Goal: Task Accomplishment & Management: Complete application form

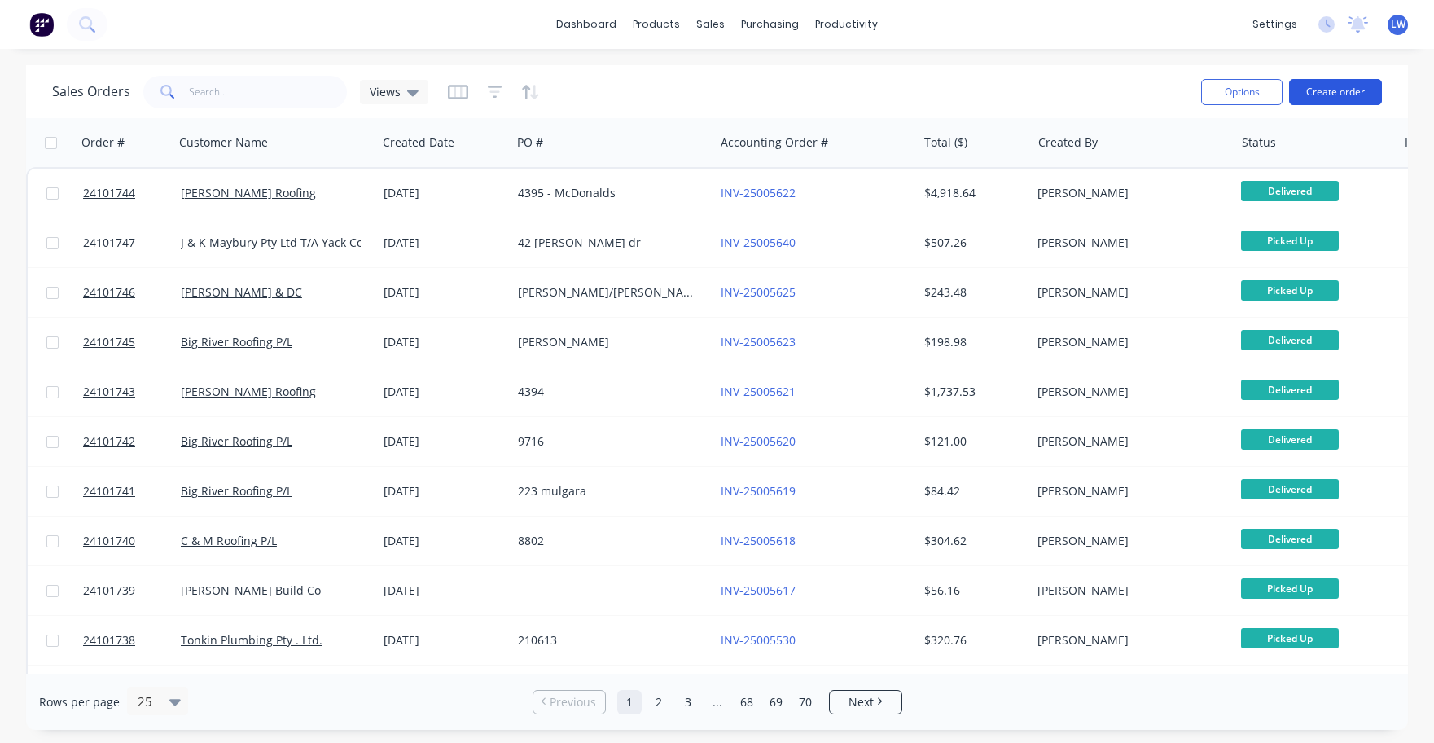
click at [1342, 90] on button "Create order" at bounding box center [1335, 92] width 93 height 26
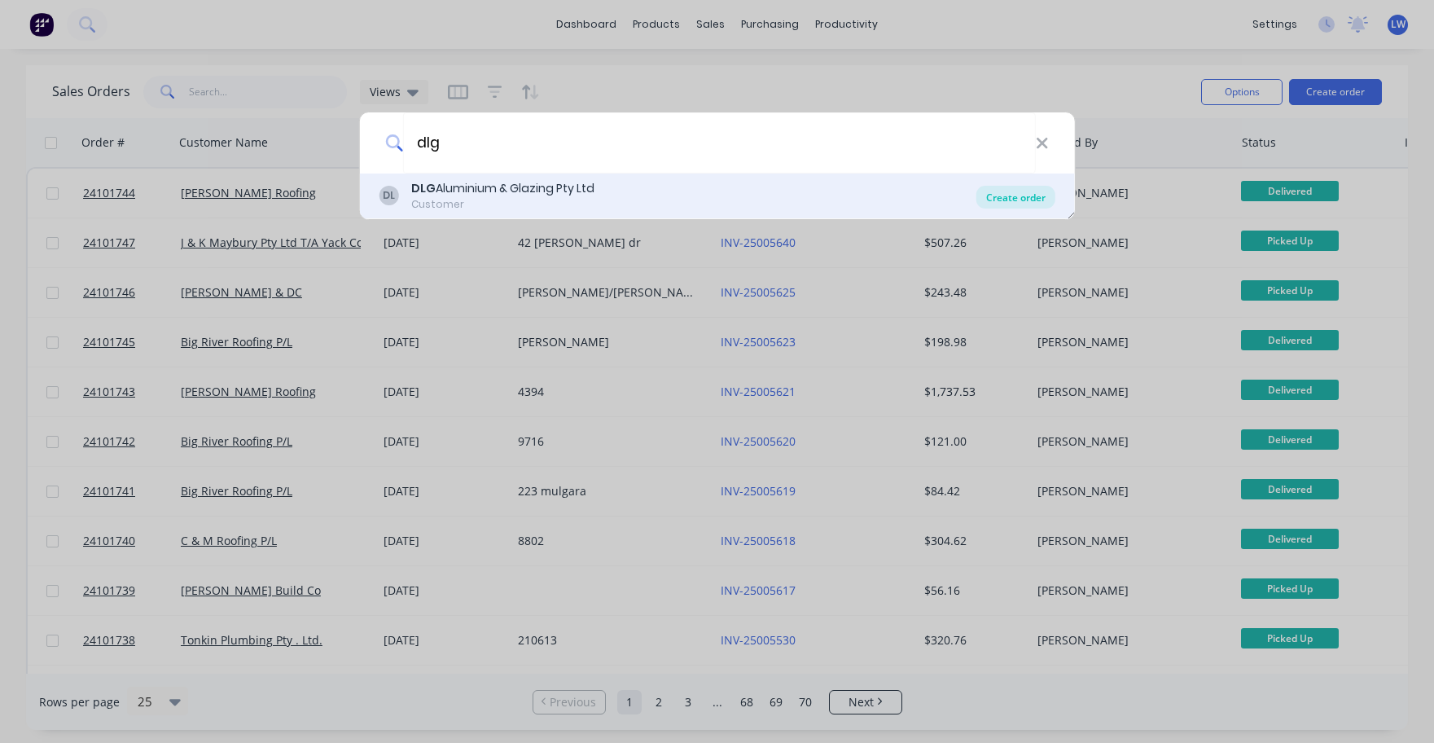
type input "dlg"
click at [1018, 195] on div "Create order" at bounding box center [1016, 197] width 79 height 23
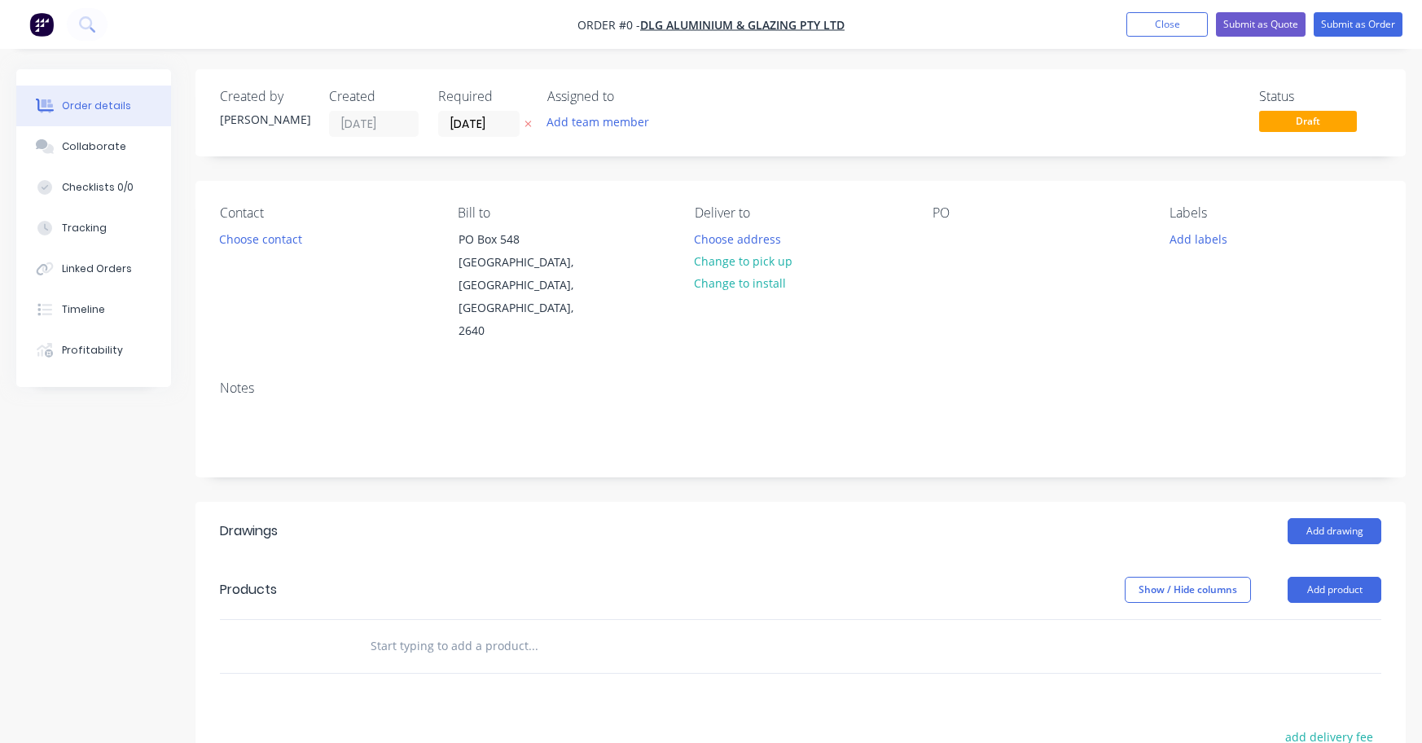
click at [944, 220] on div "PO" at bounding box center [1039, 212] width 212 height 15
click at [731, 242] on button "Choose address" at bounding box center [738, 238] width 104 height 22
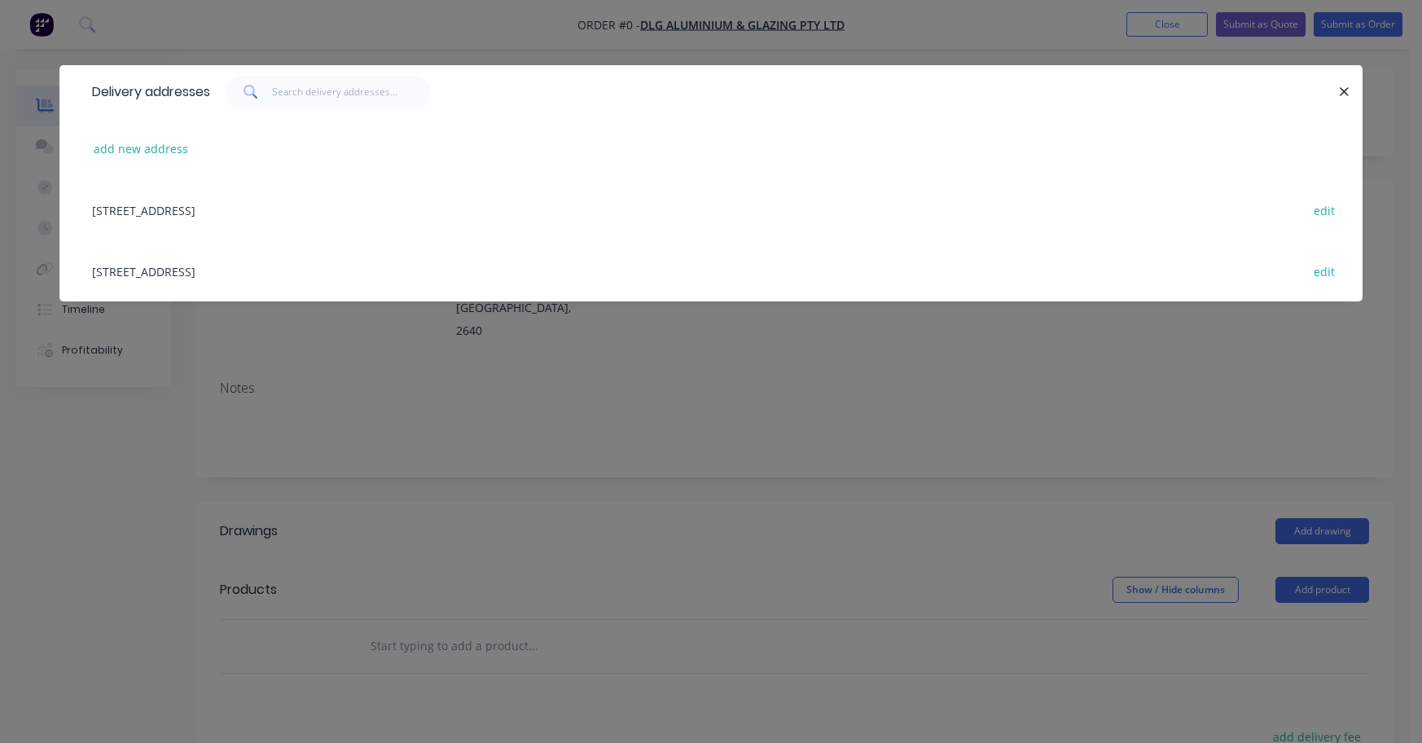
click at [266, 270] on div "[STREET_ADDRESS] edit" at bounding box center [711, 270] width 1254 height 61
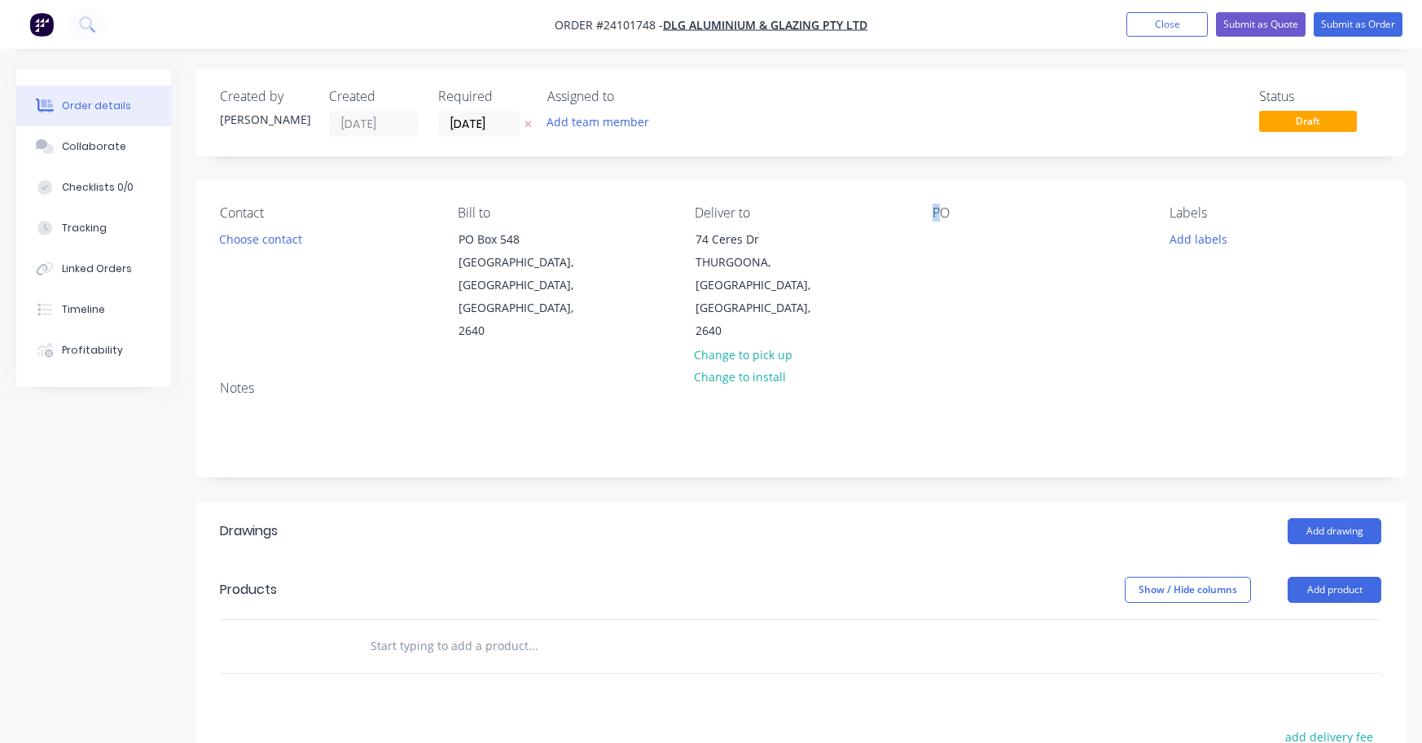
click at [940, 216] on div "PO" at bounding box center [1039, 212] width 212 height 15
click at [943, 216] on div "PO" at bounding box center [1039, 212] width 212 height 15
click at [943, 223] on div "PO" at bounding box center [1039, 274] width 212 height 138
click at [939, 226] on div "PO" at bounding box center [1039, 274] width 212 height 138
click at [946, 224] on div "PO" at bounding box center [1039, 274] width 212 height 138
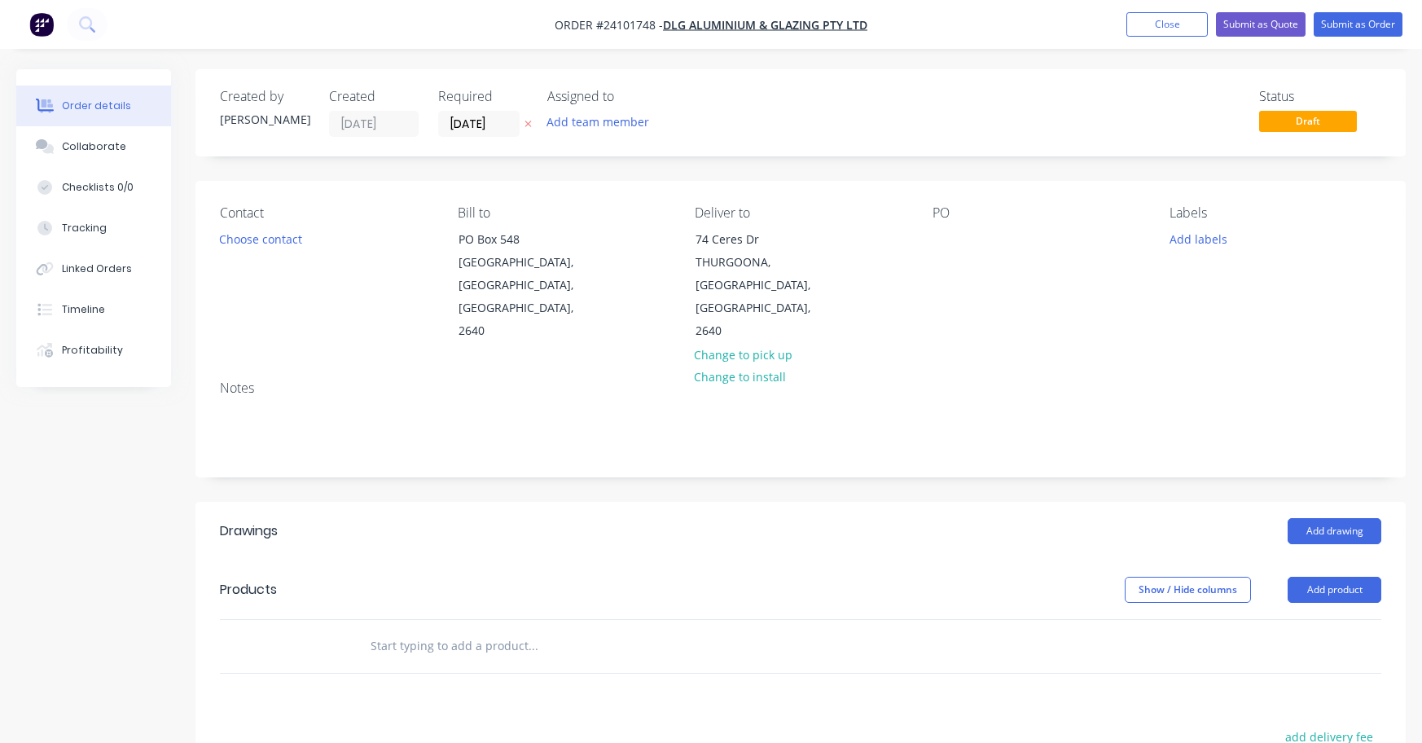
click at [942, 210] on div "PO" at bounding box center [1039, 212] width 212 height 15
click at [946, 235] on div at bounding box center [946, 239] width 26 height 24
click at [1320, 518] on button "Add drawing" at bounding box center [1335, 531] width 94 height 26
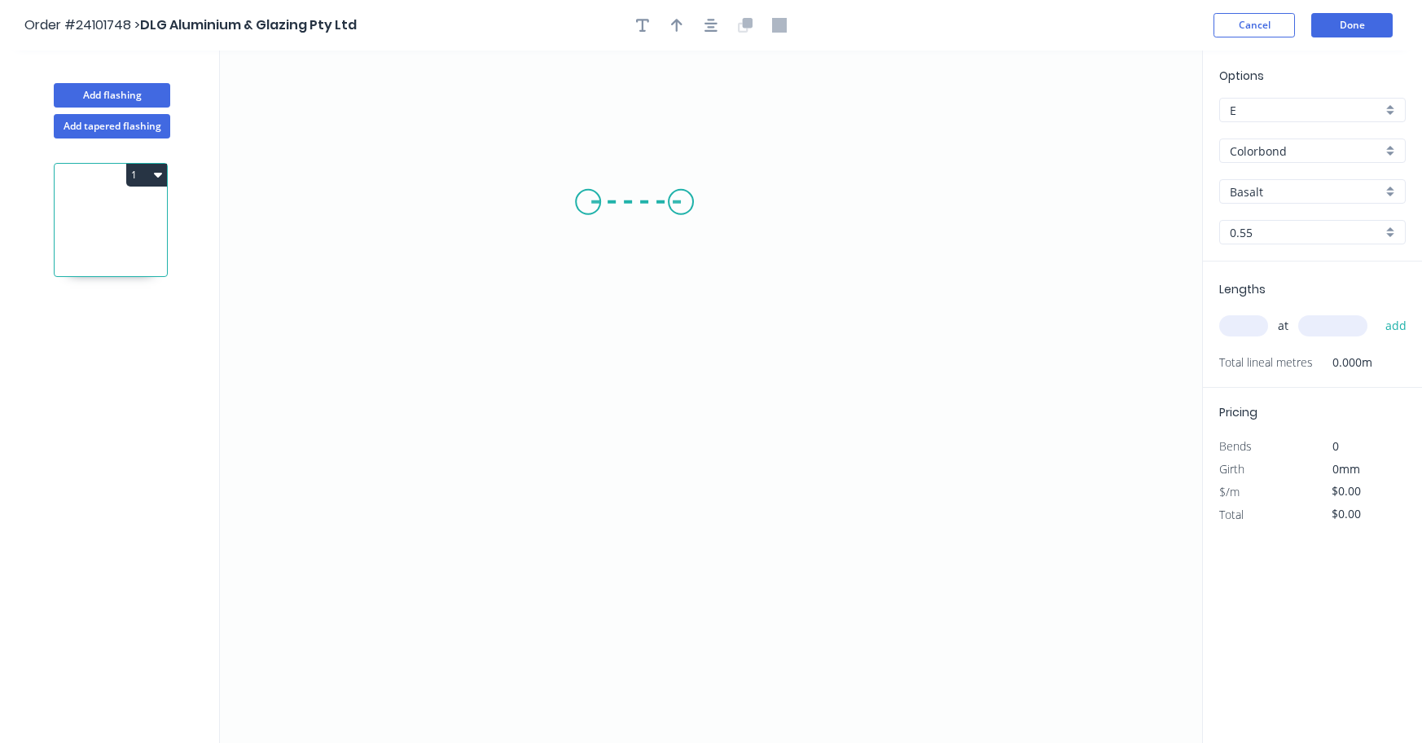
drag, startPoint x: 681, startPoint y: 202, endPoint x: 588, endPoint y: 199, distance: 92.9
click at [588, 199] on icon "0" at bounding box center [711, 397] width 982 height 692
drag, startPoint x: 589, startPoint y: 200, endPoint x: 588, endPoint y: 386, distance: 185.7
click at [588, 386] on icon "0 ?" at bounding box center [711, 397] width 982 height 692
drag, startPoint x: 588, startPoint y: 386, endPoint x: 469, endPoint y: 389, distance: 118.9
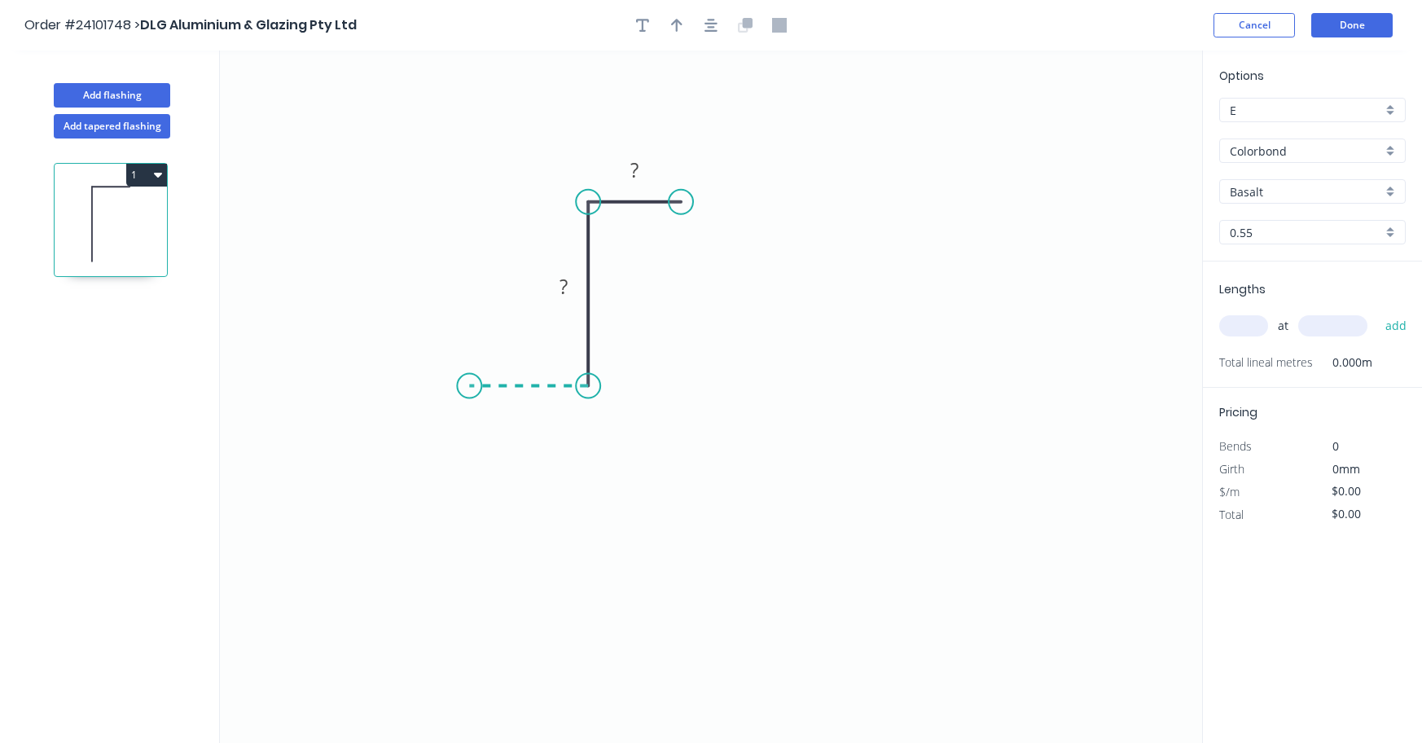
click at [469, 389] on icon "0 ? ?" at bounding box center [711, 397] width 982 height 692
click at [469, 389] on circle at bounding box center [469, 386] width 24 height 24
click at [629, 169] on rect at bounding box center [634, 171] width 33 height 23
click at [618, 283] on rect at bounding box center [612, 287] width 33 height 23
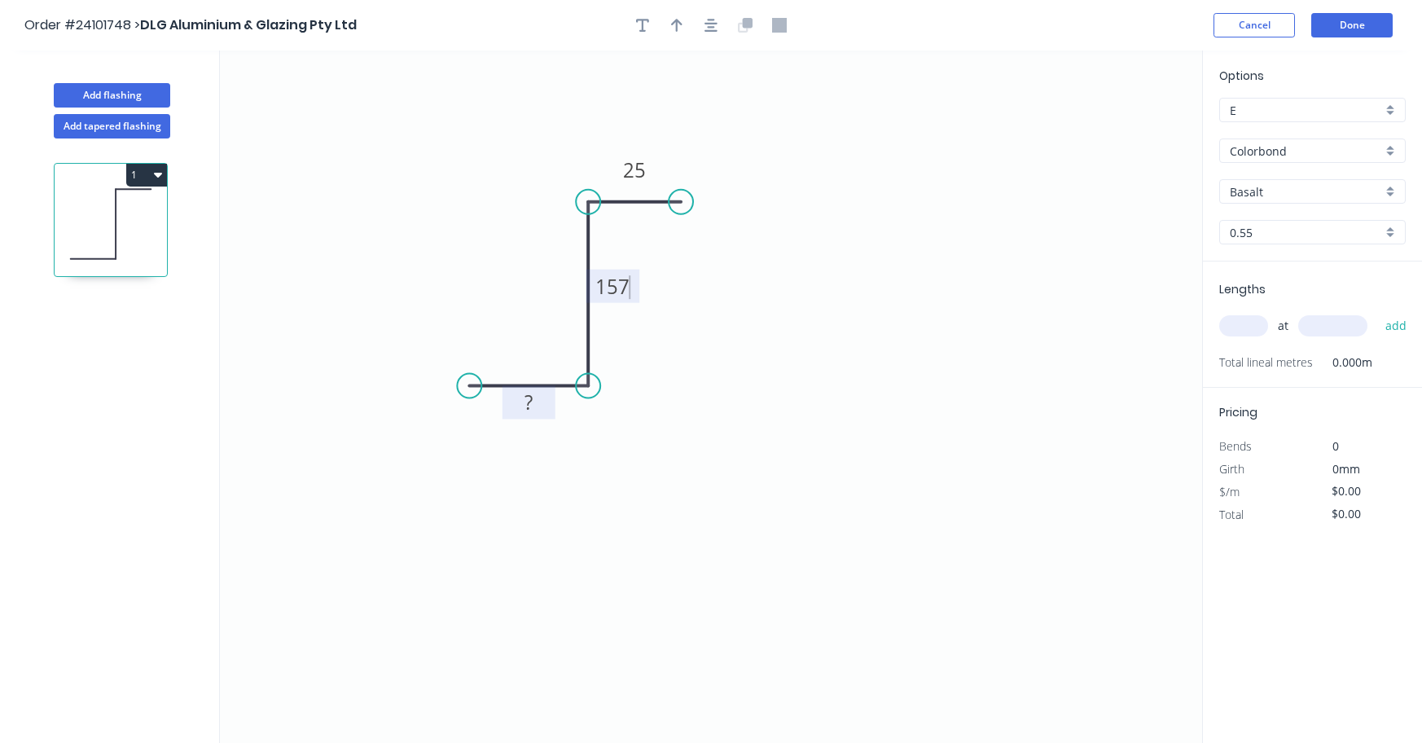
click at [525, 402] on tspan "?" at bounding box center [529, 402] width 8 height 27
click at [1358, 191] on input "Basalt" at bounding box center [1306, 191] width 152 height 17
type input "$16.06"
click at [1324, 218] on div "Monument" at bounding box center [1312, 223] width 185 height 29
type input "Monument"
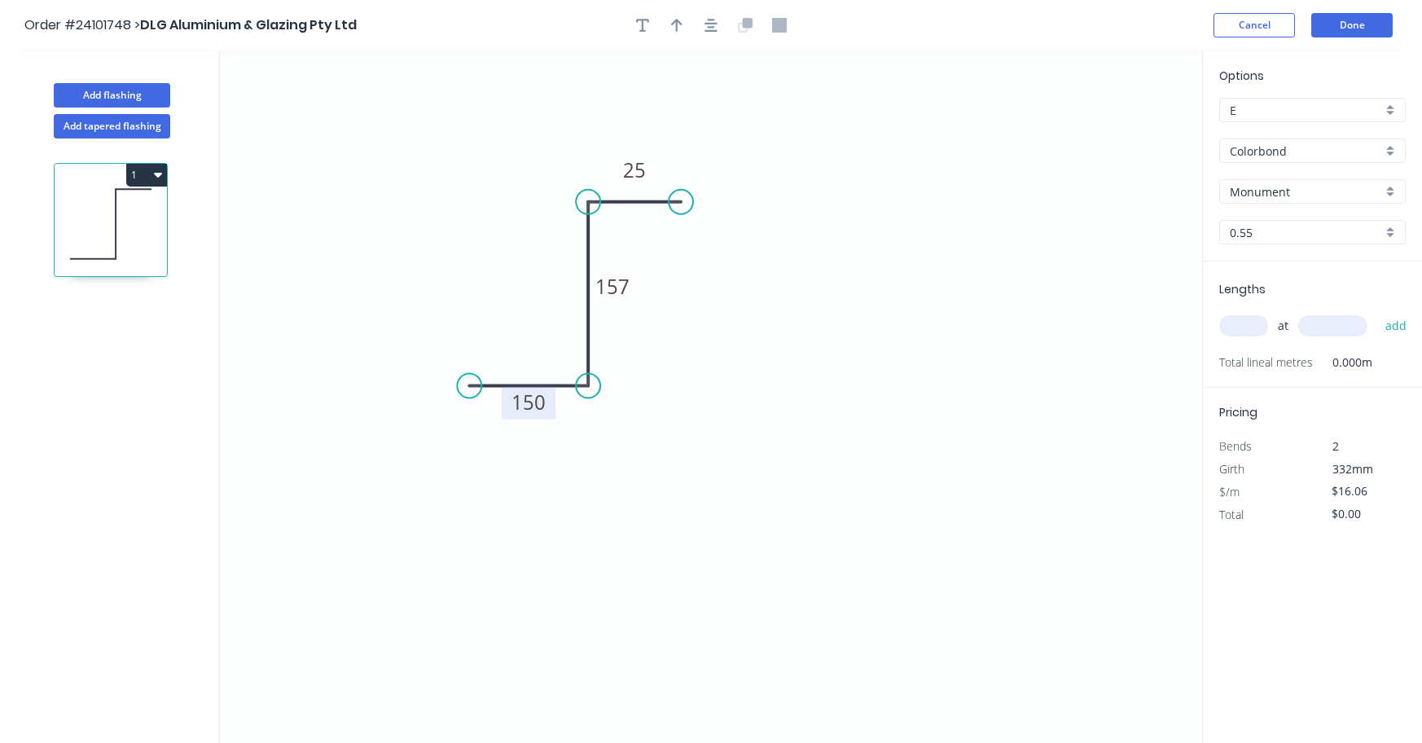
click at [1253, 323] on input "text" at bounding box center [1243, 325] width 49 height 21
type input "1"
type input "2200"
click at [1390, 329] on button "add" at bounding box center [1396, 326] width 38 height 28
type input "$35.33"
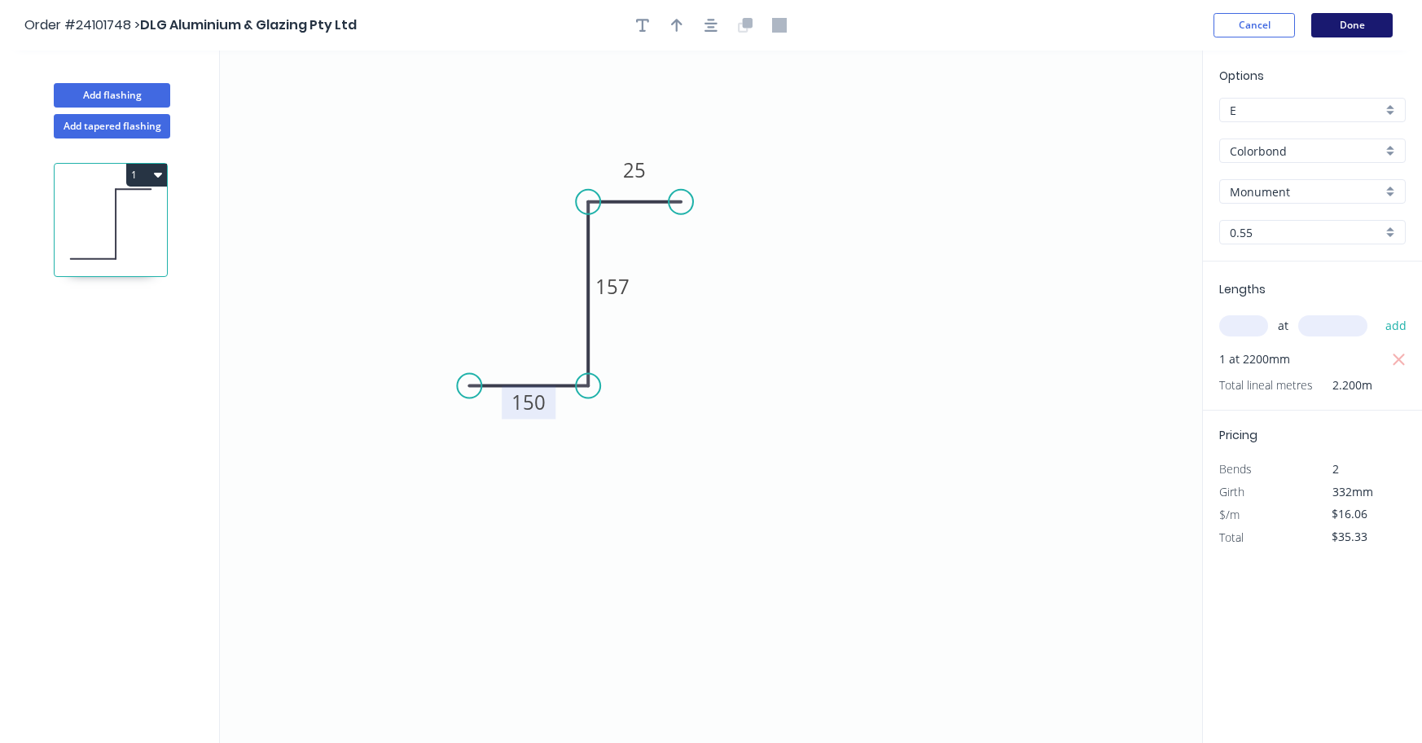
click at [1355, 24] on button "Done" at bounding box center [1351, 25] width 81 height 24
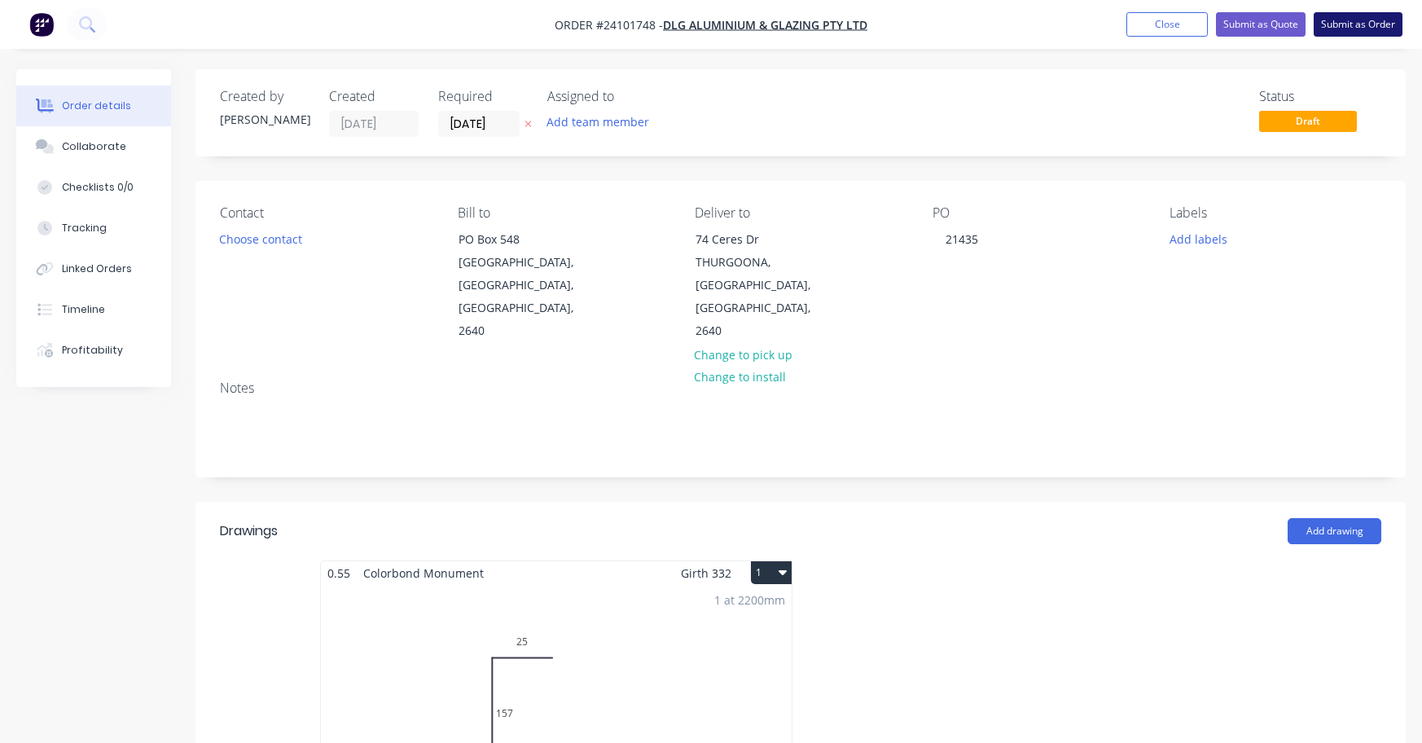
click at [1364, 24] on button "Submit as Order" at bounding box center [1358, 24] width 89 height 24
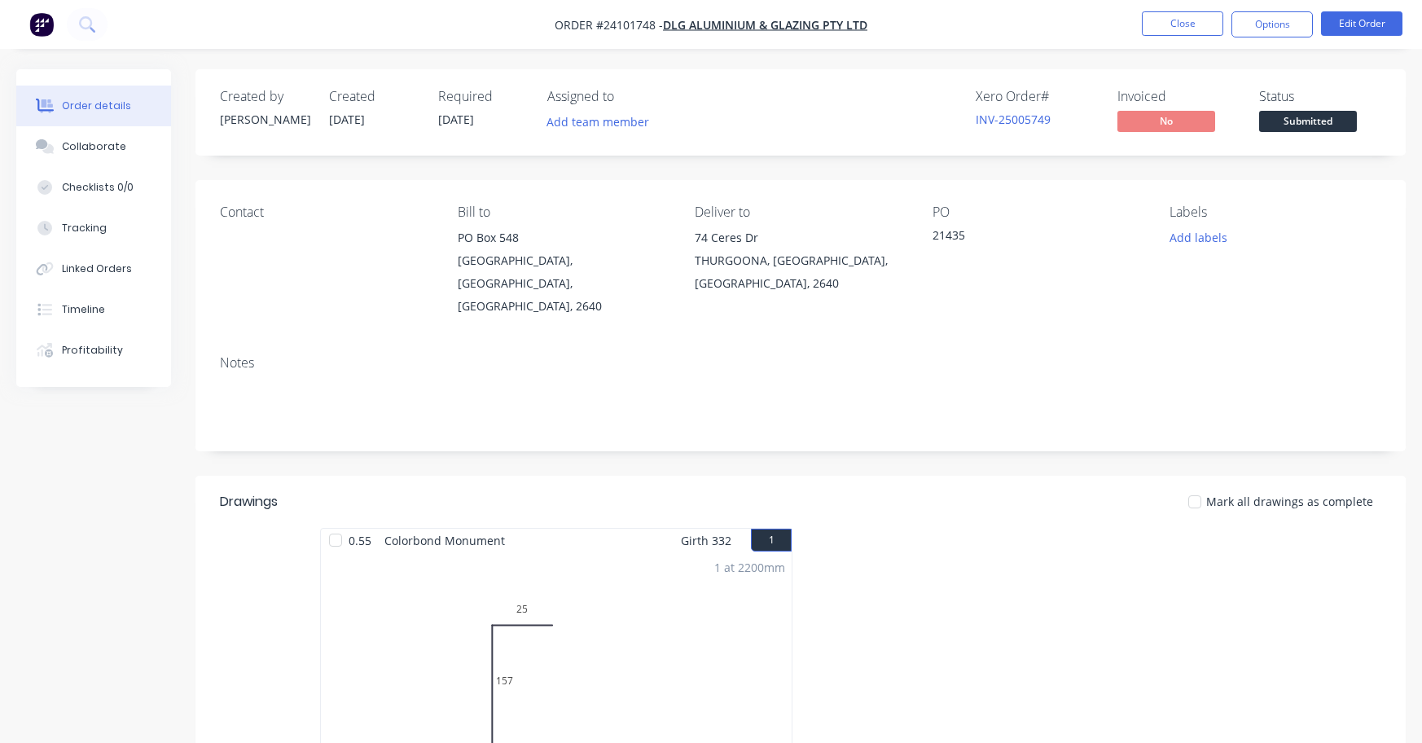
click at [42, 25] on img "button" at bounding box center [41, 24] width 24 height 24
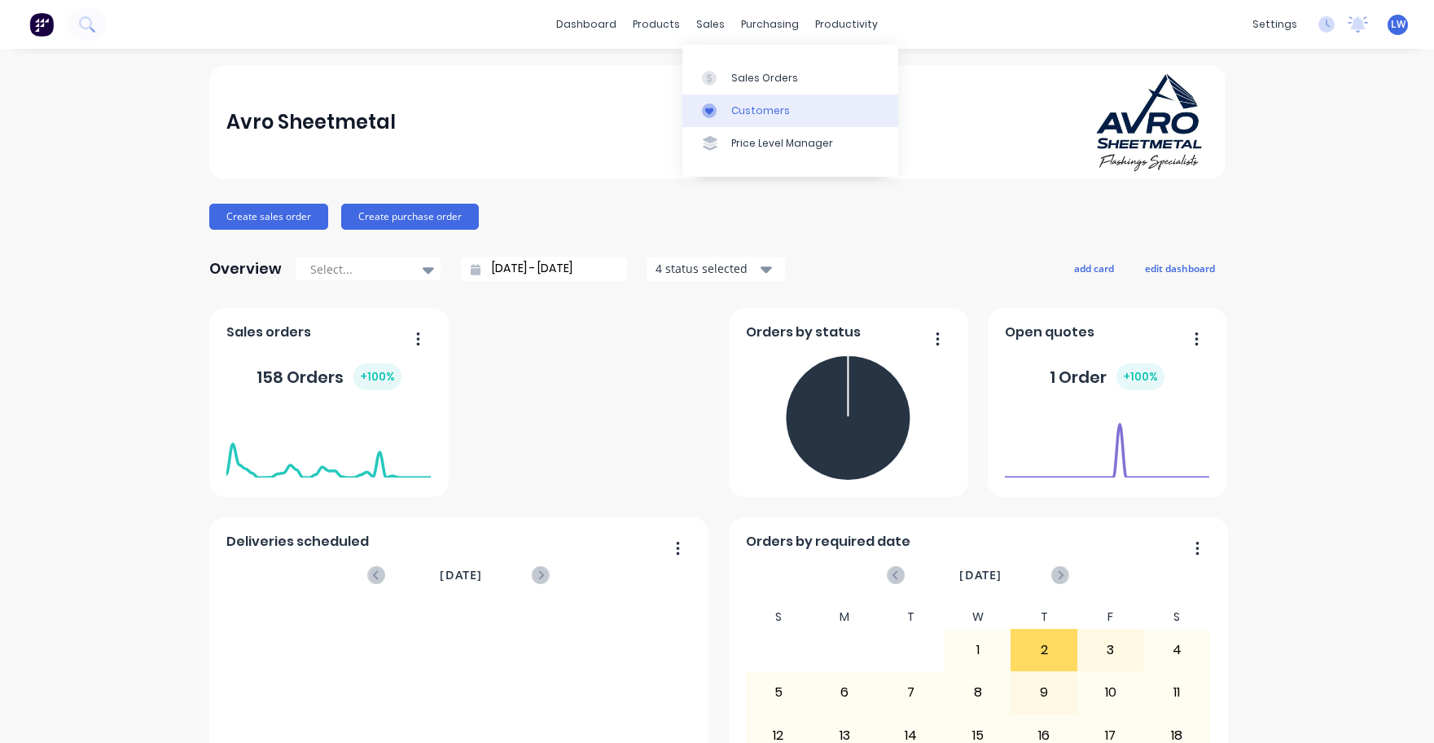
click at [744, 110] on div "Customers" at bounding box center [760, 110] width 59 height 15
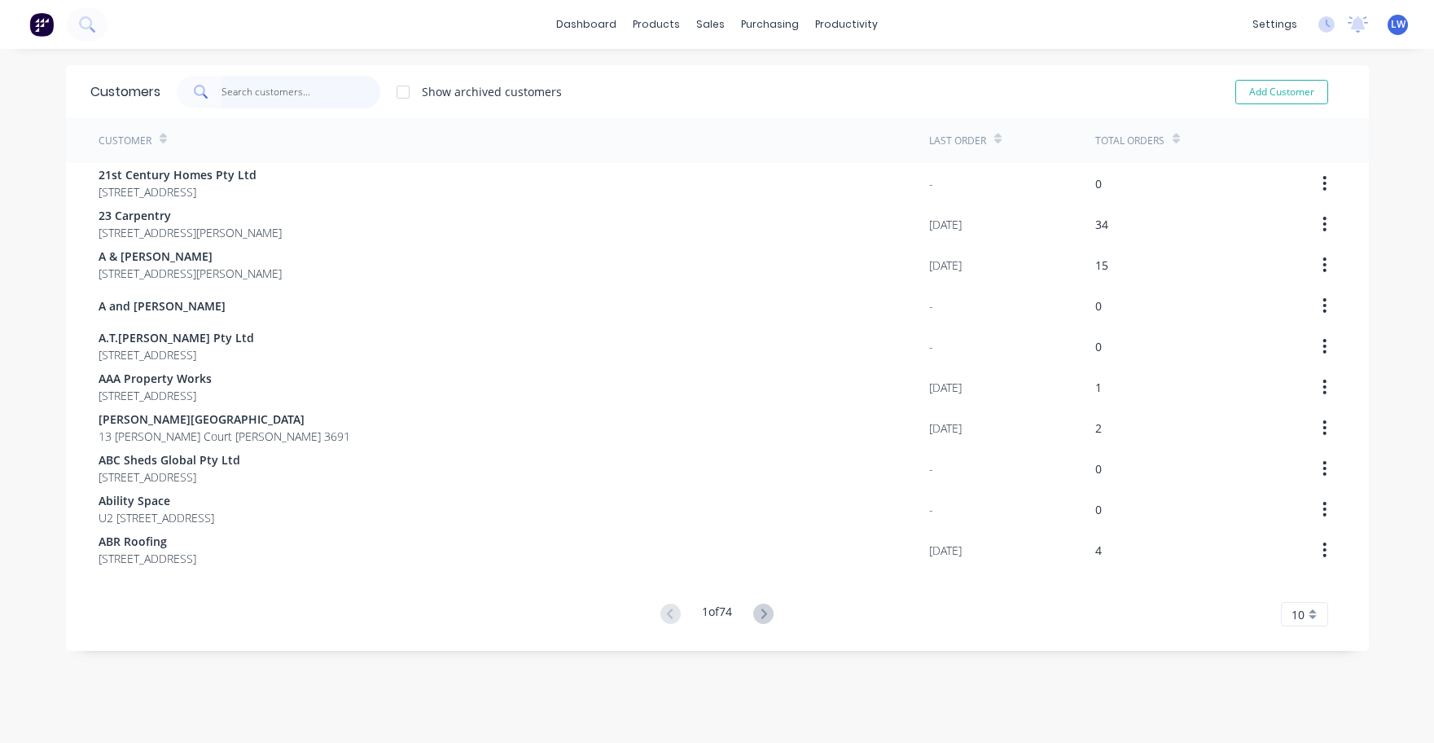
click at [244, 88] on input "text" at bounding box center [301, 92] width 159 height 33
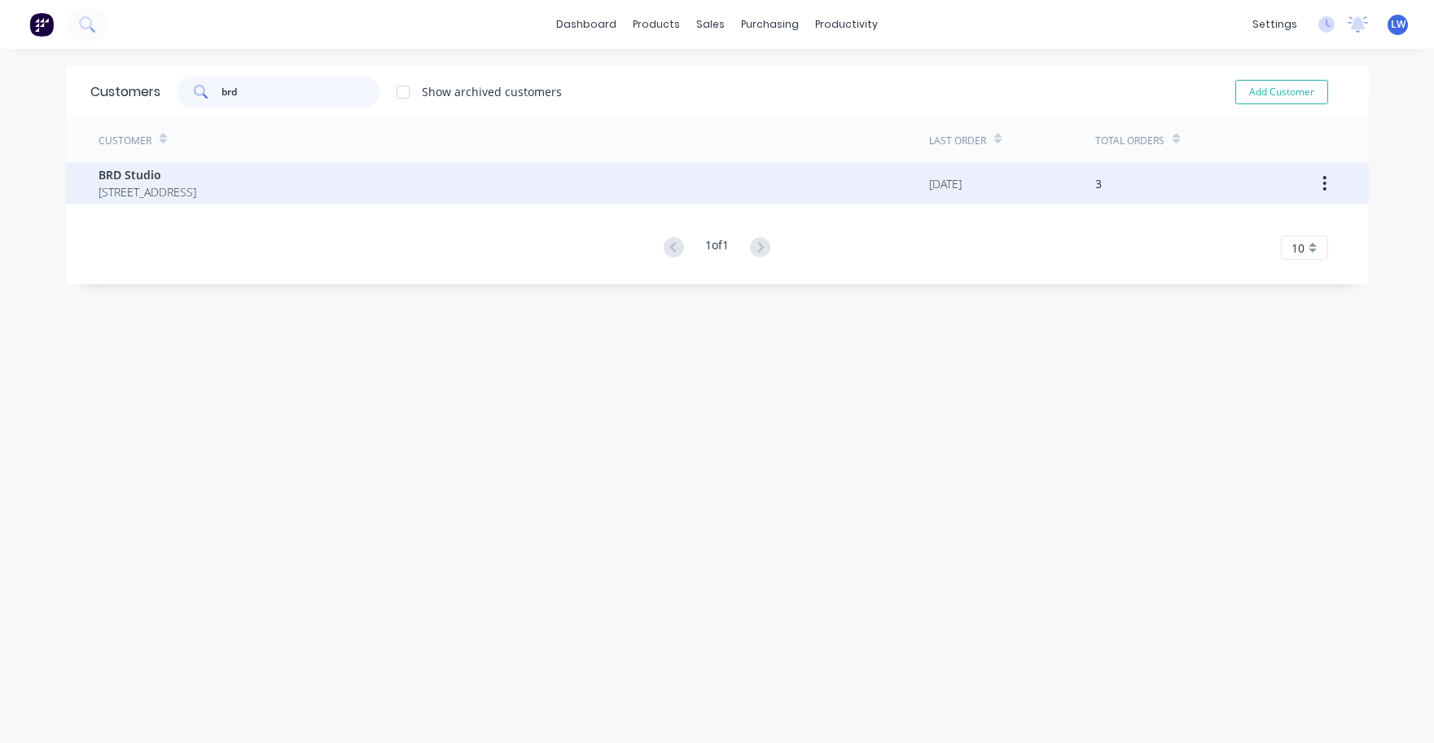
type input "brd"
click at [131, 174] on span "BRD Studio" at bounding box center [148, 174] width 98 height 17
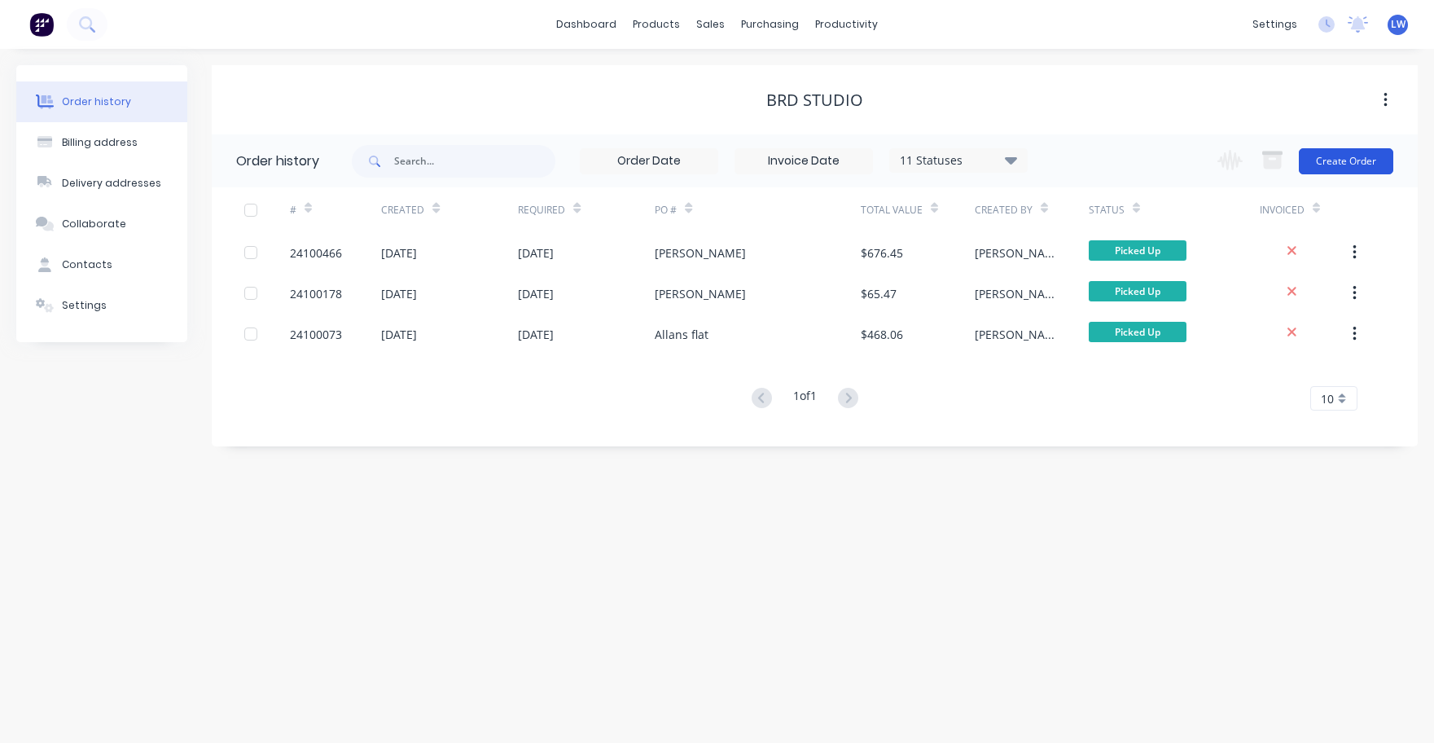
click at [1363, 153] on button "Create Order" at bounding box center [1346, 161] width 94 height 26
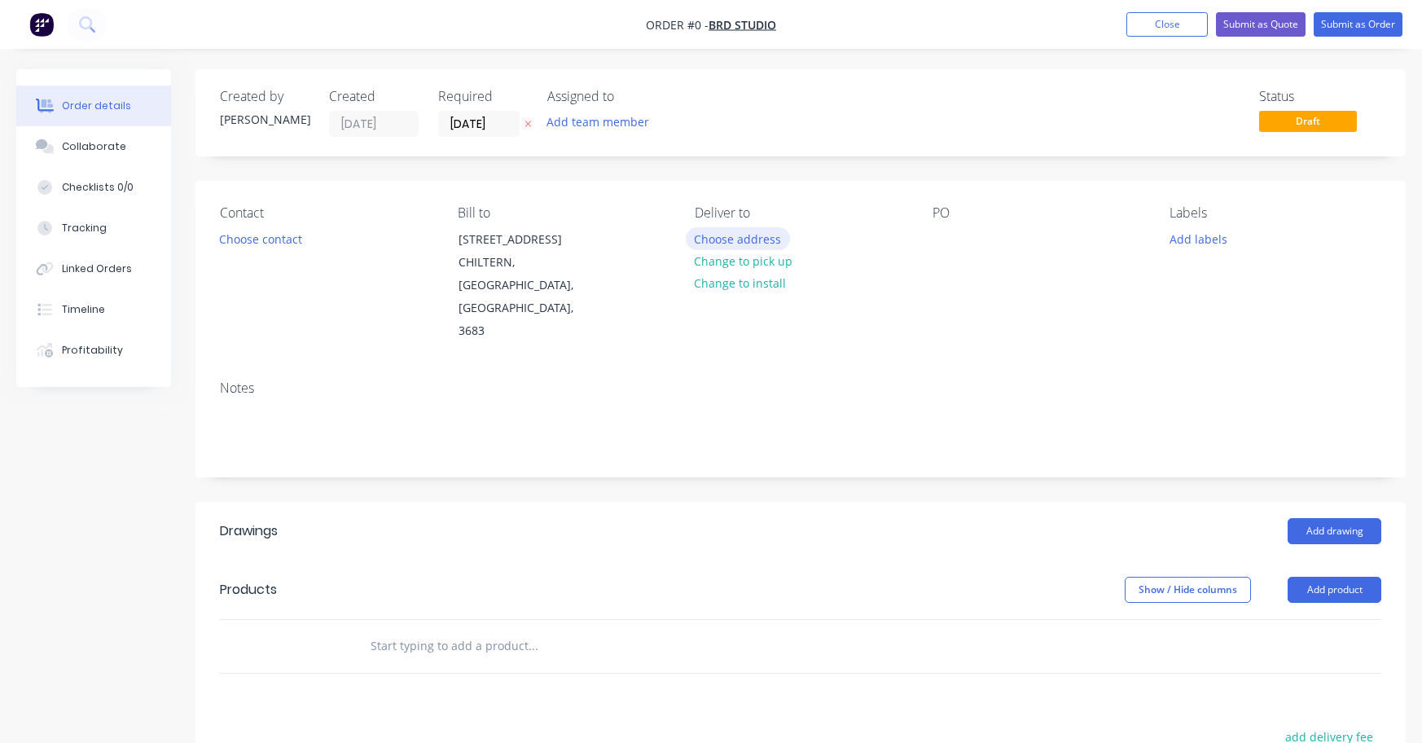
click at [747, 236] on button "Choose address" at bounding box center [738, 238] width 104 height 22
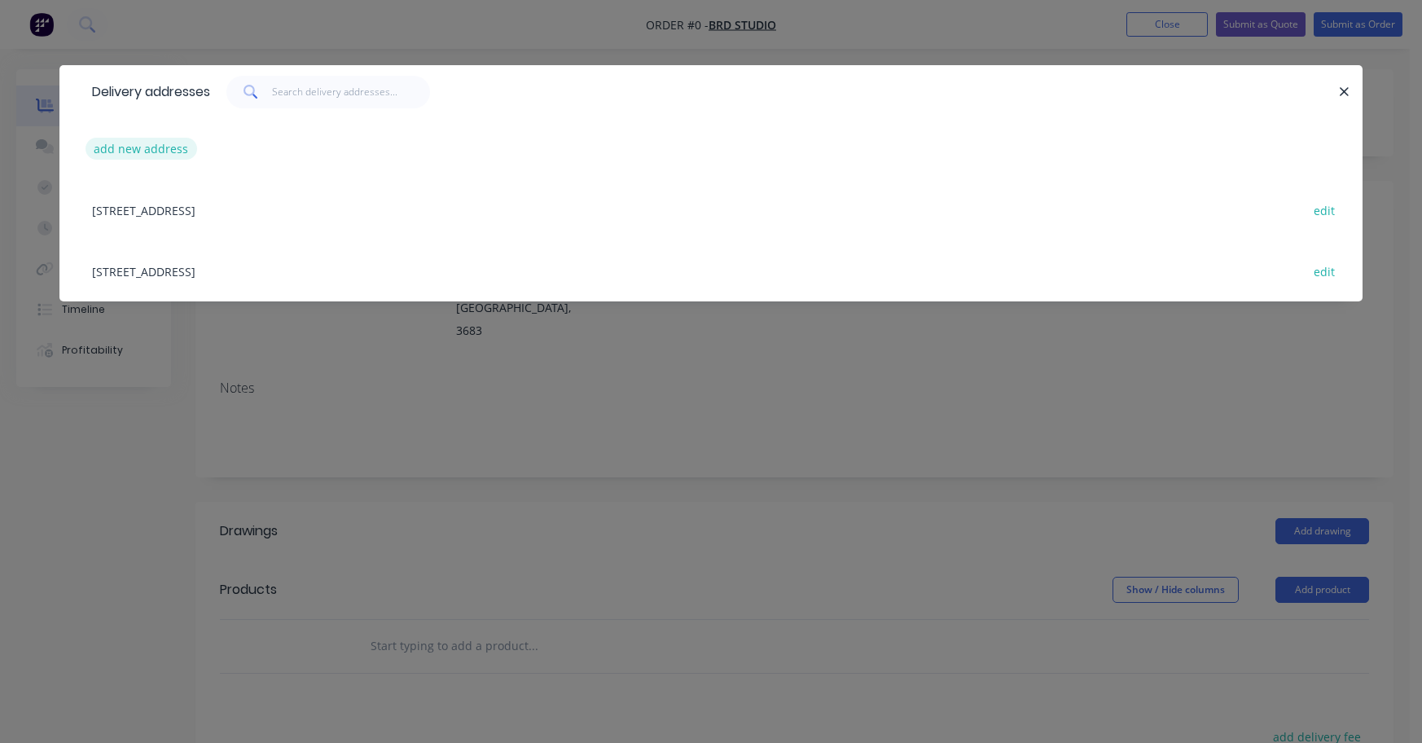
click at [151, 147] on button "add new address" at bounding box center [142, 149] width 112 height 22
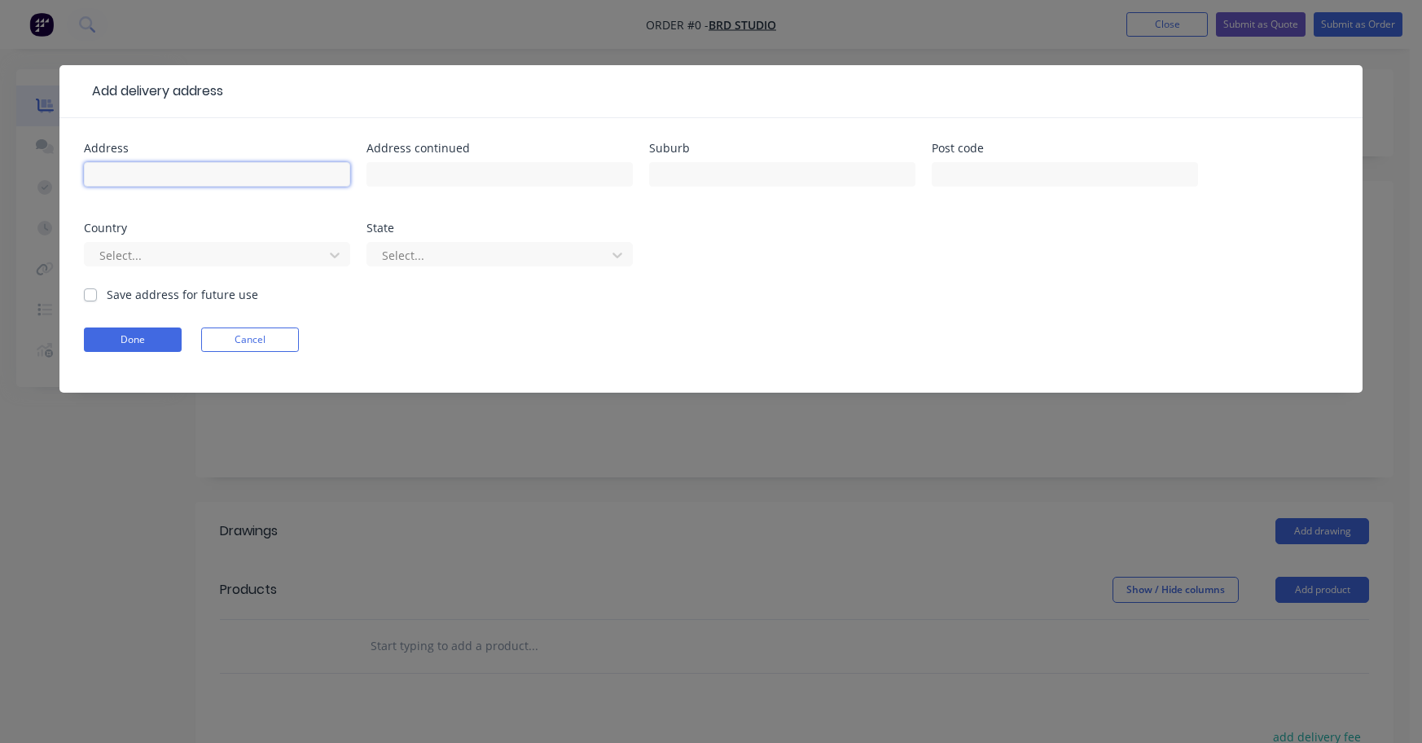
click at [151, 173] on input "text" at bounding box center [217, 174] width 266 height 24
type input "[STREET_ADDRESS][PERSON_NAME]"
click at [706, 179] on input "text" at bounding box center [782, 174] width 266 height 24
type input "Beechworth"
click at [1017, 171] on input "text" at bounding box center [1065, 174] width 266 height 24
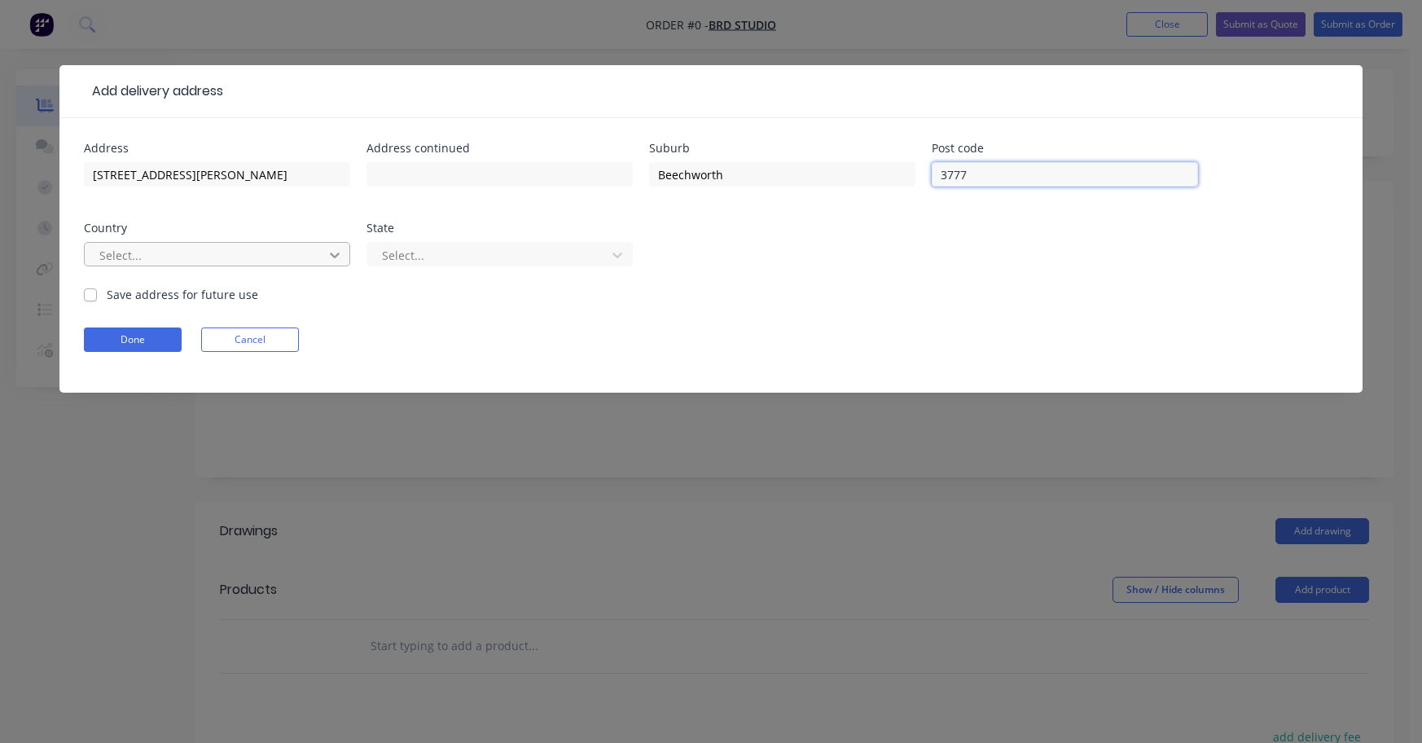
type input "3777"
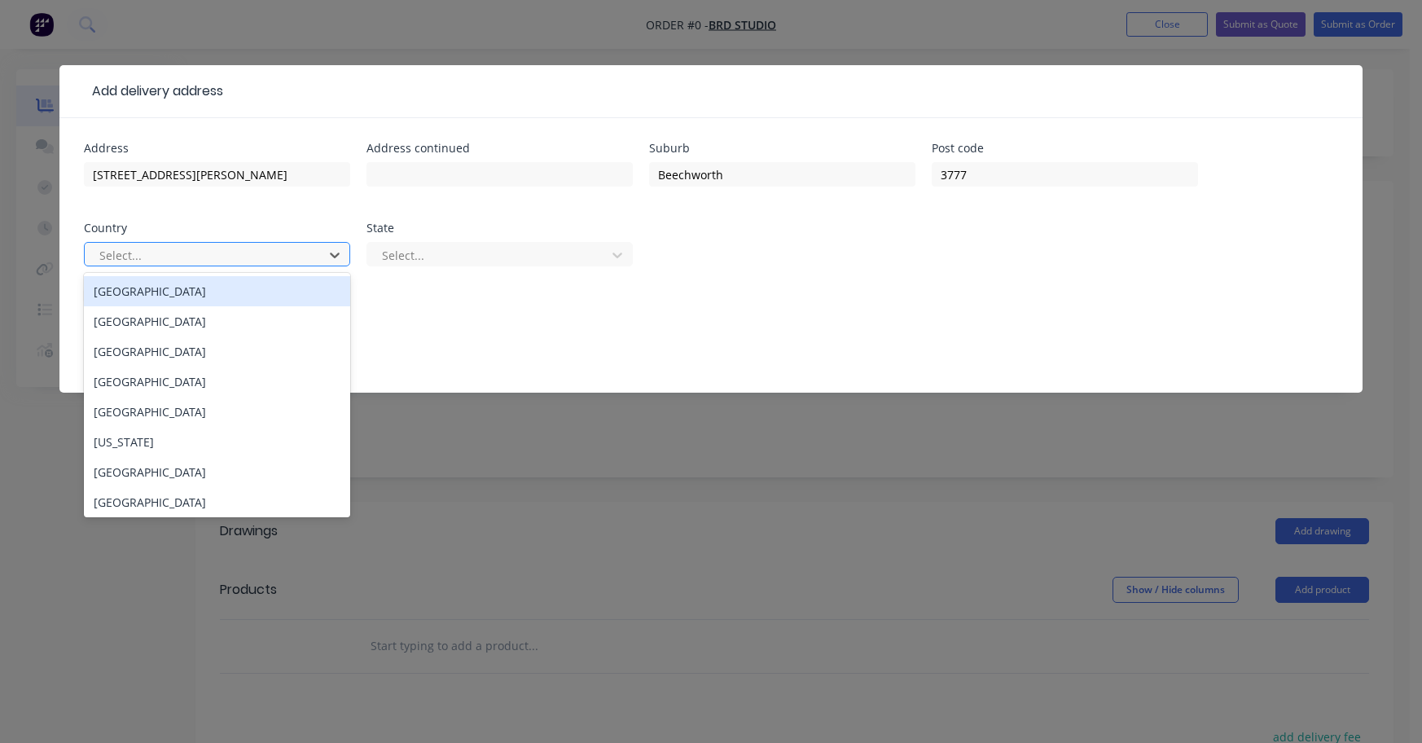
drag, startPoint x: 157, startPoint y: 296, endPoint x: 195, endPoint y: 286, distance: 39.5
click at [158, 296] on div "[GEOGRAPHIC_DATA]" at bounding box center [217, 291] width 266 height 30
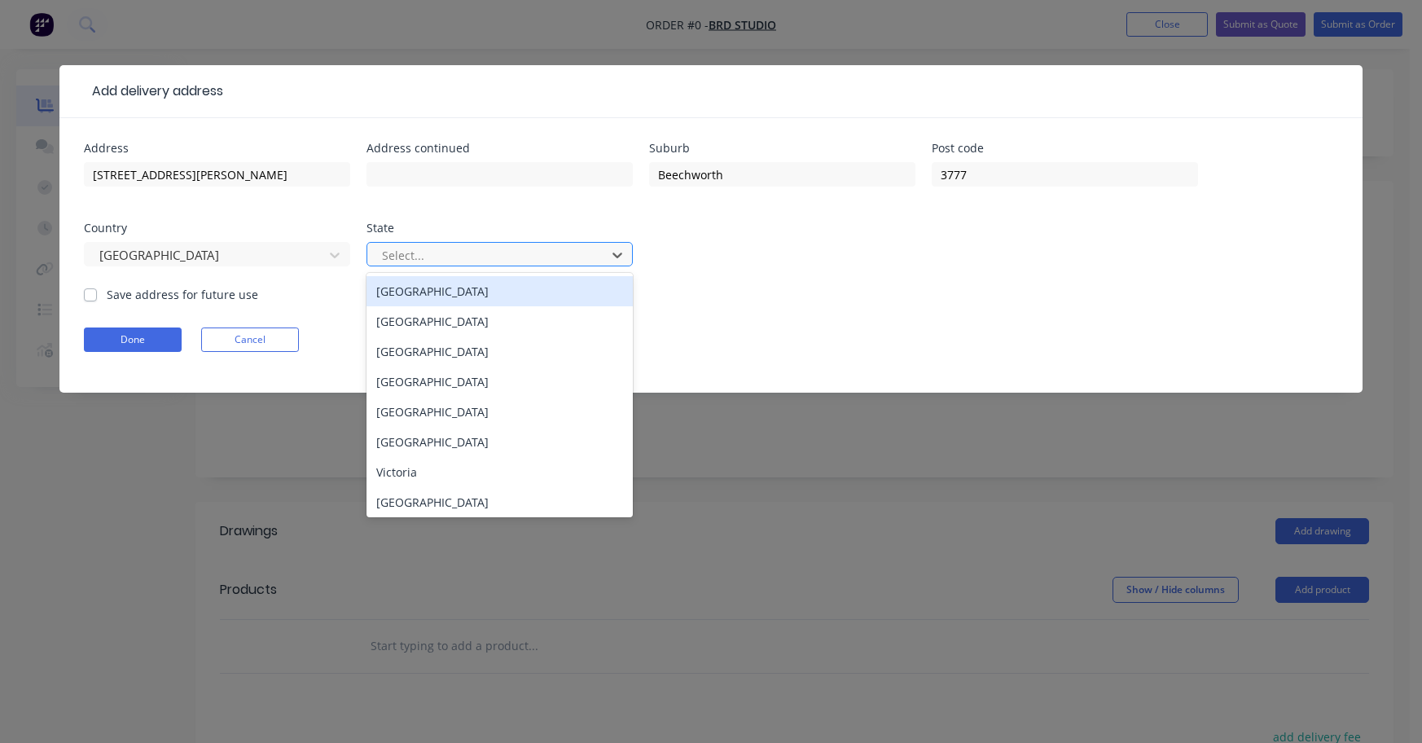
click at [449, 255] on div at bounding box center [488, 255] width 217 height 20
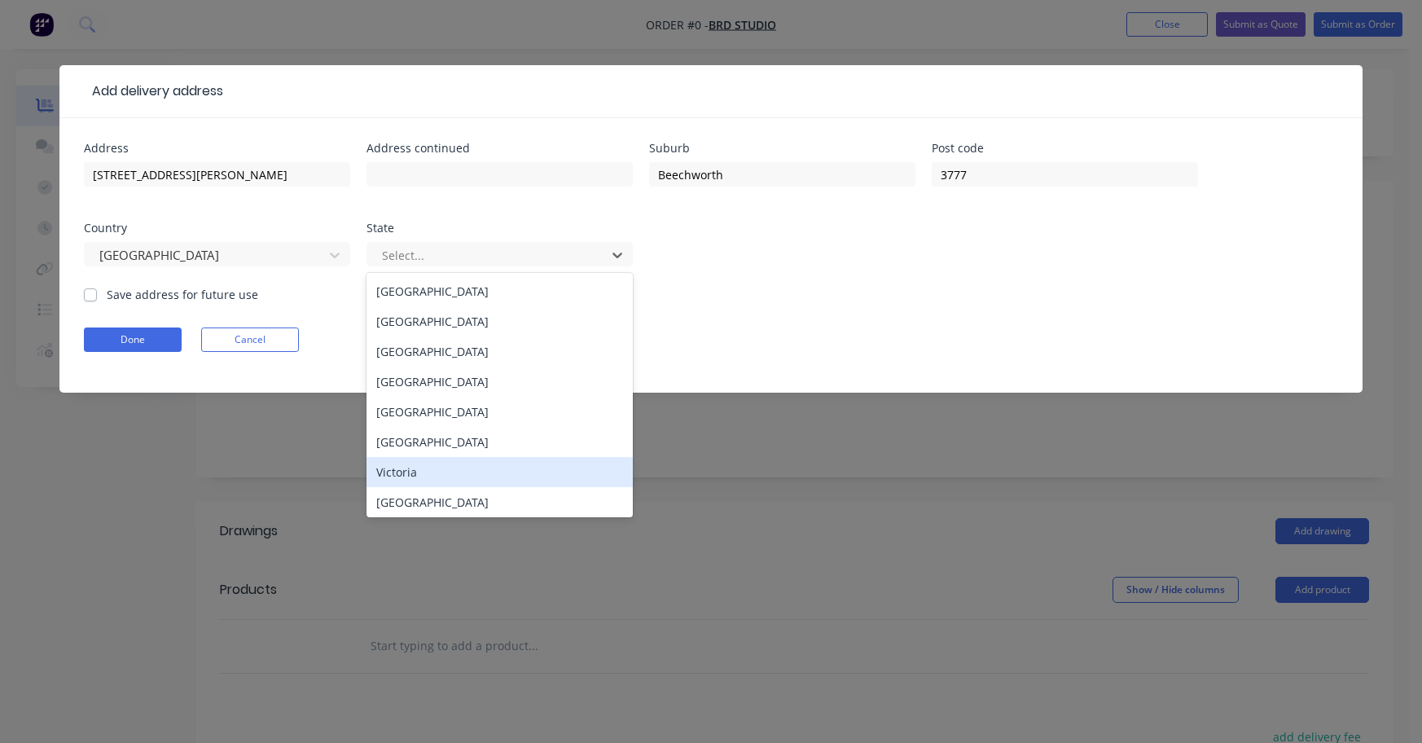
click at [417, 471] on div "Victoria" at bounding box center [500, 472] width 266 height 30
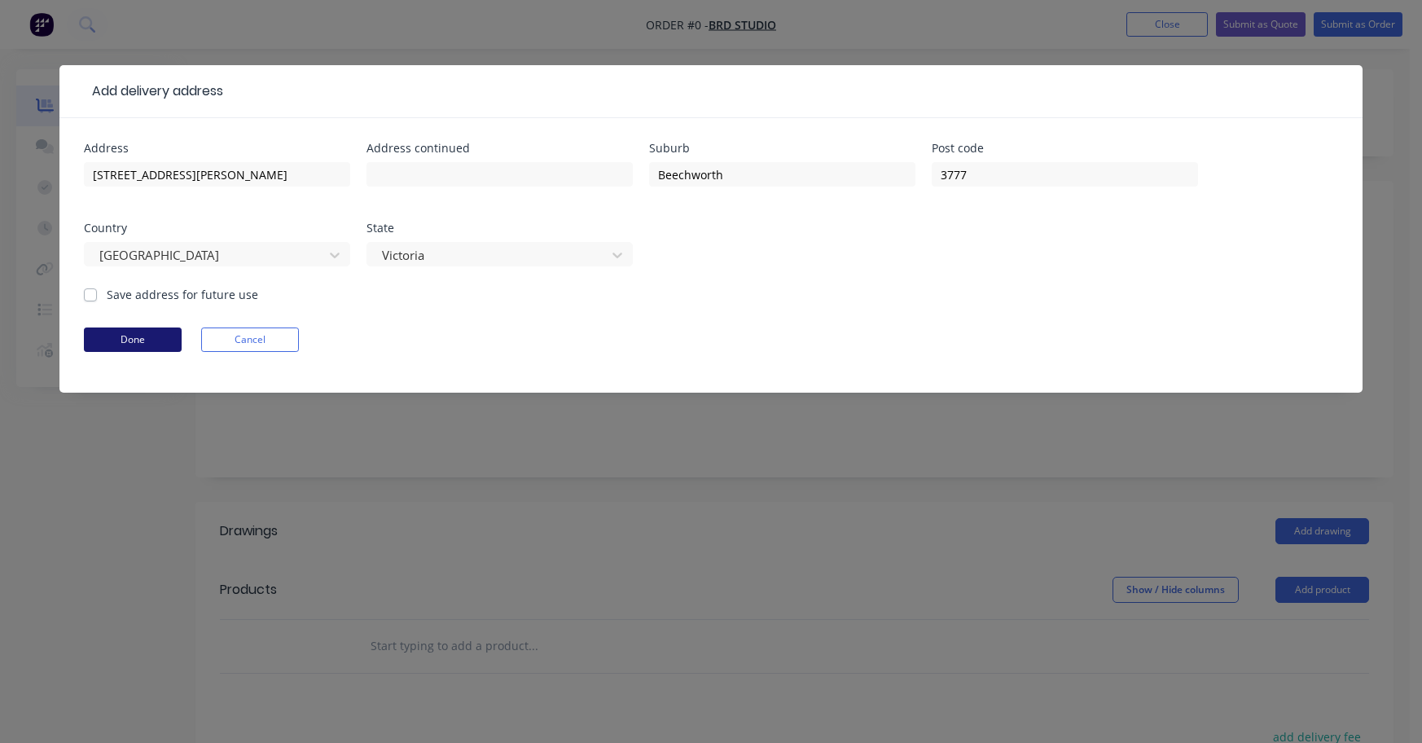
click at [137, 336] on button "Done" at bounding box center [133, 339] width 98 height 24
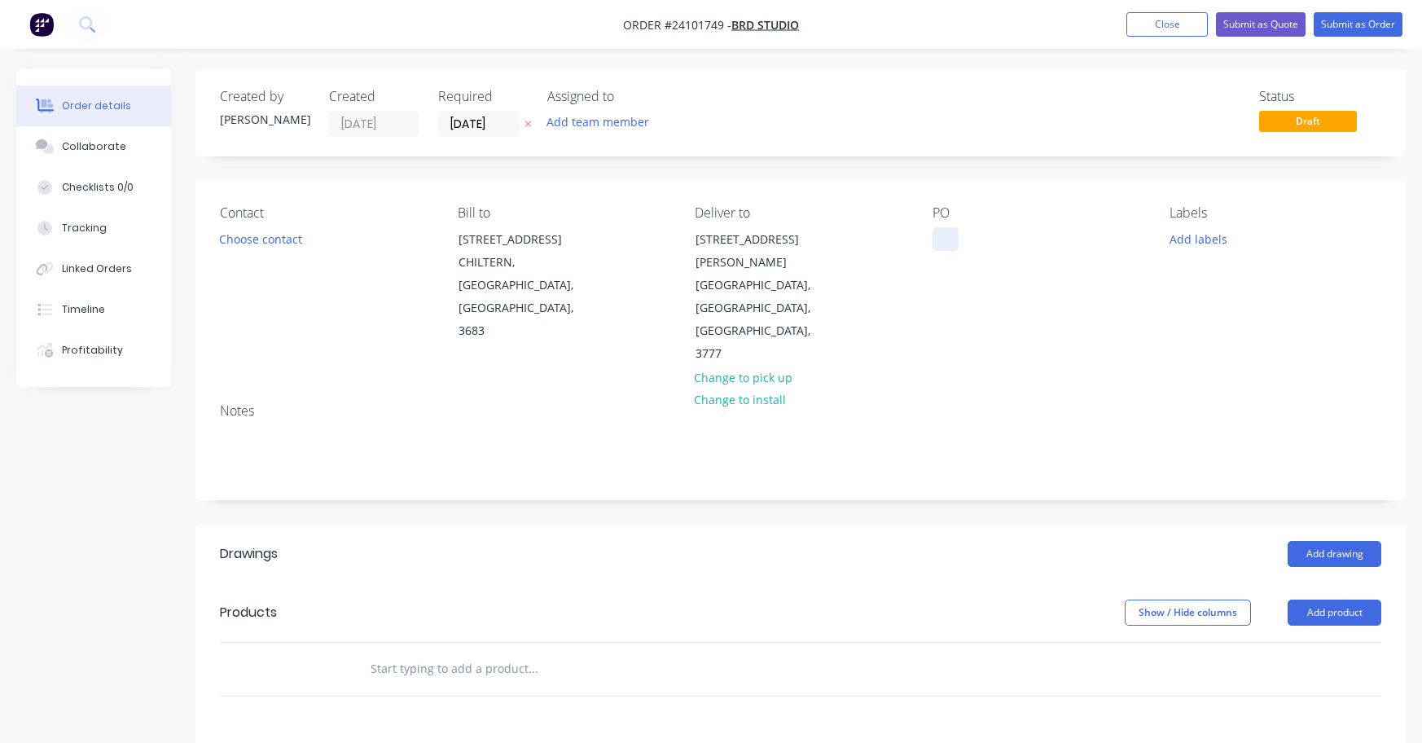
click at [943, 239] on div at bounding box center [946, 239] width 26 height 24
click at [1333, 541] on button "Add drawing" at bounding box center [1335, 554] width 94 height 26
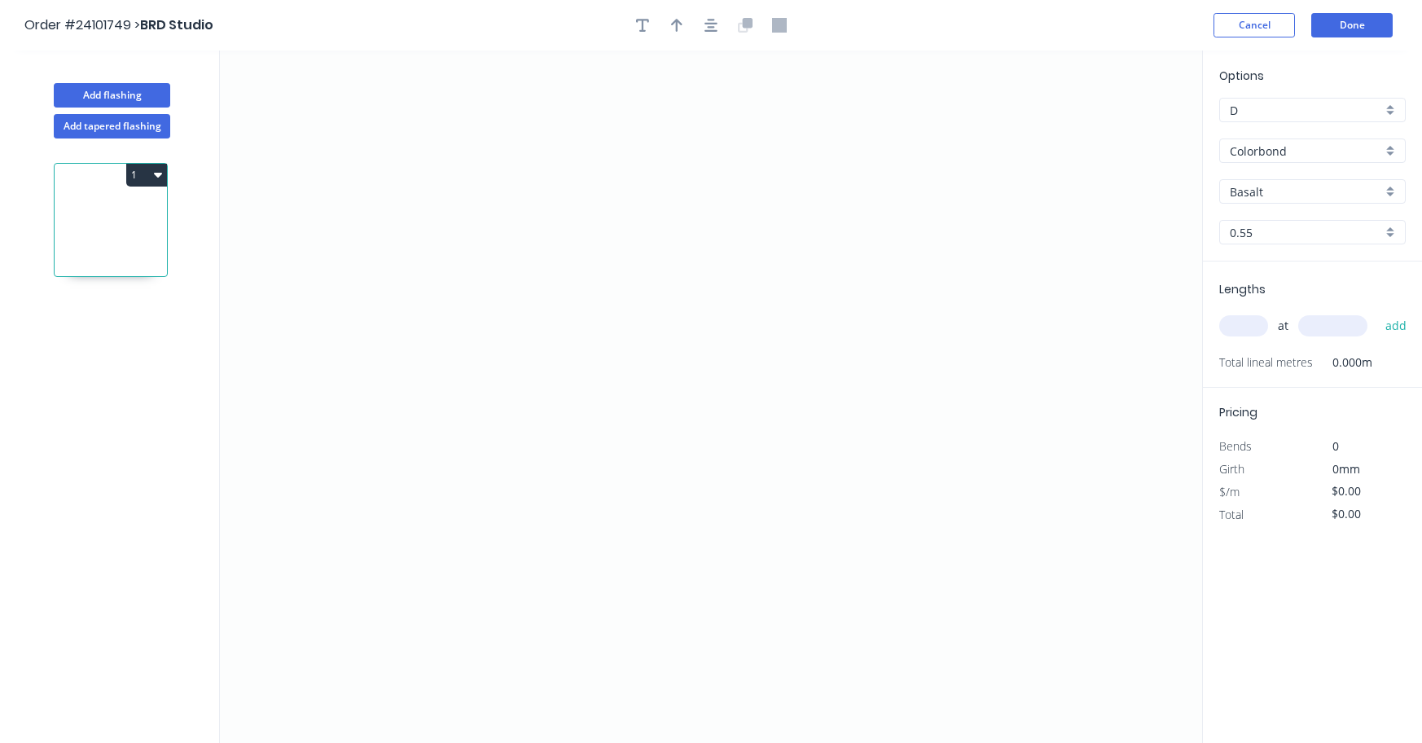
click at [1390, 149] on div "Colorbond" at bounding box center [1312, 150] width 187 height 24
click at [1314, 241] on div "Galvanised" at bounding box center [1312, 239] width 185 height 29
type input "Galvanised"
drag, startPoint x: 444, startPoint y: 199, endPoint x: 446, endPoint y: 354, distance: 154.8
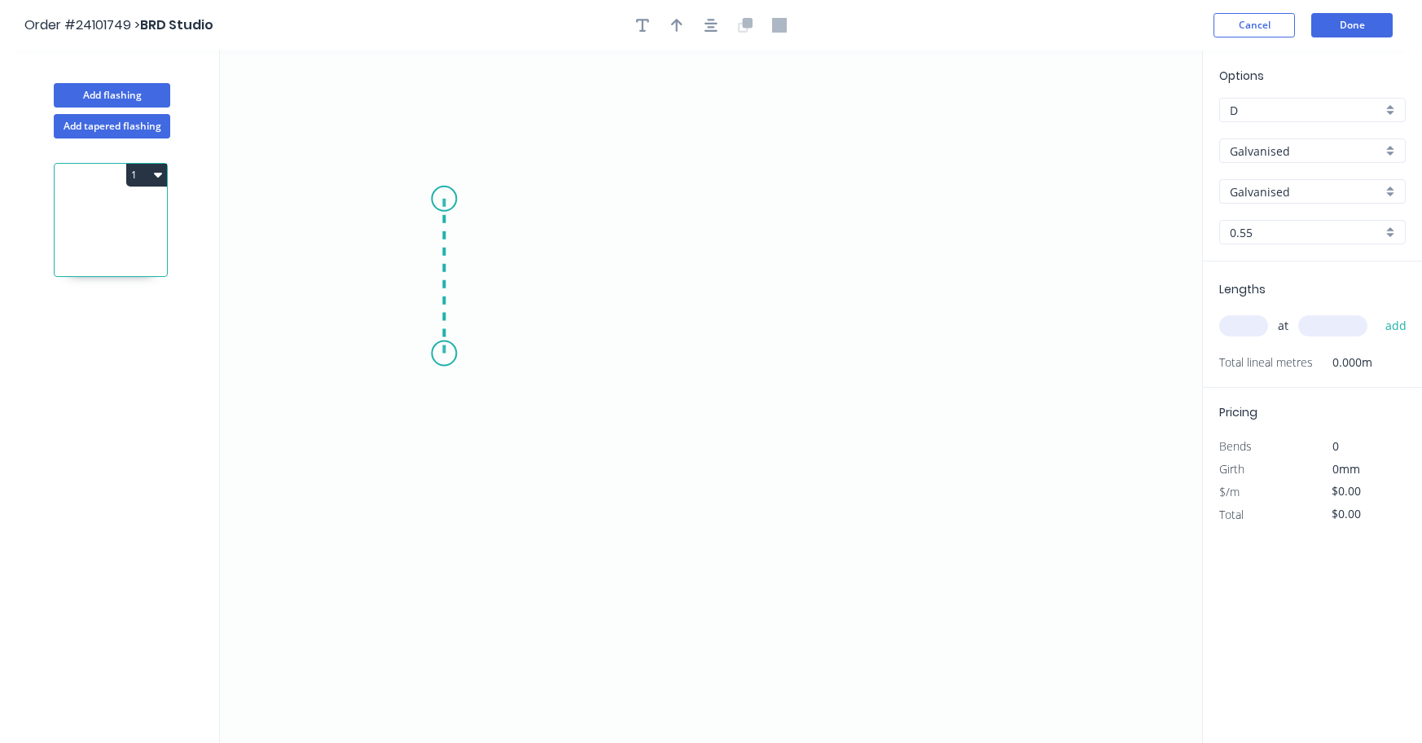
click at [446, 354] on icon "0" at bounding box center [711, 397] width 982 height 692
drag, startPoint x: 446, startPoint y: 354, endPoint x: 670, endPoint y: 349, distance: 224.0
click at [670, 349] on icon "0 ?" at bounding box center [711, 397] width 982 height 692
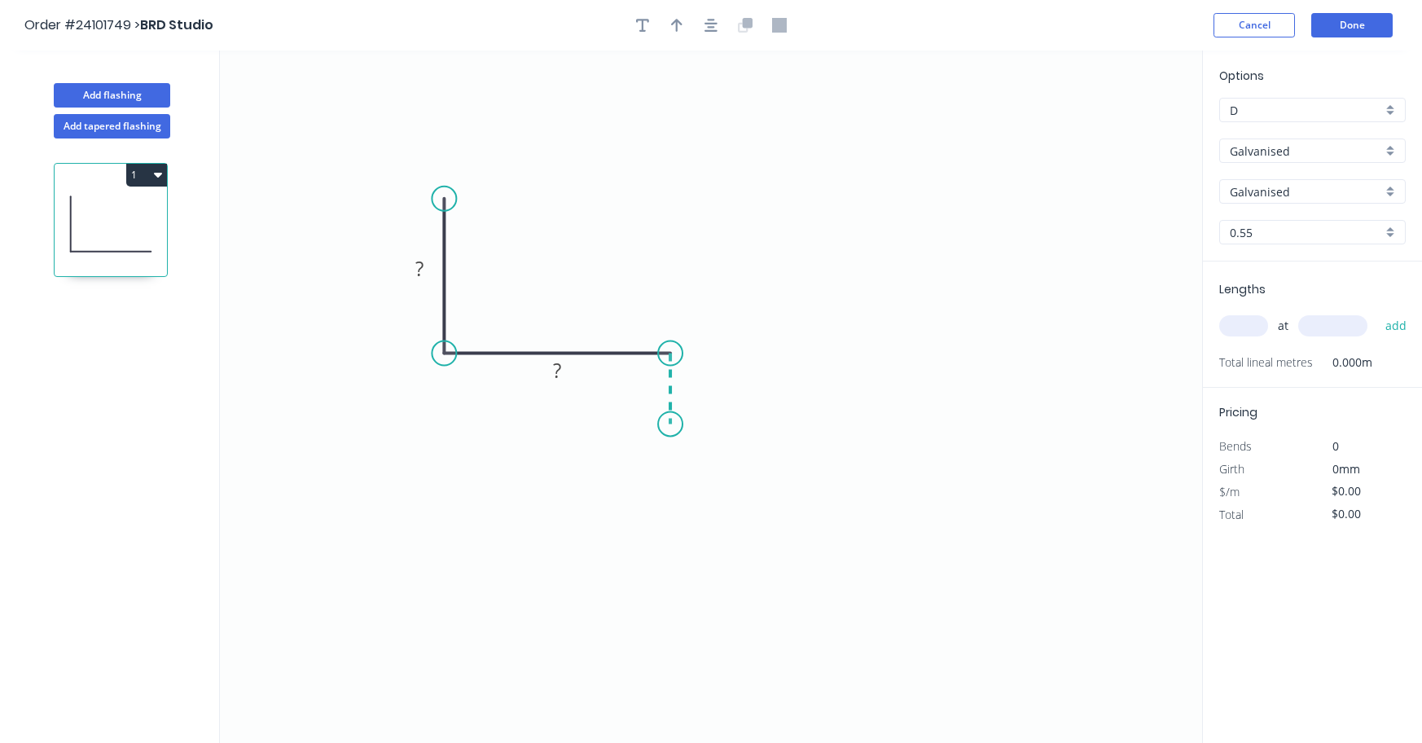
drag, startPoint x: 671, startPoint y: 354, endPoint x: 674, endPoint y: 424, distance: 70.1
click at [674, 424] on icon "0 ? ?" at bounding box center [711, 397] width 982 height 692
click at [681, 468] on div "Crush & Fold" at bounding box center [751, 476] width 164 height 33
click at [685, 467] on div "Flip bend" at bounding box center [757, 473] width 164 height 33
click at [704, 393] on rect at bounding box center [694, 382] width 33 height 23
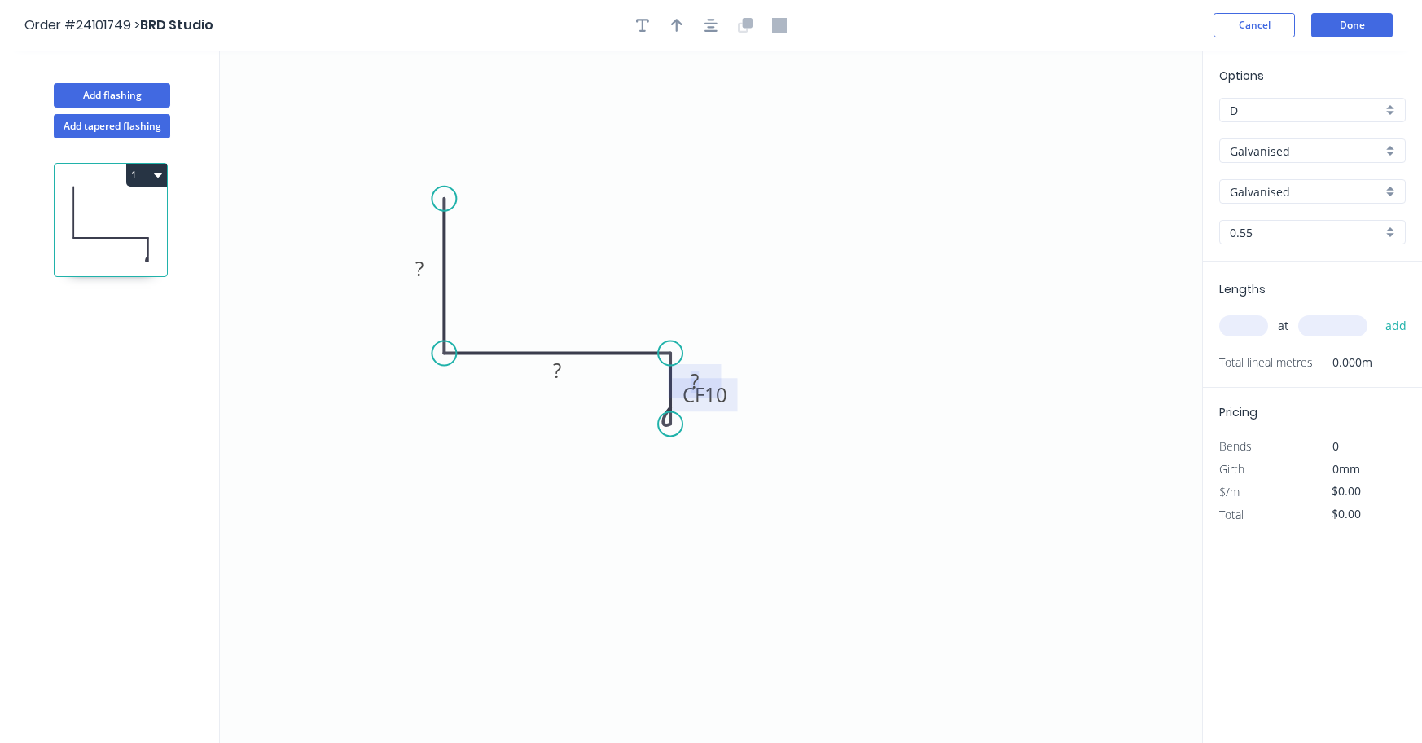
click at [723, 399] on tspan "10" at bounding box center [716, 394] width 23 height 27
drag, startPoint x: 703, startPoint y: 397, endPoint x: 719, endPoint y: 374, distance: 28.0
click at [719, 374] on rect at bounding box center [711, 357] width 53 height 33
drag, startPoint x: 711, startPoint y: 397, endPoint x: 622, endPoint y: 450, distance: 103.0
click at [622, 450] on icon "0 ? ? CF 10 ?" at bounding box center [711, 397] width 982 height 692
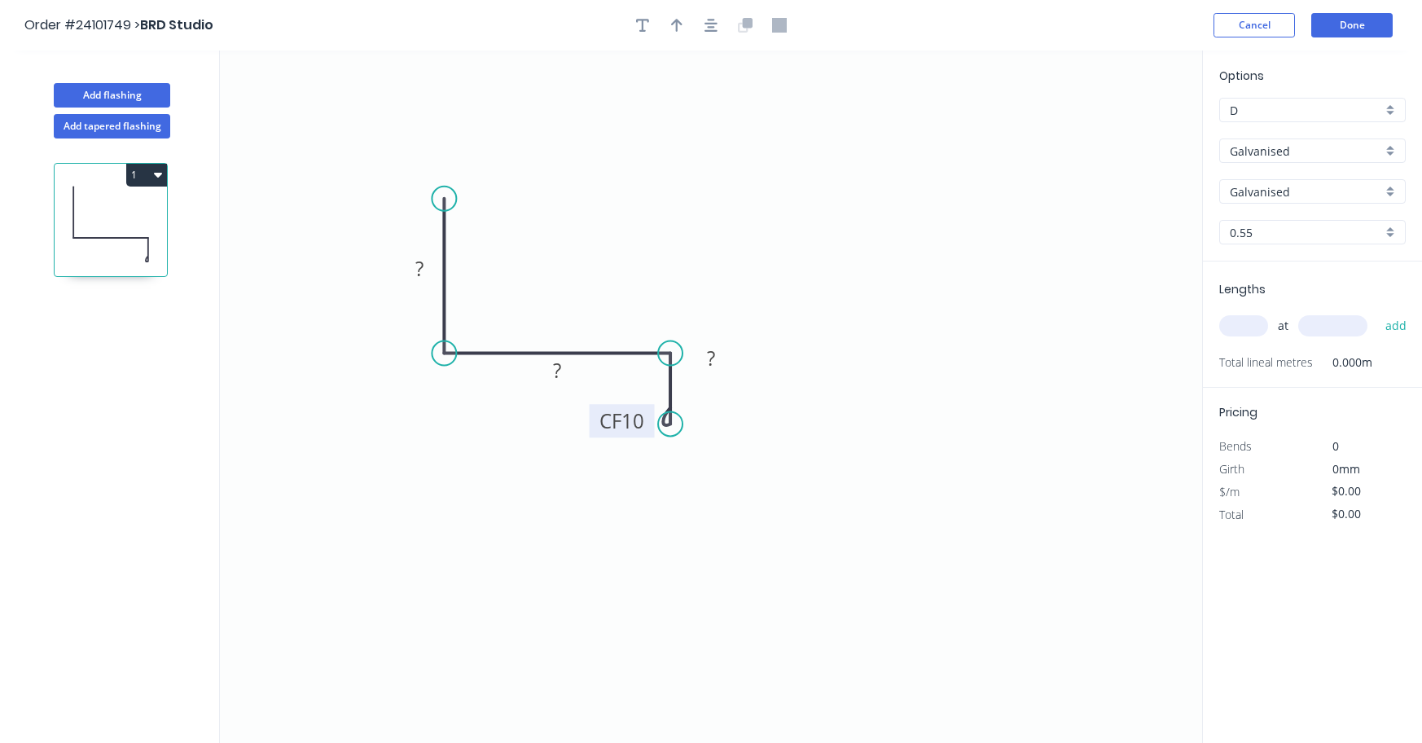
drag, startPoint x: 681, startPoint y: 393, endPoint x: 598, endPoint y: 419, distance: 87.1
click at [598, 419] on rect at bounding box center [622, 420] width 65 height 33
click at [711, 362] on tspan "?" at bounding box center [711, 358] width 8 height 27
drag, startPoint x: 712, startPoint y: 356, endPoint x: 700, endPoint y: 387, distance: 33.0
click at [700, 387] on icon "0 ? ? CF 10 ?" at bounding box center [711, 397] width 982 height 692
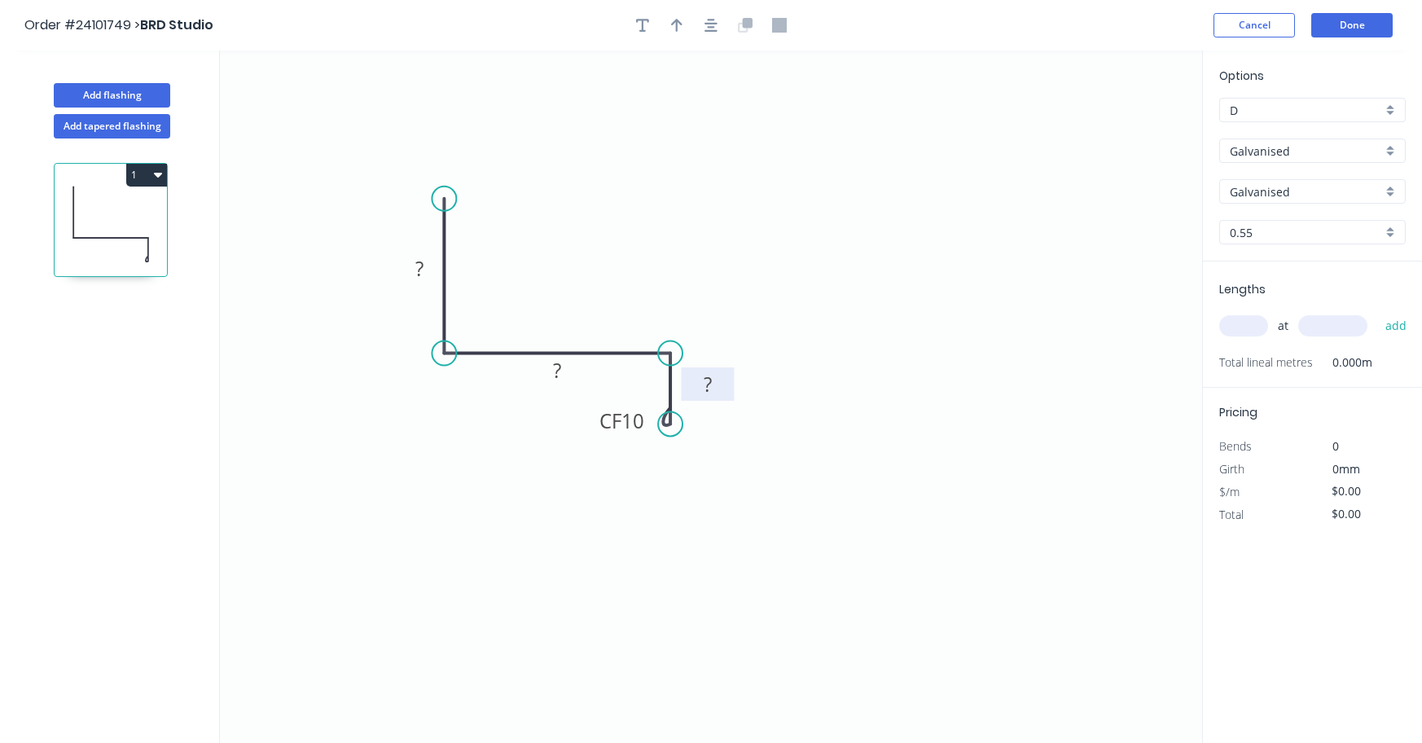
drag, startPoint x: 692, startPoint y: 366, endPoint x: 689, endPoint y: 392, distance: 26.3
click at [689, 392] on rect at bounding box center [708, 383] width 53 height 33
click at [706, 382] on tspan "?" at bounding box center [708, 384] width 8 height 27
click at [556, 367] on tspan "?" at bounding box center [557, 370] width 8 height 27
click at [418, 267] on tspan "?" at bounding box center [419, 268] width 8 height 27
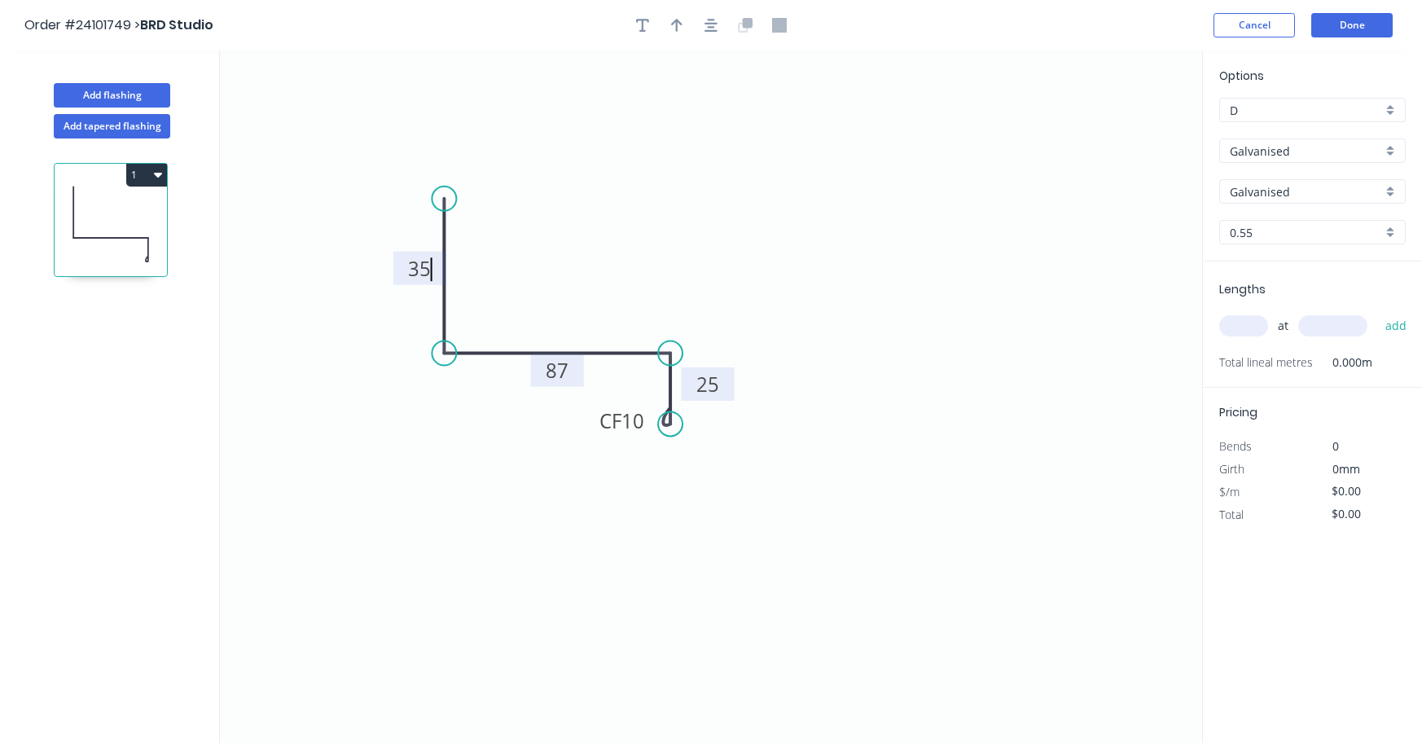
click at [1249, 327] on input "text" at bounding box center [1243, 325] width 49 height 21
type input "$14.76"
type input "5"
type input "6000"
click at [1400, 329] on button "add" at bounding box center [1396, 326] width 38 height 28
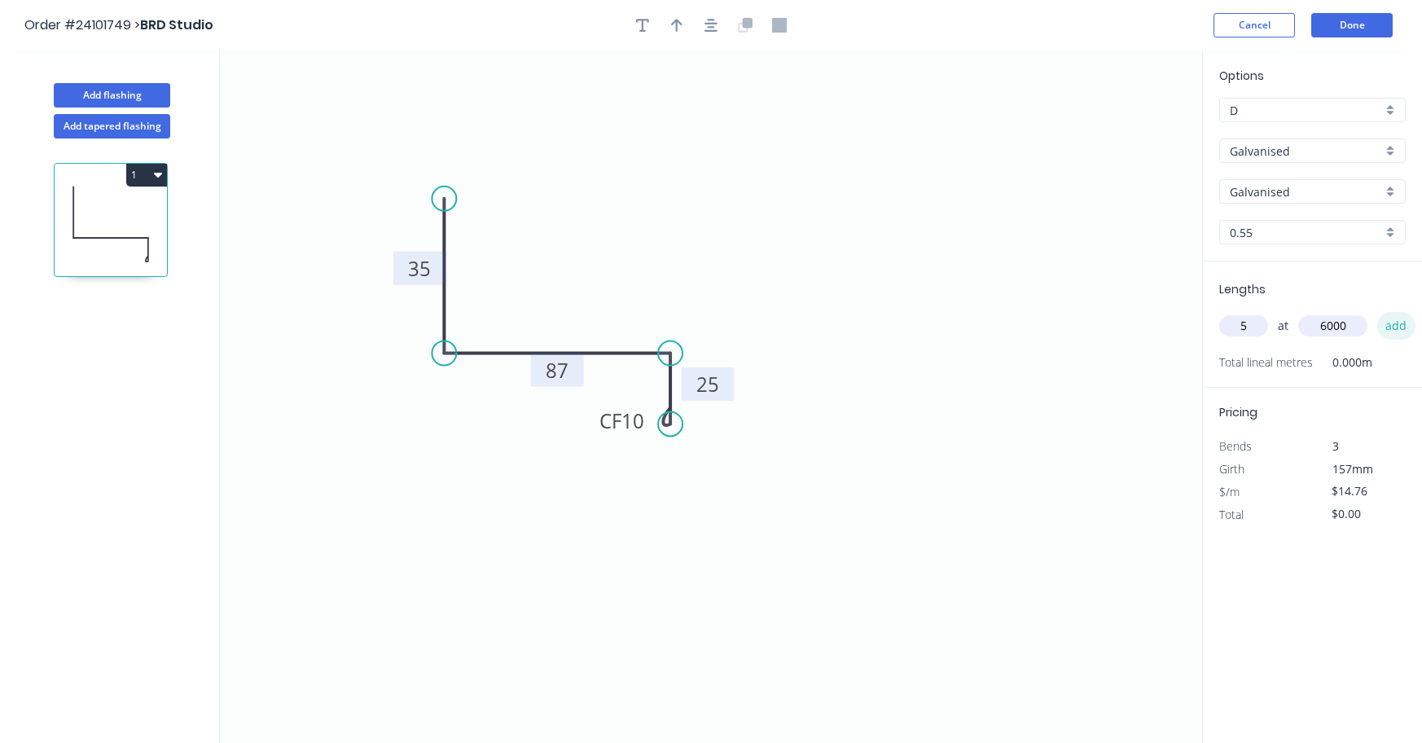
type input "$442.80"
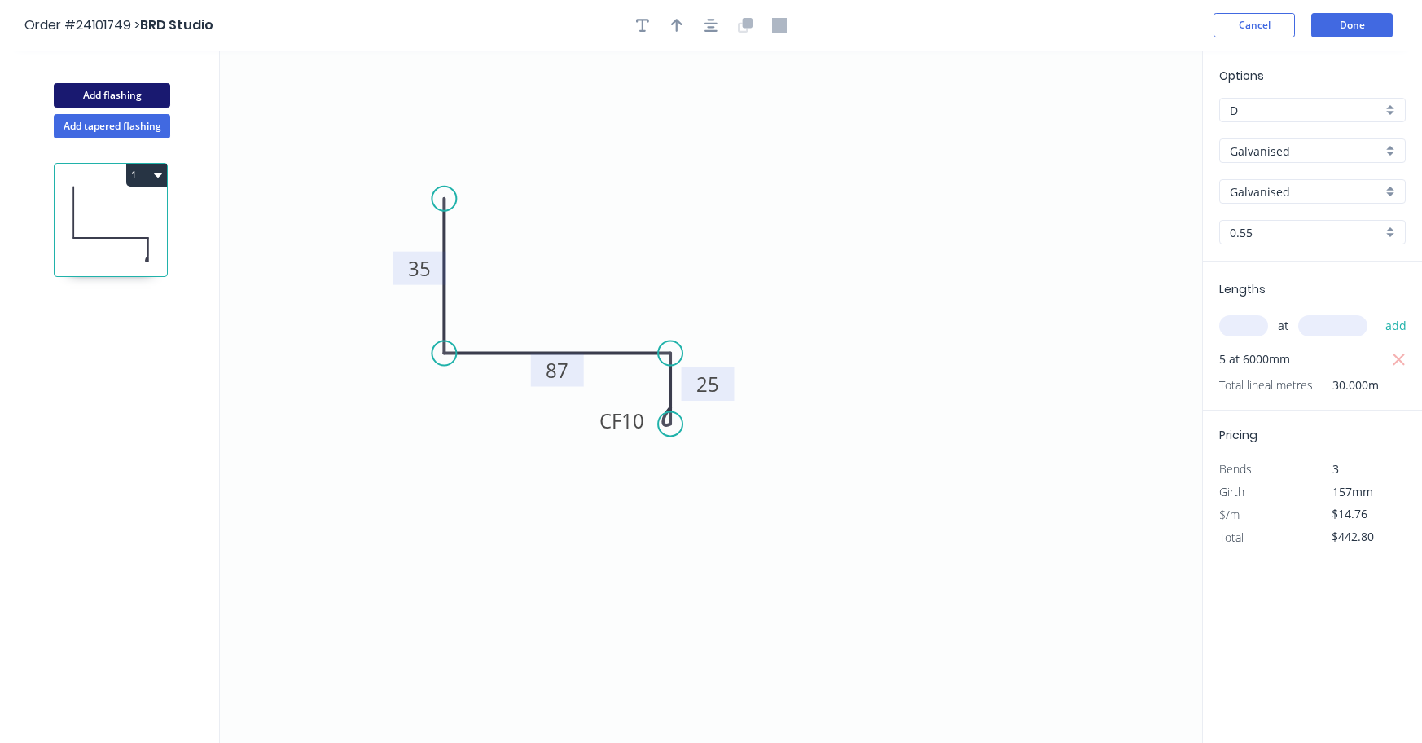
click at [108, 94] on button "Add flashing" at bounding box center [112, 95] width 116 height 24
type input "$0.00"
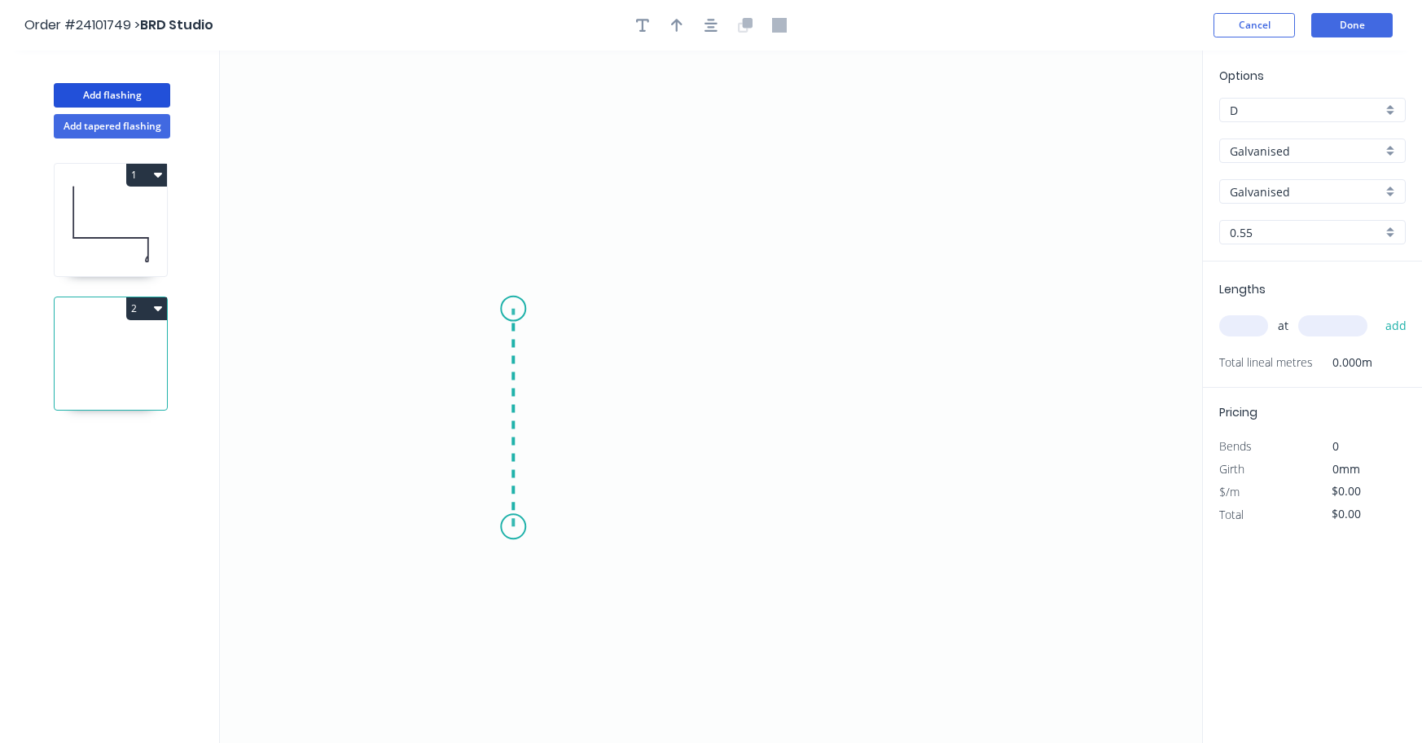
drag, startPoint x: 513, startPoint y: 527, endPoint x: 514, endPoint y: 309, distance: 218.3
click at [514, 309] on icon "0" at bounding box center [711, 397] width 982 height 692
drag, startPoint x: 514, startPoint y: 309, endPoint x: 639, endPoint y: 314, distance: 124.8
click at [639, 314] on icon "0 ?" at bounding box center [711, 397] width 982 height 692
drag, startPoint x: 639, startPoint y: 314, endPoint x: 638, endPoint y: 429, distance: 114.8
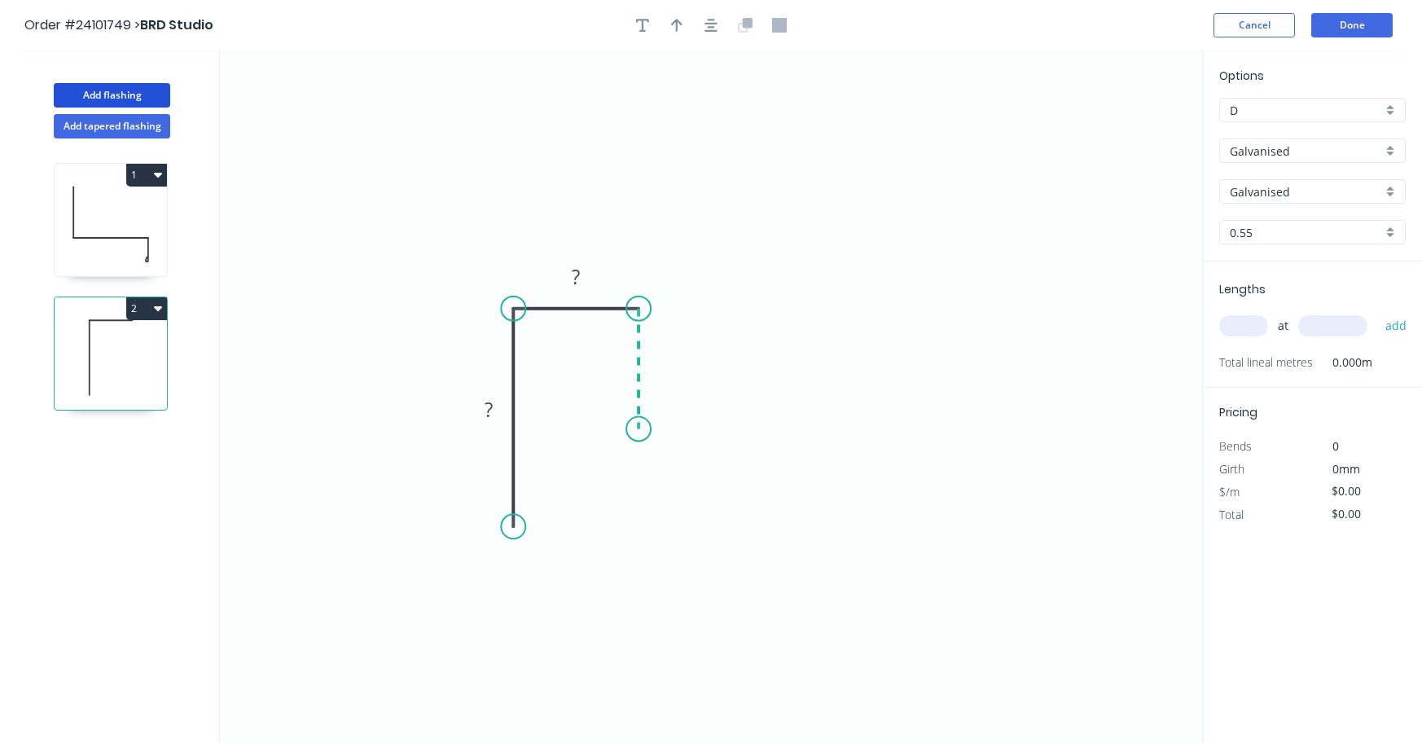
click at [638, 429] on icon "0 ? ?" at bounding box center [711, 397] width 982 height 692
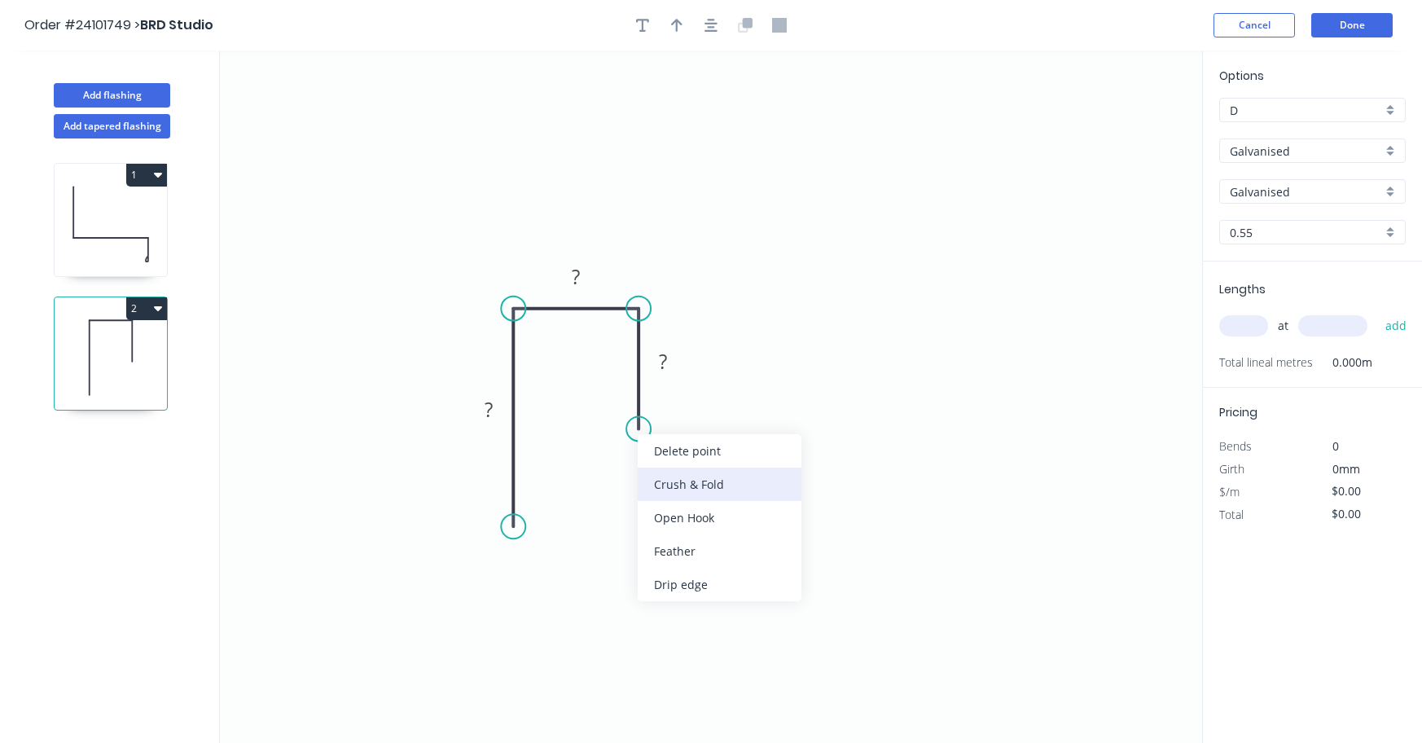
click at [658, 481] on div "Crush & Fold" at bounding box center [720, 484] width 164 height 33
click at [663, 469] on div "Flip bend" at bounding box center [727, 477] width 164 height 33
drag, startPoint x: 663, startPoint y: 403, endPoint x: 591, endPoint y: 409, distance: 72.7
click at [591, 409] on icon "0 ? ? CF 10 ?" at bounding box center [711, 397] width 982 height 692
drag, startPoint x: 649, startPoint y: 397, endPoint x: 570, endPoint y: 402, distance: 79.2
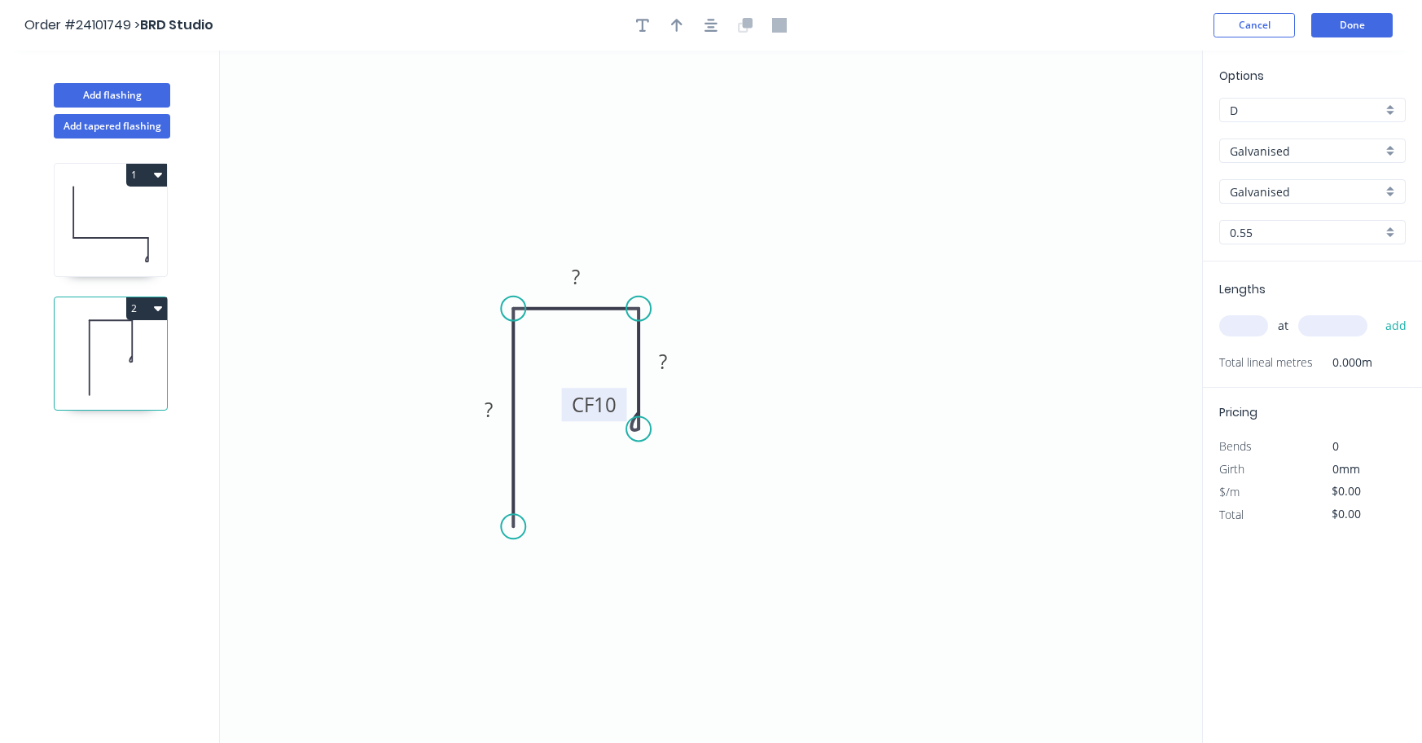
click at [570, 402] on rect at bounding box center [594, 404] width 65 height 33
click at [660, 359] on tspan "?" at bounding box center [663, 361] width 8 height 27
click at [584, 267] on rect at bounding box center [576, 277] width 33 height 23
click at [481, 406] on rect at bounding box center [488, 410] width 33 height 23
click at [1245, 327] on input "text" at bounding box center [1243, 325] width 49 height 21
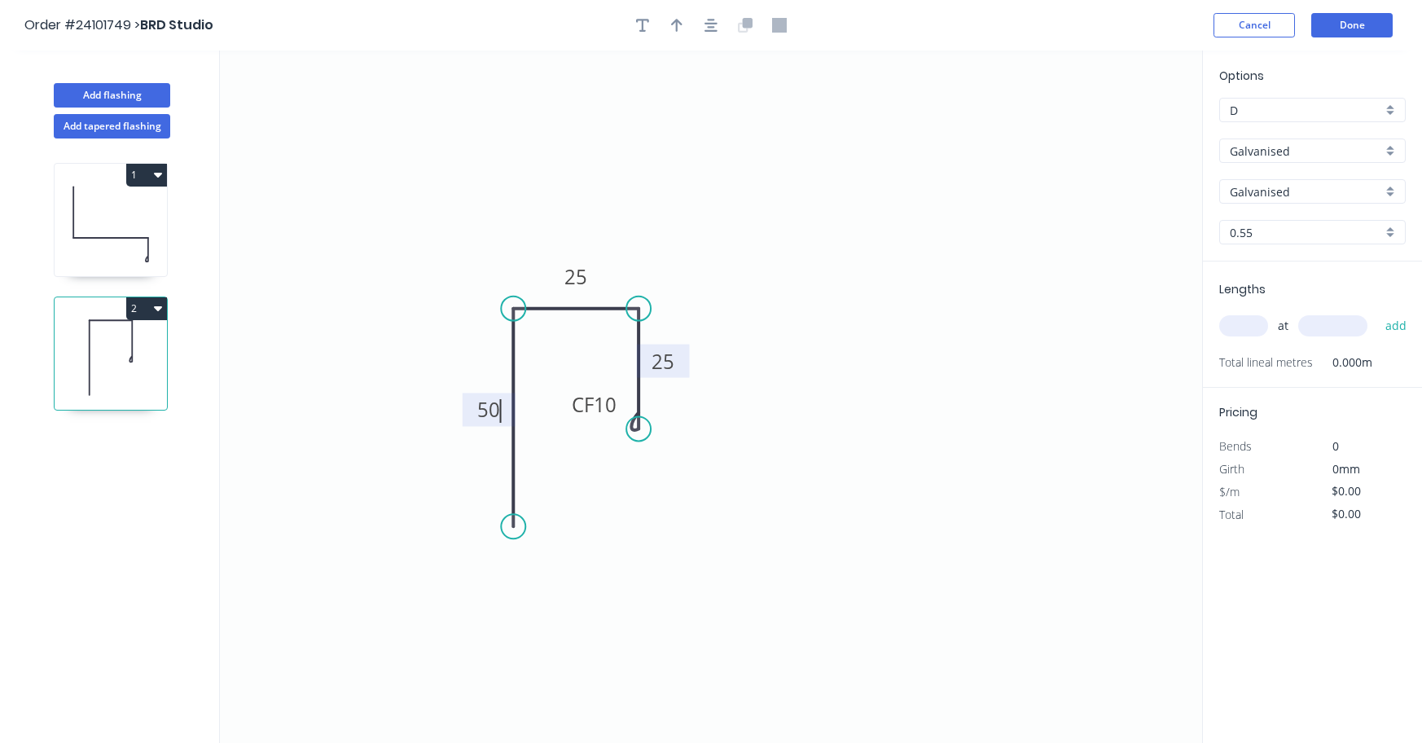
type input "$12.93"
type input "3"
type input "6000"
click at [1400, 331] on button "add" at bounding box center [1396, 326] width 38 height 28
type input "$232.74"
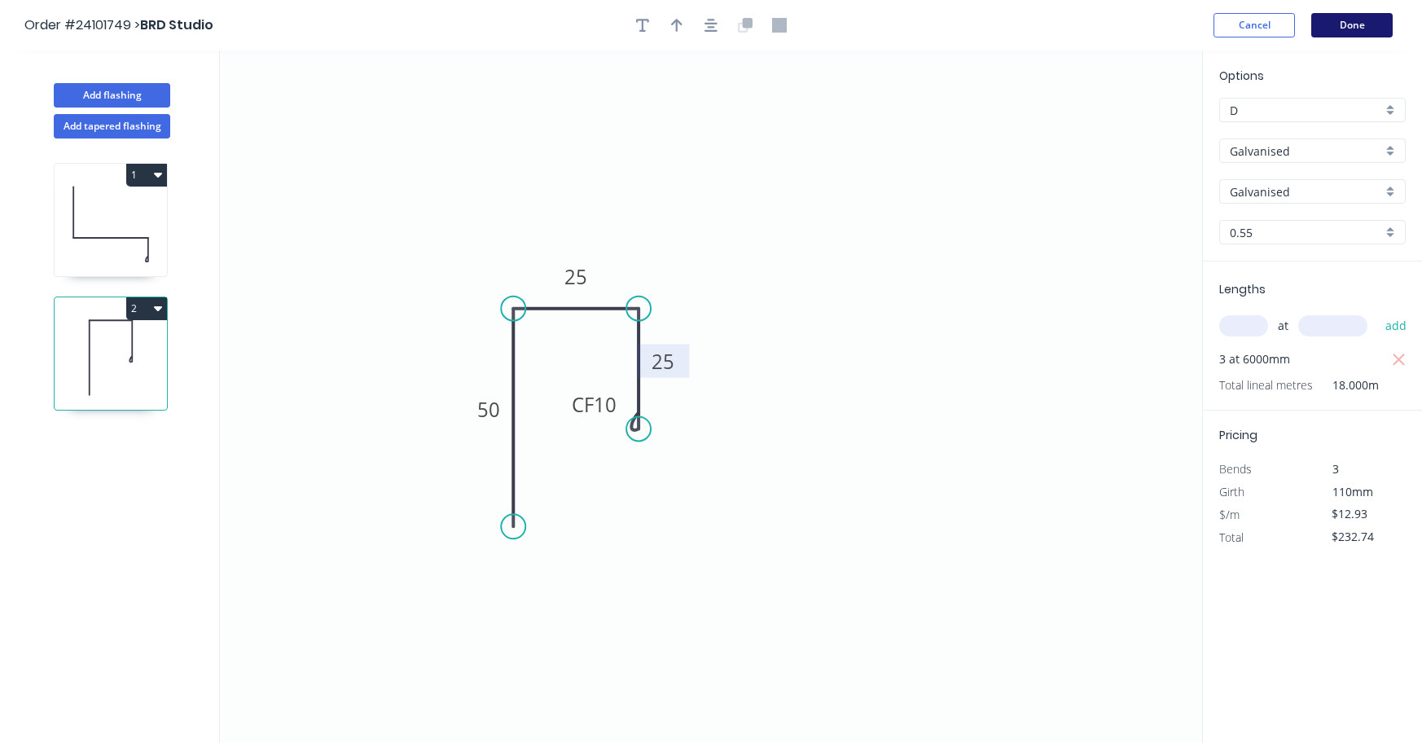
click at [1345, 22] on button "Done" at bounding box center [1351, 25] width 81 height 24
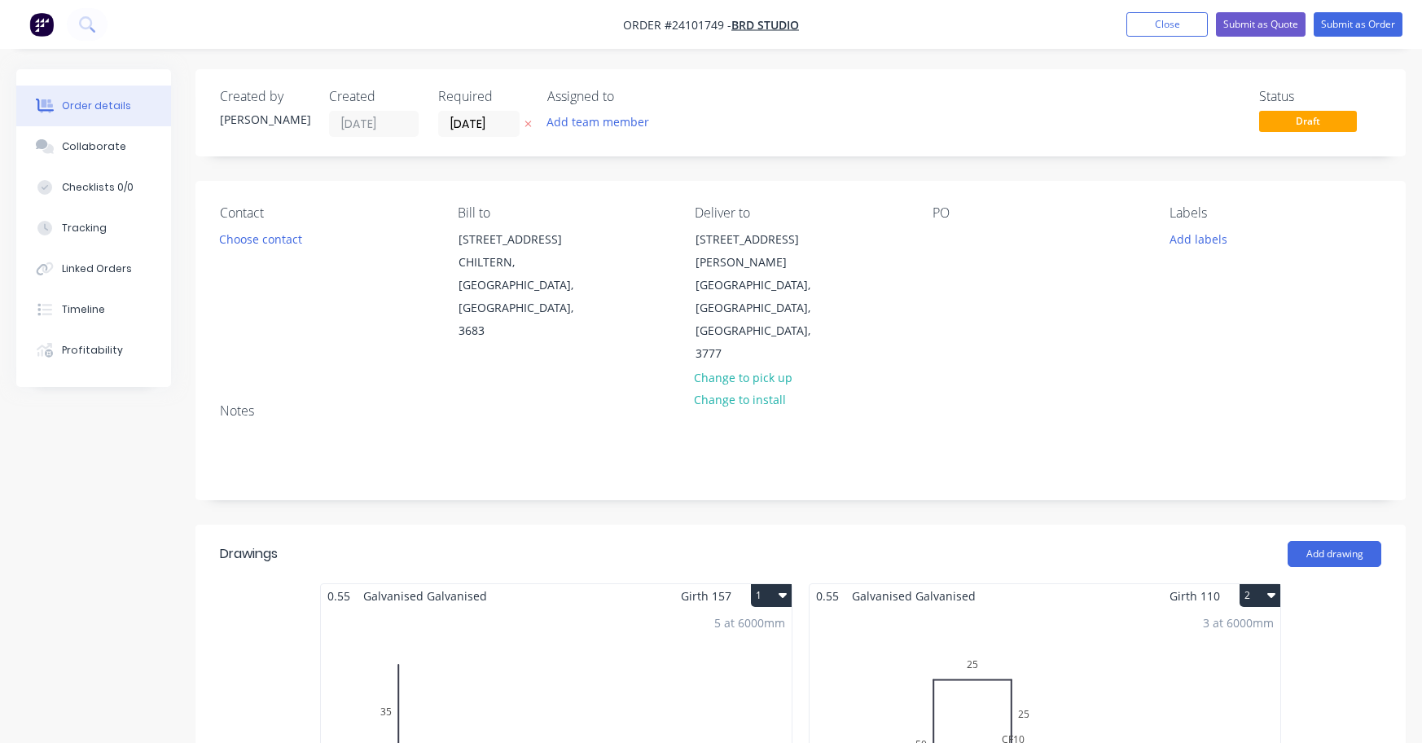
click at [1314, 121] on span "Draft" at bounding box center [1308, 121] width 98 height 20
click at [1380, 172] on div "Created by [PERSON_NAME] Created [DATE] Required [DATE] Assigned to Add team me…" at bounding box center [800, 723] width 1210 height 1308
click at [1383, 21] on button "Submit as Order" at bounding box center [1358, 24] width 89 height 24
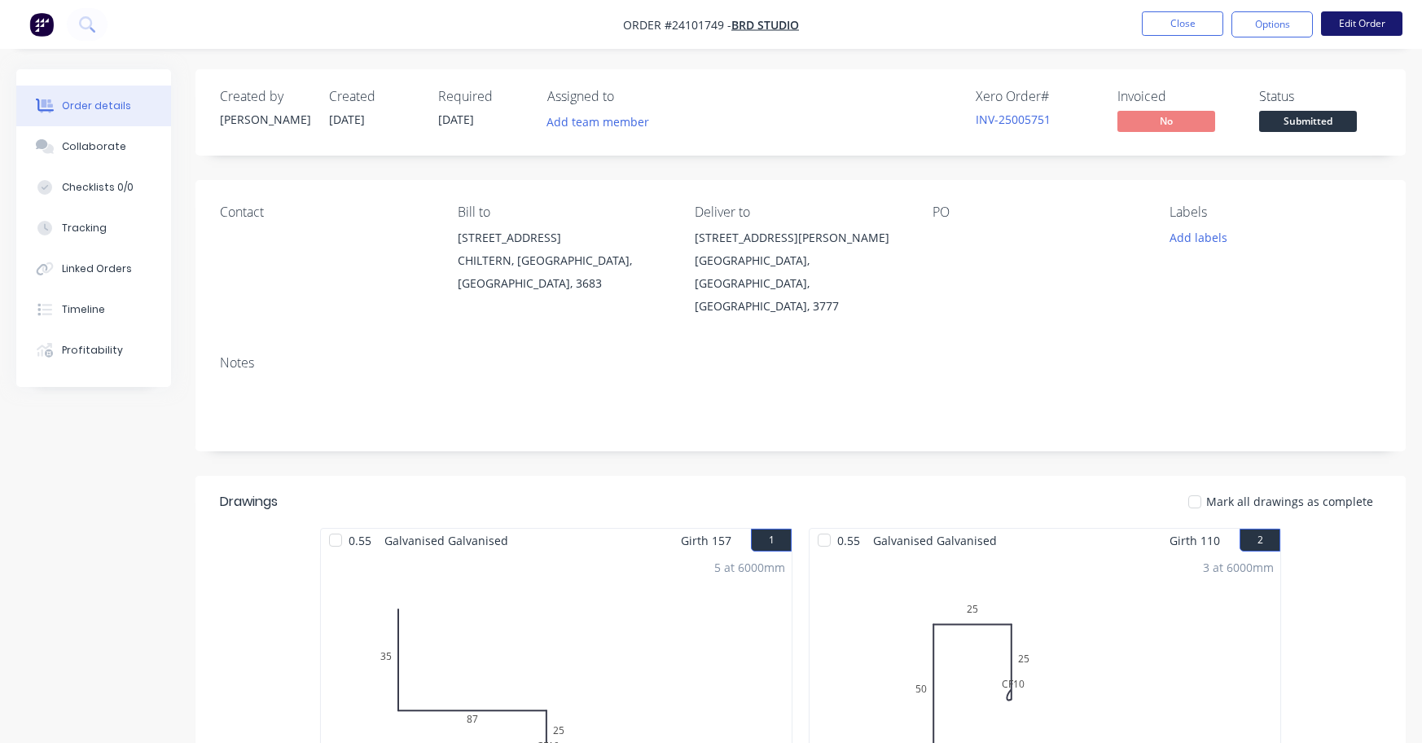
click at [1368, 24] on button "Edit Order" at bounding box center [1361, 23] width 81 height 24
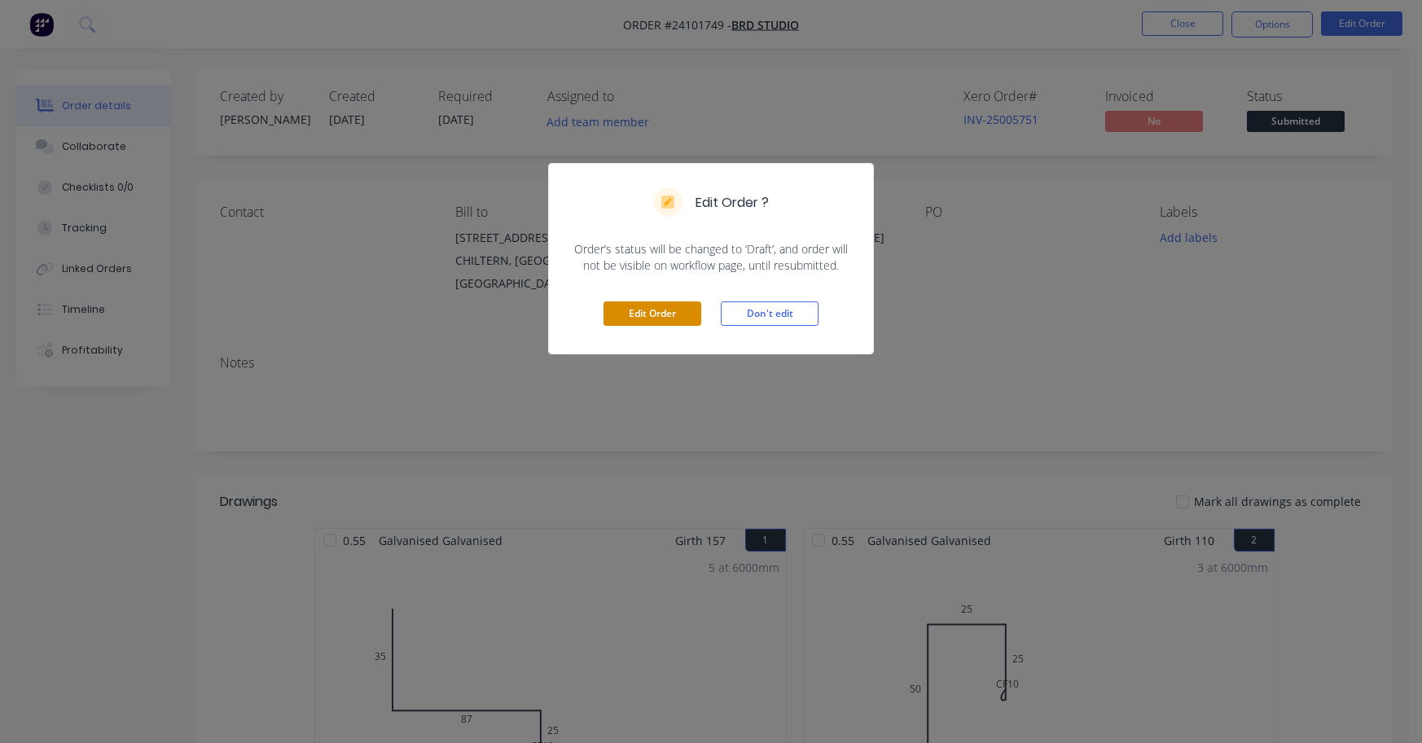
click at [641, 310] on button "Edit Order" at bounding box center [653, 313] width 98 height 24
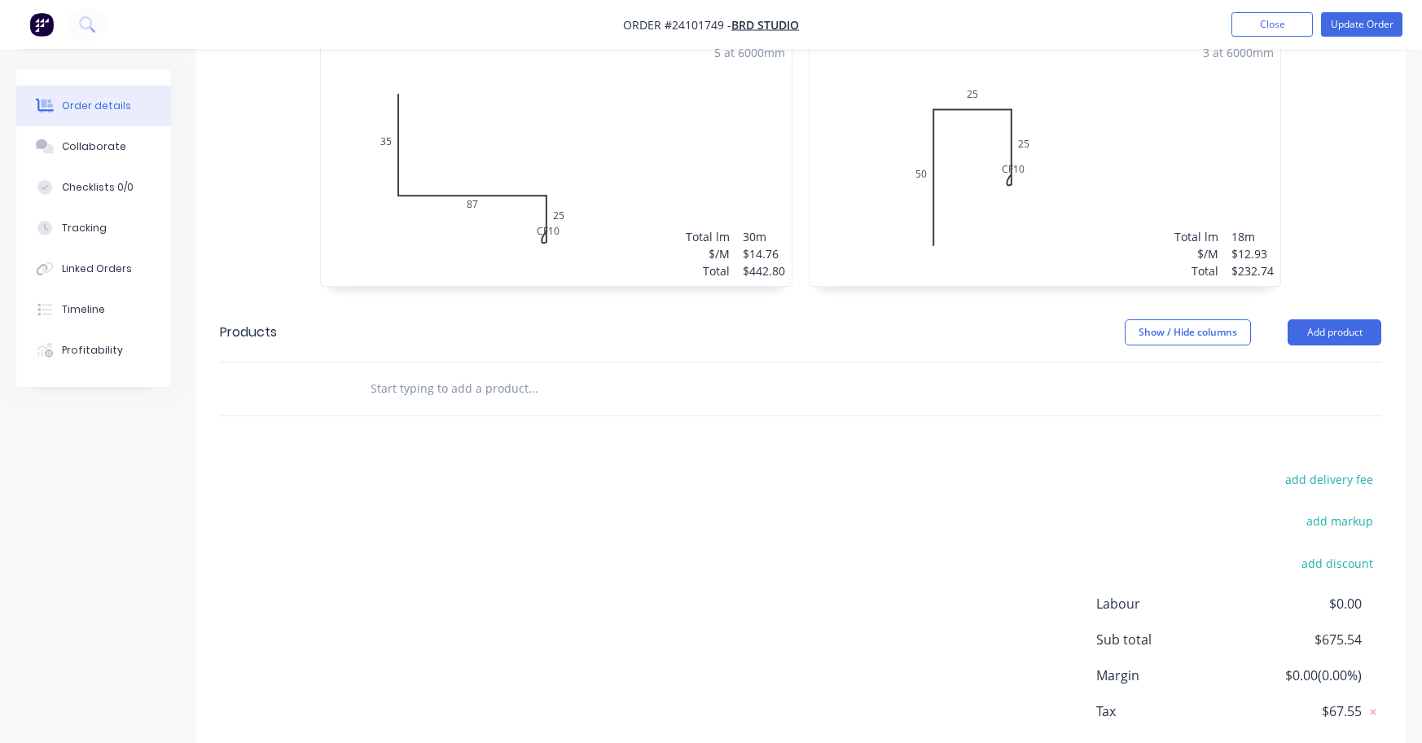
scroll to position [591, 0]
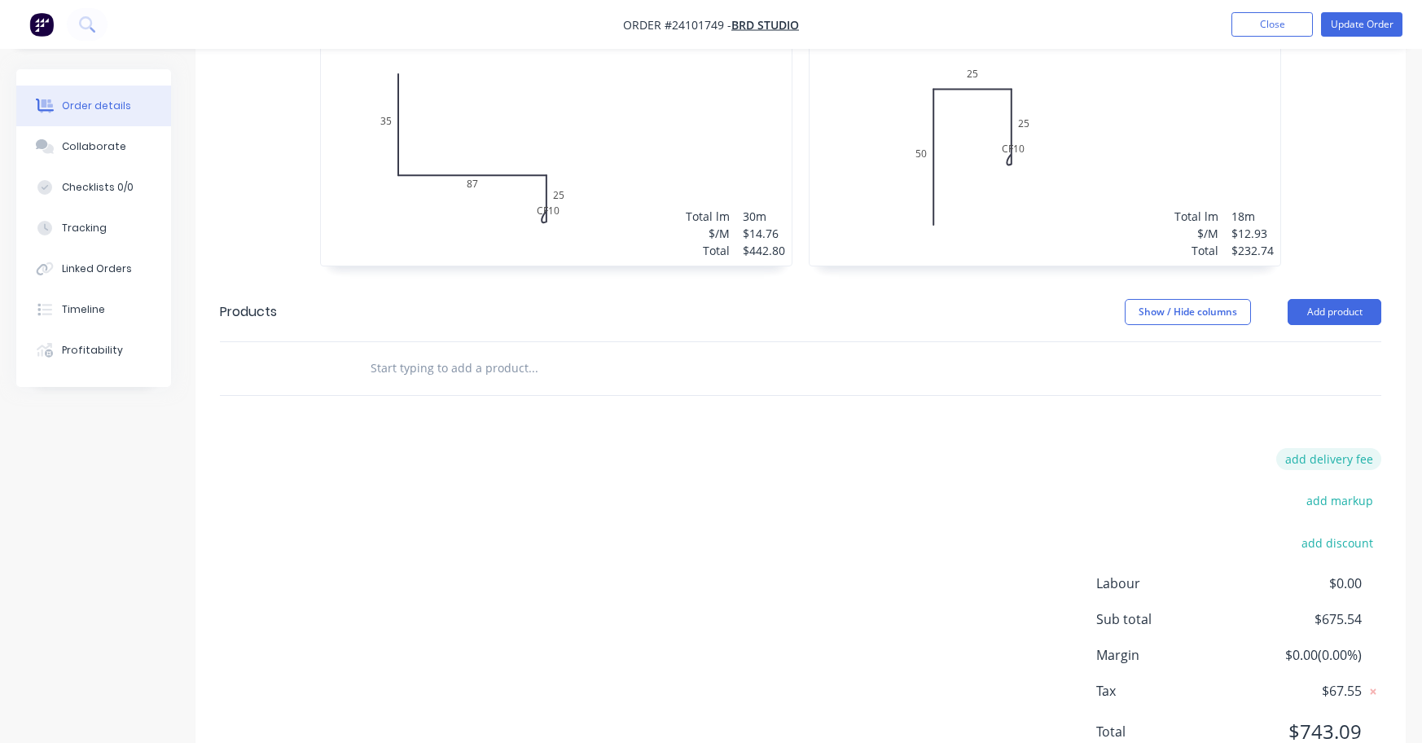
click at [1304, 448] on button "add delivery fee" at bounding box center [1328, 459] width 105 height 22
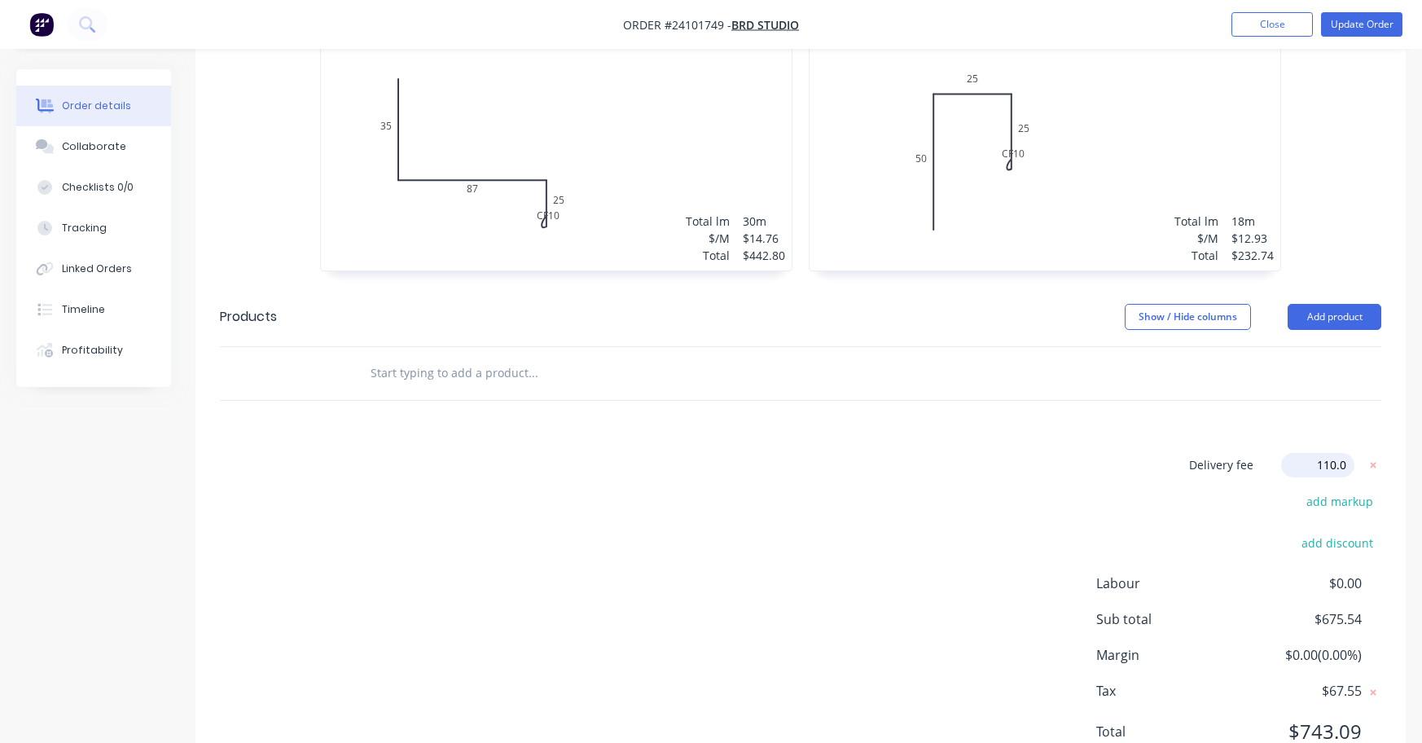
type input "110.00"
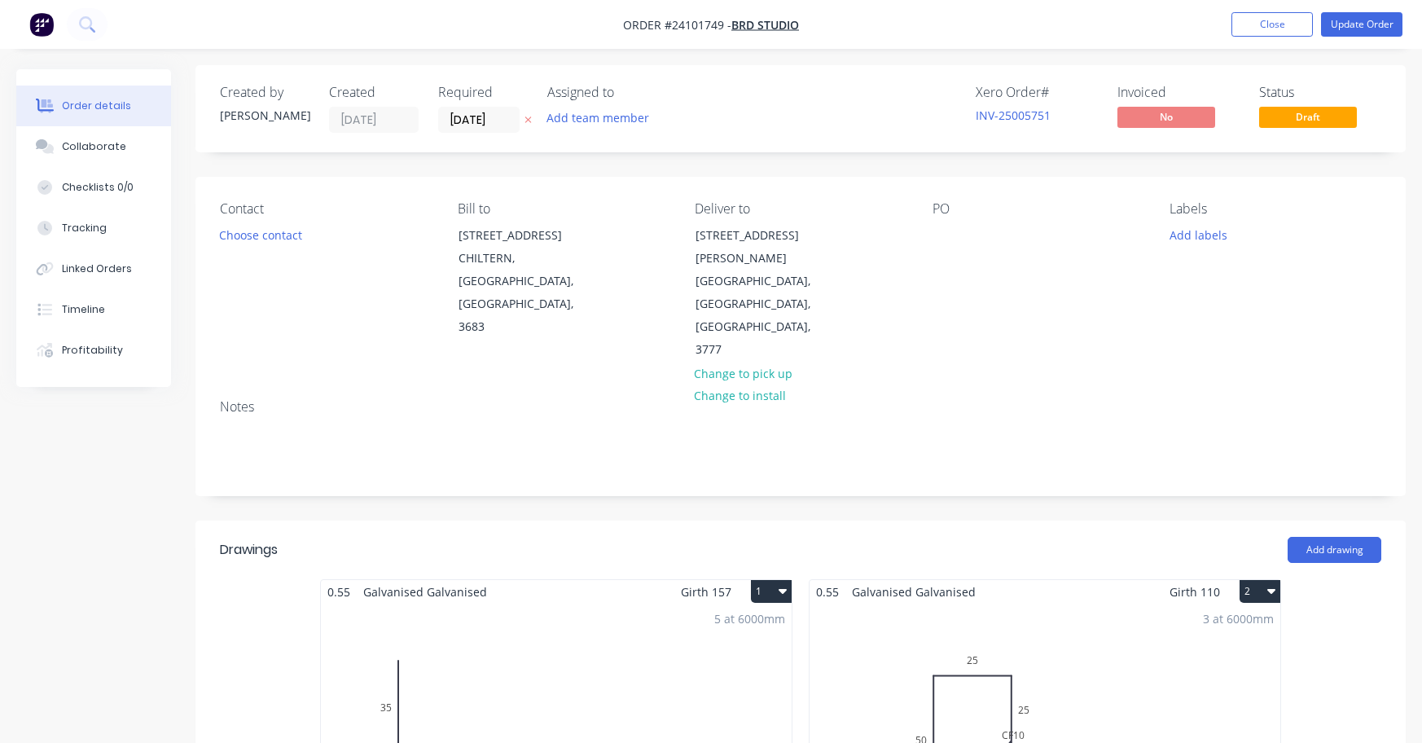
scroll to position [0, 0]
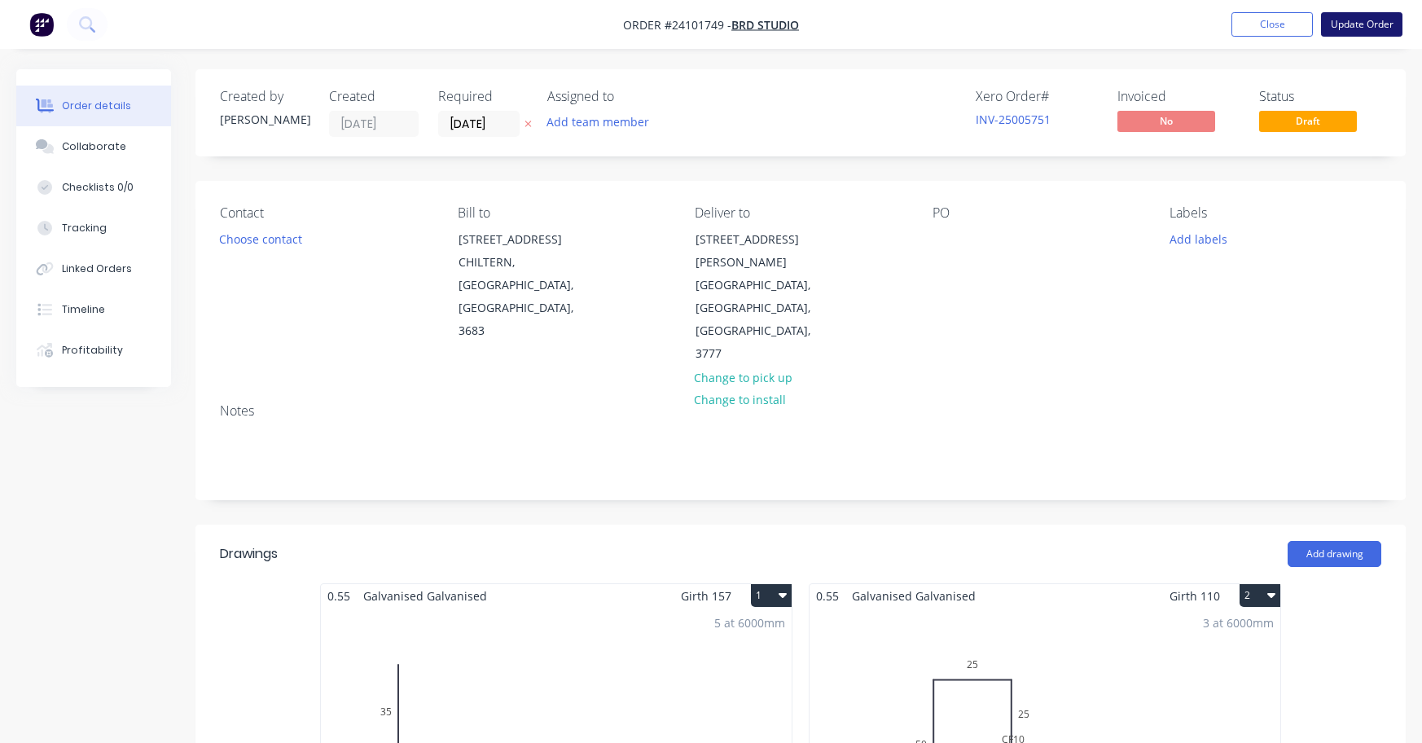
click at [1363, 24] on button "Update Order" at bounding box center [1361, 24] width 81 height 24
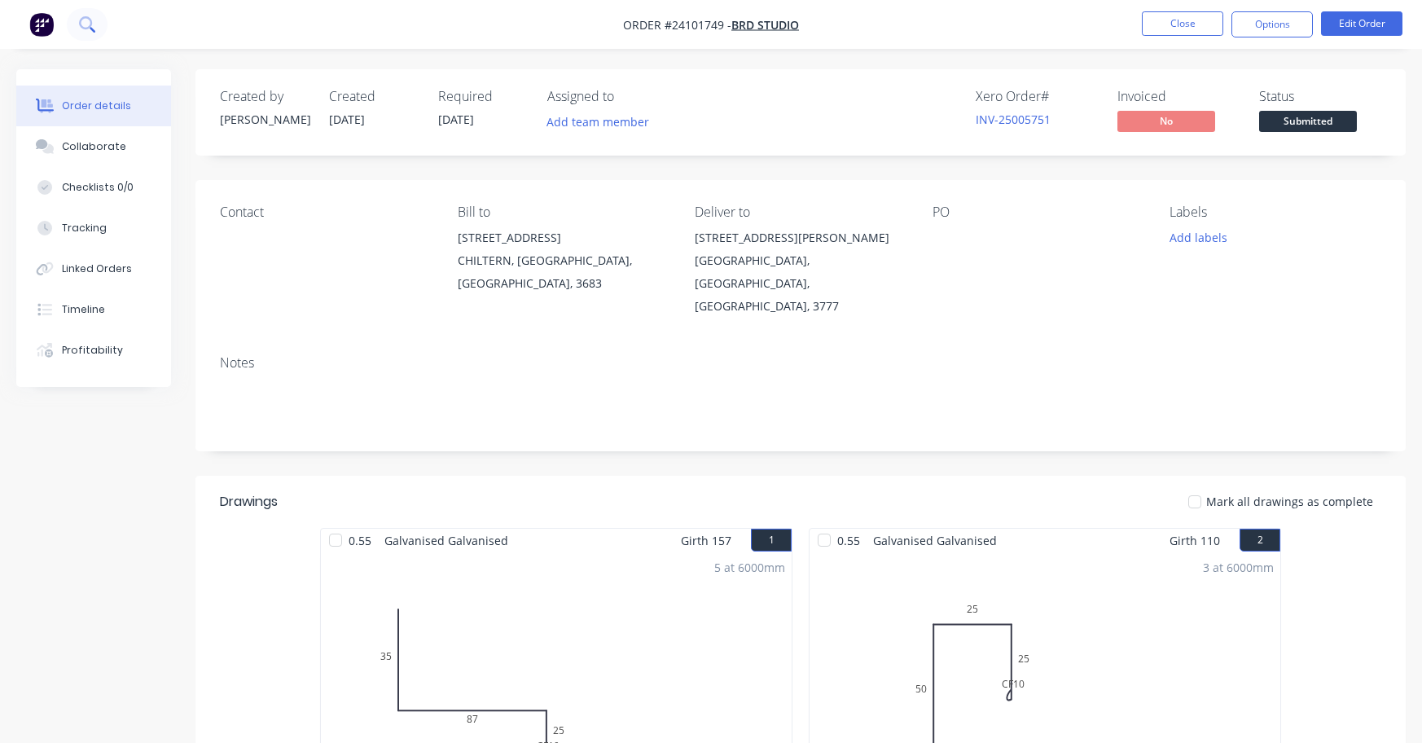
click at [93, 26] on icon at bounding box center [86, 23] width 15 height 15
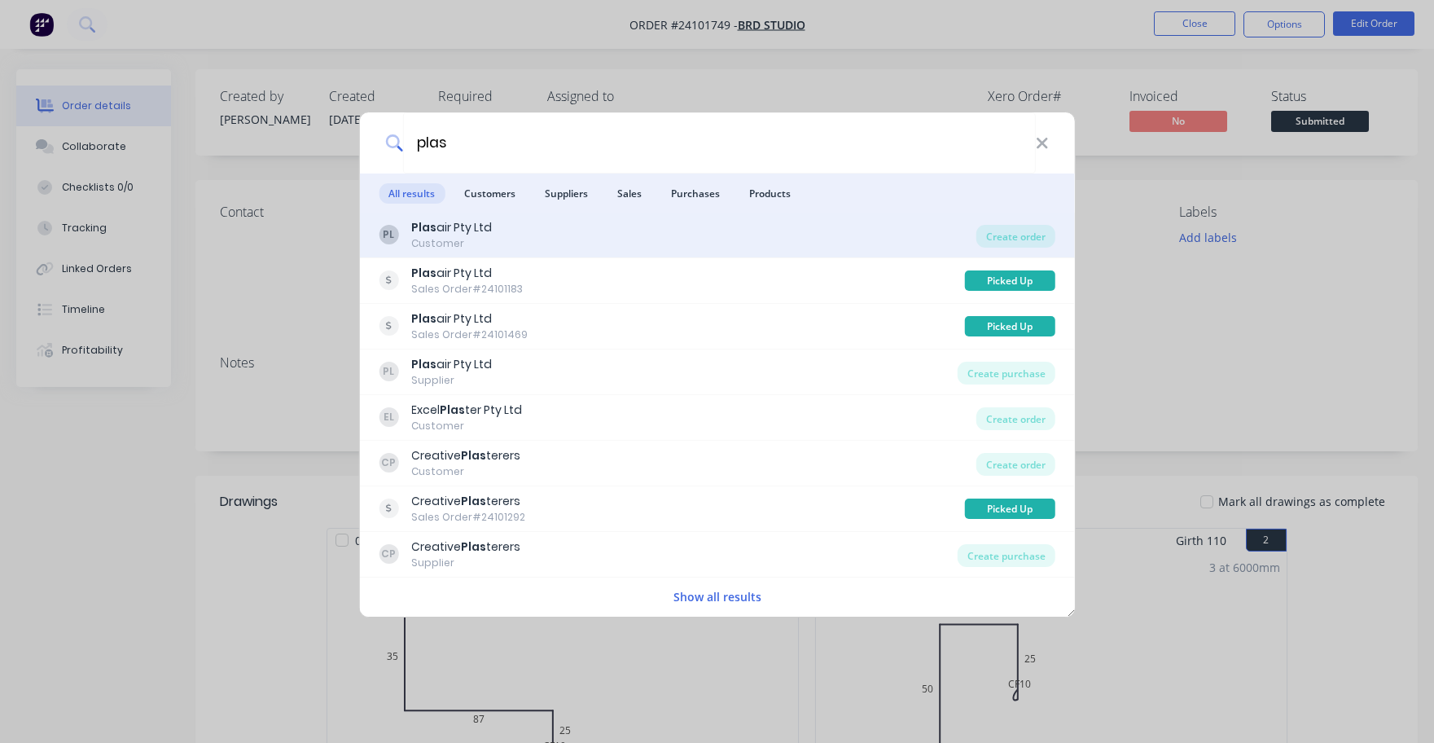
type input "plas"
click at [447, 227] on div "Plas air Pty Ltd" at bounding box center [451, 227] width 81 height 17
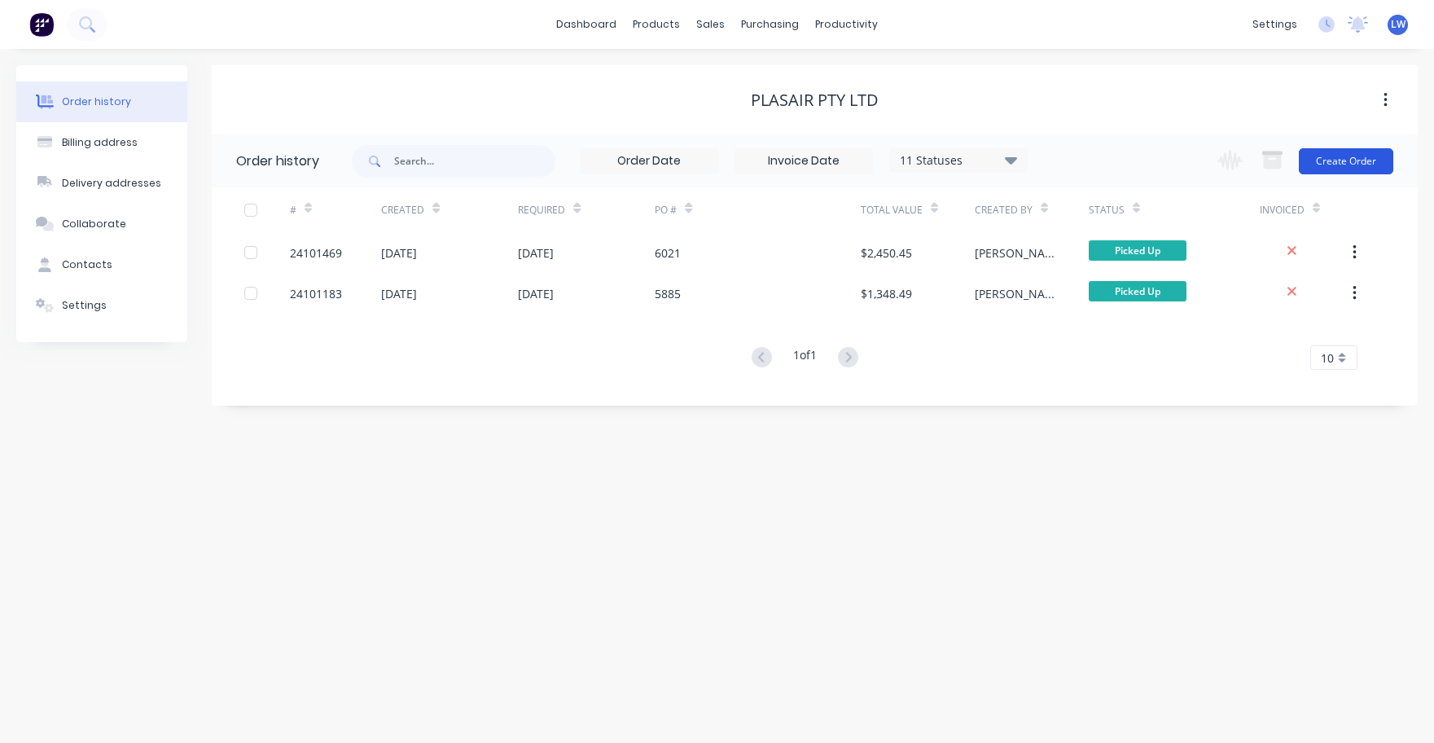
click at [1342, 165] on button "Create Order" at bounding box center [1346, 161] width 94 height 26
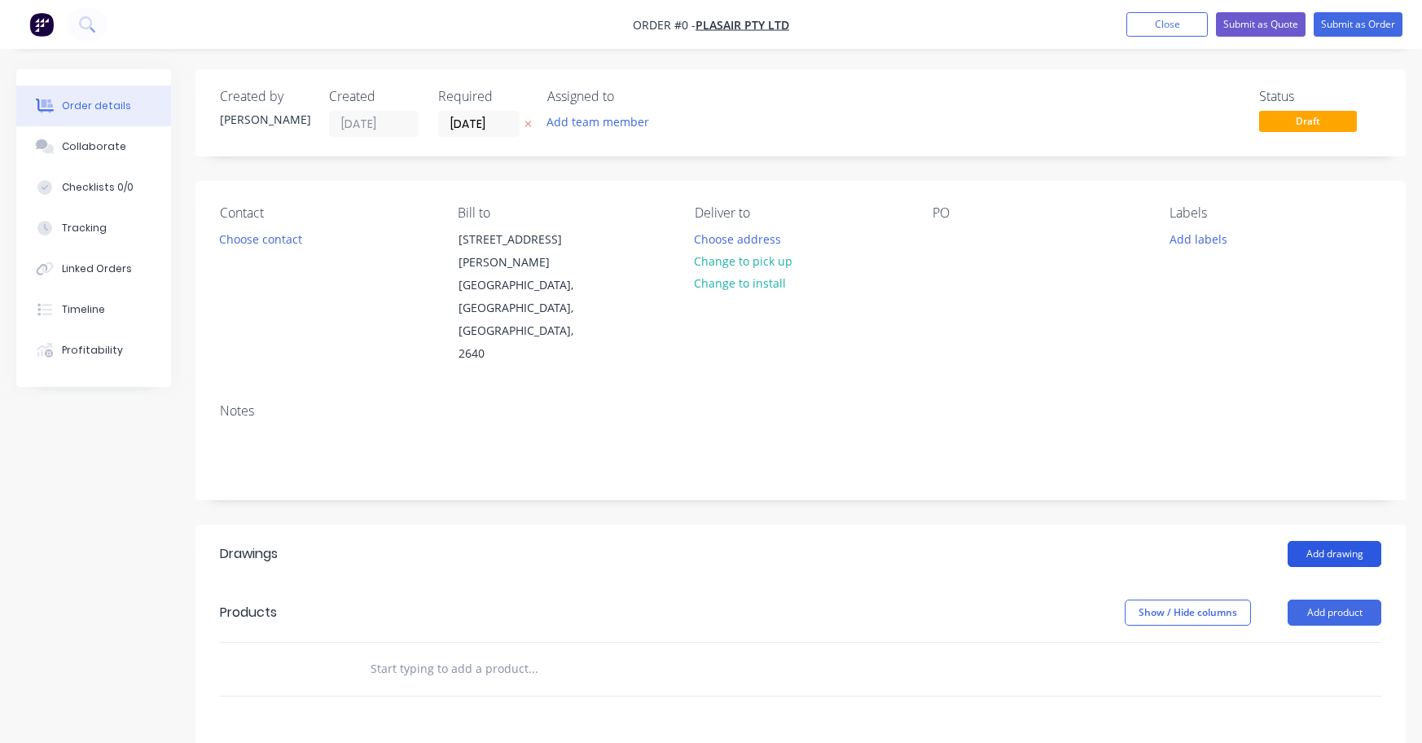
click at [1334, 541] on button "Add drawing" at bounding box center [1335, 554] width 94 height 26
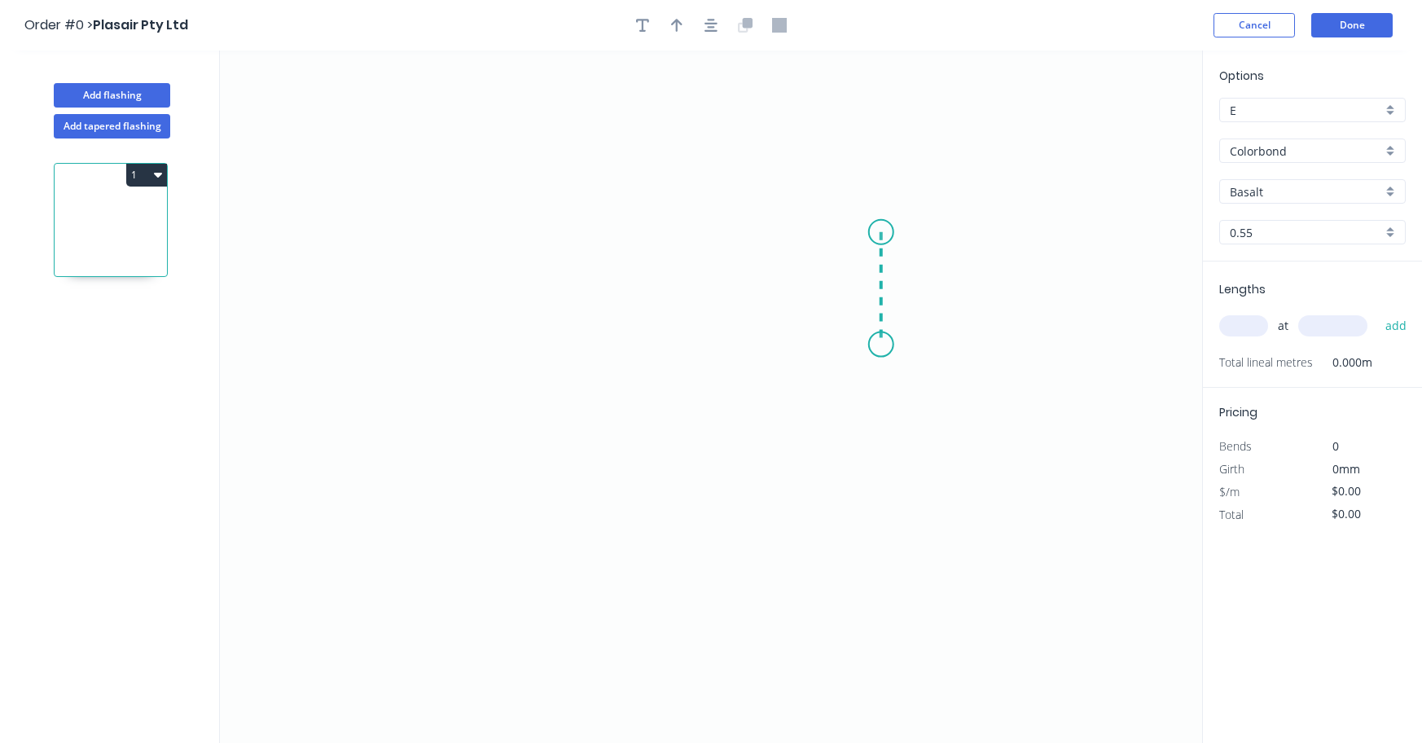
drag, startPoint x: 881, startPoint y: 232, endPoint x: 880, endPoint y: 345, distance: 112.4
click at [880, 345] on icon "0" at bounding box center [711, 397] width 982 height 692
drag, startPoint x: 880, startPoint y: 345, endPoint x: 665, endPoint y: 349, distance: 215.1
click at [665, 349] on icon "0 ?" at bounding box center [711, 397] width 982 height 692
drag, startPoint x: 665, startPoint y: 349, endPoint x: 665, endPoint y: 421, distance: 72.5
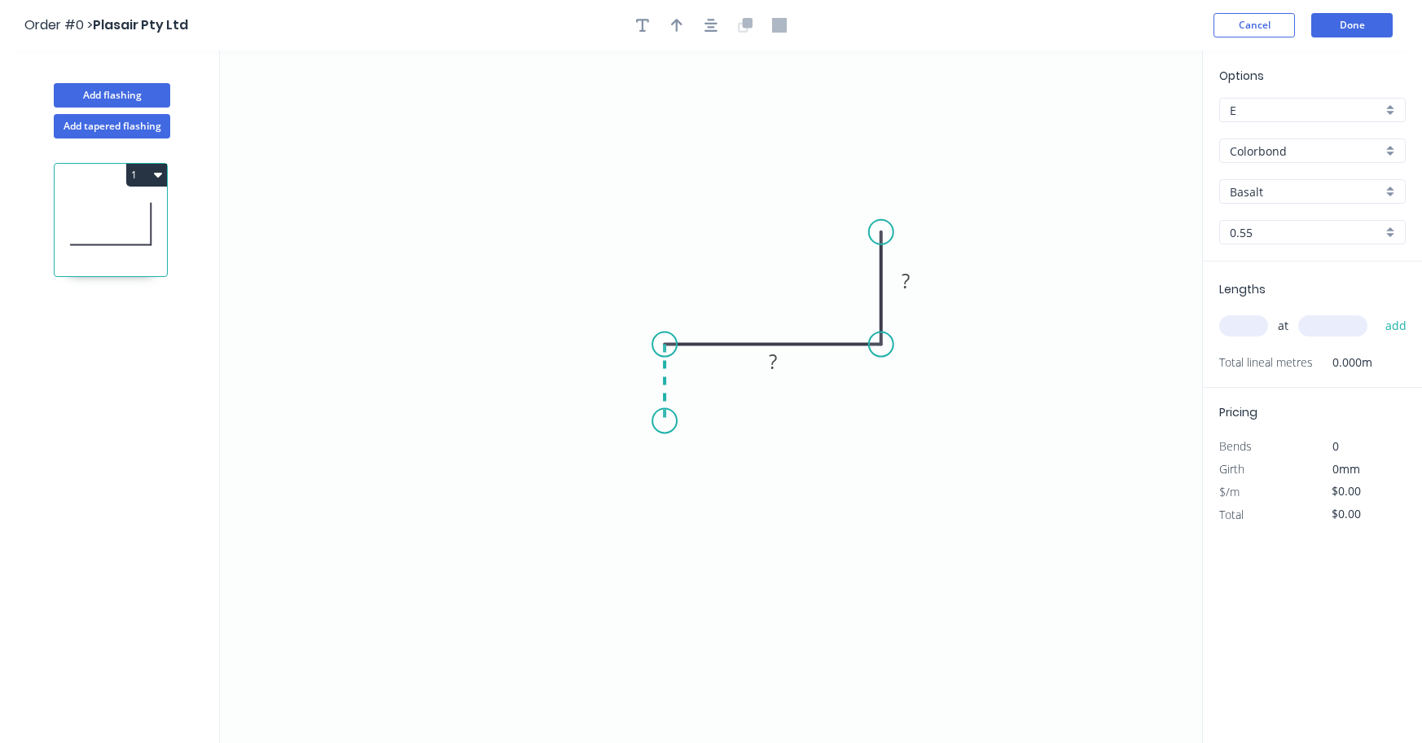
click at [665, 421] on icon "0 ? ?" at bounding box center [711, 397] width 982 height 692
click at [1324, 149] on input "Colorbond" at bounding box center [1306, 151] width 152 height 17
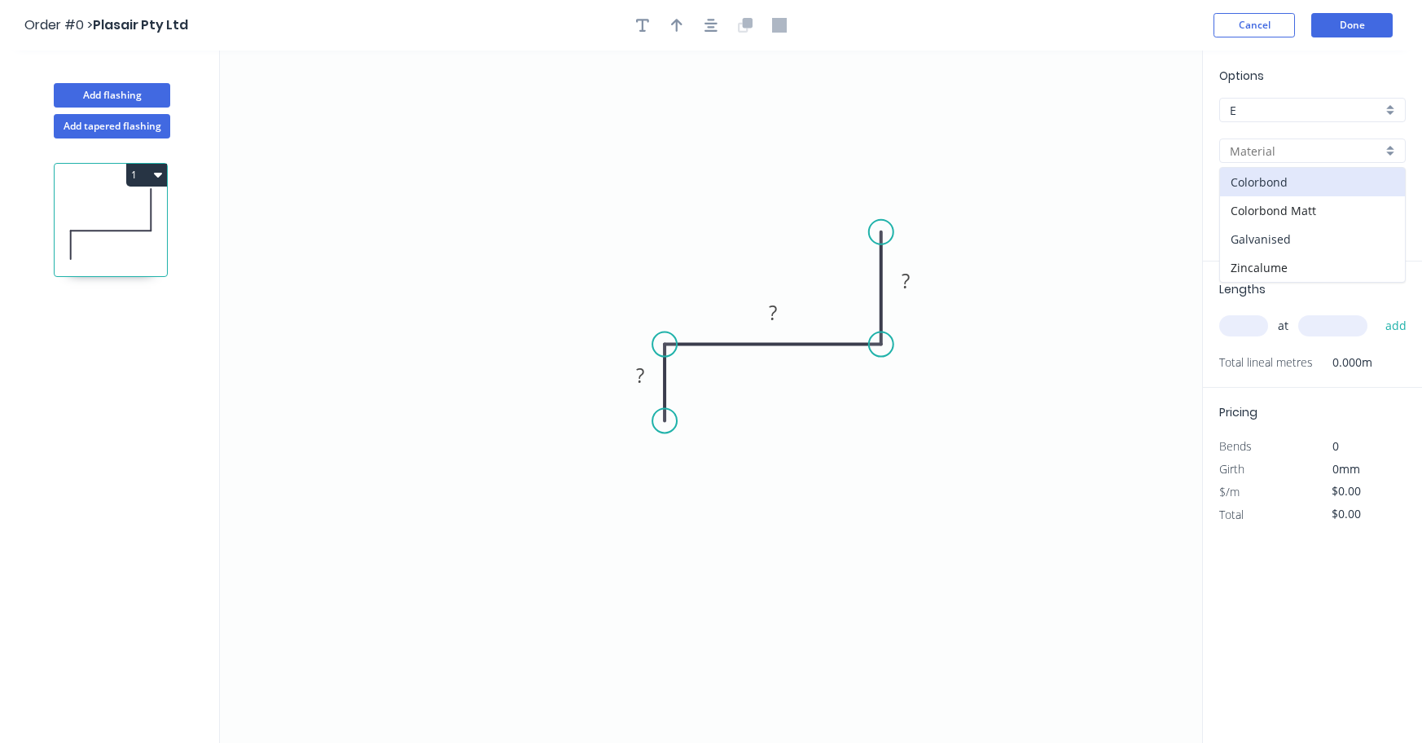
click at [1276, 239] on div "Galvanised" at bounding box center [1312, 239] width 185 height 29
type input "Galvanised"
click at [914, 278] on rect at bounding box center [905, 281] width 33 height 23
click at [774, 313] on tspan "?" at bounding box center [773, 312] width 8 height 27
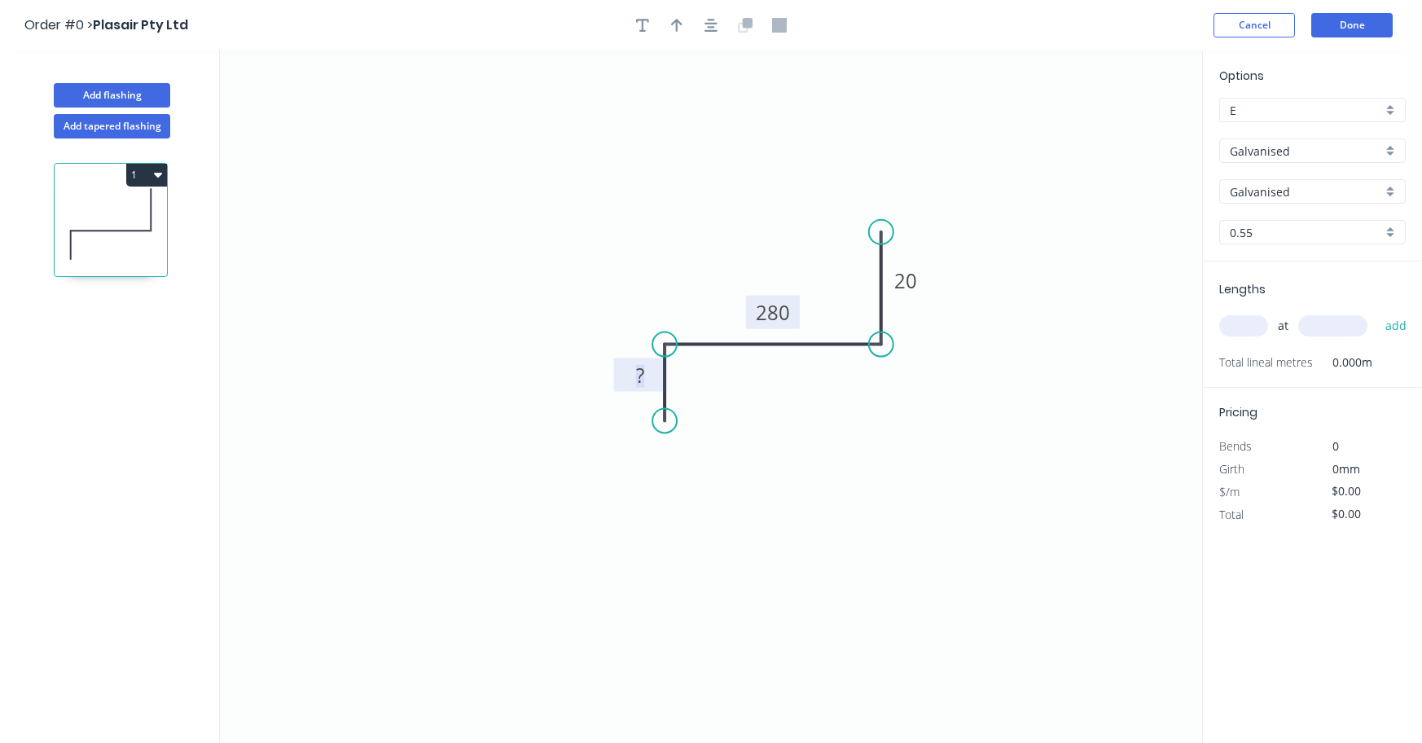
click at [646, 368] on rect at bounding box center [640, 376] width 33 height 23
click at [1251, 319] on input "text" at bounding box center [1243, 325] width 49 height 21
type input "$19.69"
type input "1"
type input "1600"
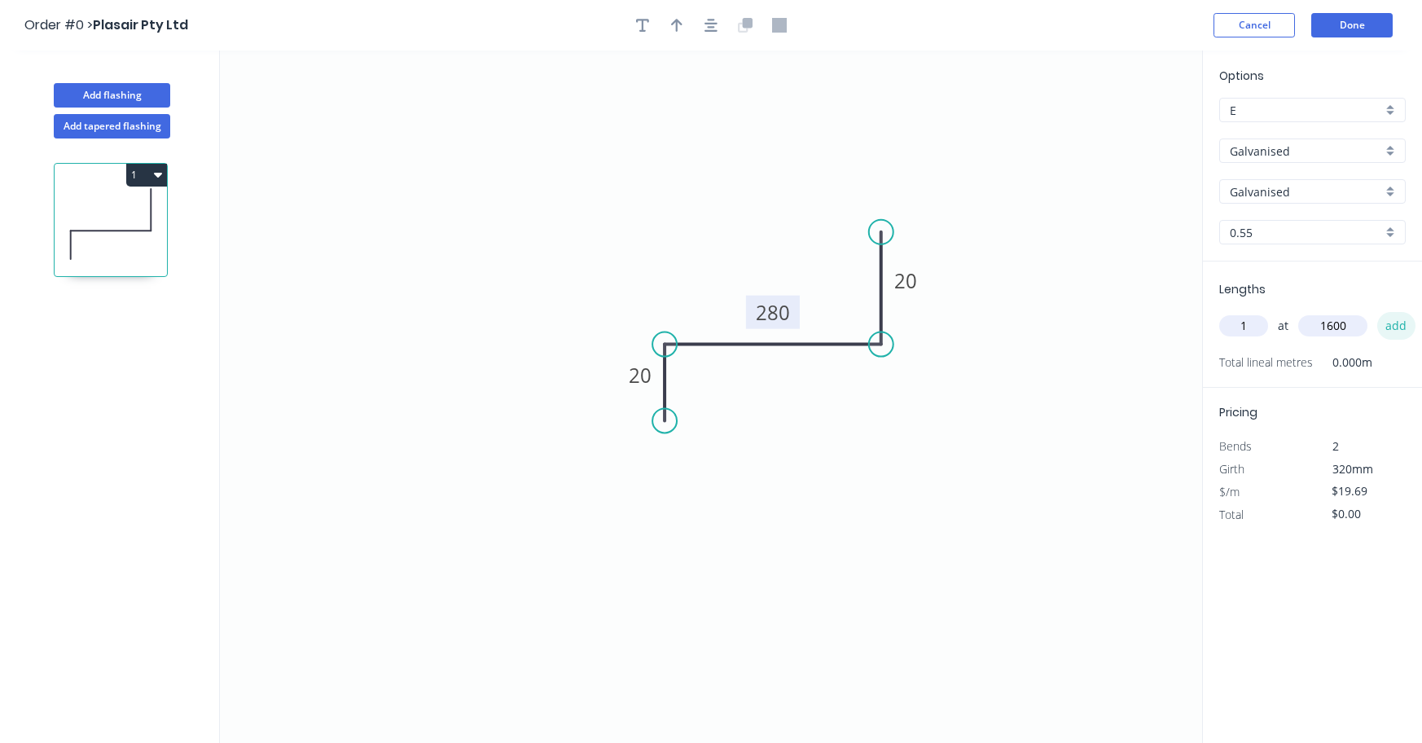
click at [1398, 334] on button "add" at bounding box center [1396, 326] width 38 height 28
type input "$31.50"
click at [1363, 30] on button "Done" at bounding box center [1351, 25] width 81 height 24
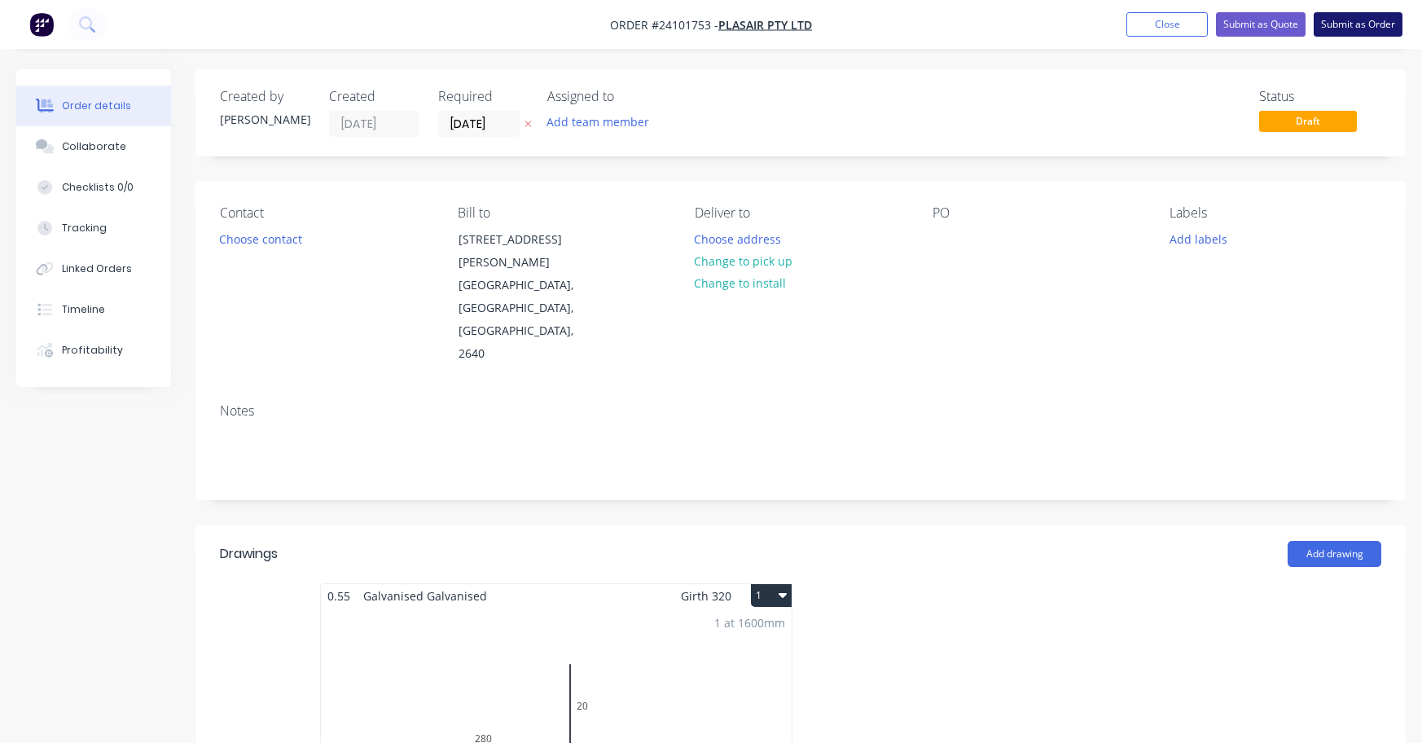
click at [1364, 24] on button "Submit as Order" at bounding box center [1358, 24] width 89 height 24
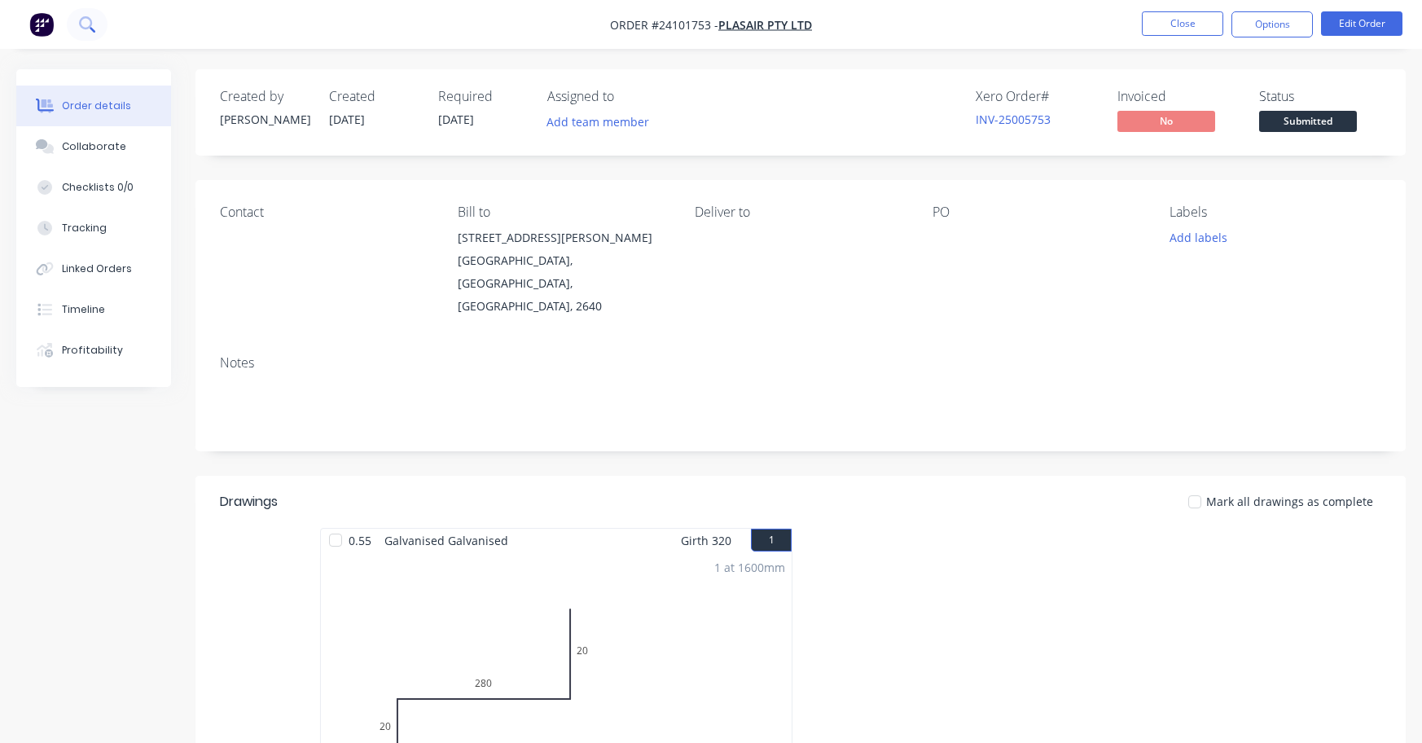
click at [86, 24] on icon at bounding box center [86, 23] width 15 height 15
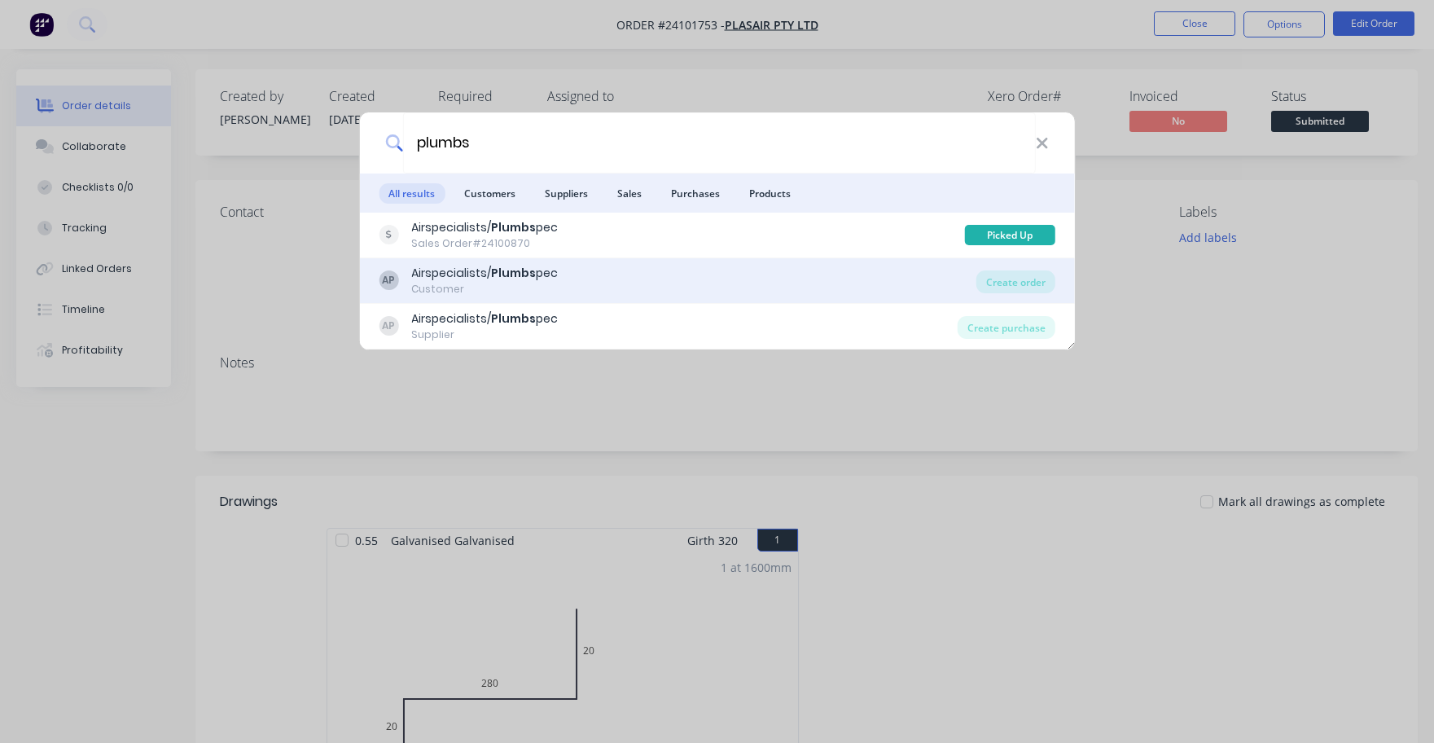
type input "plumbs"
click at [472, 270] on div "Airspecialists/ Plumbs pec" at bounding box center [484, 273] width 147 height 17
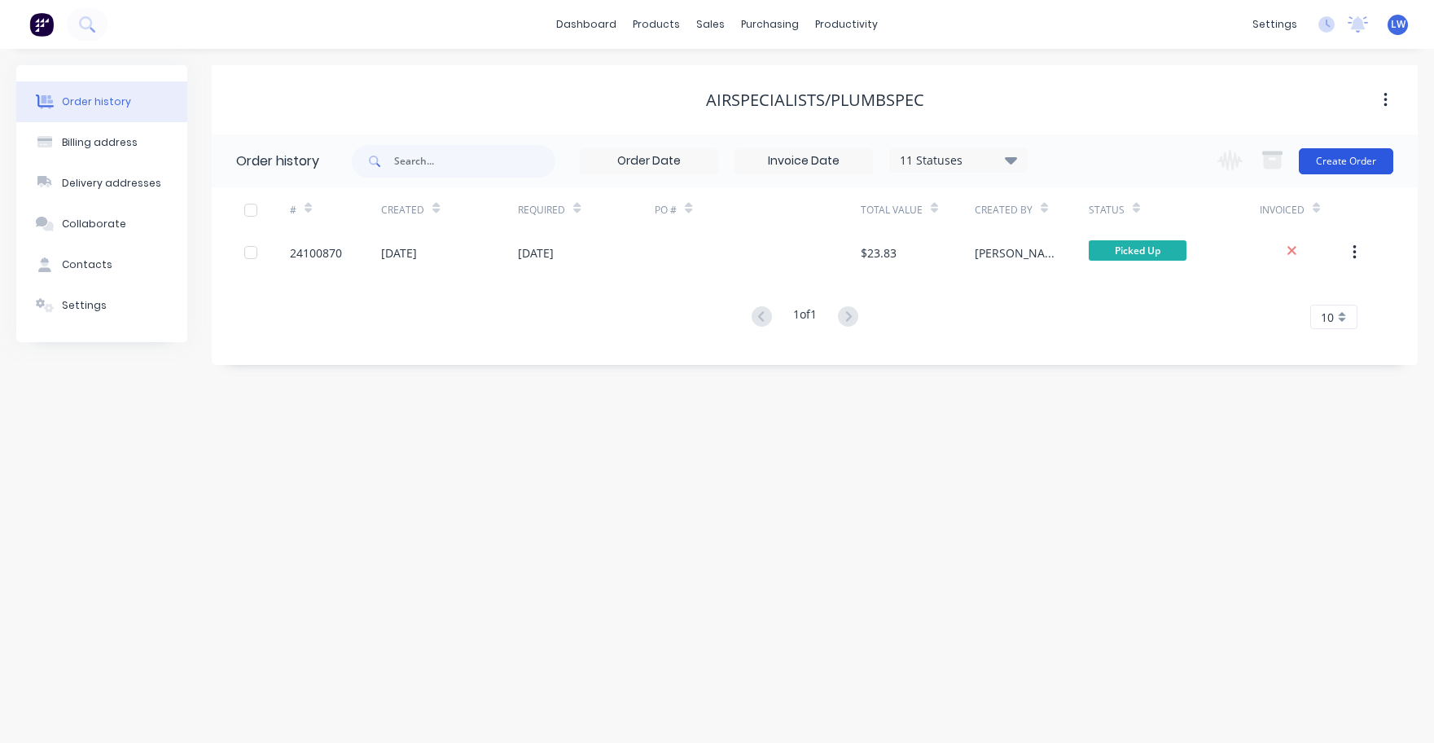
click at [1360, 163] on button "Create Order" at bounding box center [1346, 161] width 94 height 26
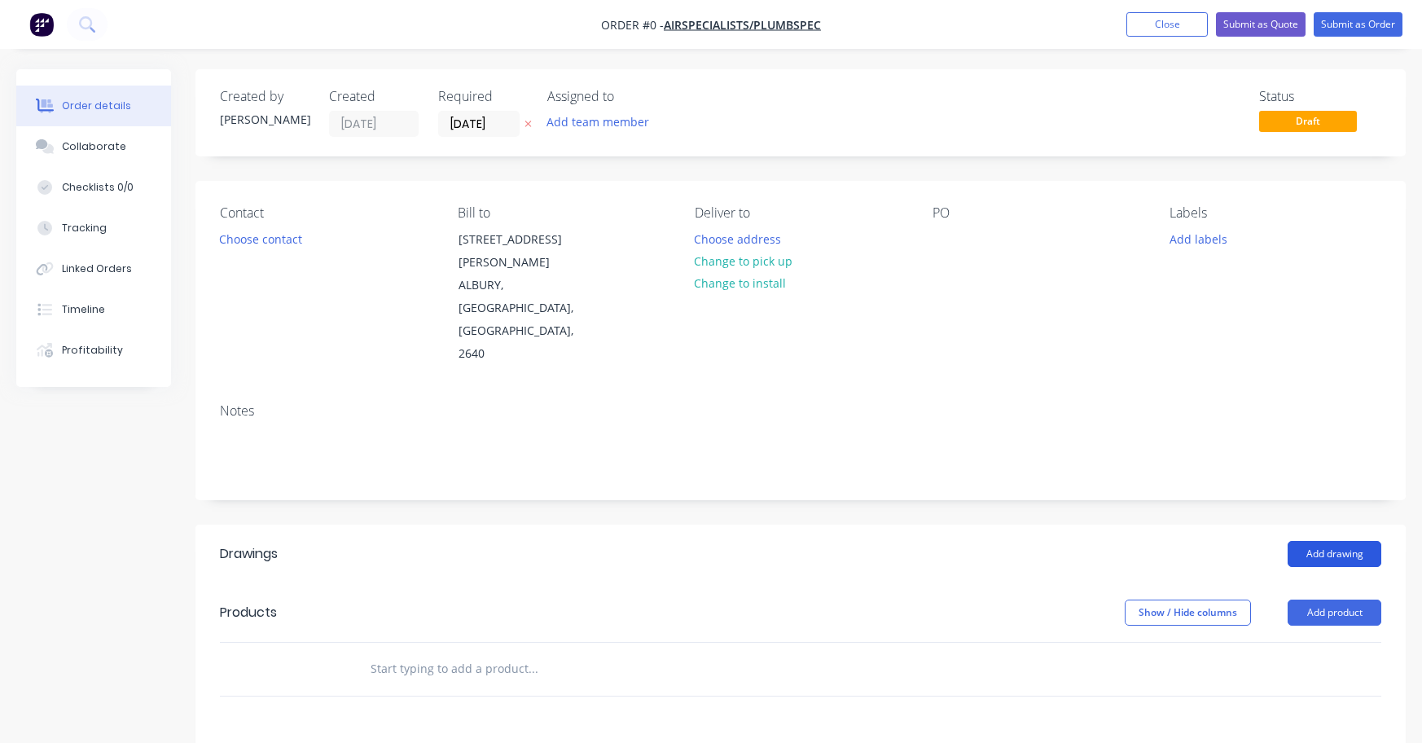
click at [1338, 541] on button "Add drawing" at bounding box center [1335, 554] width 94 height 26
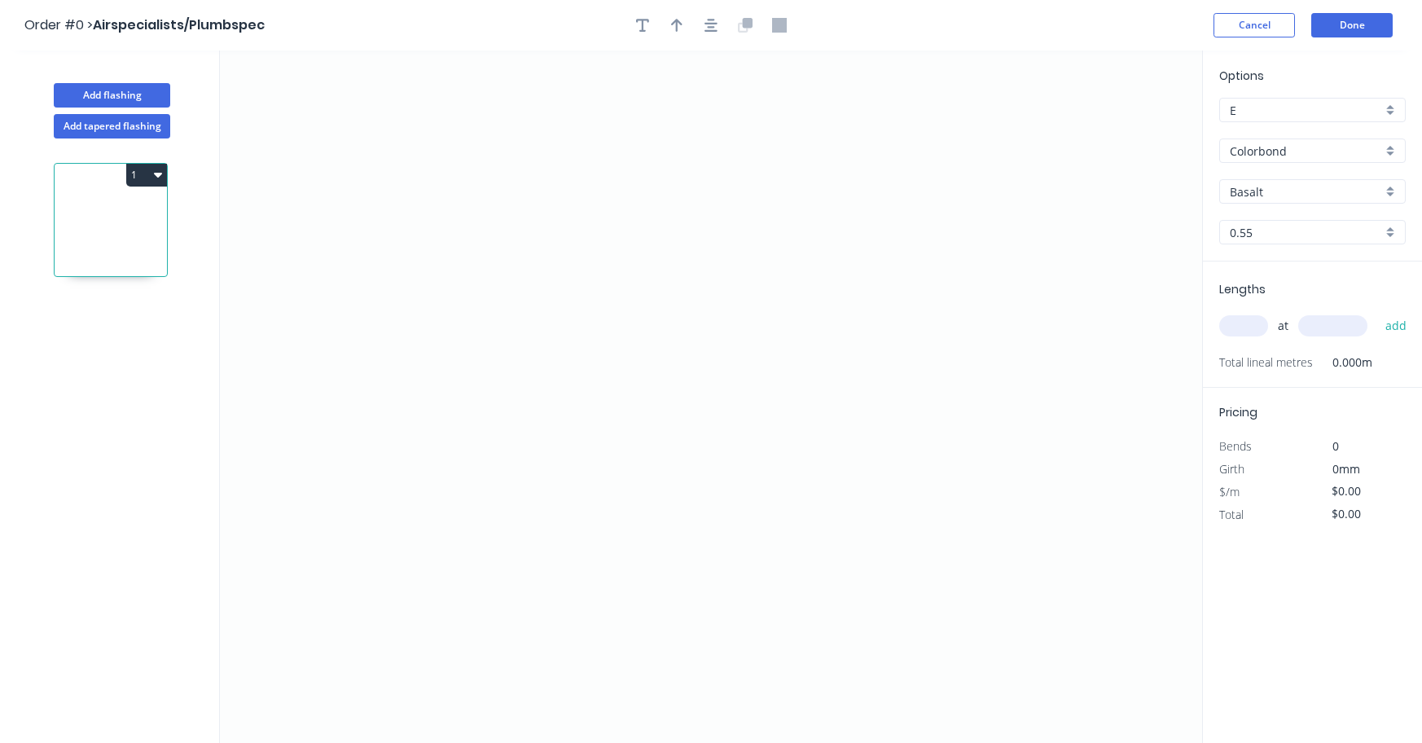
click at [1389, 194] on div "Basalt" at bounding box center [1312, 191] width 187 height 24
click at [1245, 279] on div "Classic Cream" at bounding box center [1312, 280] width 185 height 29
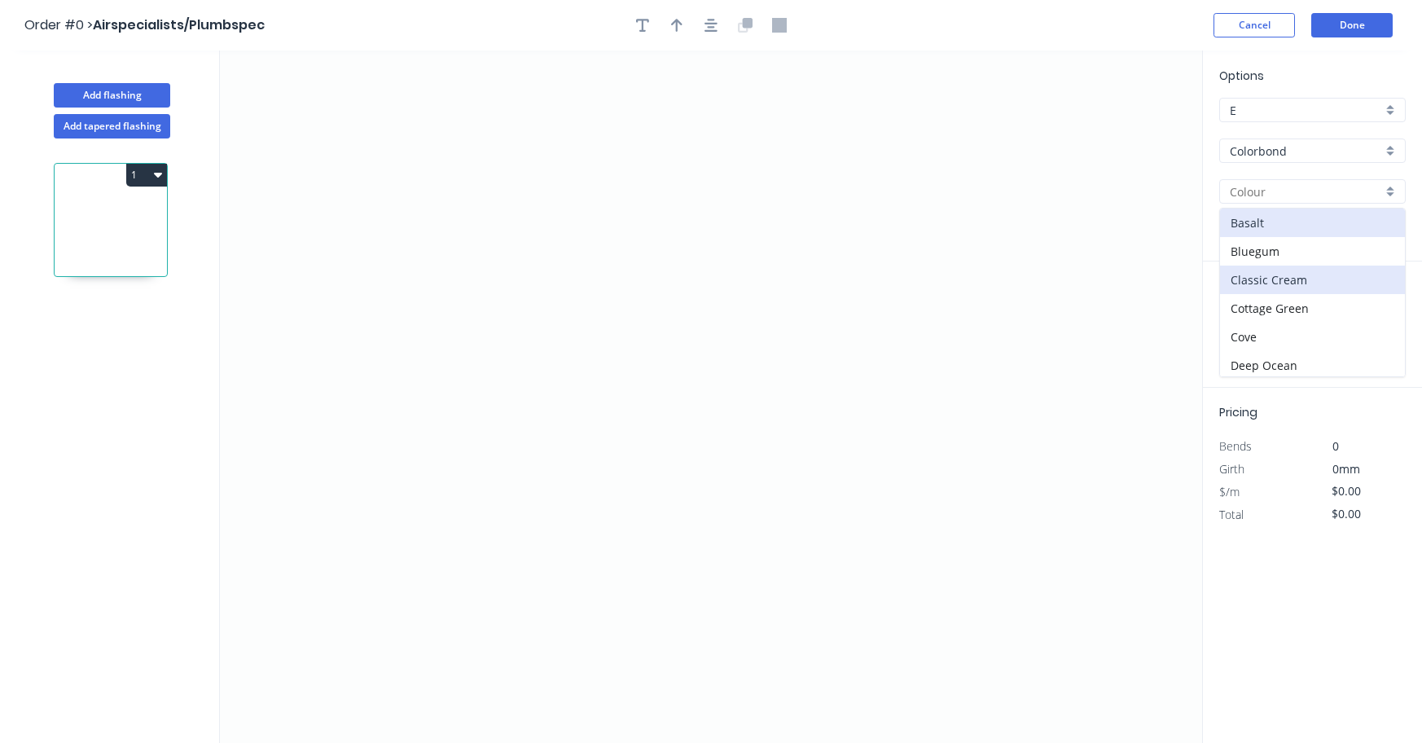
type input "Classic Cream"
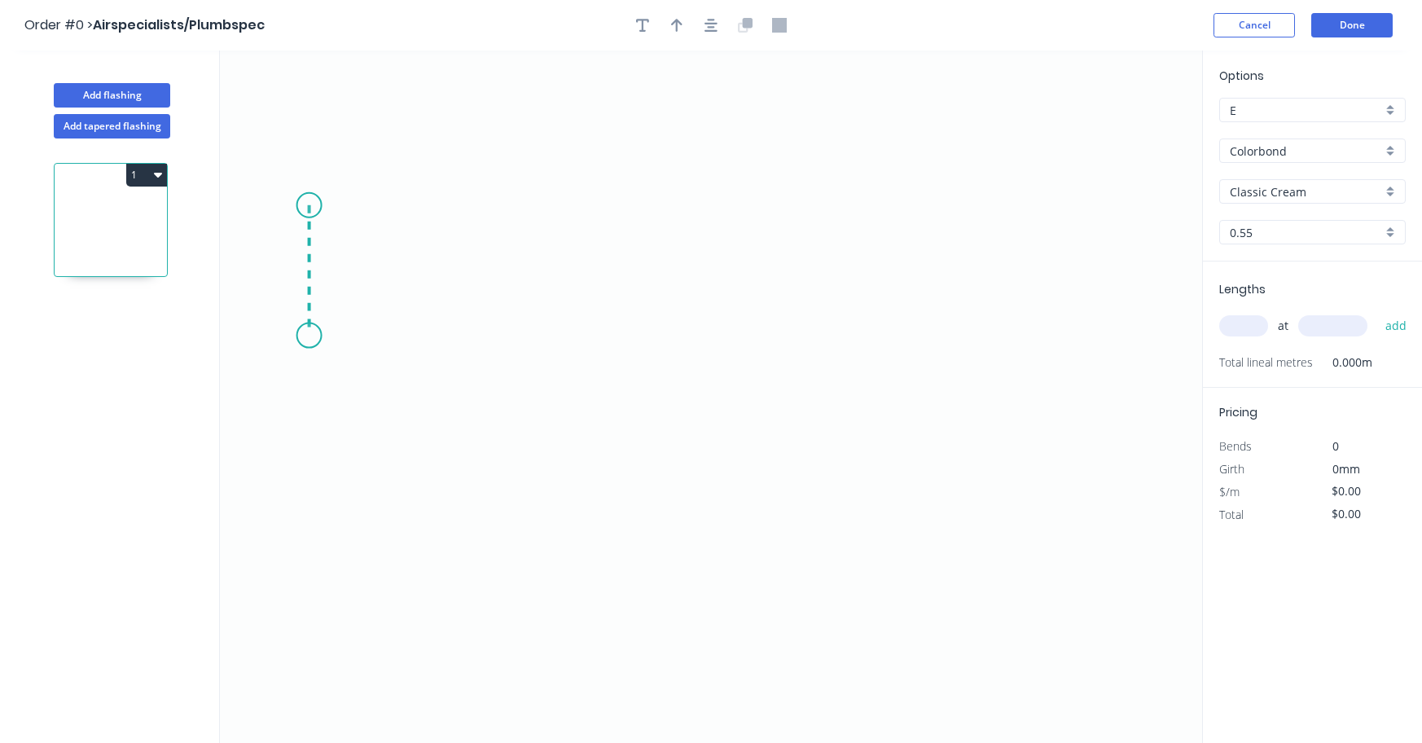
drag, startPoint x: 309, startPoint y: 205, endPoint x: 315, endPoint y: 336, distance: 130.5
click at [315, 336] on icon "0" at bounding box center [711, 397] width 982 height 692
drag, startPoint x: 315, startPoint y: 336, endPoint x: 522, endPoint y: 333, distance: 206.9
click at [522, 333] on icon "0 ?" at bounding box center [711, 397] width 982 height 692
drag, startPoint x: 522, startPoint y: 333, endPoint x: 533, endPoint y: 343, distance: 14.4
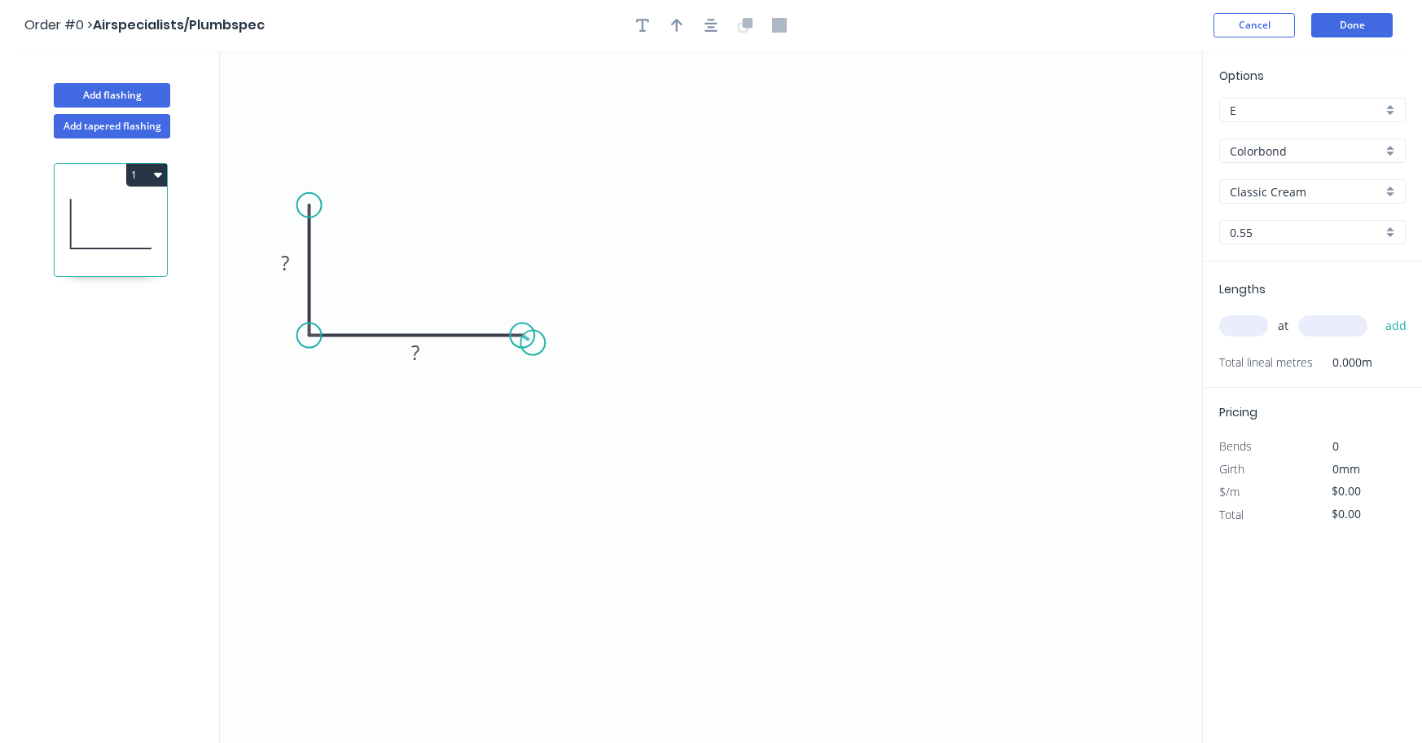
click at [533, 343] on circle at bounding box center [522, 335] width 24 height 24
click at [521, 335] on circle at bounding box center [522, 335] width 24 height 24
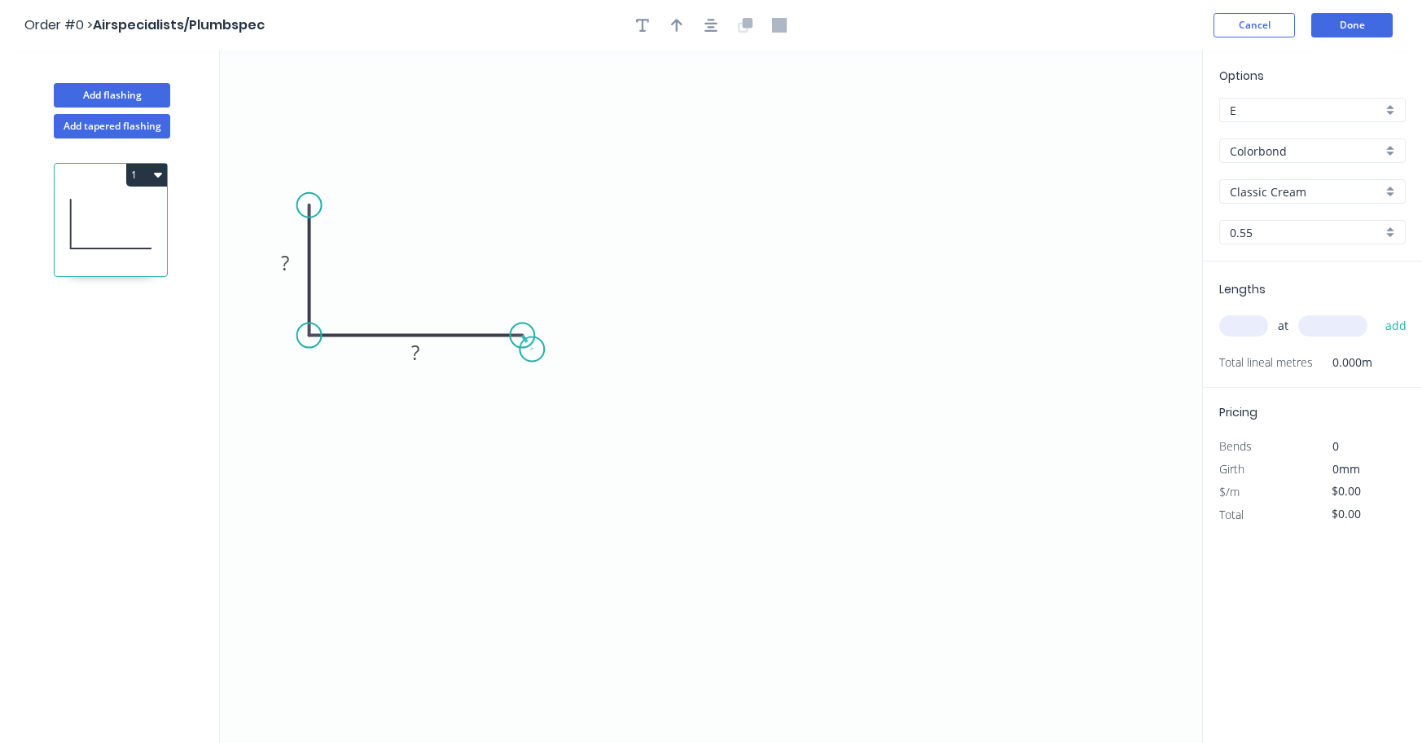
drag, startPoint x: 521, startPoint y: 335, endPoint x: 532, endPoint y: 349, distance: 18.1
click at [532, 349] on icon "0 ? ?" at bounding box center [711, 397] width 982 height 692
click at [532, 349] on circle at bounding box center [532, 349] width 24 height 24
click at [547, 319] on tspan "?" at bounding box center [547, 320] width 8 height 27
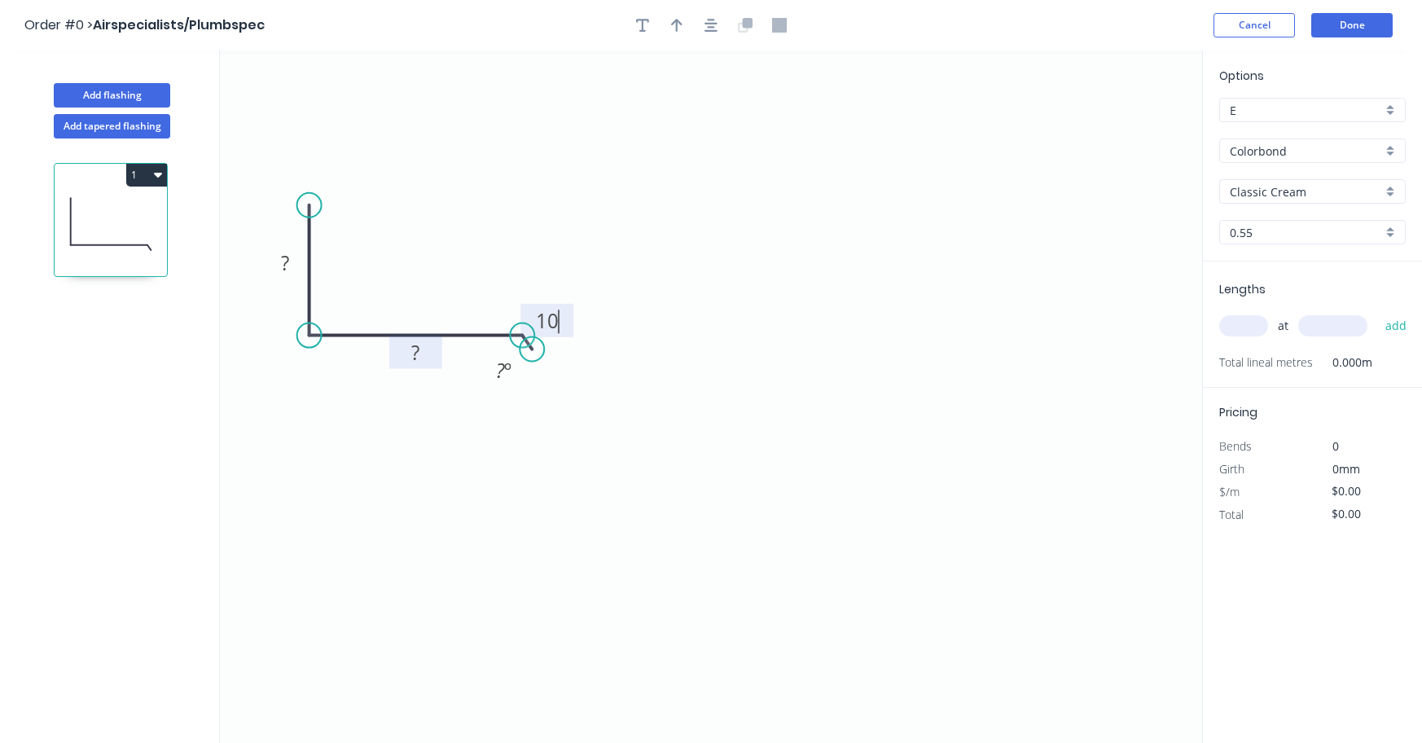
click at [415, 354] on tspan "?" at bounding box center [415, 352] width 8 height 27
click at [276, 266] on rect at bounding box center [285, 264] width 33 height 23
click at [1232, 327] on input "text" at bounding box center [1243, 325] width 49 height 21
type input "$14.42"
type input "1"
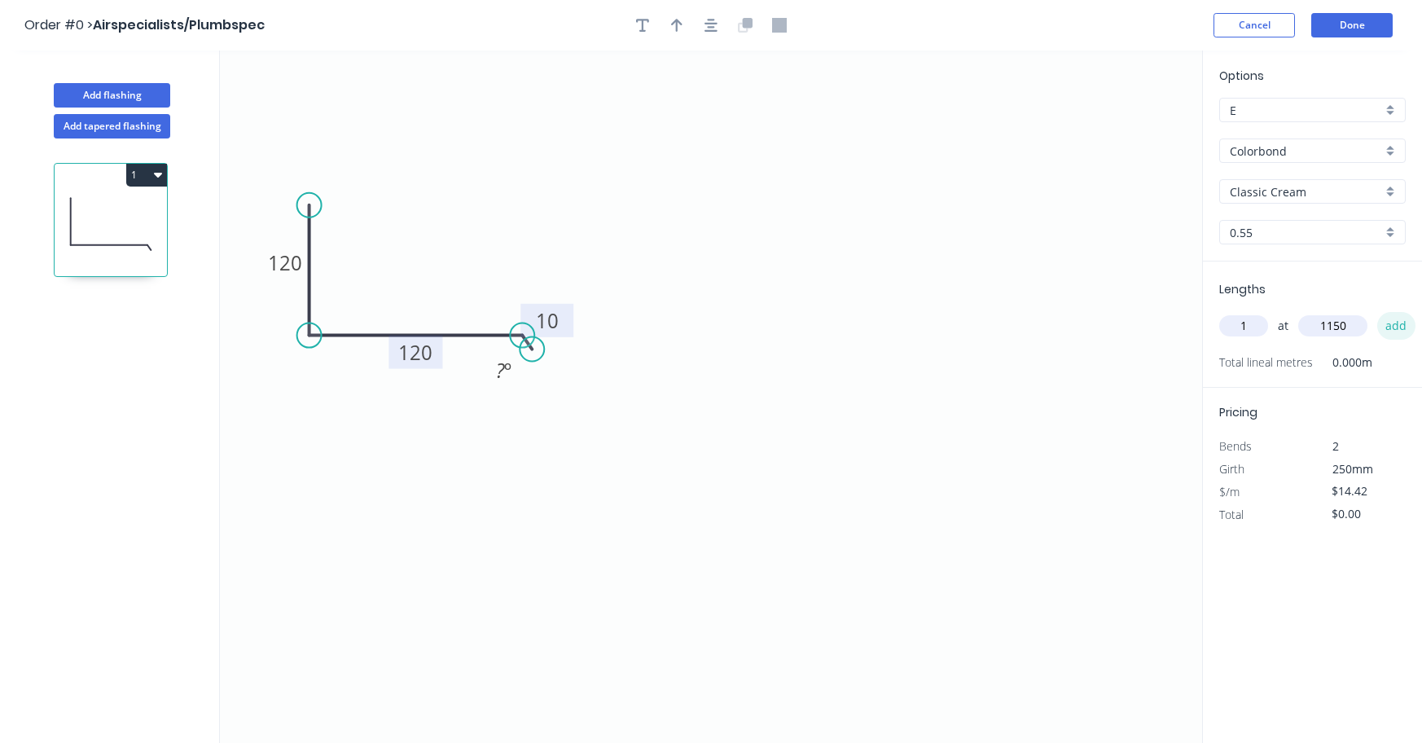
type input "1150"
click at [1397, 329] on button "add" at bounding box center [1396, 326] width 38 height 28
type input "$16.58"
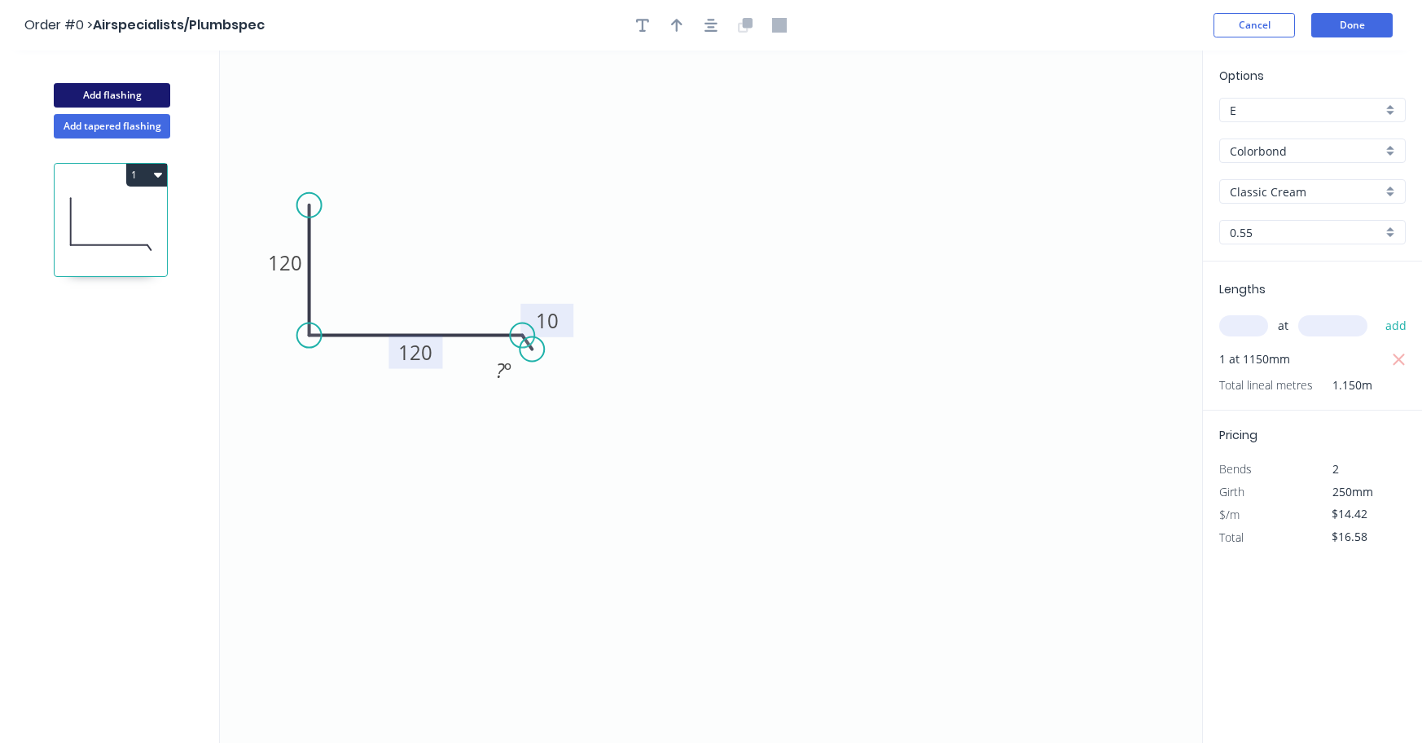
click at [97, 87] on button "Add flashing" at bounding box center [112, 95] width 116 height 24
type input "$0.00"
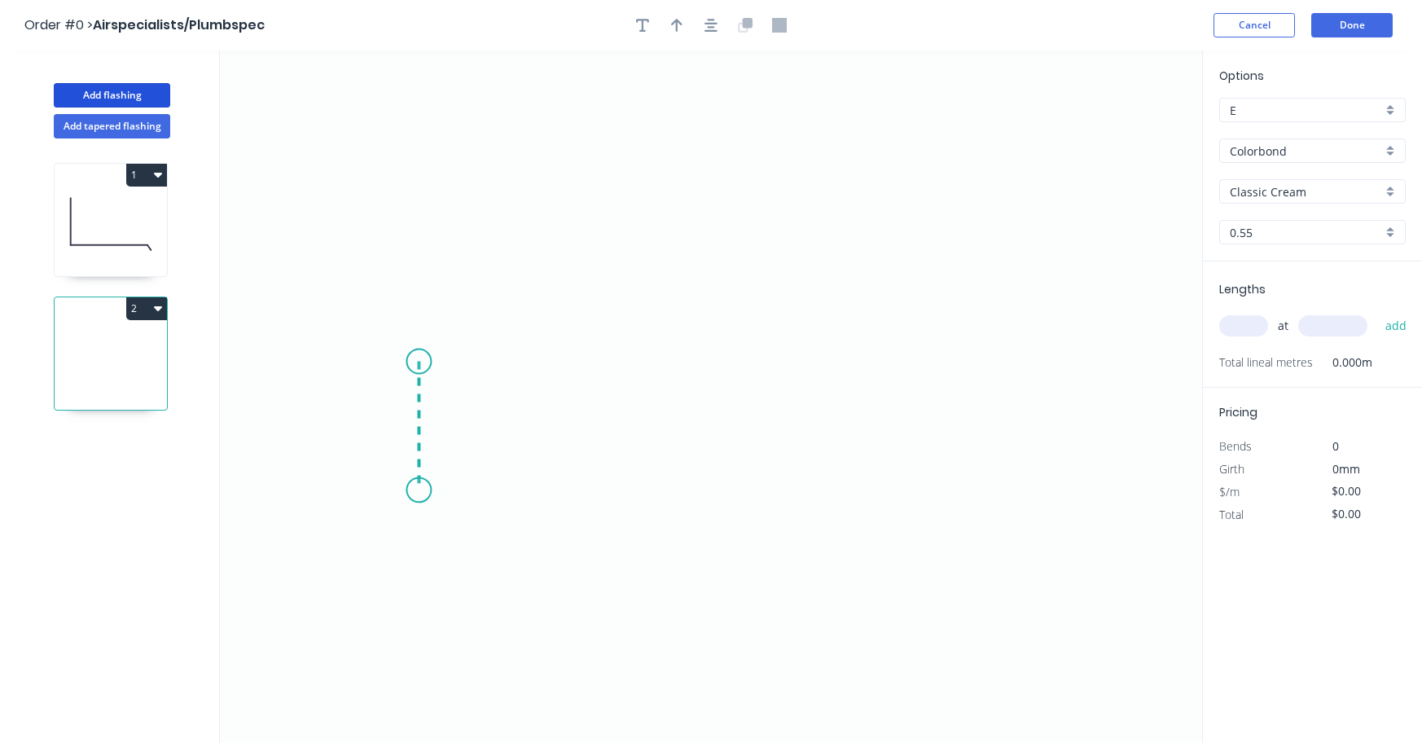
drag, startPoint x: 419, startPoint y: 362, endPoint x: 422, endPoint y: 490, distance: 128.7
click at [422, 490] on icon "0" at bounding box center [711, 397] width 982 height 692
drag, startPoint x: 422, startPoint y: 490, endPoint x: 593, endPoint y: 491, distance: 171.1
click at [593, 491] on icon "0 ?" at bounding box center [711, 397] width 982 height 692
click at [593, 491] on circle at bounding box center [593, 489] width 24 height 24
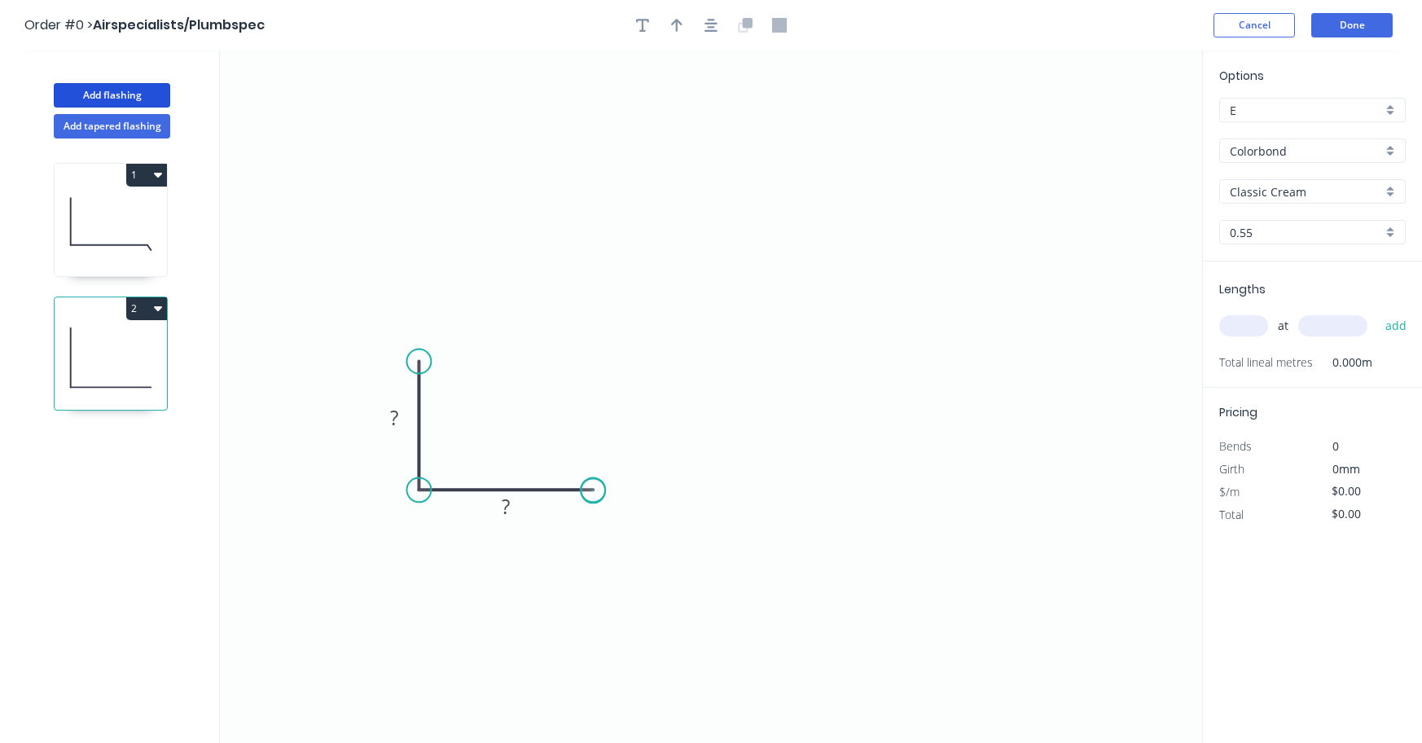
click at [593, 491] on circle at bounding box center [593, 489] width 24 height 24
click at [510, 512] on tspan "?" at bounding box center [506, 506] width 8 height 27
click at [389, 415] on rect at bounding box center [394, 418] width 33 height 23
click at [707, 360] on icon "0 100 120" at bounding box center [711, 397] width 982 height 692
type input "$11.31"
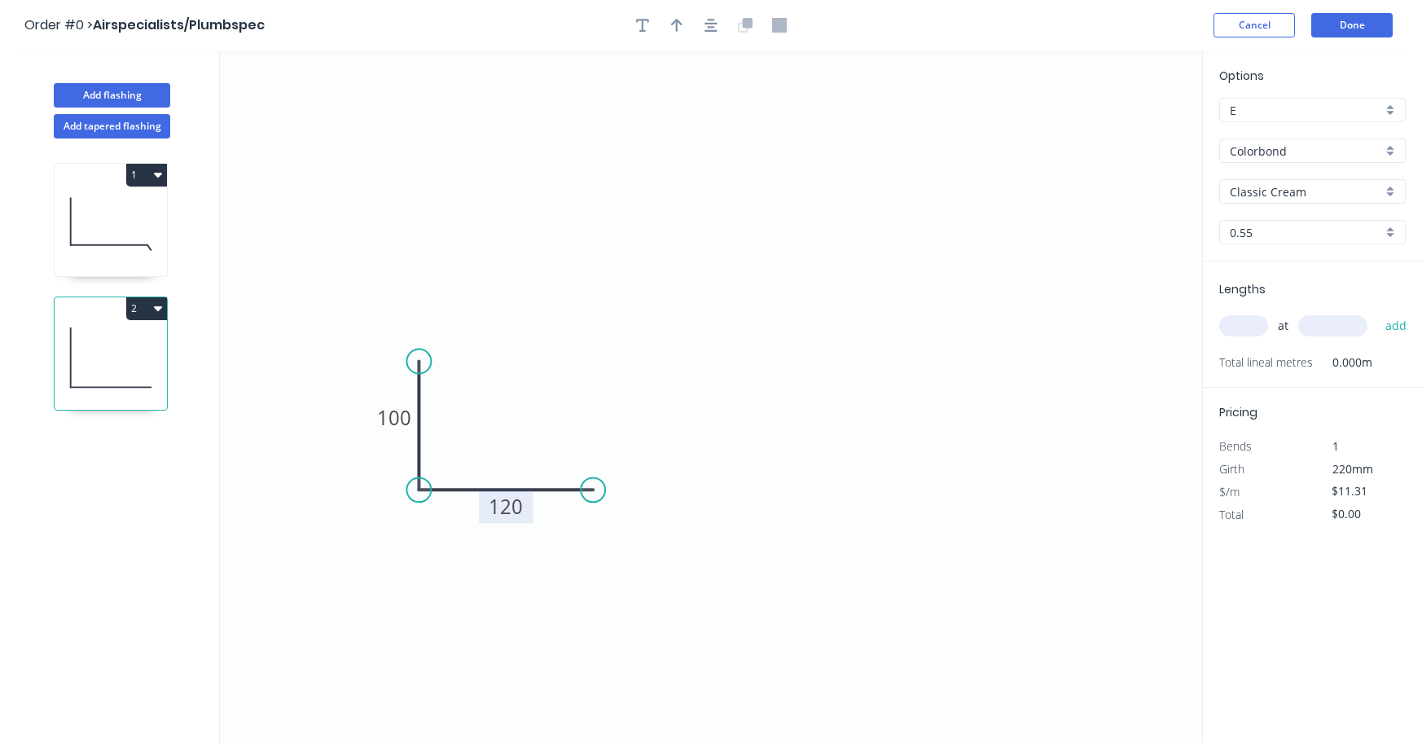
click at [1240, 323] on input "text" at bounding box center [1243, 325] width 49 height 21
type input "2"
type input "500"
click at [1360, 23] on button "Done" at bounding box center [1351, 25] width 81 height 24
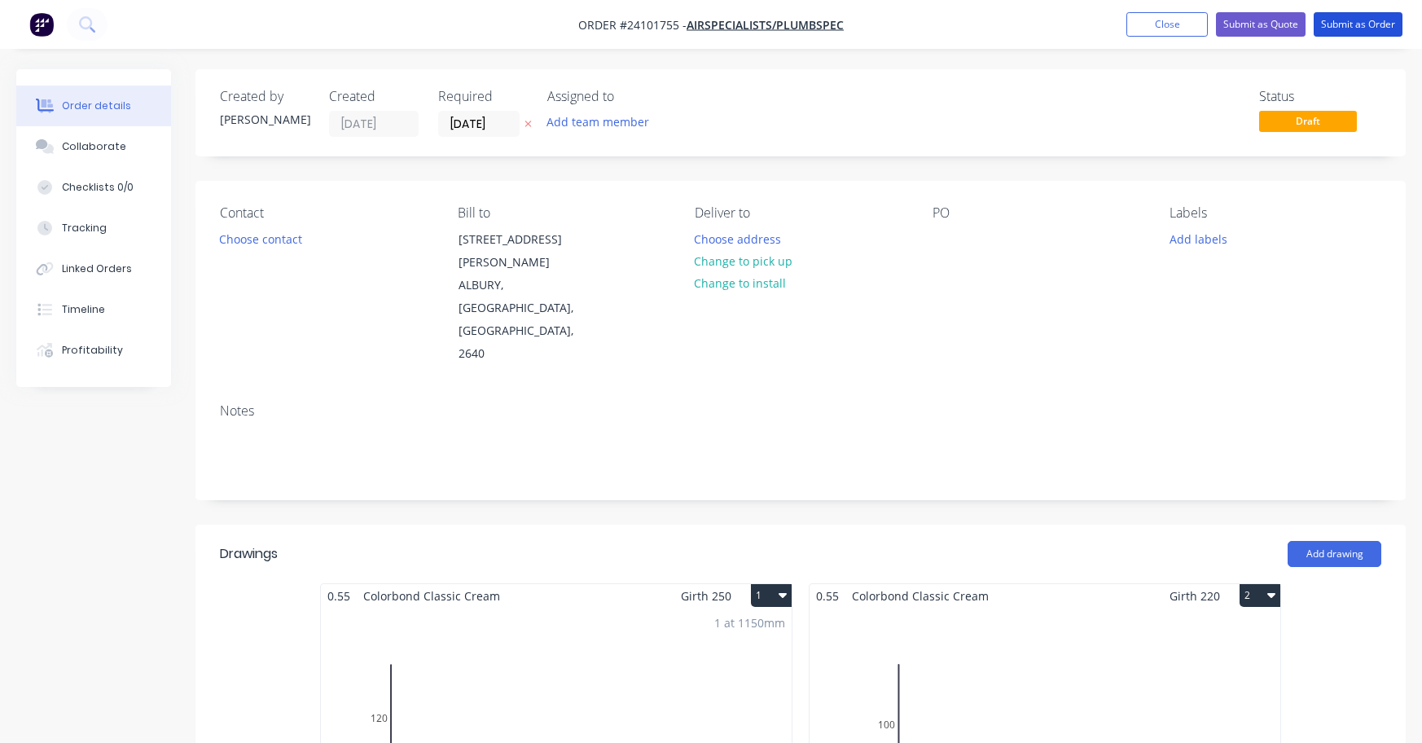
click at [1360, 23] on button "Submit as Order" at bounding box center [1358, 24] width 89 height 24
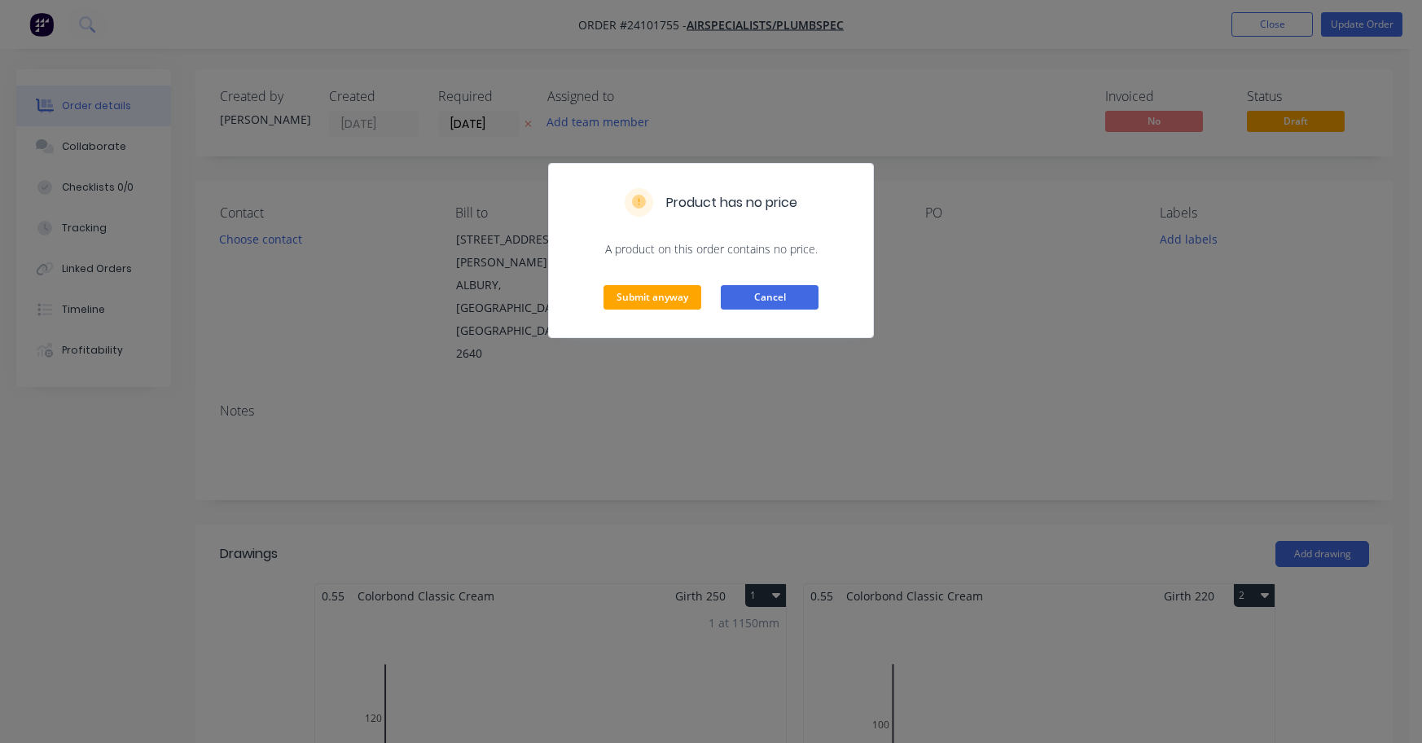
click at [784, 300] on button "Cancel" at bounding box center [770, 297] width 98 height 24
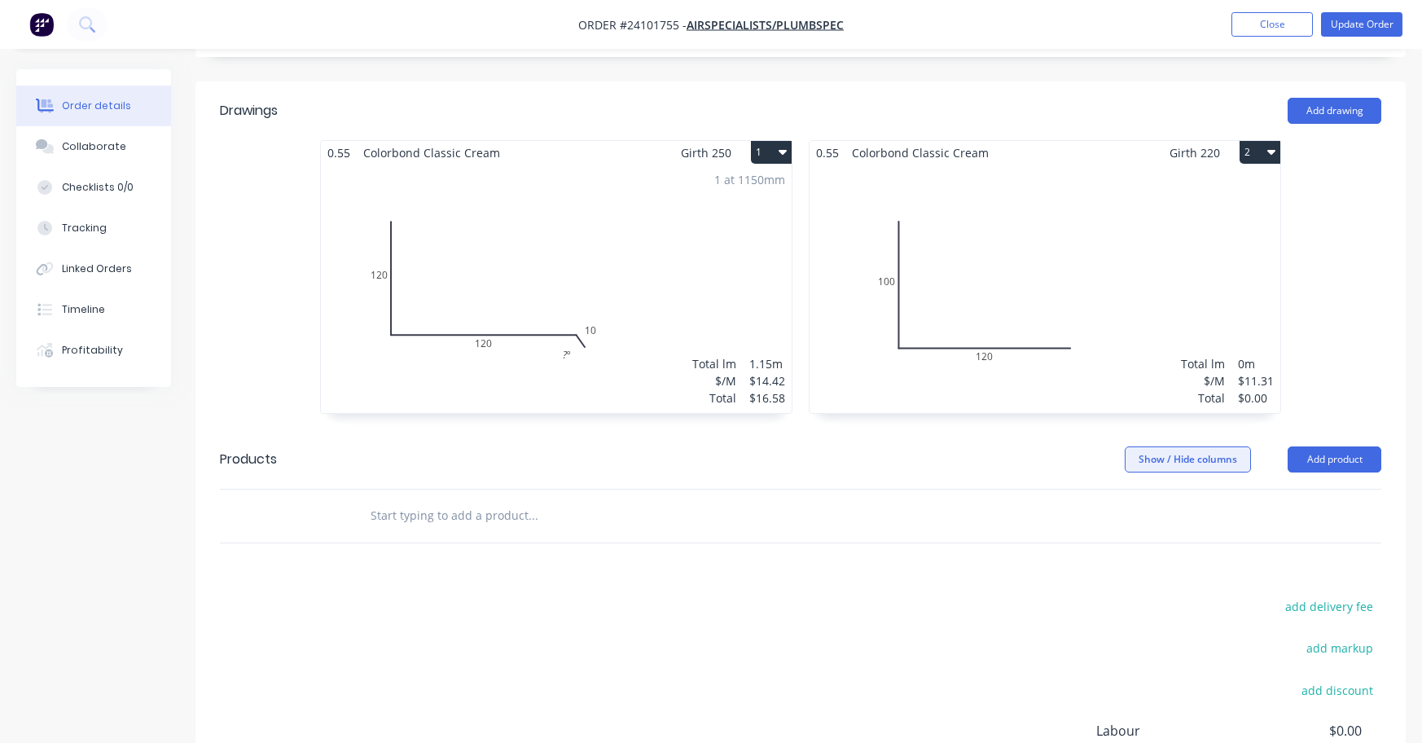
scroll to position [489, 0]
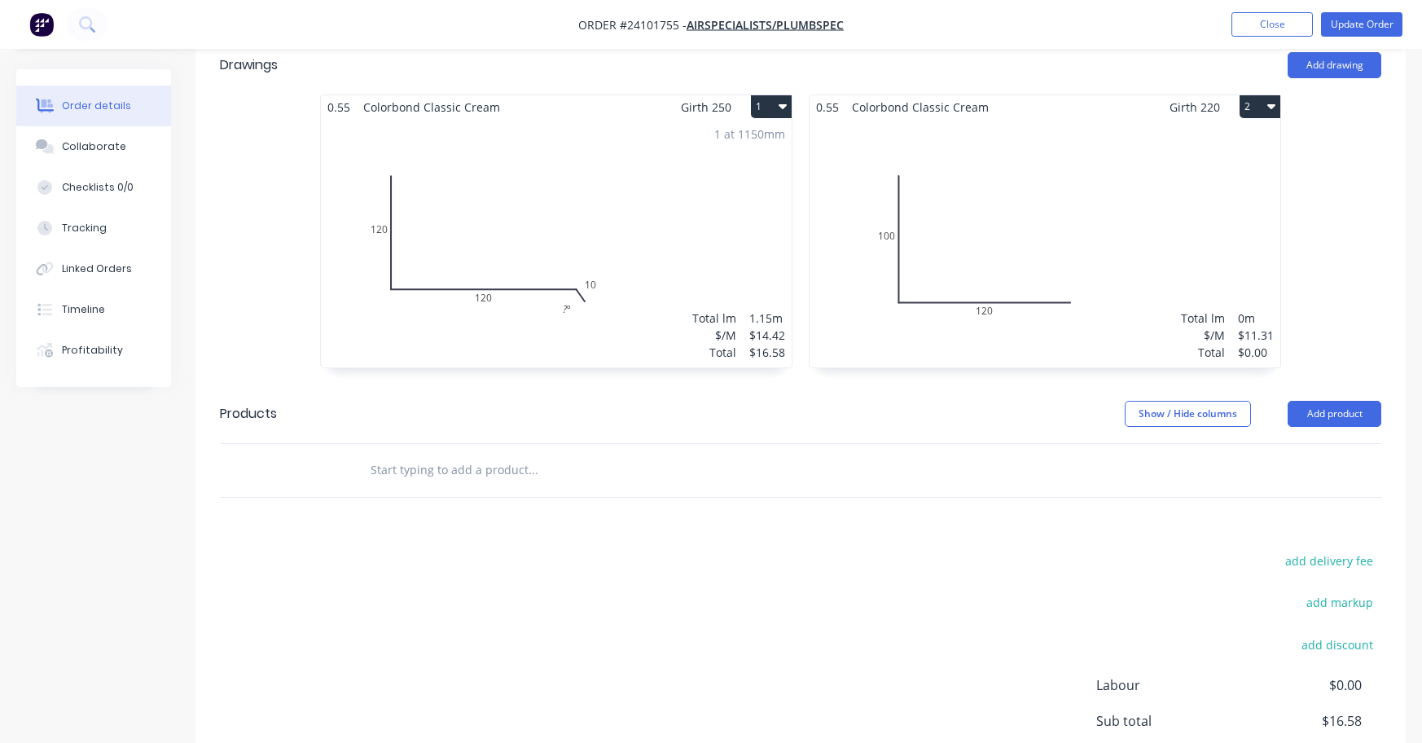
click at [1061, 229] on div "Total lm $/M Total 0m $11.31 $0.00" at bounding box center [1045, 243] width 471 height 248
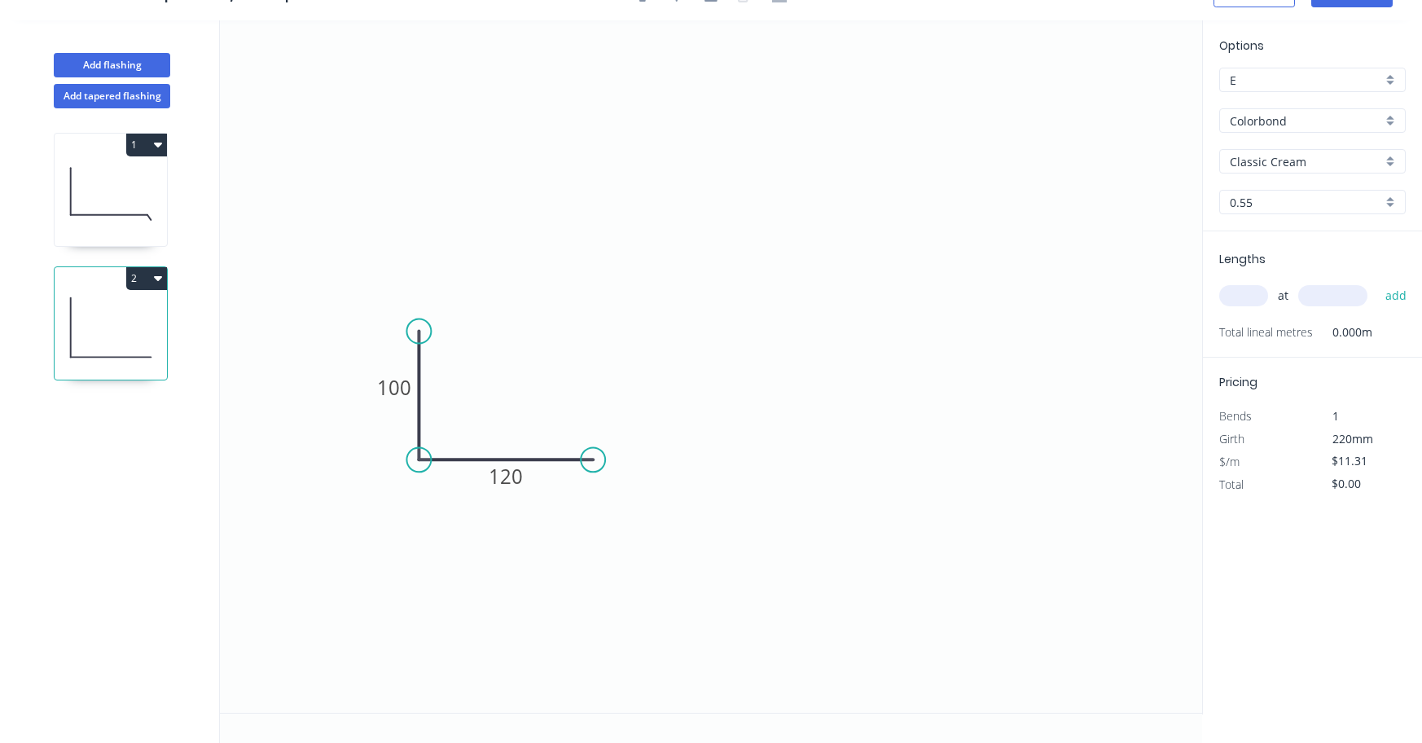
click at [1243, 296] on input "text" at bounding box center [1243, 295] width 49 height 21
type input "2"
type input "500"
click at [1404, 296] on button "add" at bounding box center [1396, 296] width 38 height 28
type input "$11.31"
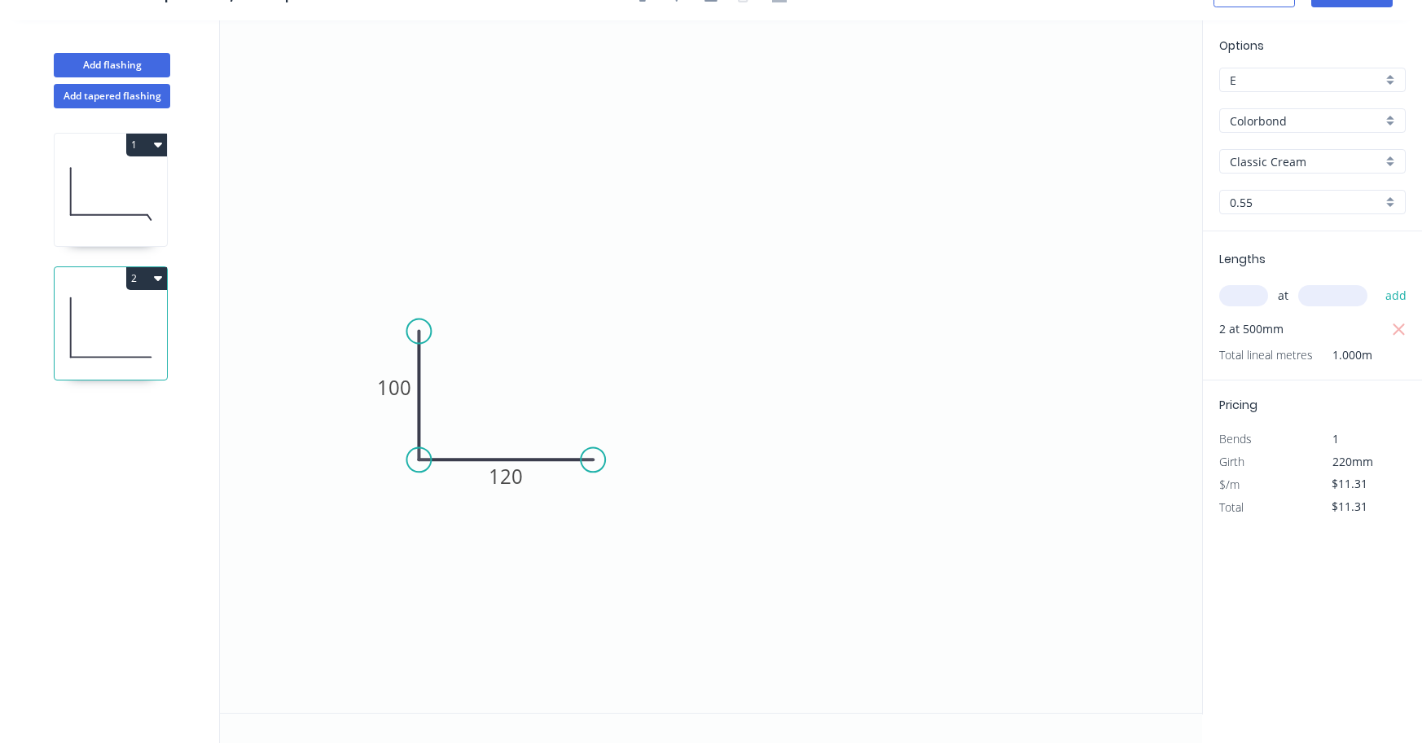
scroll to position [0, 0]
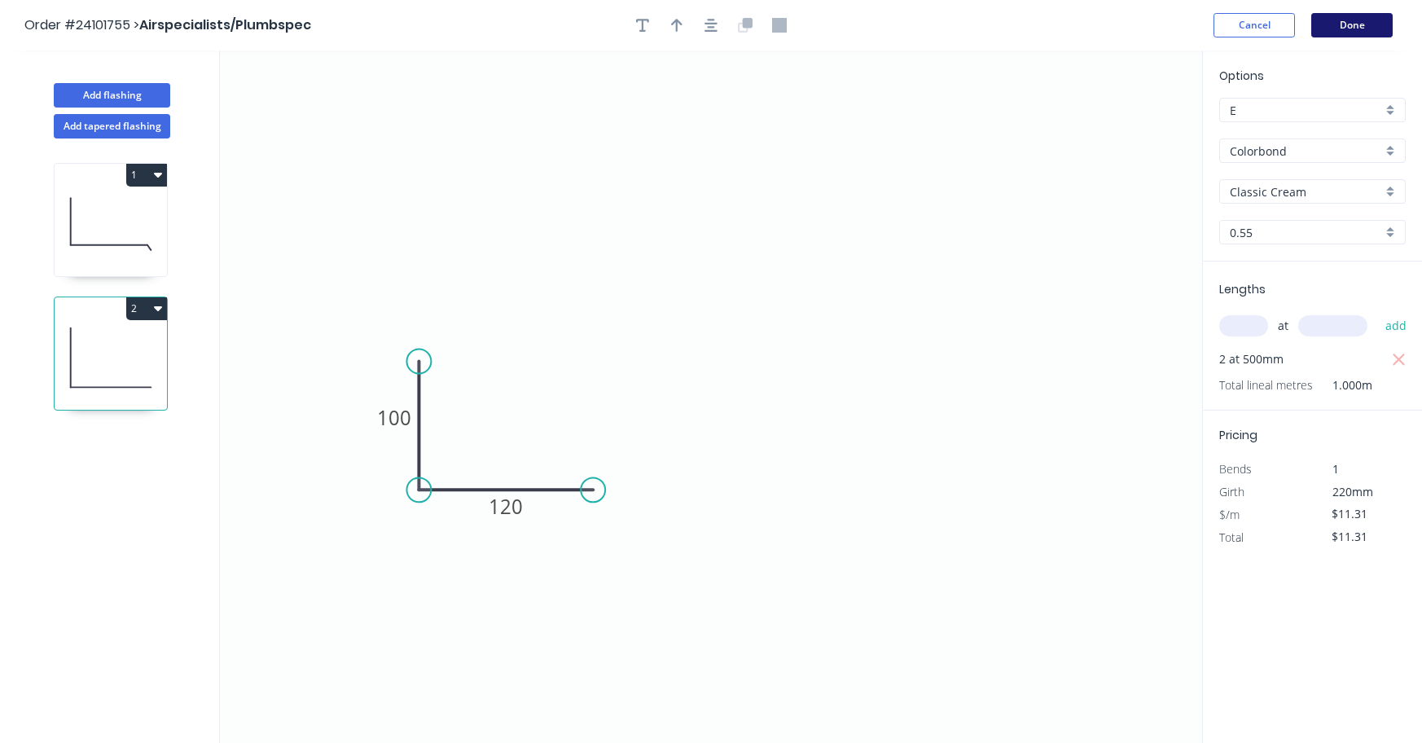
click at [1360, 25] on button "Done" at bounding box center [1351, 25] width 81 height 24
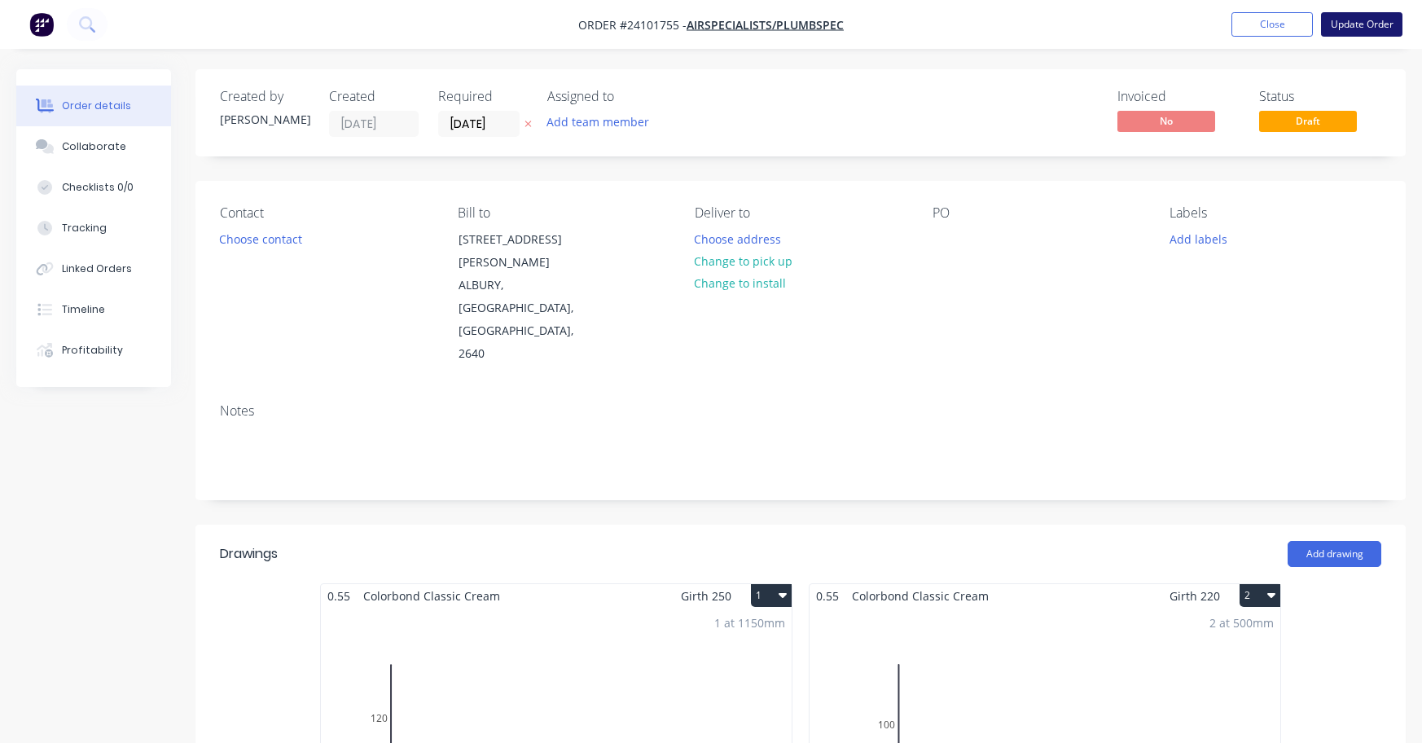
click at [1369, 21] on button "Update Order" at bounding box center [1361, 24] width 81 height 24
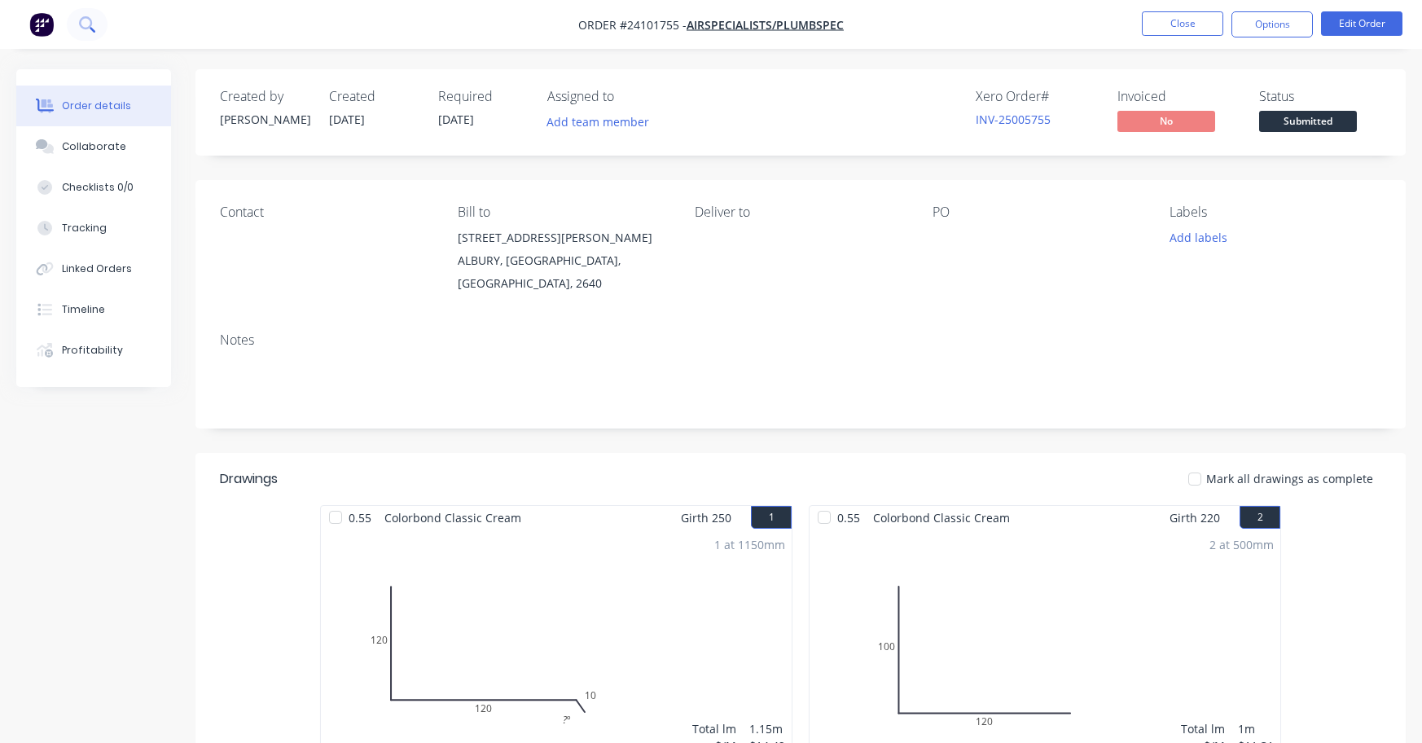
click at [86, 25] on icon at bounding box center [86, 23] width 15 height 15
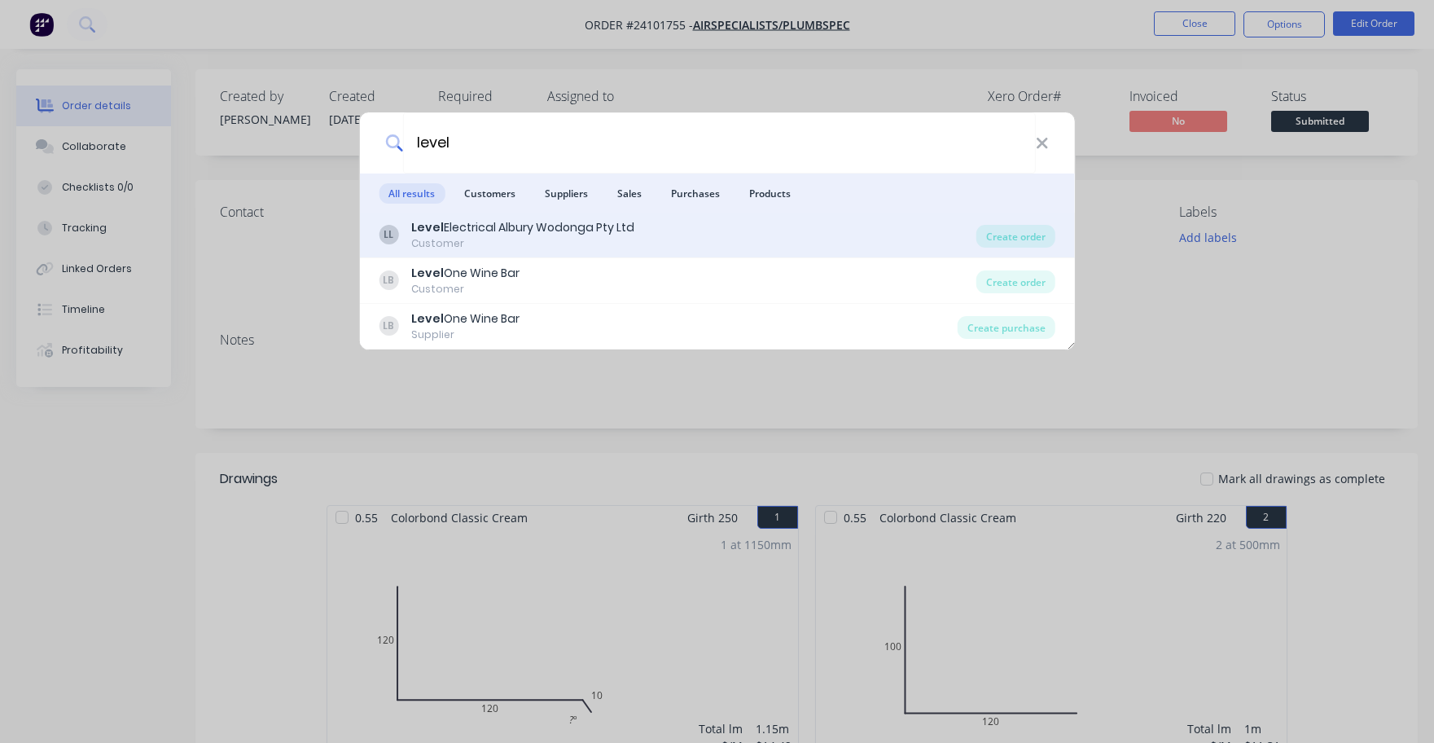
type input "level"
click at [516, 231] on div "Level Electrical Albury Wodonga Pty Ltd" at bounding box center [522, 227] width 223 height 17
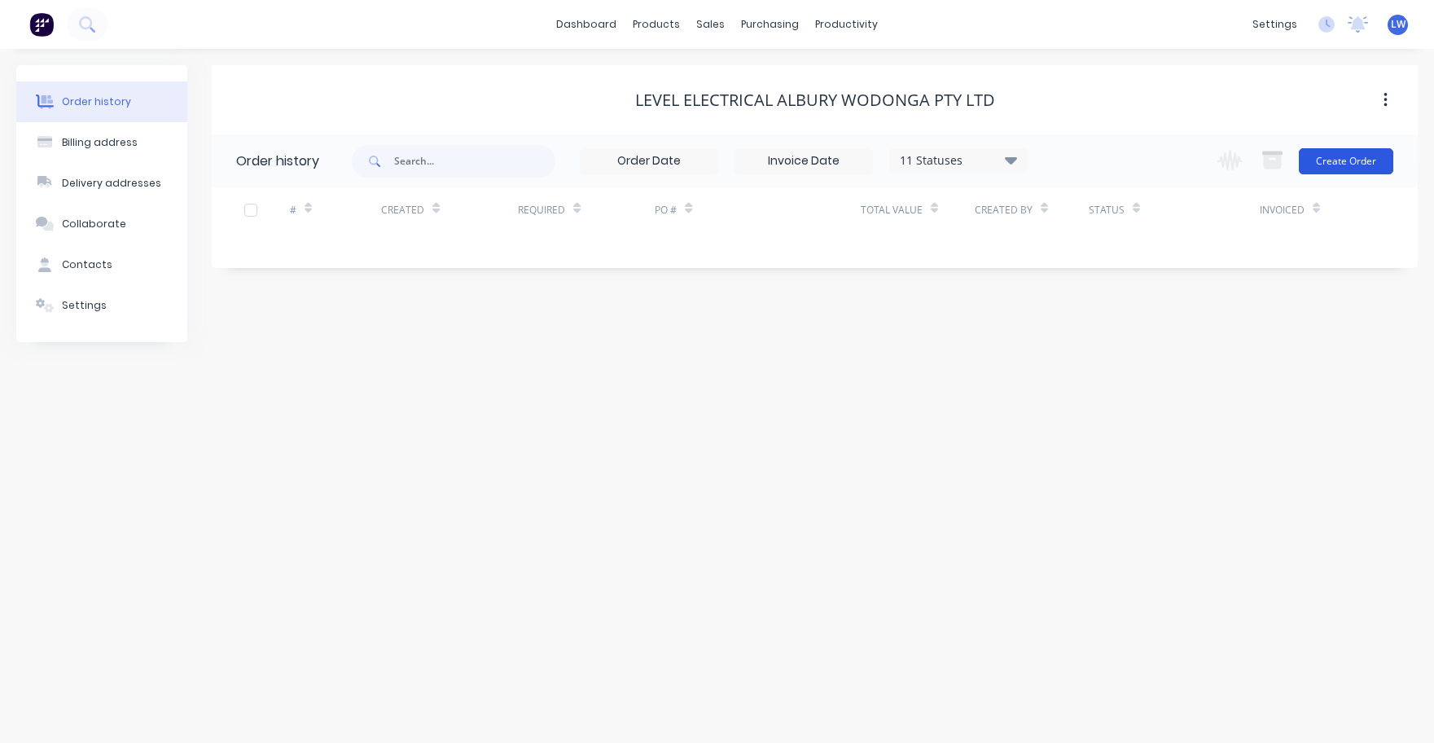
click at [1355, 160] on button "Create Order" at bounding box center [1346, 161] width 94 height 26
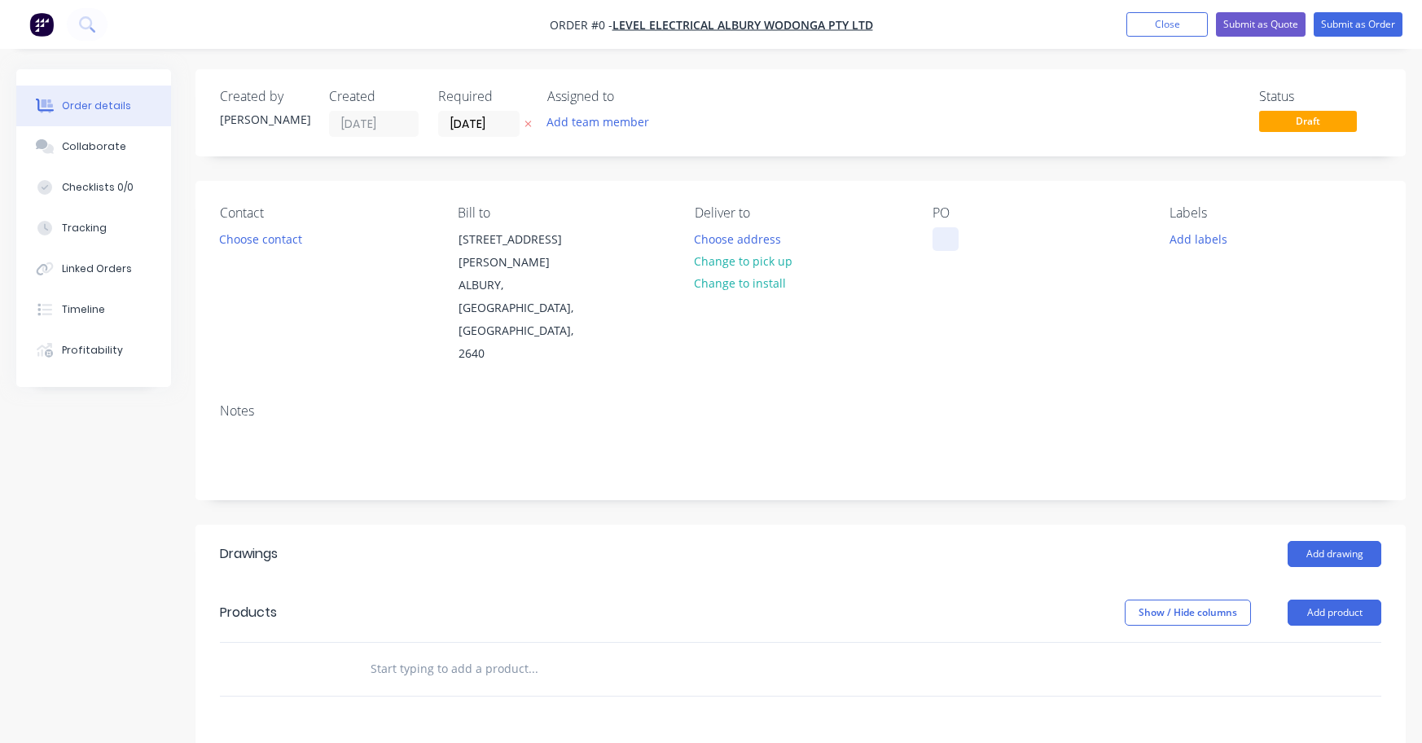
click at [941, 239] on div at bounding box center [946, 239] width 26 height 24
click at [1330, 517] on div "Order details Collaborate Checklists 0/0 Tracking Linked Orders Timeline Profit…" at bounding box center [711, 590] width 1422 height 1043
click at [1328, 541] on button "Add drawing" at bounding box center [1335, 554] width 94 height 26
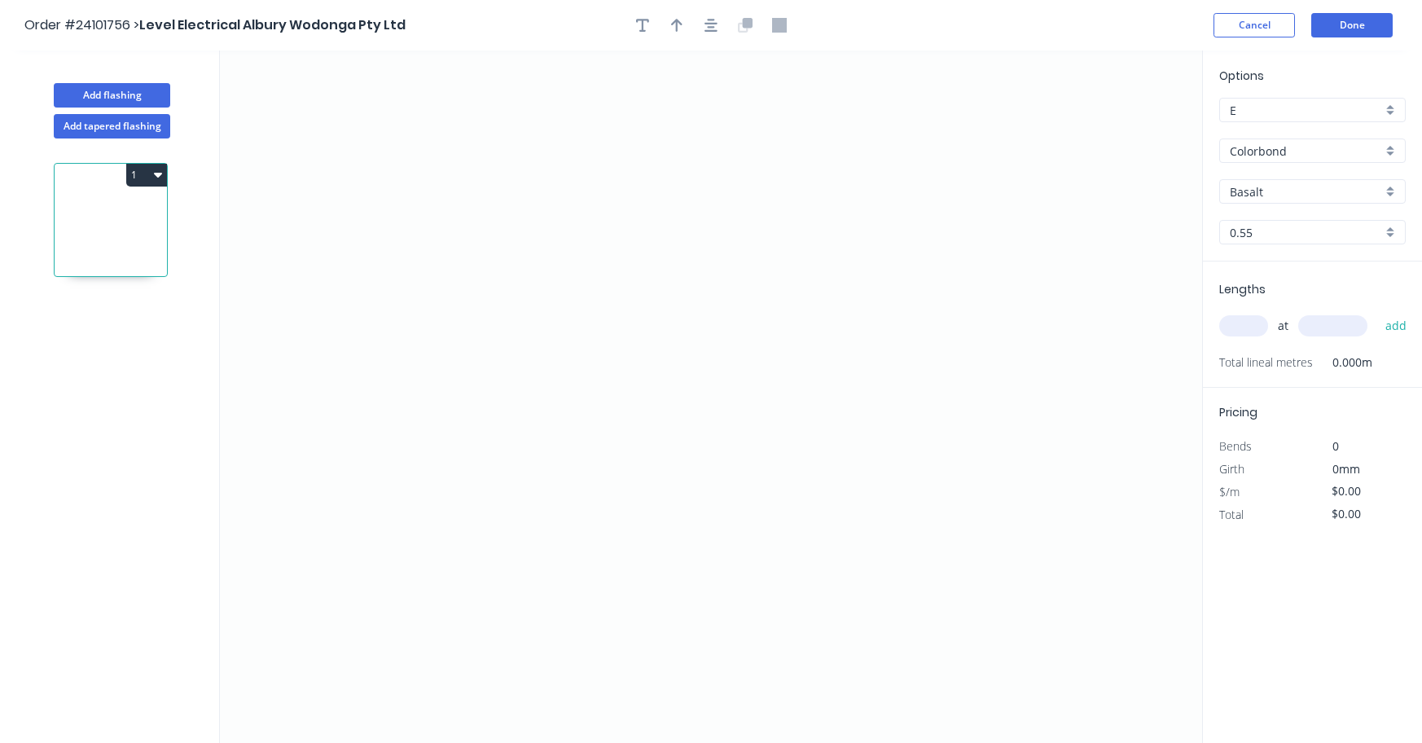
click at [1392, 152] on div "Colorbond" at bounding box center [1312, 150] width 187 height 24
click at [1293, 235] on div "Galvanised" at bounding box center [1312, 239] width 185 height 29
type input "Galvanised"
drag, startPoint x: 419, startPoint y: 292, endPoint x: 417, endPoint y: 445, distance: 153.1
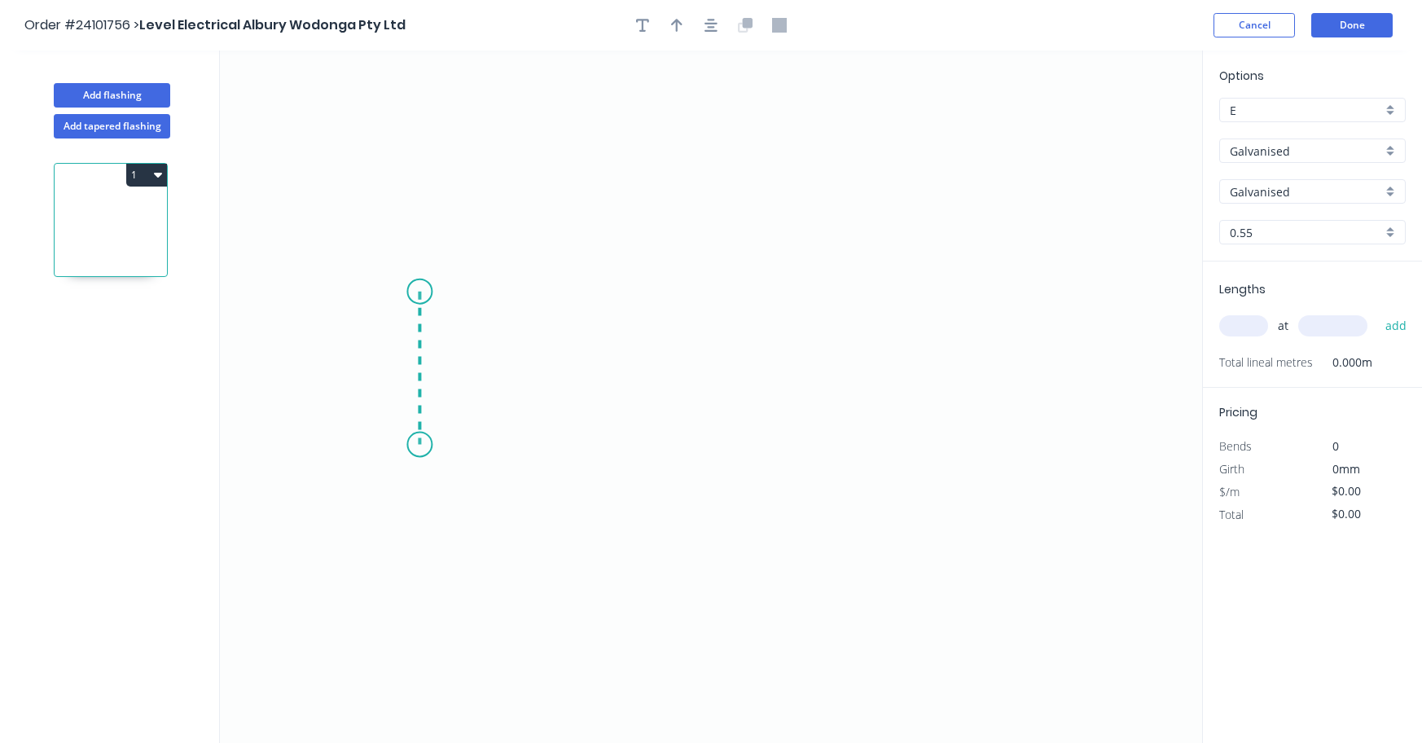
click at [417, 445] on icon "0" at bounding box center [711, 397] width 982 height 692
drag, startPoint x: 417, startPoint y: 445, endPoint x: 574, endPoint y: 449, distance: 157.3
click at [574, 449] on icon "0 ?" at bounding box center [711, 397] width 982 height 692
drag, startPoint x: 574, startPoint y: 448, endPoint x: 570, endPoint y: 289, distance: 158.9
click at [570, 289] on icon "0 ? ?" at bounding box center [711, 397] width 982 height 692
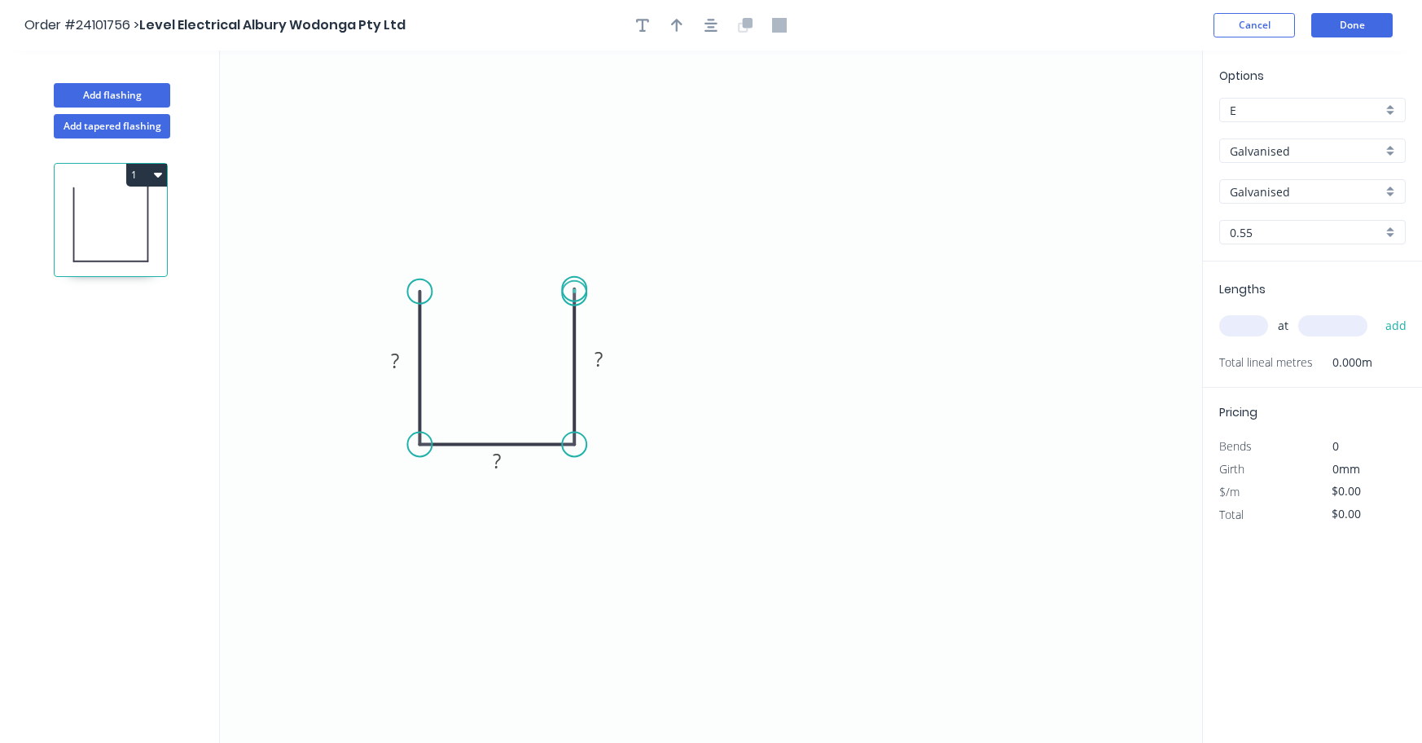
click at [574, 293] on circle at bounding box center [574, 289] width 24 height 24
click at [596, 360] on tspan "?" at bounding box center [599, 358] width 8 height 27
click at [394, 354] on tspan "?" at bounding box center [395, 360] width 8 height 27
click at [497, 459] on tspan "?" at bounding box center [497, 460] width 8 height 27
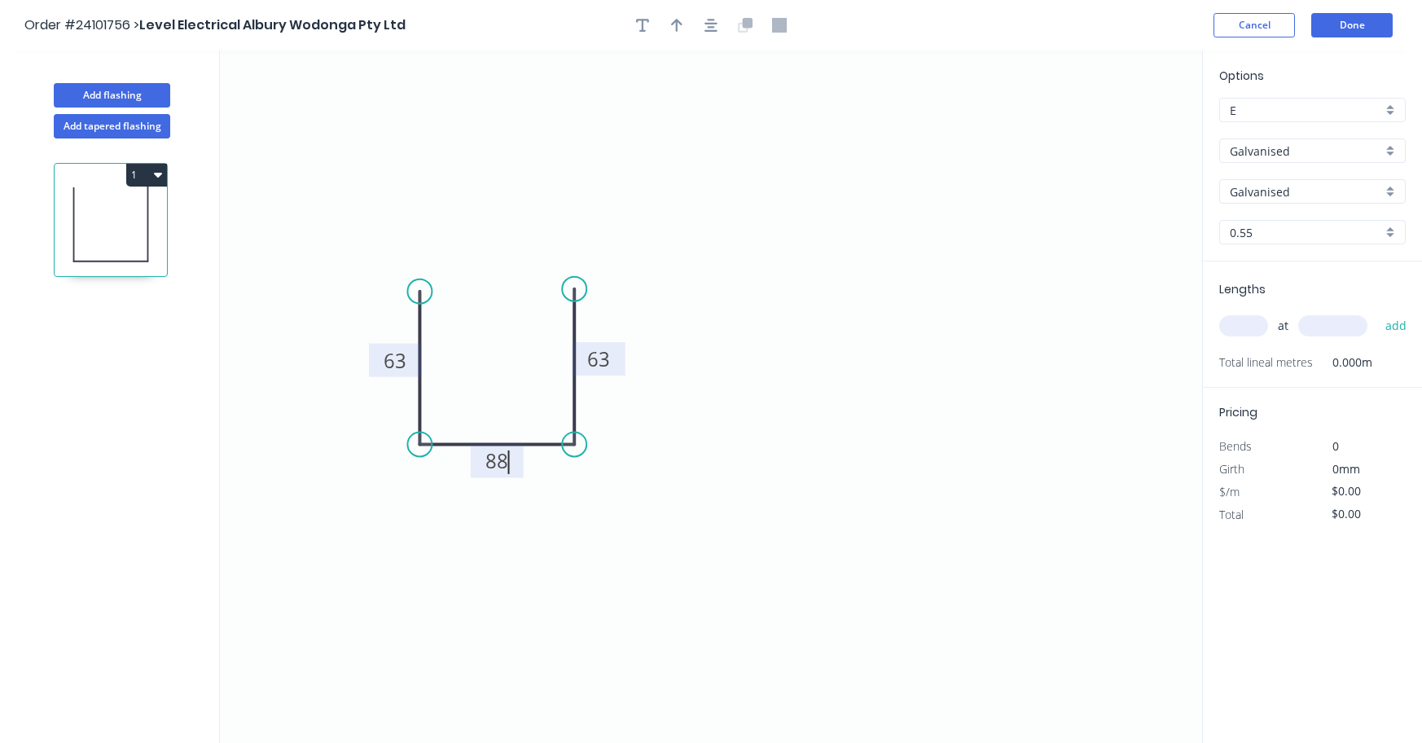
click at [1390, 190] on div "Galvanised" at bounding box center [1312, 191] width 187 height 24
type input "$15.47"
click at [1335, 192] on input "text" at bounding box center [1306, 191] width 152 height 17
click at [1391, 235] on div "0.55" at bounding box center [1312, 232] width 187 height 24
click at [1271, 317] on div "0.95" at bounding box center [1312, 320] width 185 height 29
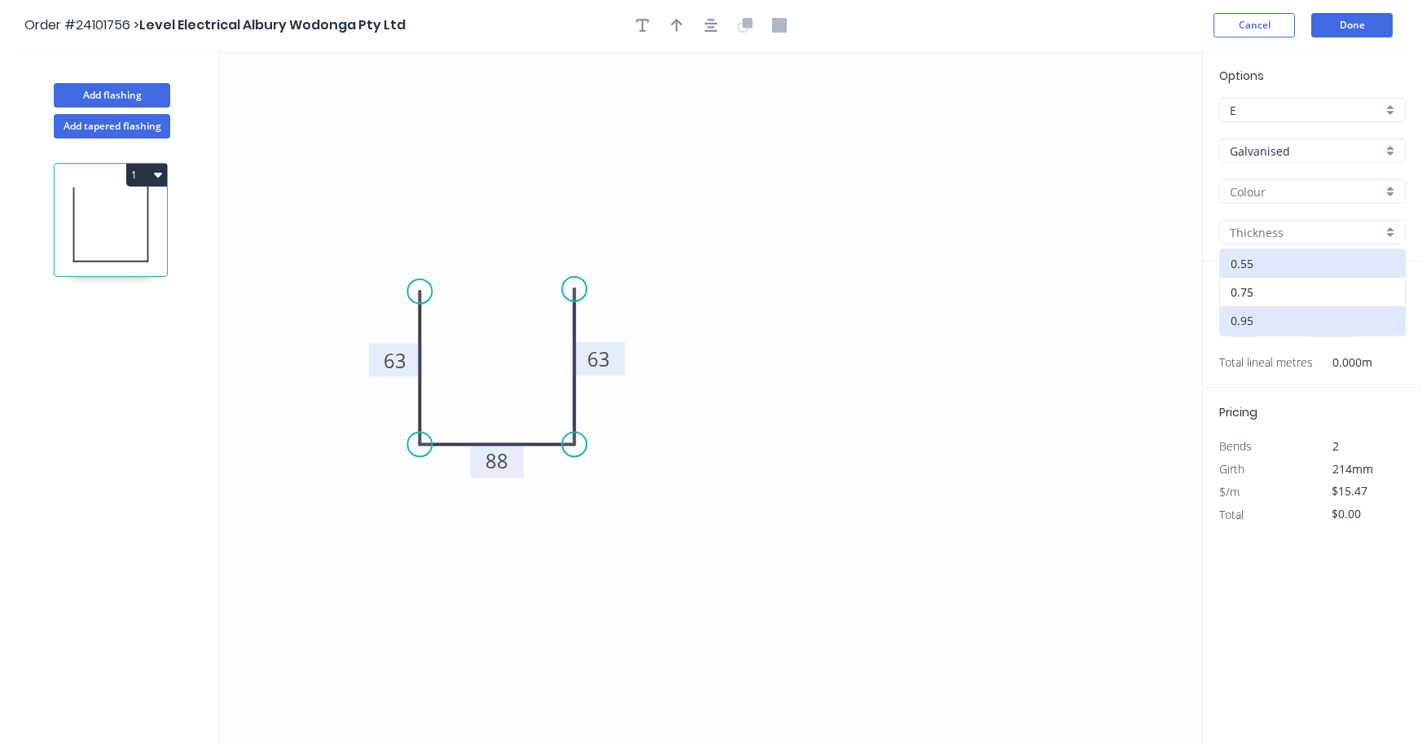
type input "0.95"
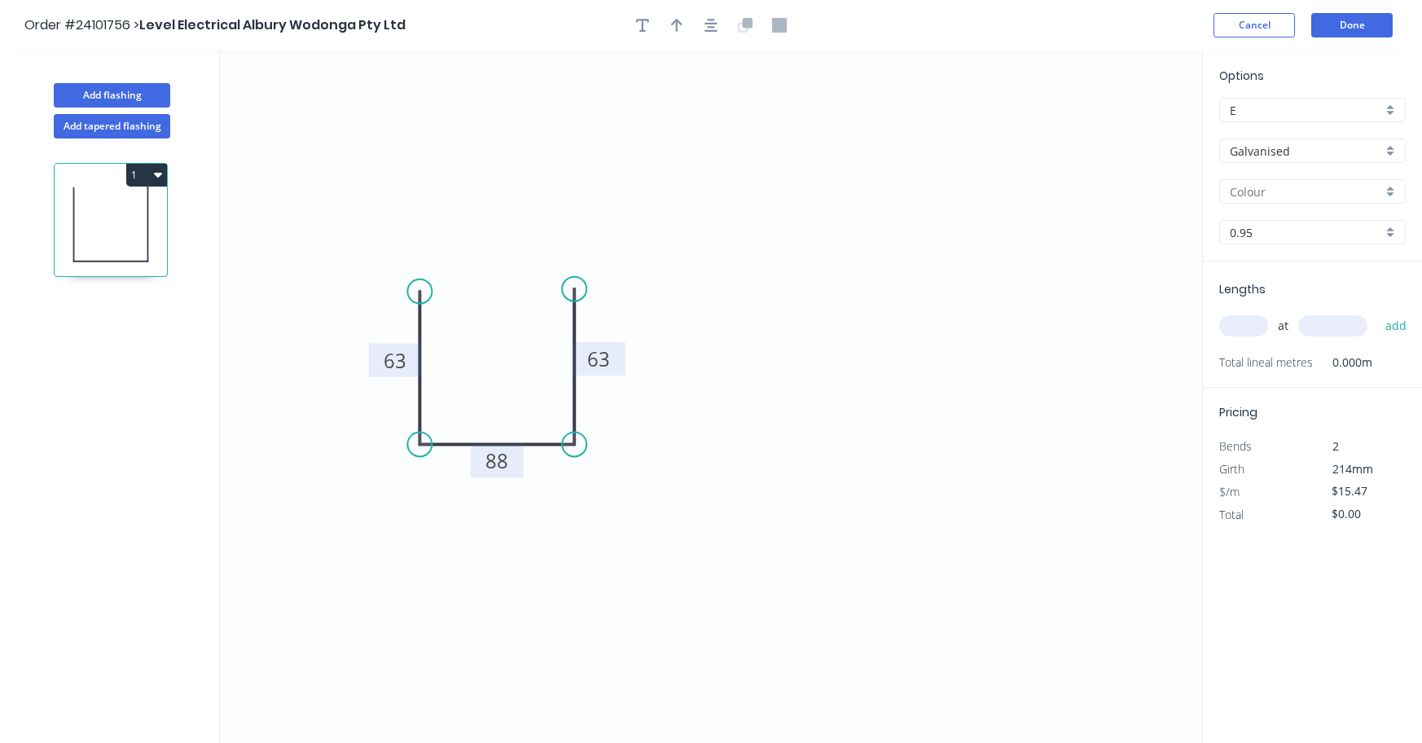
type input "$23.36"
click at [1239, 325] on input "text" at bounding box center [1243, 325] width 49 height 21
type input "1"
type input "2530"
click at [1399, 330] on button "add" at bounding box center [1396, 326] width 38 height 28
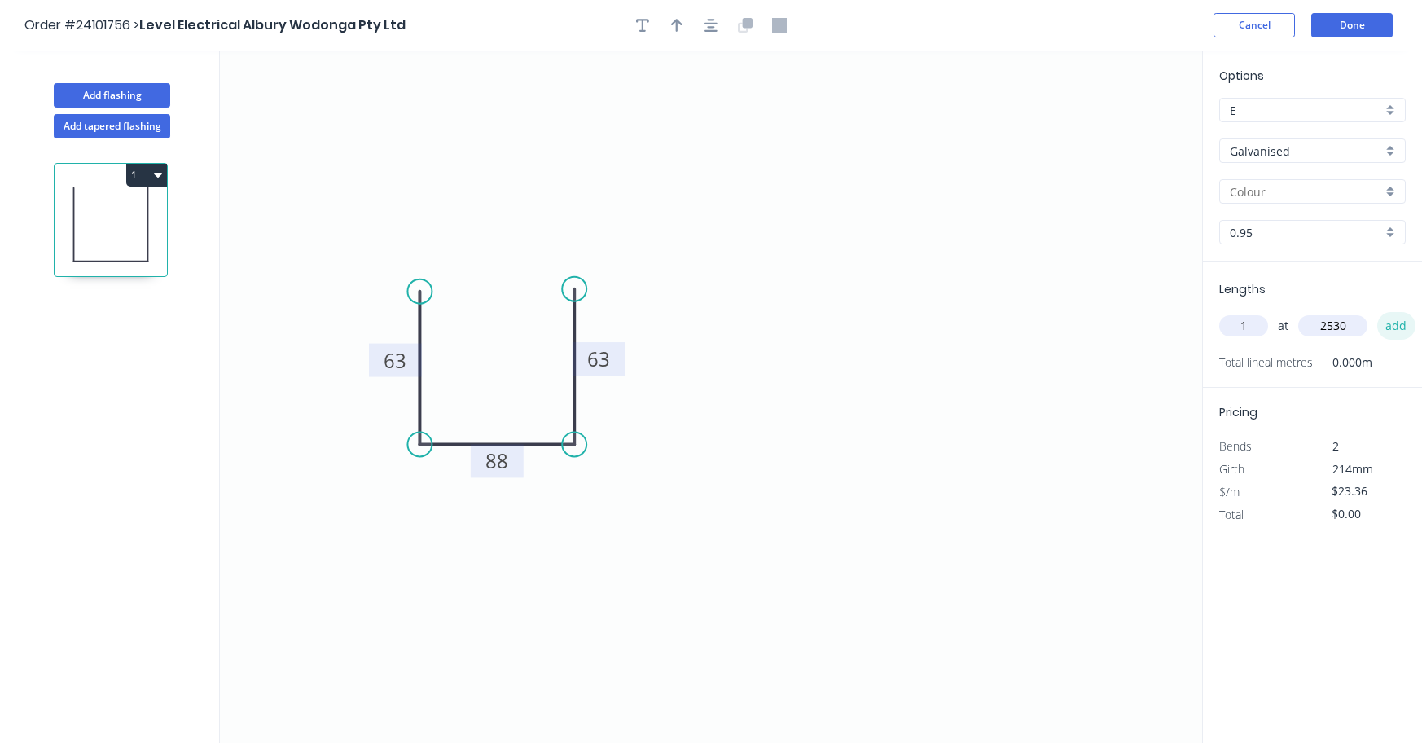
type input "$59.10"
click at [1357, 29] on button "Done" at bounding box center [1351, 25] width 81 height 24
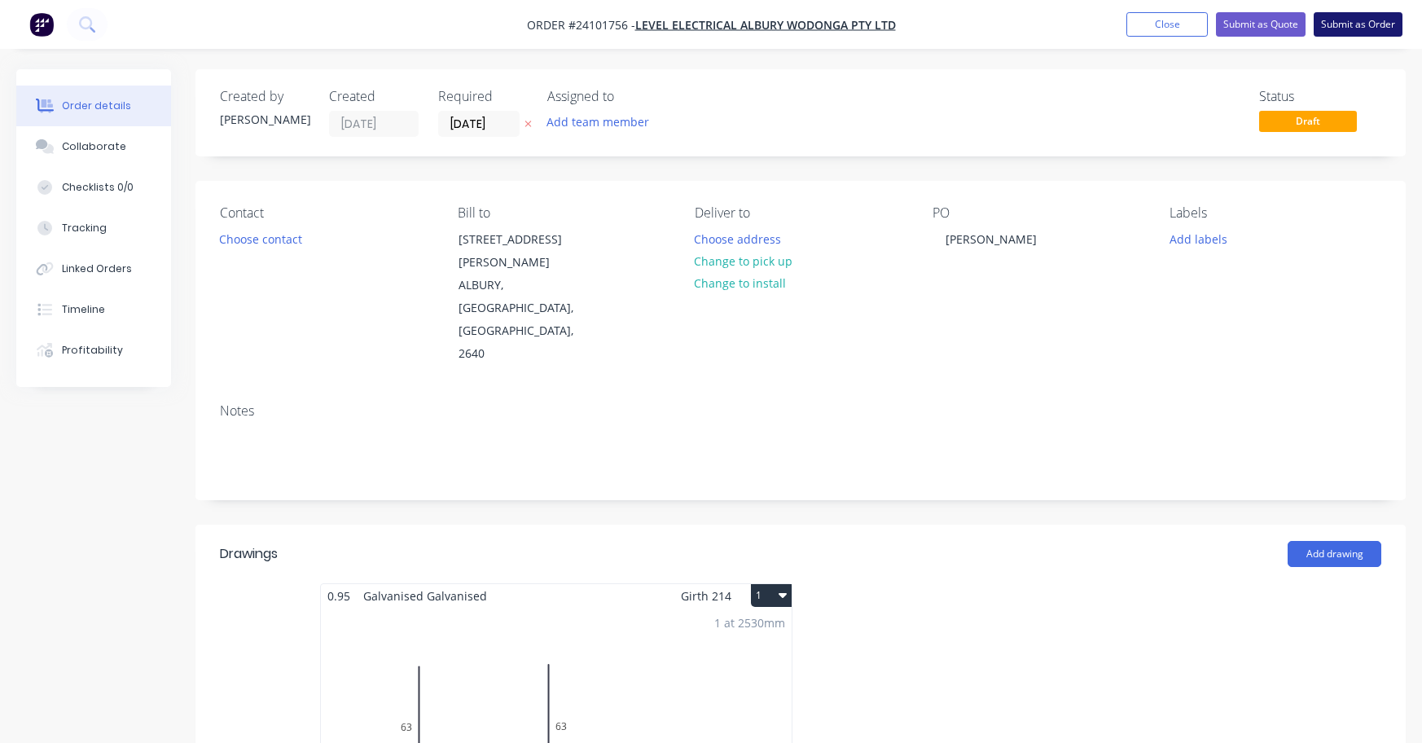
click at [1357, 28] on button "Submit as Order" at bounding box center [1358, 24] width 89 height 24
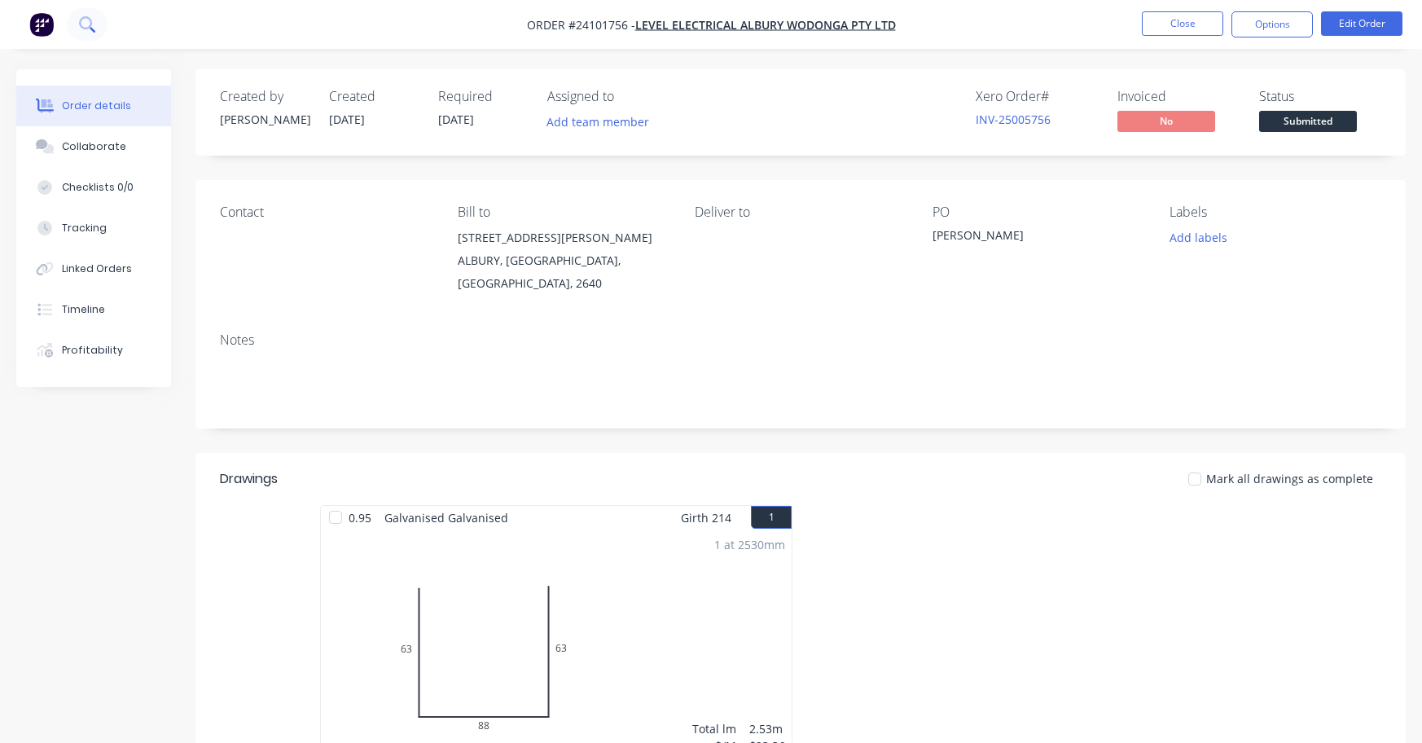
click at [83, 24] on icon at bounding box center [86, 23] width 15 height 15
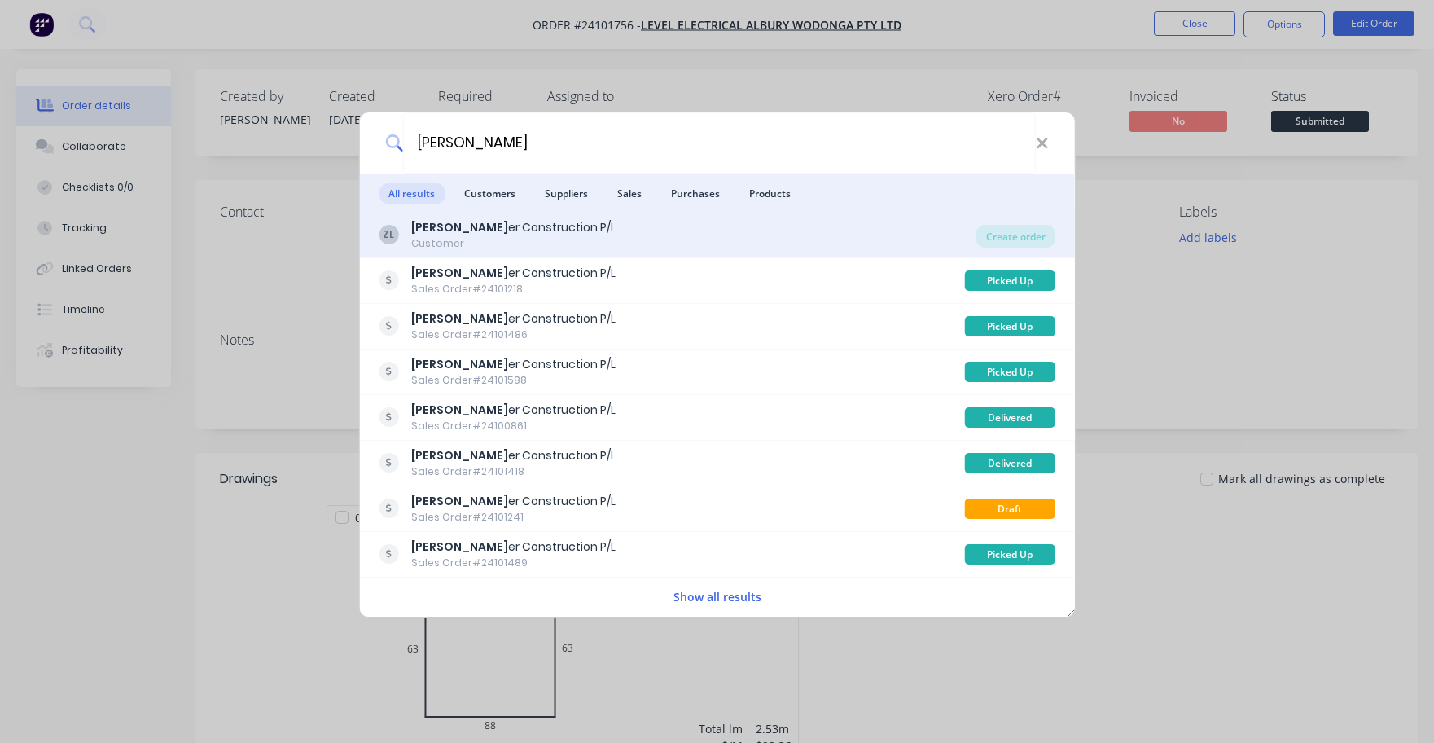
type input "[PERSON_NAME]"
click at [455, 245] on div "Customer" at bounding box center [513, 243] width 204 height 15
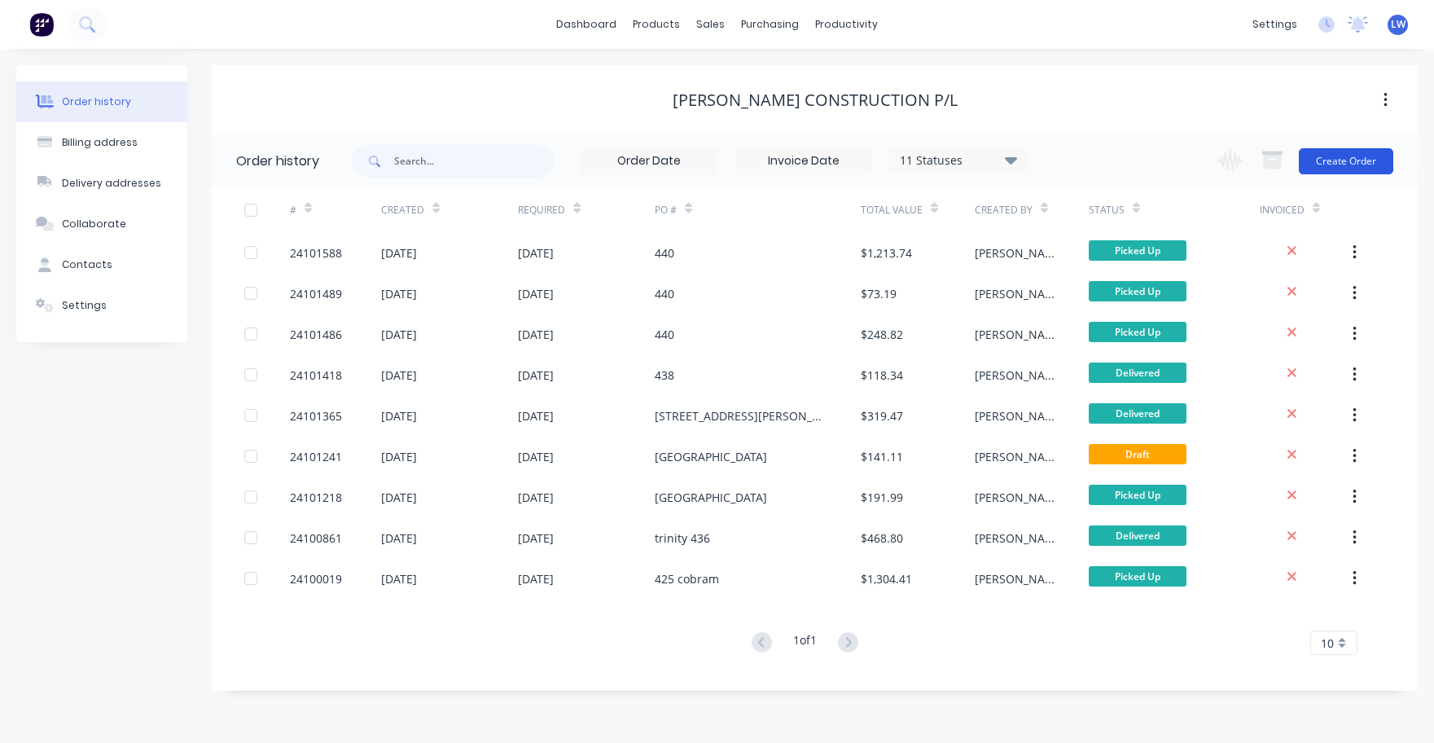
click at [1359, 162] on button "Create Order" at bounding box center [1346, 161] width 94 height 26
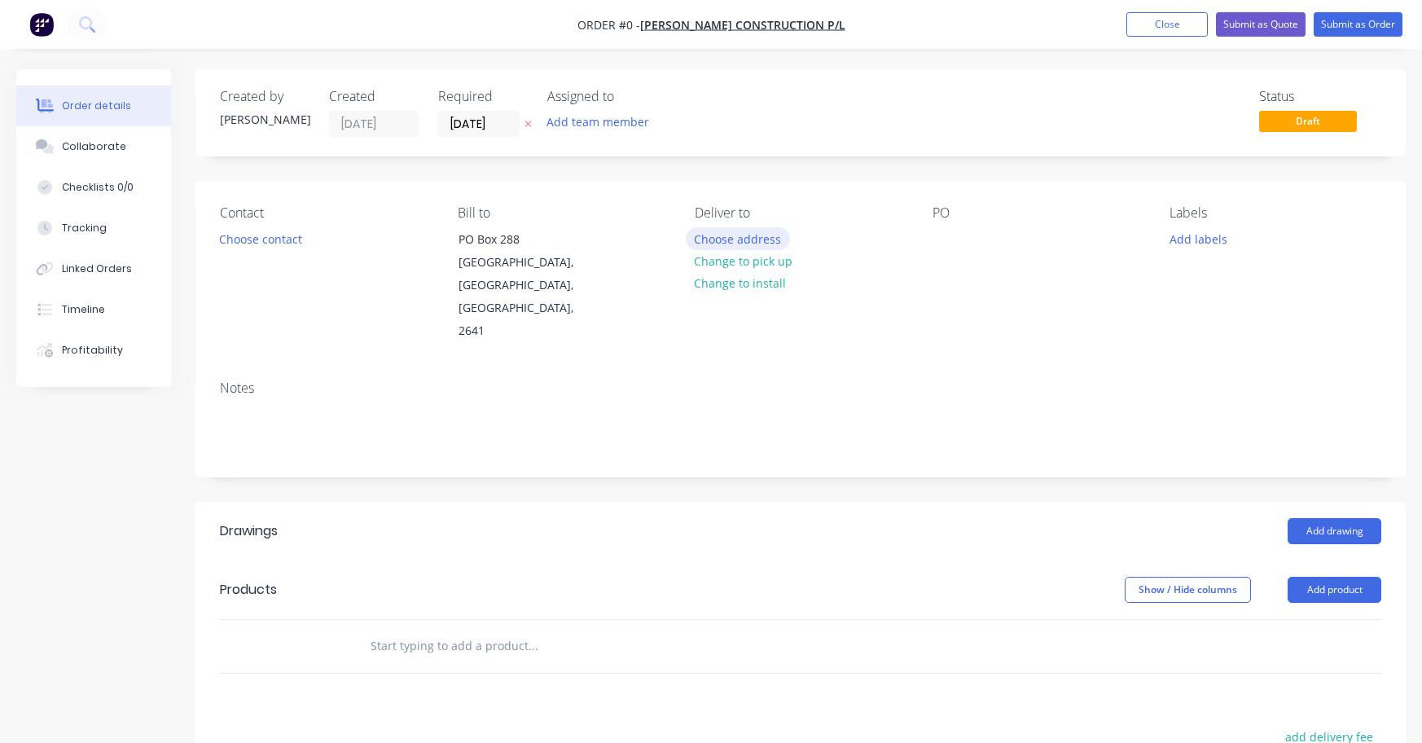
click at [722, 237] on button "Choose address" at bounding box center [738, 238] width 104 height 22
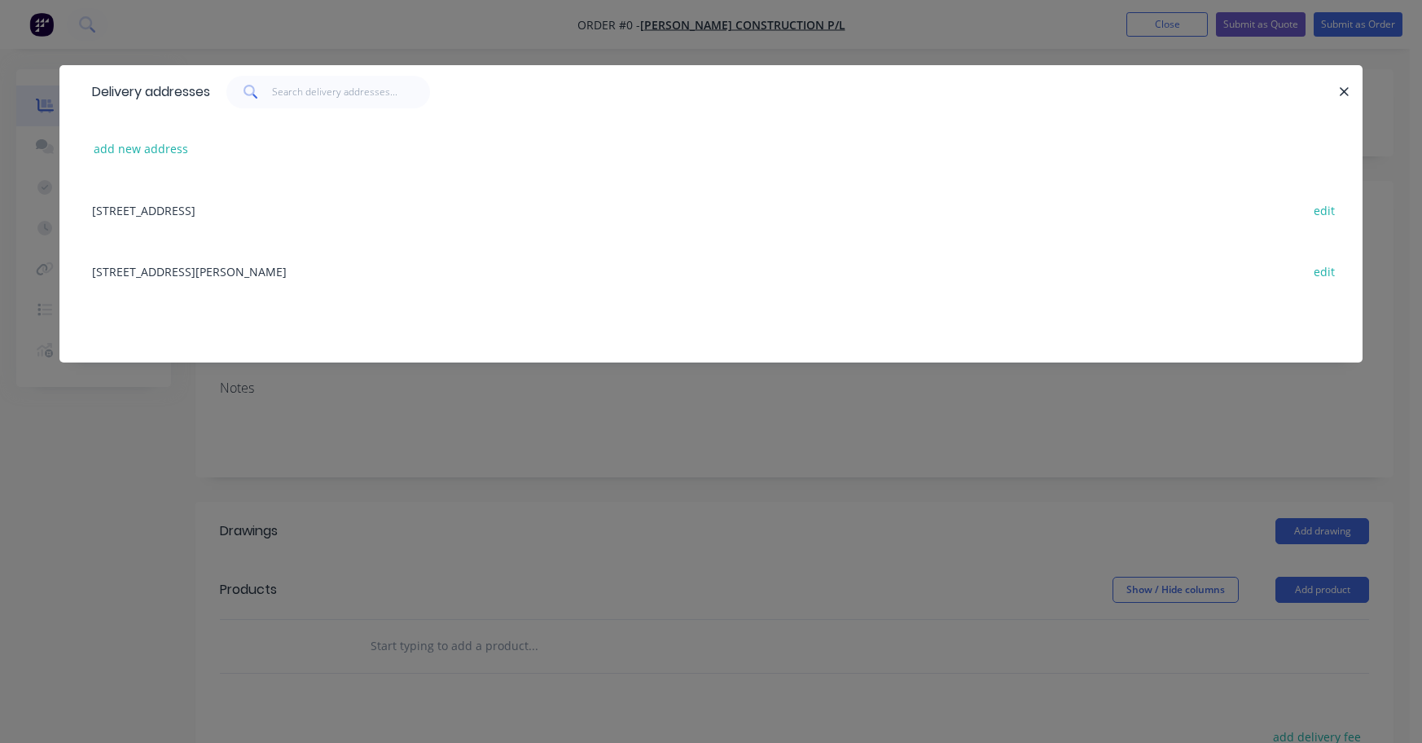
click at [162, 274] on div "[STREET_ADDRESS][PERSON_NAME]" at bounding box center [711, 270] width 1254 height 61
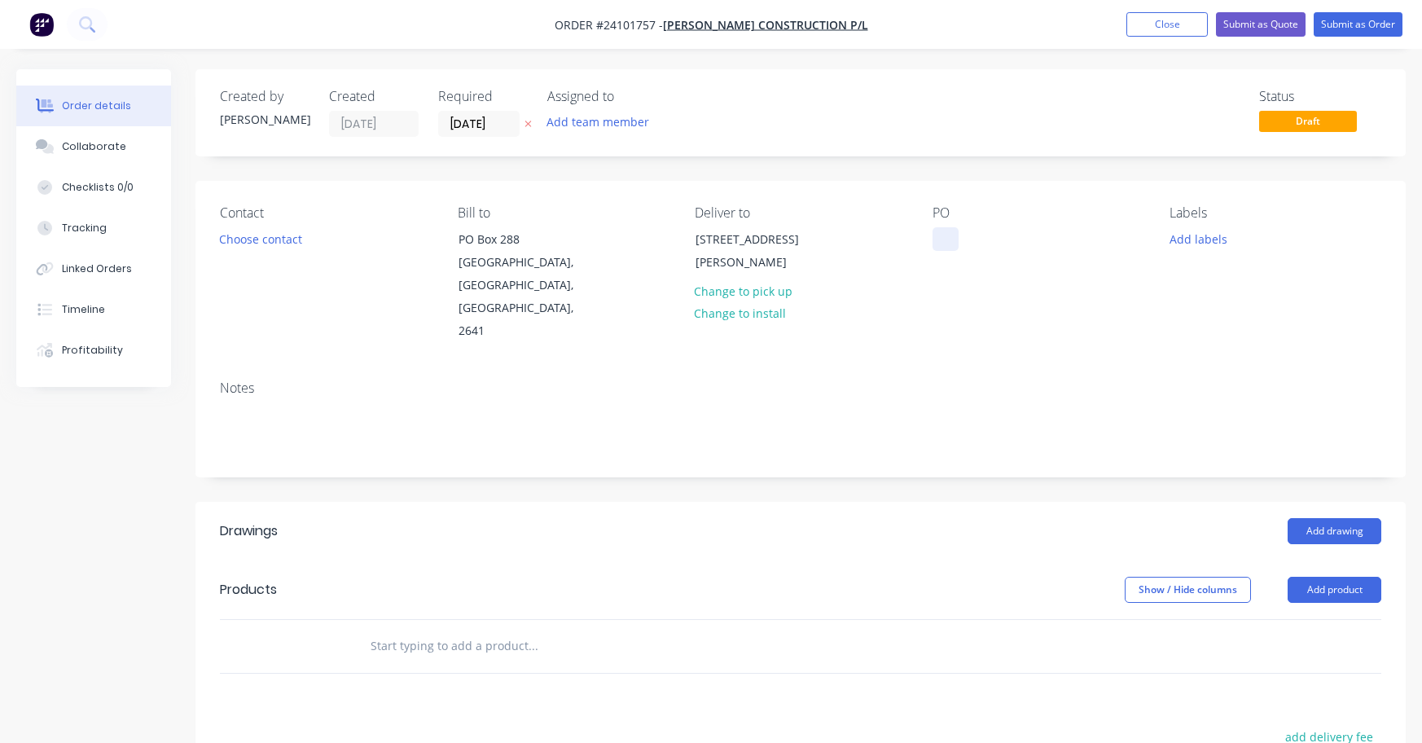
click at [938, 243] on div at bounding box center [946, 239] width 26 height 24
click at [1338, 518] on button "Add drawing" at bounding box center [1335, 531] width 94 height 26
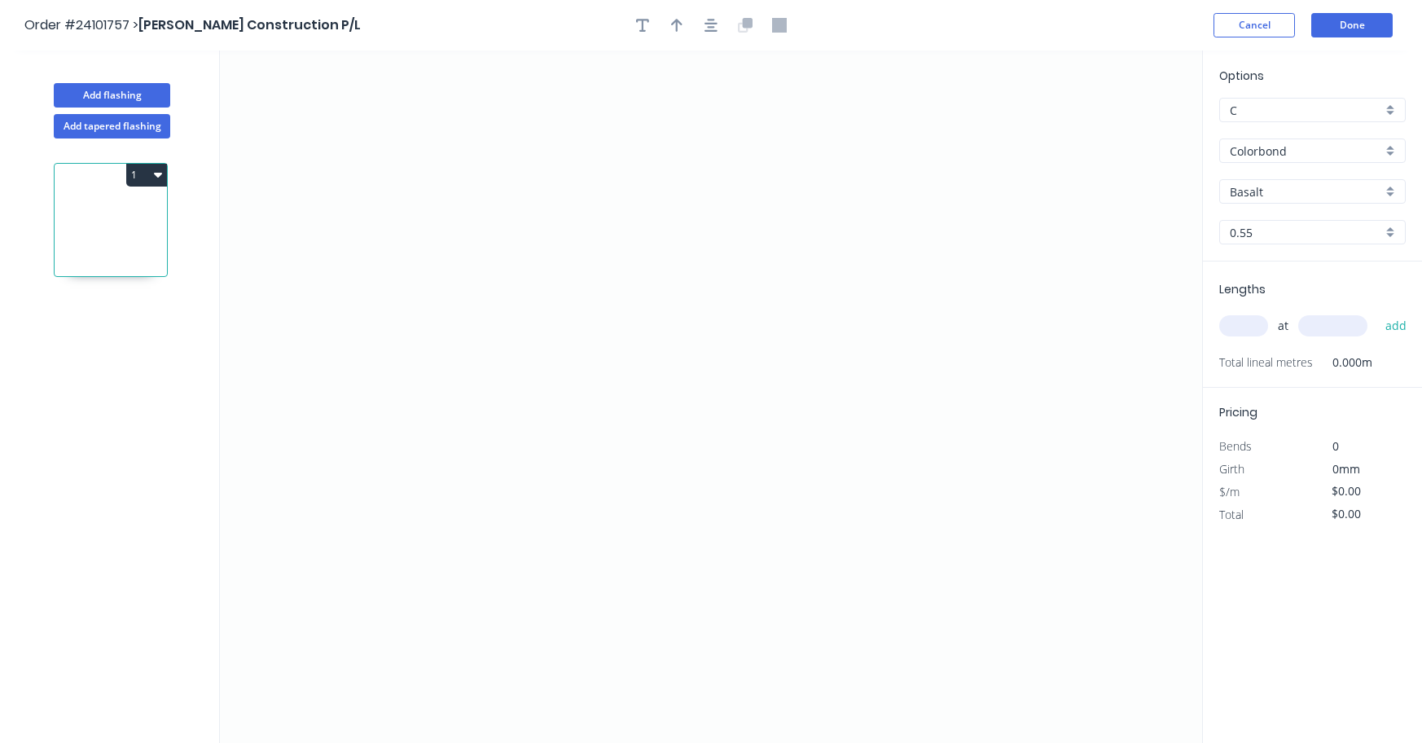
click at [1276, 195] on input "Basalt" at bounding box center [1306, 191] width 152 height 17
click at [1261, 334] on div "Dune" at bounding box center [1312, 341] width 185 height 29
type input "Dune"
drag, startPoint x: 368, startPoint y: 233, endPoint x: 368, endPoint y: 327, distance: 94.5
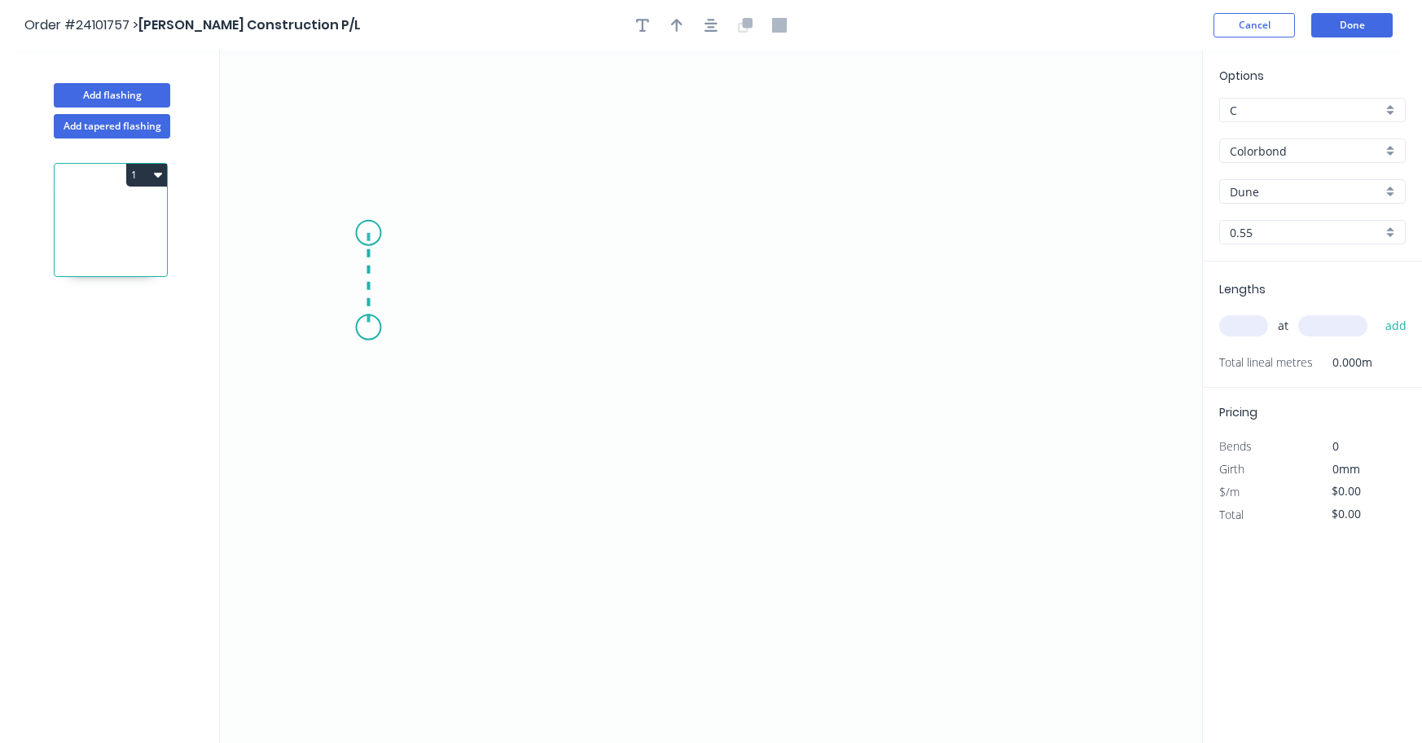
click at [368, 327] on icon "0" at bounding box center [711, 397] width 982 height 692
drag, startPoint x: 368, startPoint y: 327, endPoint x: 511, endPoint y: 352, distance: 144.6
click at [511, 352] on icon "0 ?" at bounding box center [711, 397] width 982 height 692
drag, startPoint x: 511, startPoint y: 352, endPoint x: 512, endPoint y: 420, distance: 68.4
click at [512, 420] on icon "0 ? ? ? º" at bounding box center [711, 397] width 982 height 692
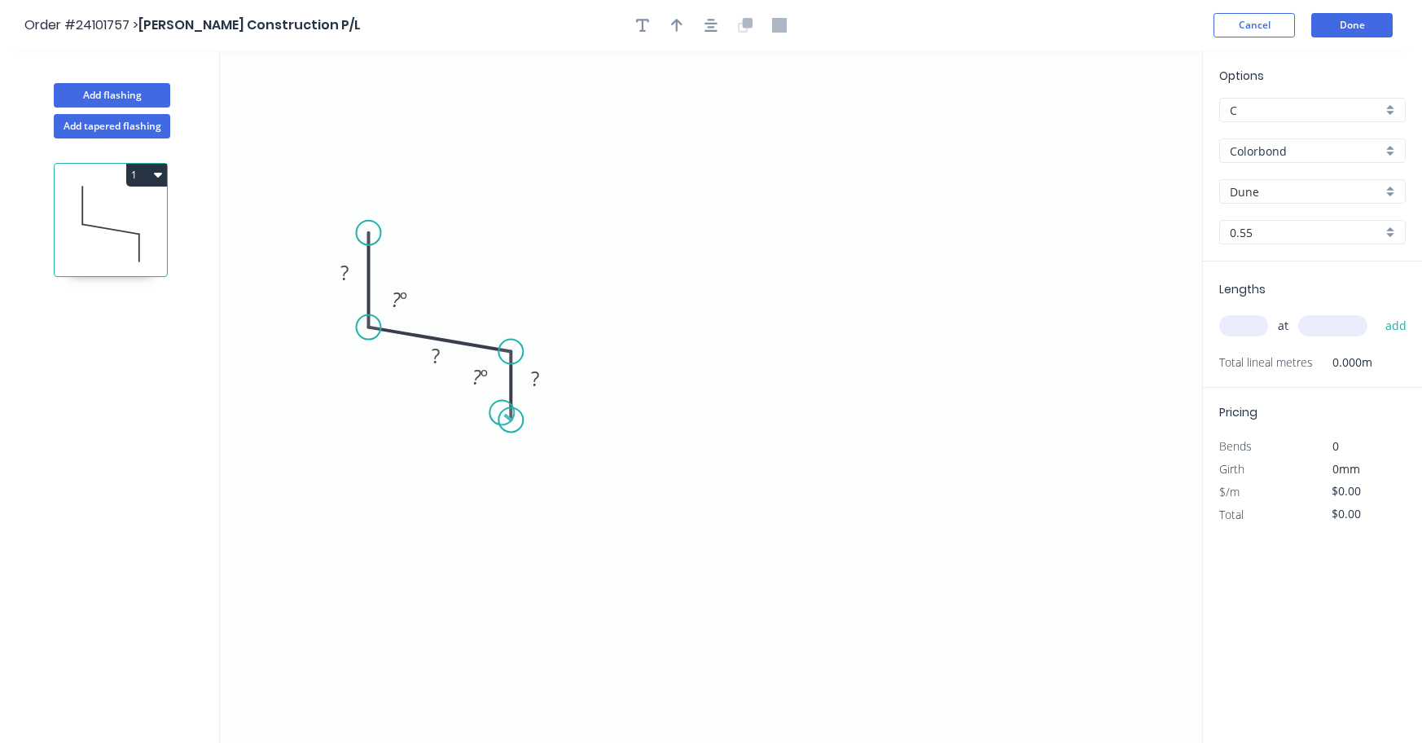
drag, startPoint x: 512, startPoint y: 420, endPoint x: 502, endPoint y: 413, distance: 12.9
click at [502, 413] on circle at bounding box center [510, 419] width 24 height 24
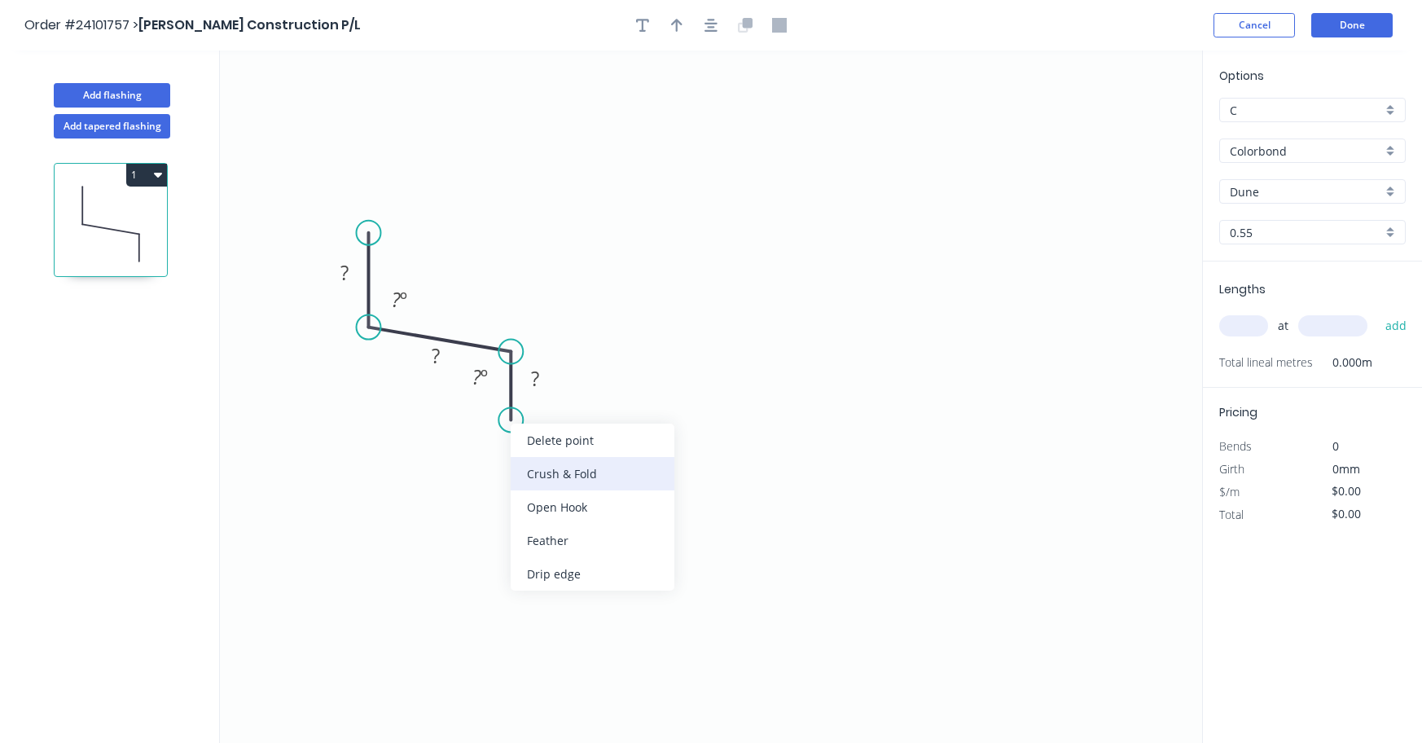
click at [531, 472] on div "Crush & Fold" at bounding box center [593, 473] width 164 height 33
click at [517, 415] on circle at bounding box center [510, 419] width 24 height 24
click at [539, 467] on div "Flip bend" at bounding box center [599, 469] width 164 height 33
click at [507, 412] on circle at bounding box center [510, 419] width 24 height 24
click at [525, 433] on div "Delete point" at bounding box center [589, 433] width 164 height 33
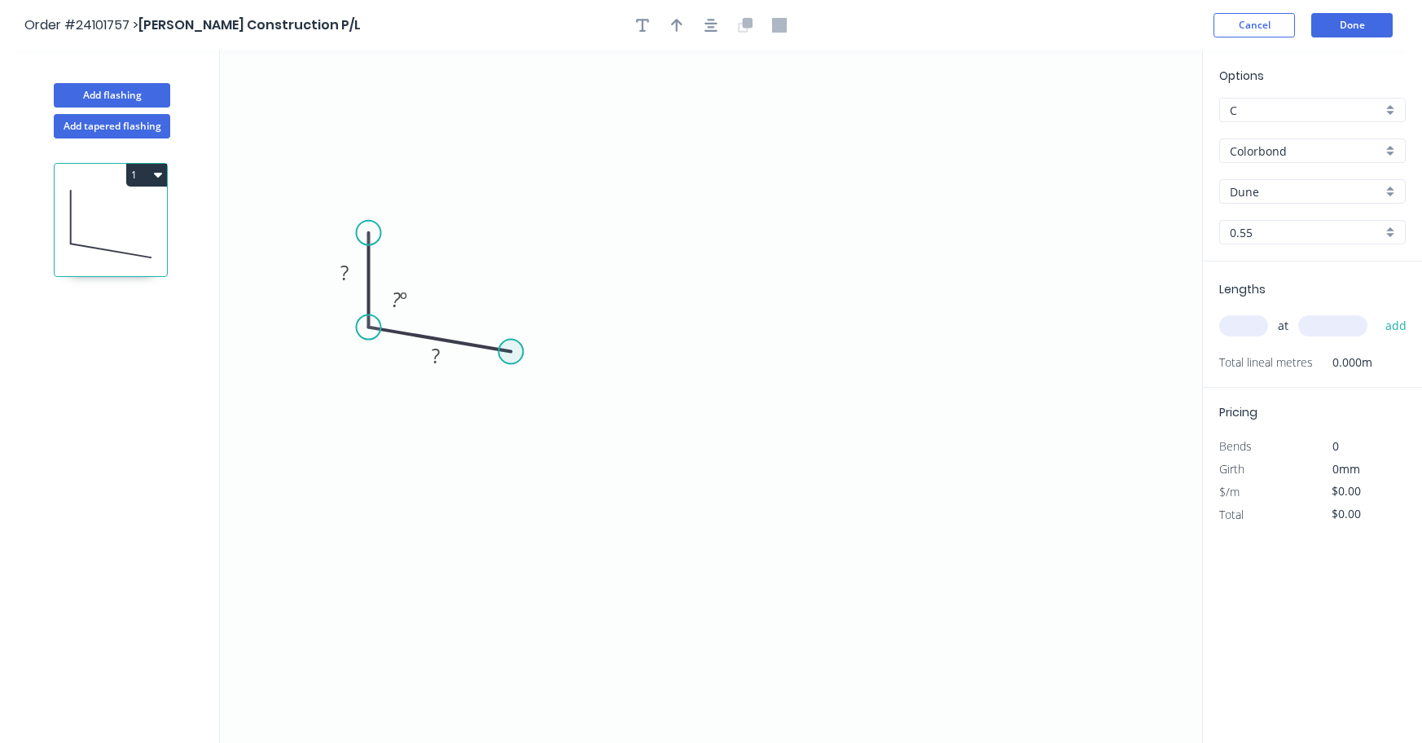
click at [509, 352] on circle at bounding box center [510, 352] width 24 height 24
drag, startPoint x: 509, startPoint y: 352, endPoint x: 508, endPoint y: 453, distance: 101.0
click at [508, 453] on icon "0 ? ? ? º" at bounding box center [711, 397] width 982 height 692
drag, startPoint x: 508, startPoint y: 453, endPoint x: 499, endPoint y: 437, distance: 17.9
click at [499, 437] on icon "0 ? ? ? ? º ? º" at bounding box center [711, 397] width 982 height 692
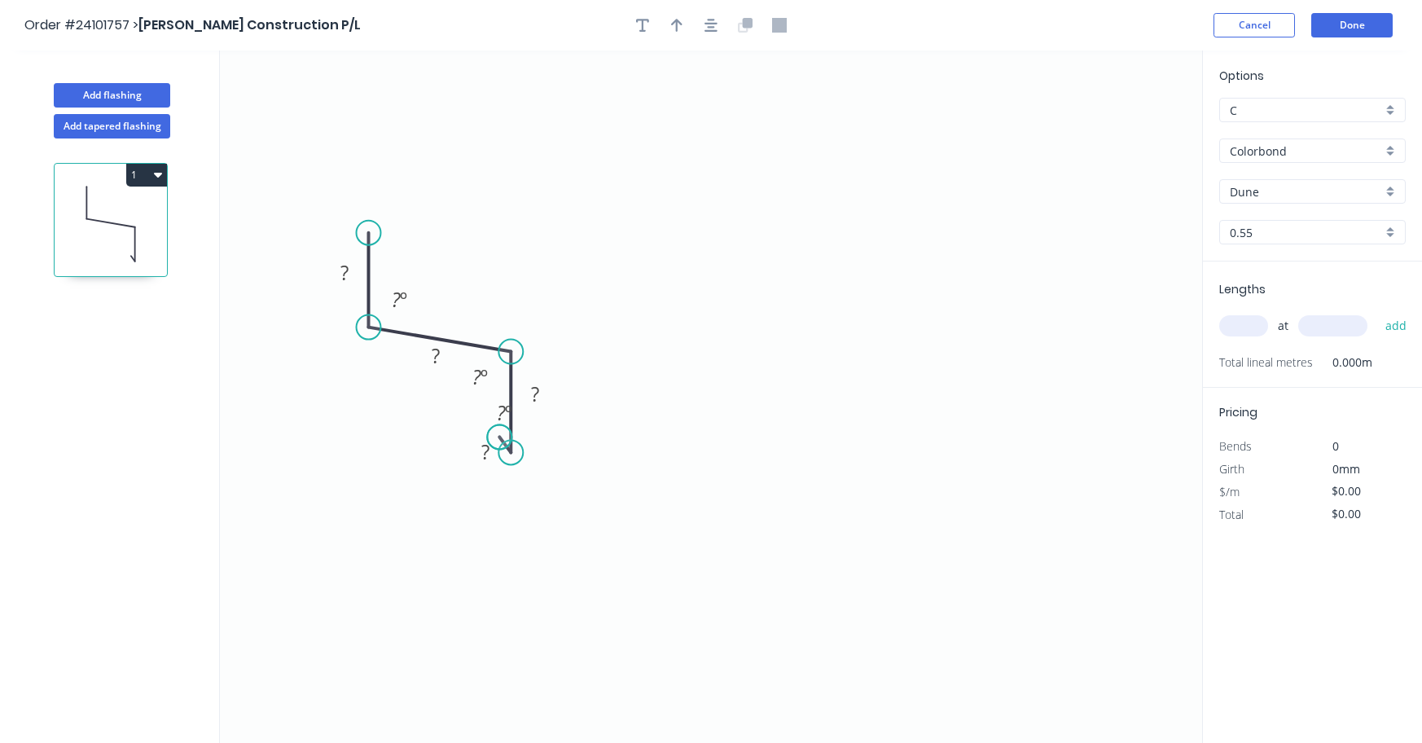
click at [499, 437] on circle at bounding box center [499, 436] width 24 height 24
click at [539, 394] on tspan "?" at bounding box center [535, 393] width 8 height 27
click at [434, 354] on tspan "?" at bounding box center [436, 355] width 8 height 27
click at [343, 271] on tspan "?" at bounding box center [344, 272] width 8 height 27
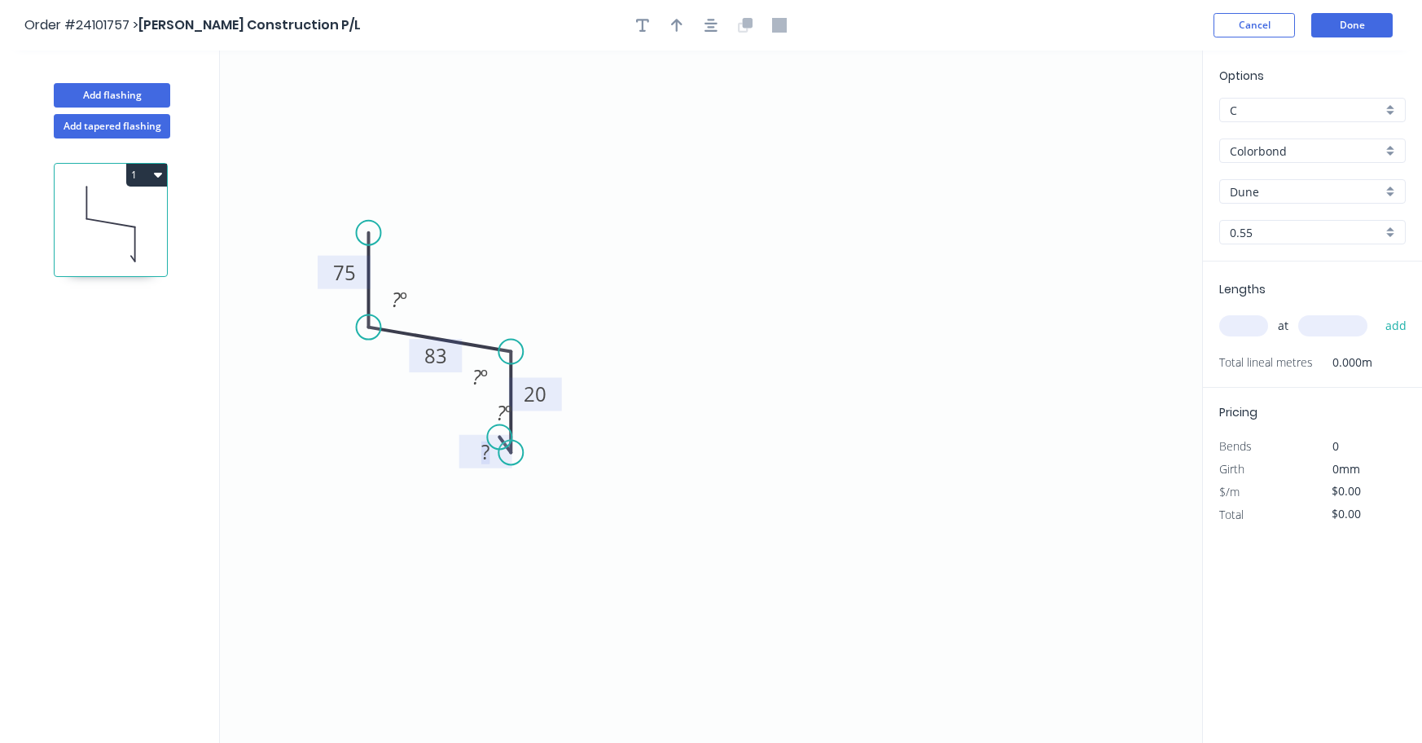
click at [484, 451] on tspan "?" at bounding box center [485, 451] width 8 height 27
click at [1253, 331] on input "text" at bounding box center [1243, 325] width 49 height 21
type input "$11.09"
type input "1"
type input "300"
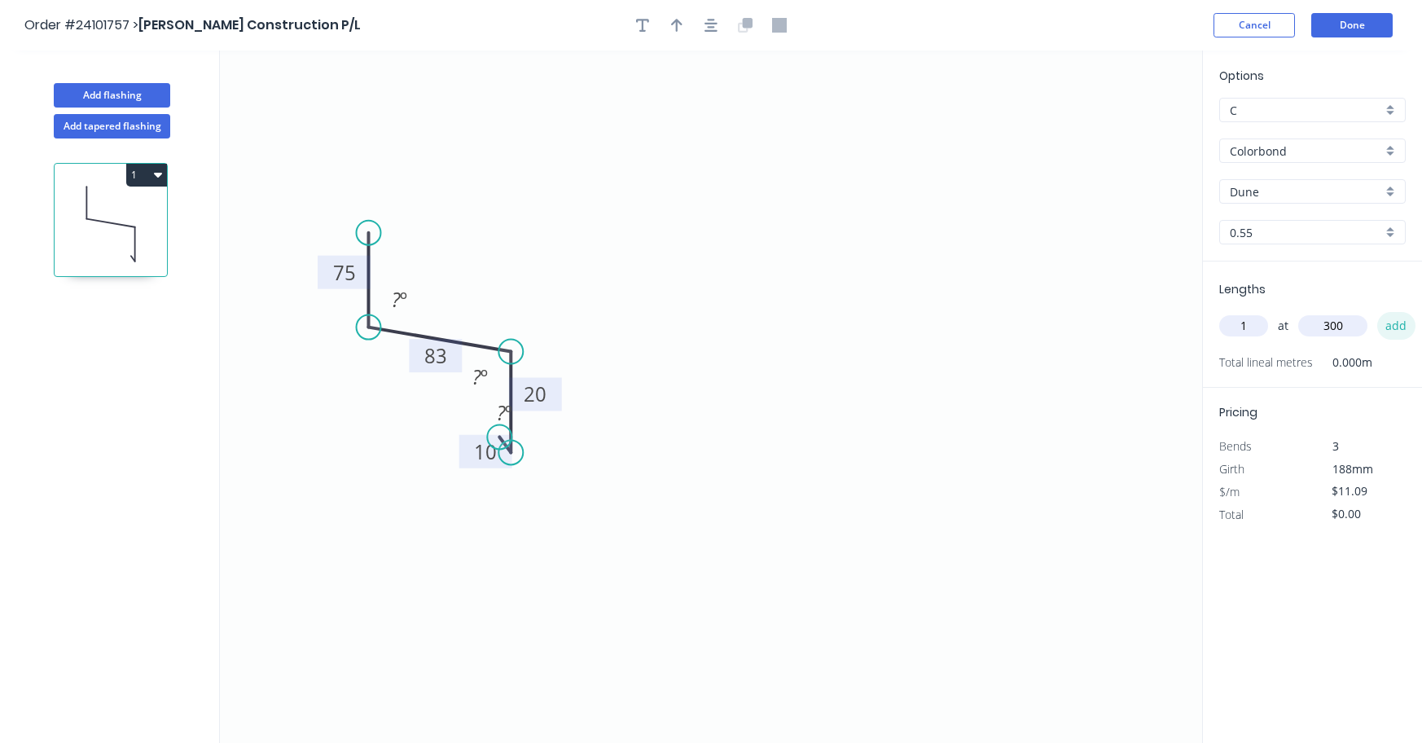
click at [1392, 330] on button "add" at bounding box center [1396, 326] width 38 height 28
type input "$3.33"
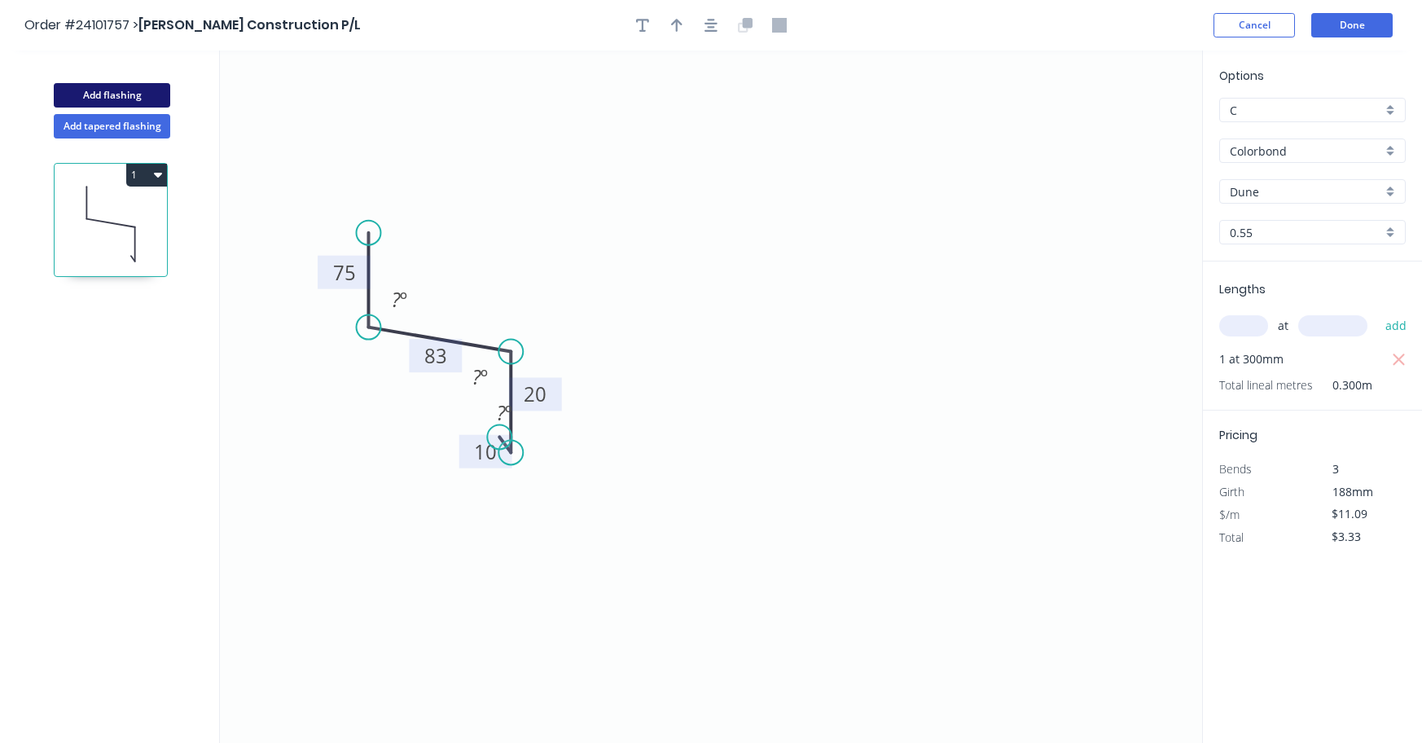
click at [128, 90] on button "Add flashing" at bounding box center [112, 95] width 116 height 24
type input "$0.00"
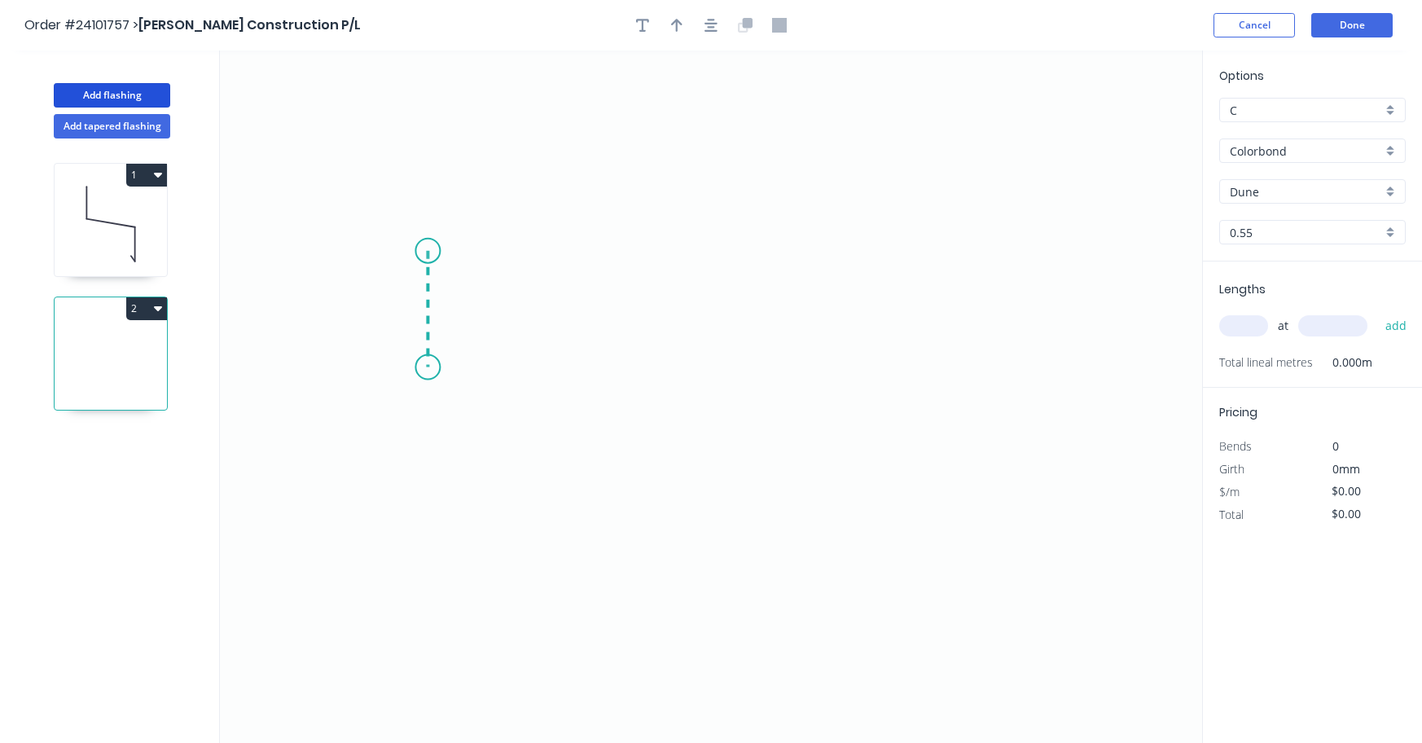
drag, startPoint x: 428, startPoint y: 251, endPoint x: 425, endPoint y: 367, distance: 116.5
click at [425, 367] on icon "0" at bounding box center [711, 397] width 982 height 692
drag, startPoint x: 425, startPoint y: 367, endPoint x: 537, endPoint y: 389, distance: 113.7
click at [537, 389] on icon "0 ?" at bounding box center [711, 397] width 982 height 692
drag, startPoint x: 537, startPoint y: 389, endPoint x: 536, endPoint y: 473, distance: 83.9
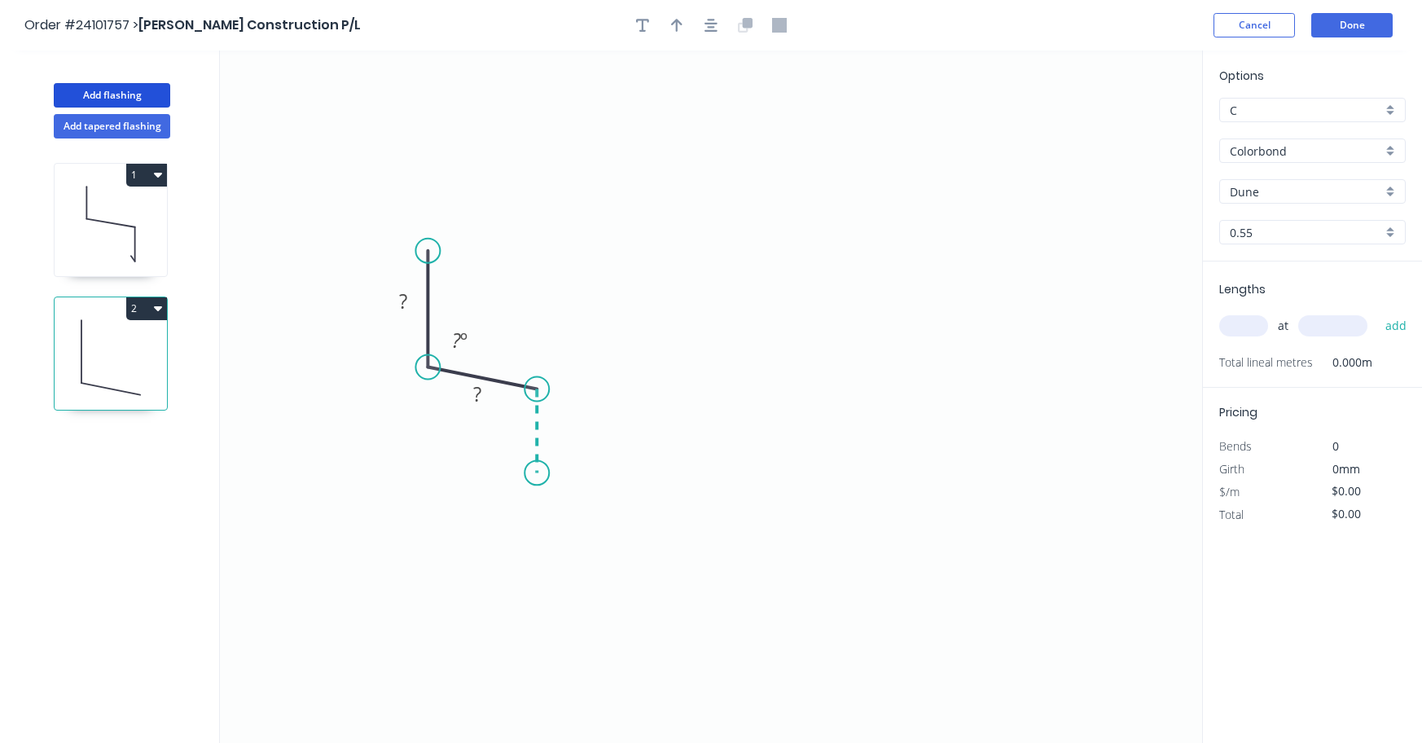
click at [536, 473] on icon "0 ? ? ? º" at bounding box center [711, 397] width 982 height 692
drag, startPoint x: 536, startPoint y: 473, endPoint x: 523, endPoint y: 463, distance: 16.3
click at [523, 463] on icon "0 ? ? ? ? º ? º" at bounding box center [711, 397] width 982 height 692
click at [523, 463] on circle at bounding box center [523, 462] width 24 height 24
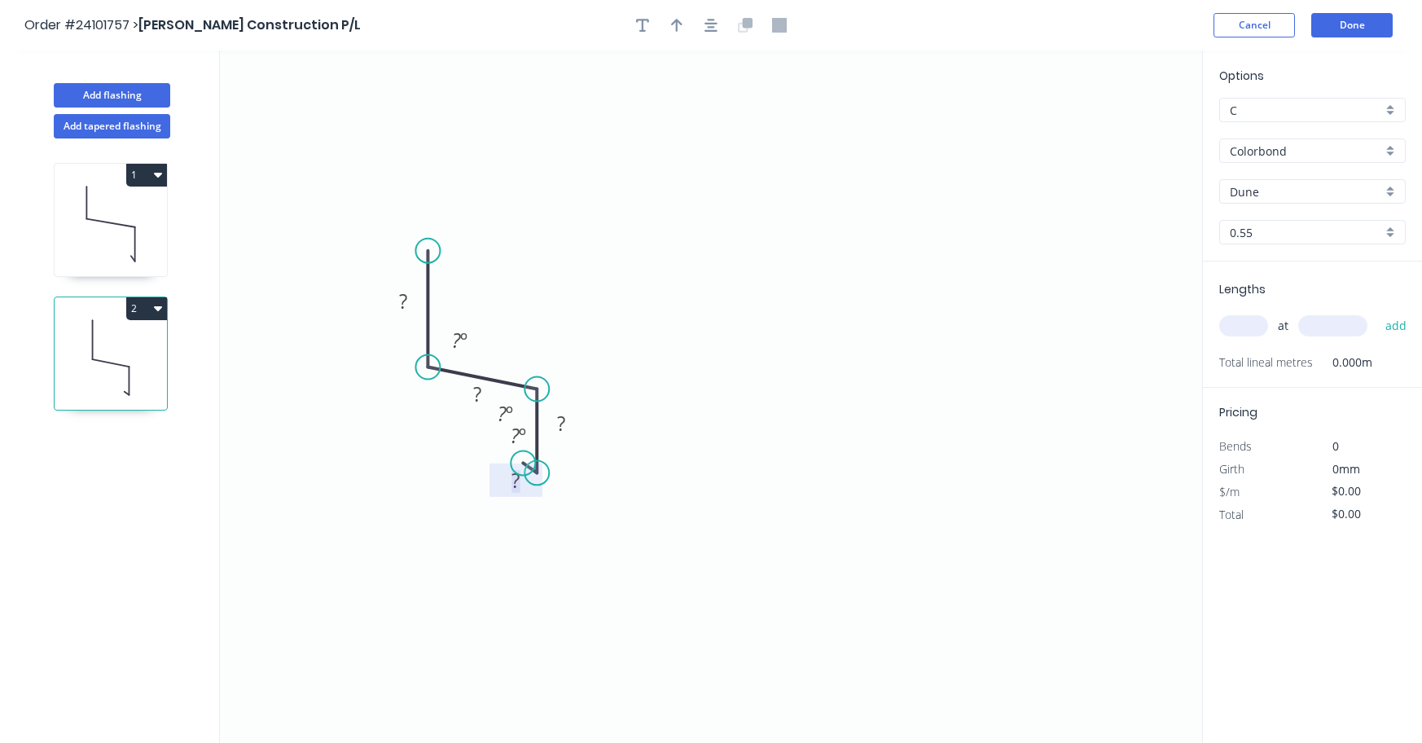
click at [514, 485] on tspan "?" at bounding box center [516, 480] width 8 height 27
click at [563, 427] on tspan "?" at bounding box center [561, 423] width 8 height 27
click at [472, 401] on rect at bounding box center [477, 395] width 33 height 23
click at [400, 304] on tspan "?" at bounding box center [403, 301] width 8 height 27
click at [1239, 327] on input "text" at bounding box center [1243, 325] width 49 height 21
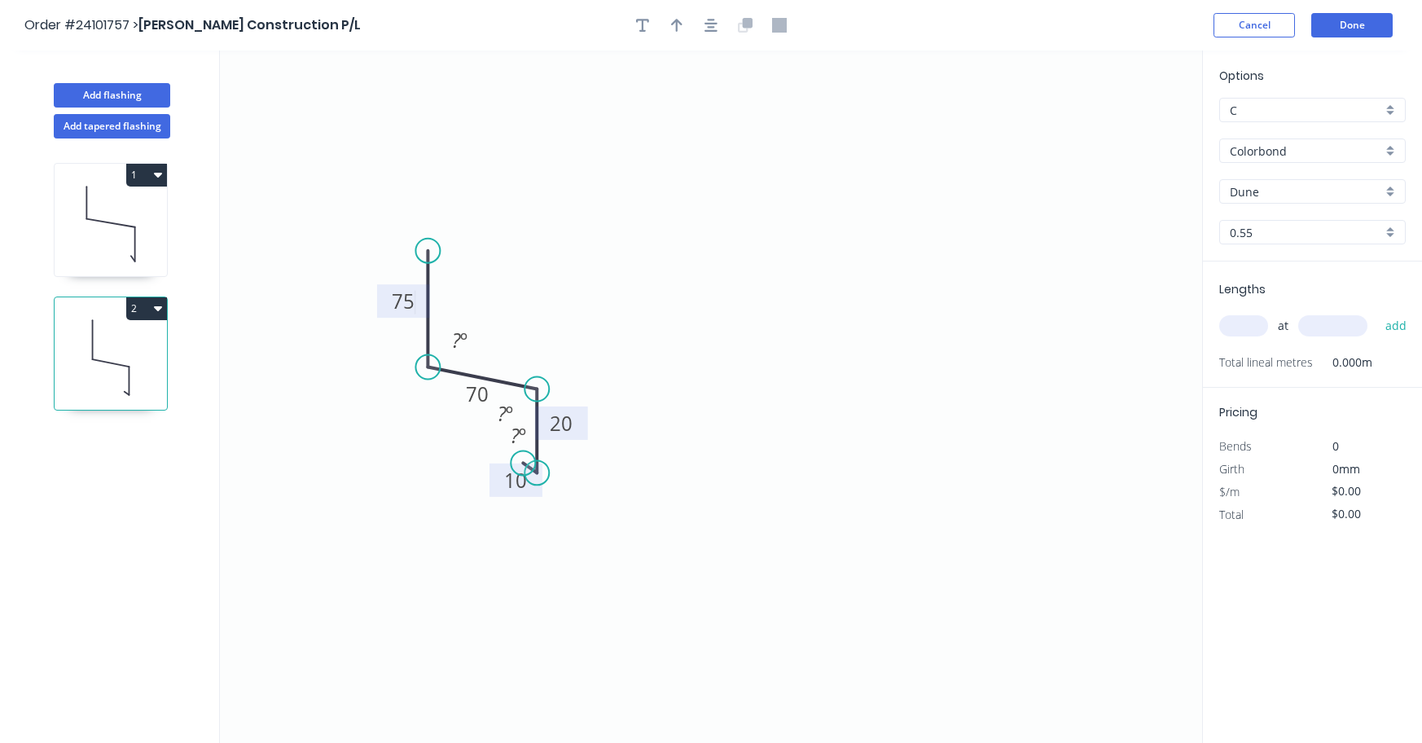
type input "$11.09"
type input "1"
type input "300"
click at [1399, 327] on button "add" at bounding box center [1396, 326] width 38 height 28
type input "$3.33"
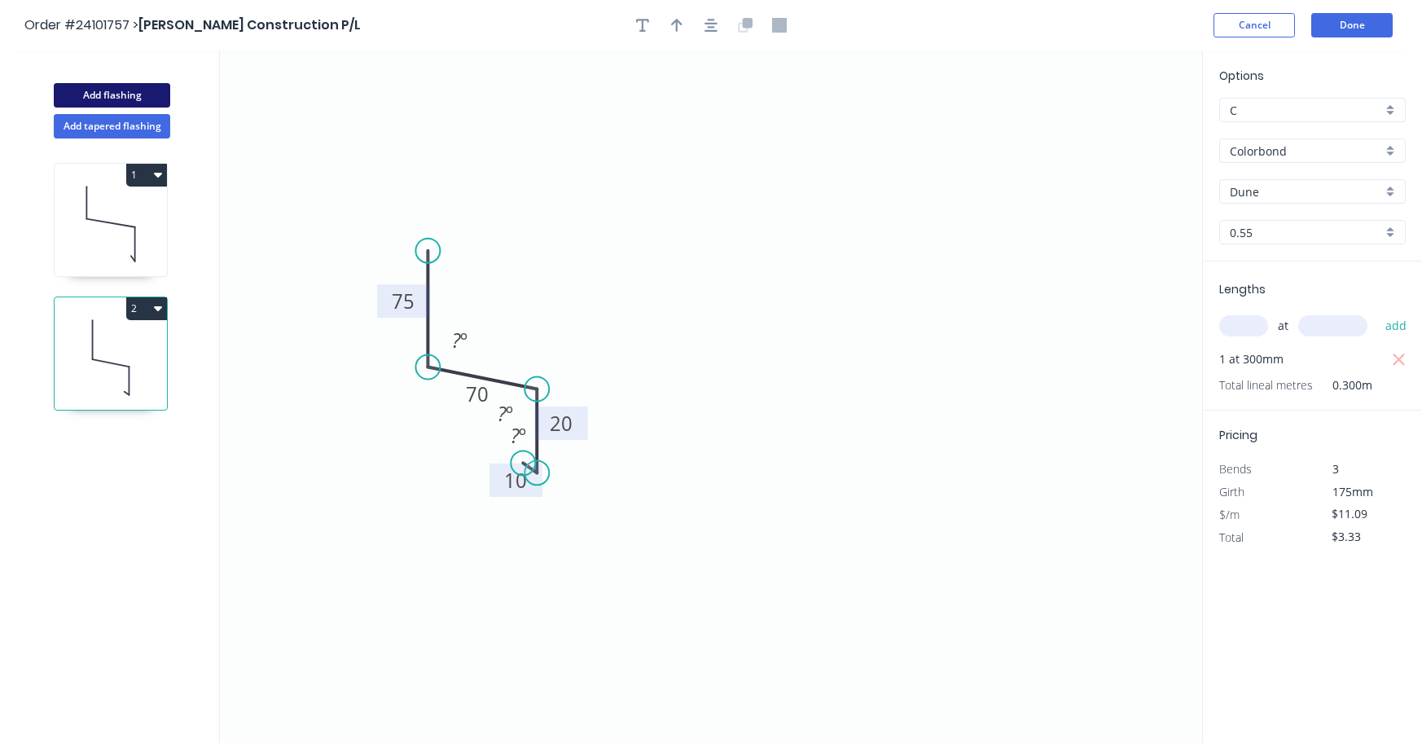
click at [107, 94] on button "Add flashing" at bounding box center [112, 95] width 116 height 24
type input "$0.00"
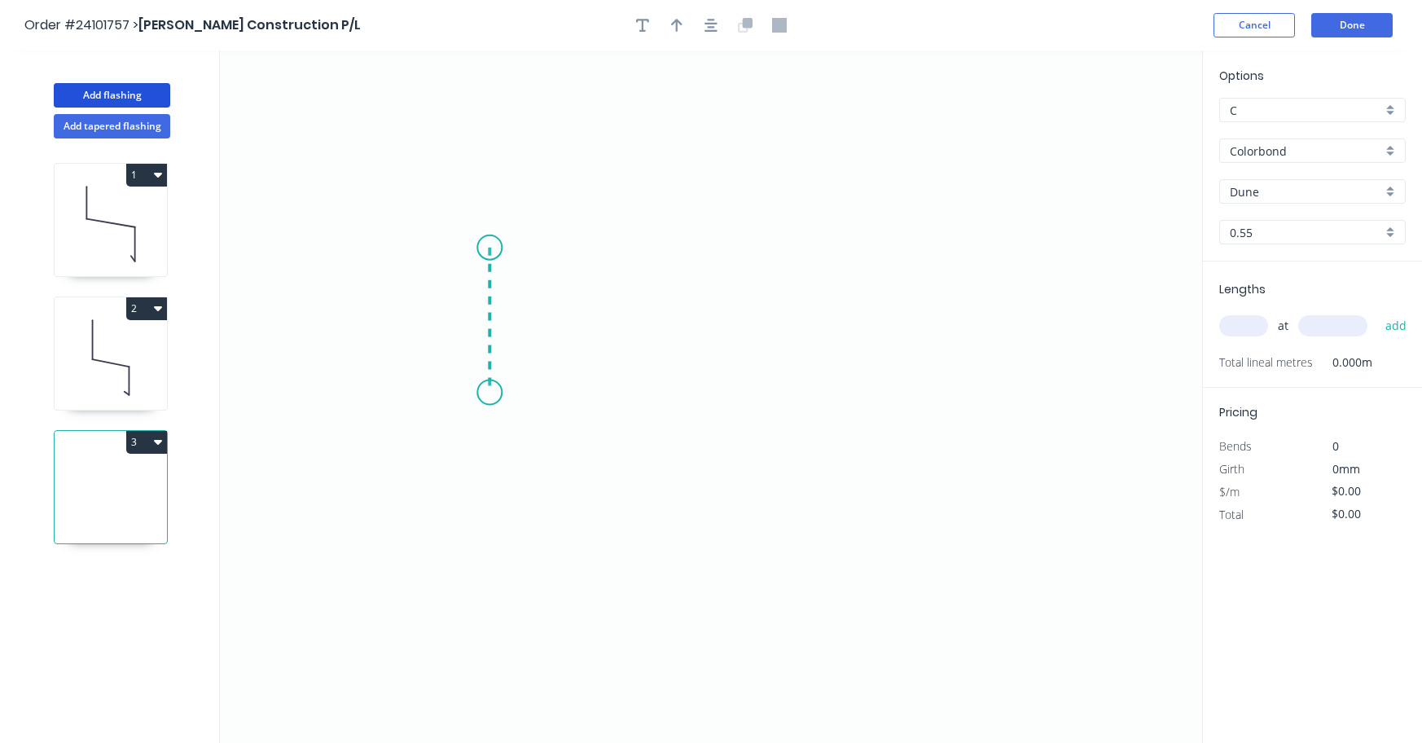
drag, startPoint x: 490, startPoint y: 248, endPoint x: 496, endPoint y: 391, distance: 143.5
click at [496, 391] on icon "0" at bounding box center [711, 397] width 982 height 692
drag, startPoint x: 494, startPoint y: 393, endPoint x: 608, endPoint y: 419, distance: 116.0
click at [608, 419] on icon "0 ?" at bounding box center [711, 397] width 982 height 692
drag, startPoint x: 608, startPoint y: 419, endPoint x: 610, endPoint y: 488, distance: 69.3
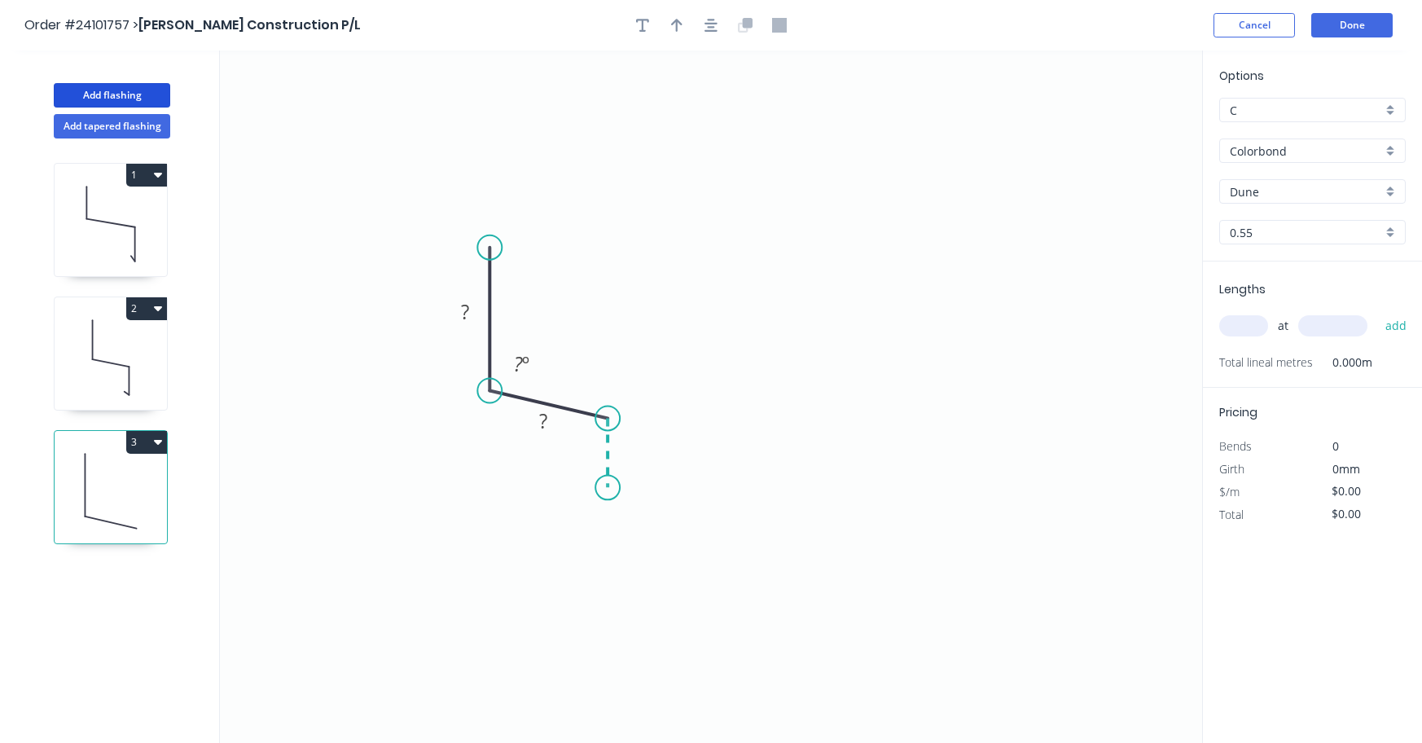
click at [610, 488] on icon "0 ? ? ? º" at bounding box center [711, 397] width 982 height 692
click at [610, 488] on circle at bounding box center [607, 487] width 24 height 24
click at [640, 440] on rect at bounding box center [632, 446] width 33 height 23
click at [542, 421] on tspan "?" at bounding box center [543, 420] width 8 height 27
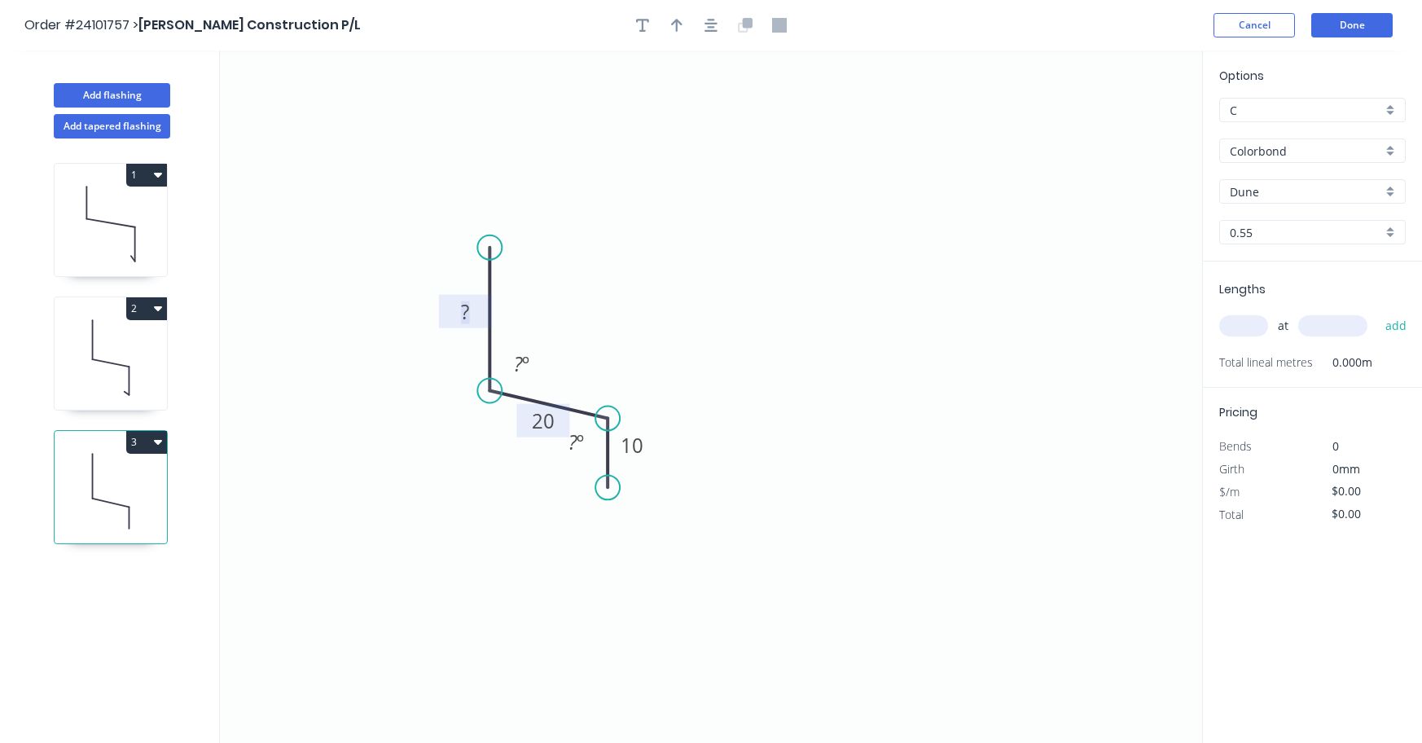
click at [452, 308] on rect at bounding box center [465, 312] width 33 height 23
click at [1249, 325] on input "text" at bounding box center [1243, 325] width 49 height 21
type input "$8.57"
type input "1"
type input "3860"
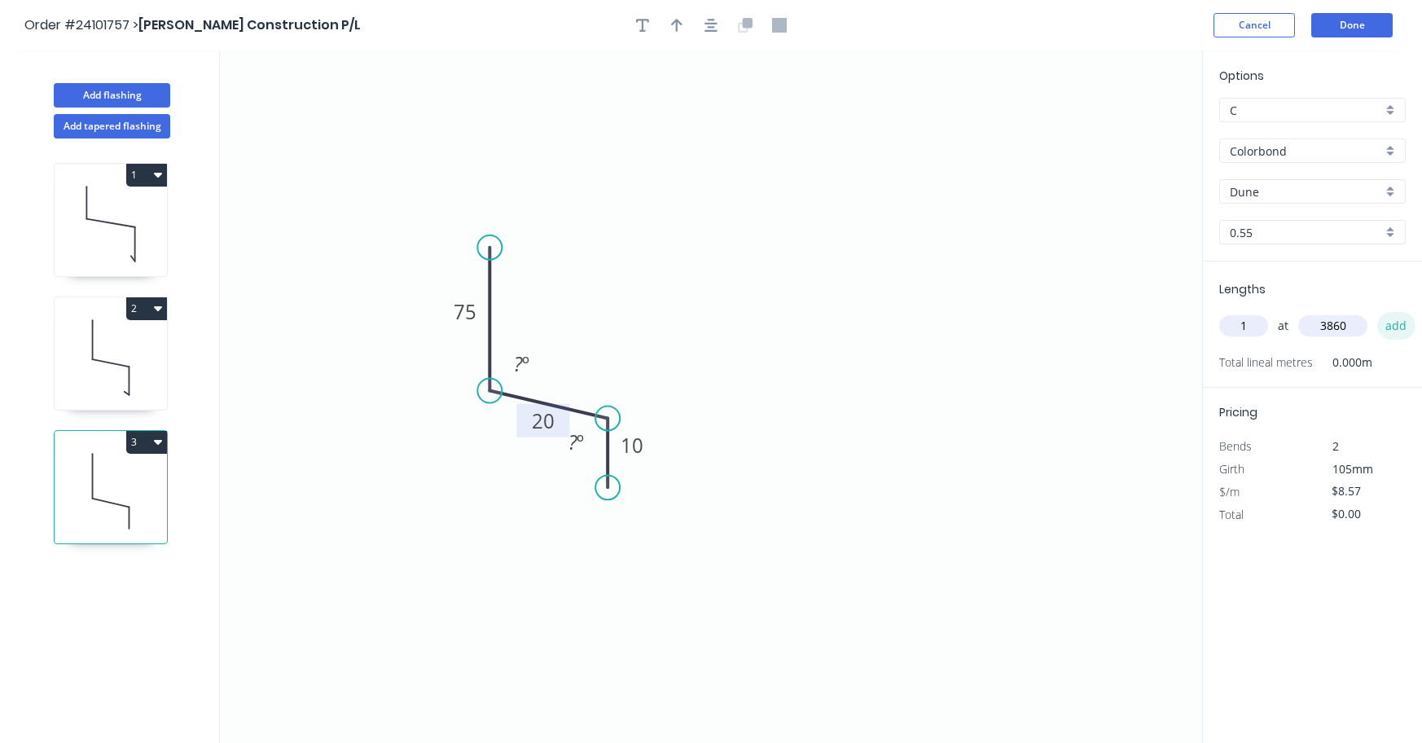
click at [1396, 320] on button "add" at bounding box center [1396, 326] width 38 height 28
type input "$33.08"
type input "1"
type input "3400"
click at [1397, 323] on button "add" at bounding box center [1396, 326] width 38 height 28
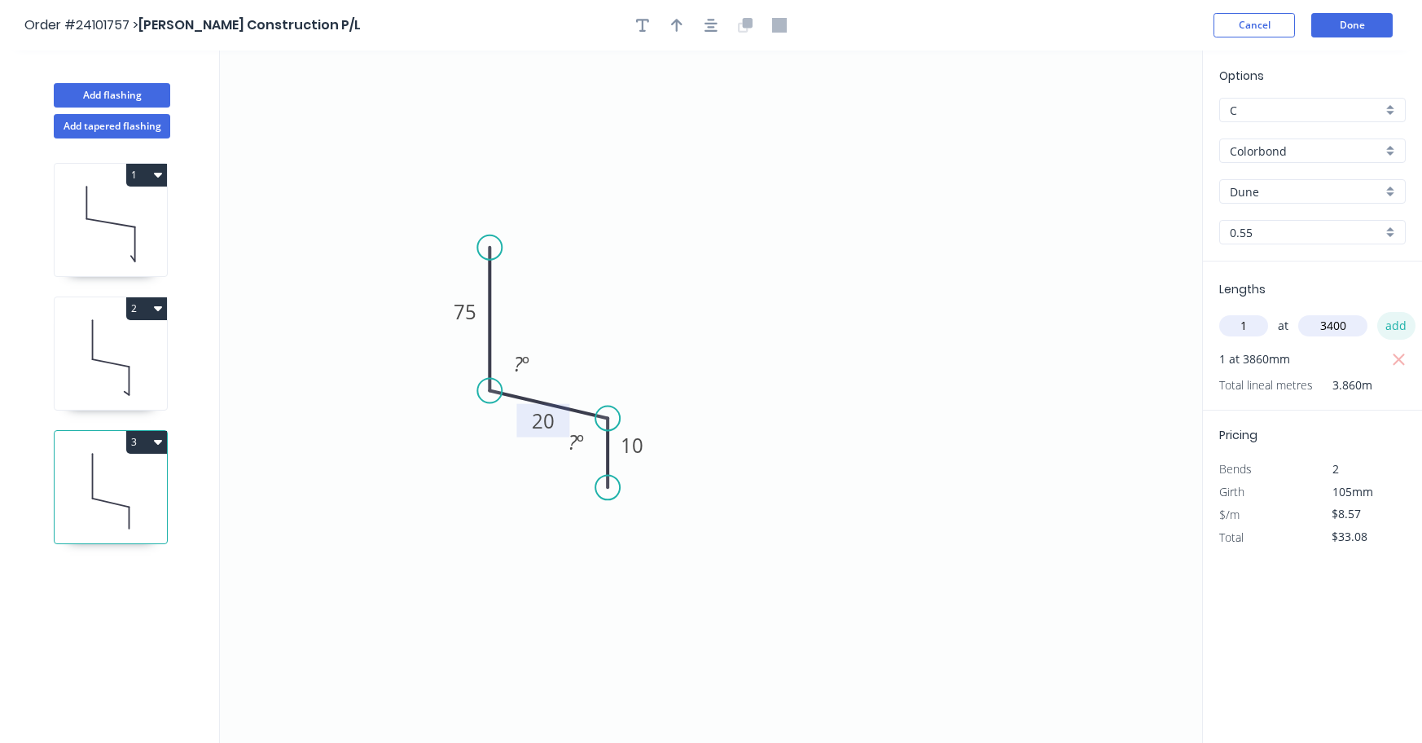
type input "$62.22"
type input "1"
type input "4"
type input "1400"
click at [1400, 327] on button "add" at bounding box center [1396, 326] width 38 height 28
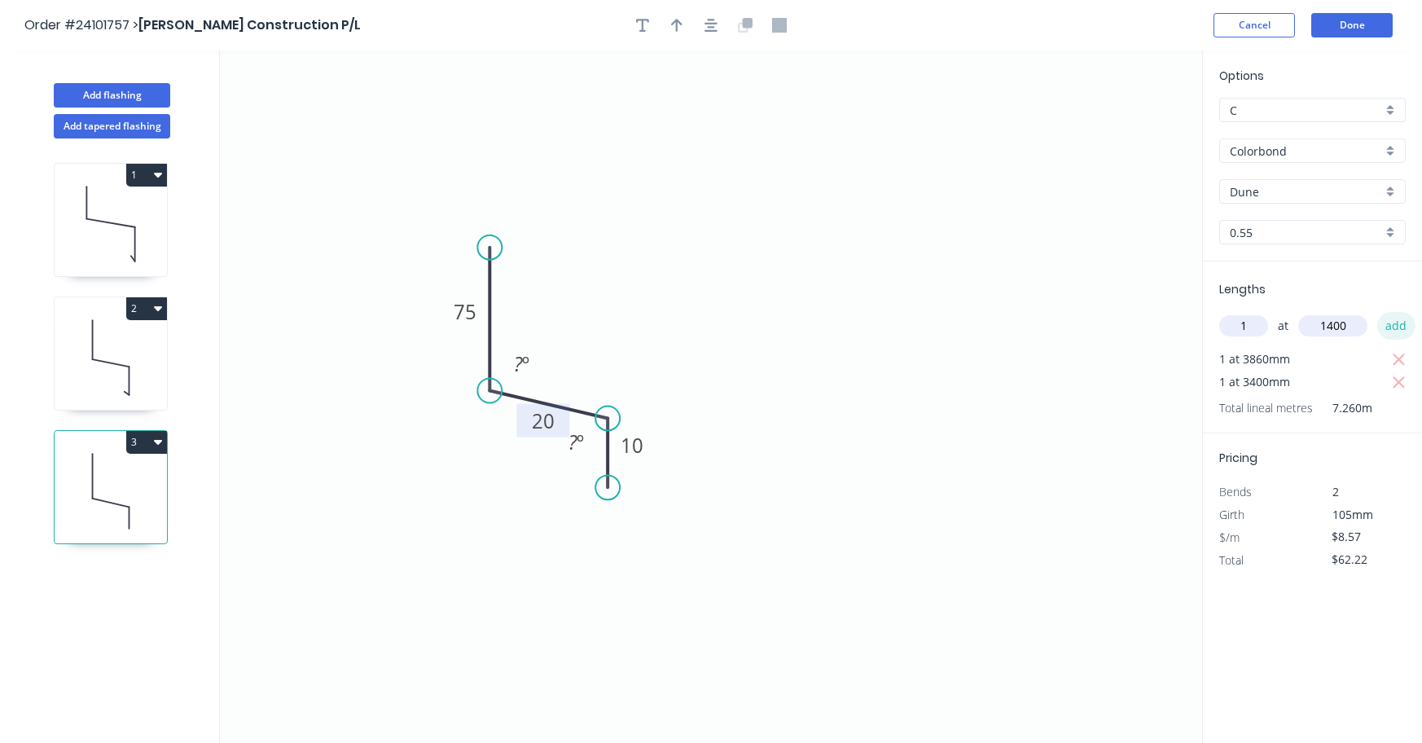
type input "$74.22"
type input "1"
type input "5700"
click at [1389, 333] on button "add" at bounding box center [1396, 326] width 38 height 28
type input "$123.07"
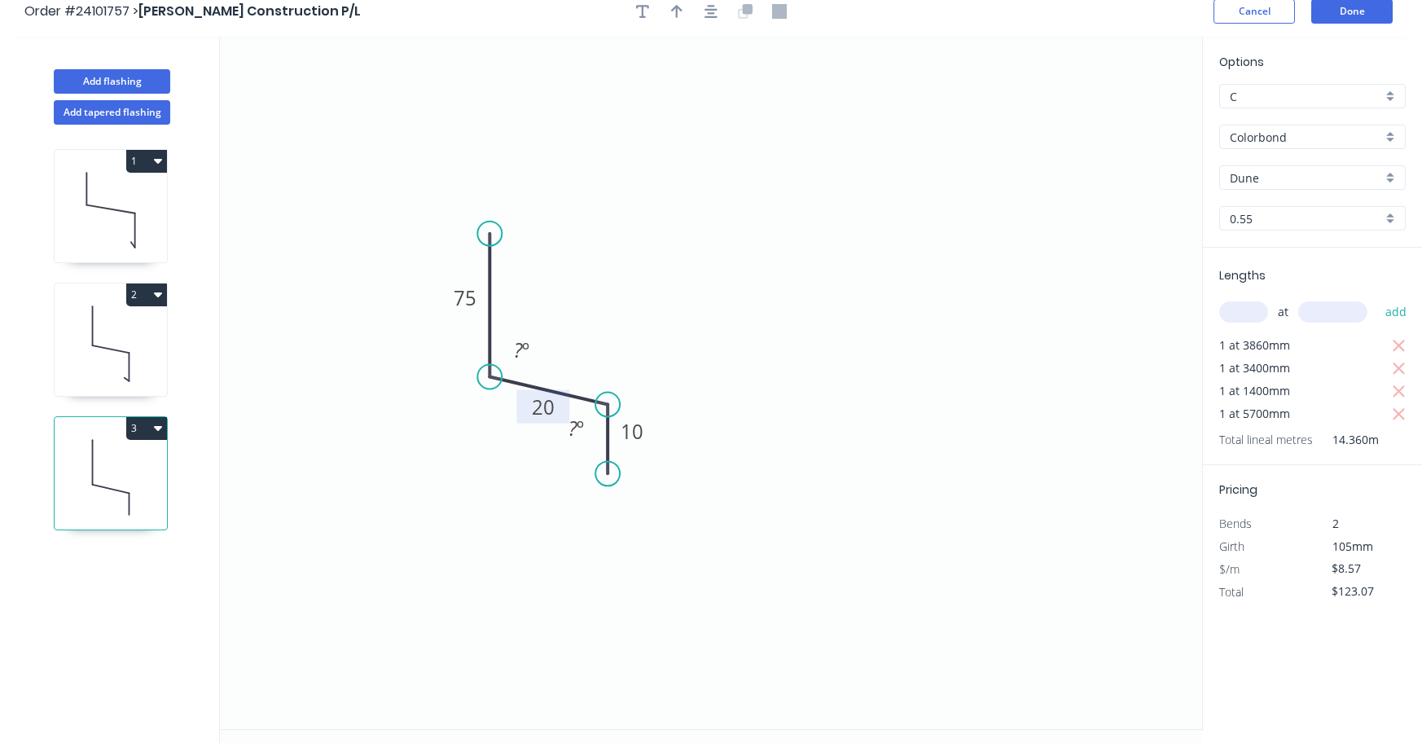
scroll to position [0, 0]
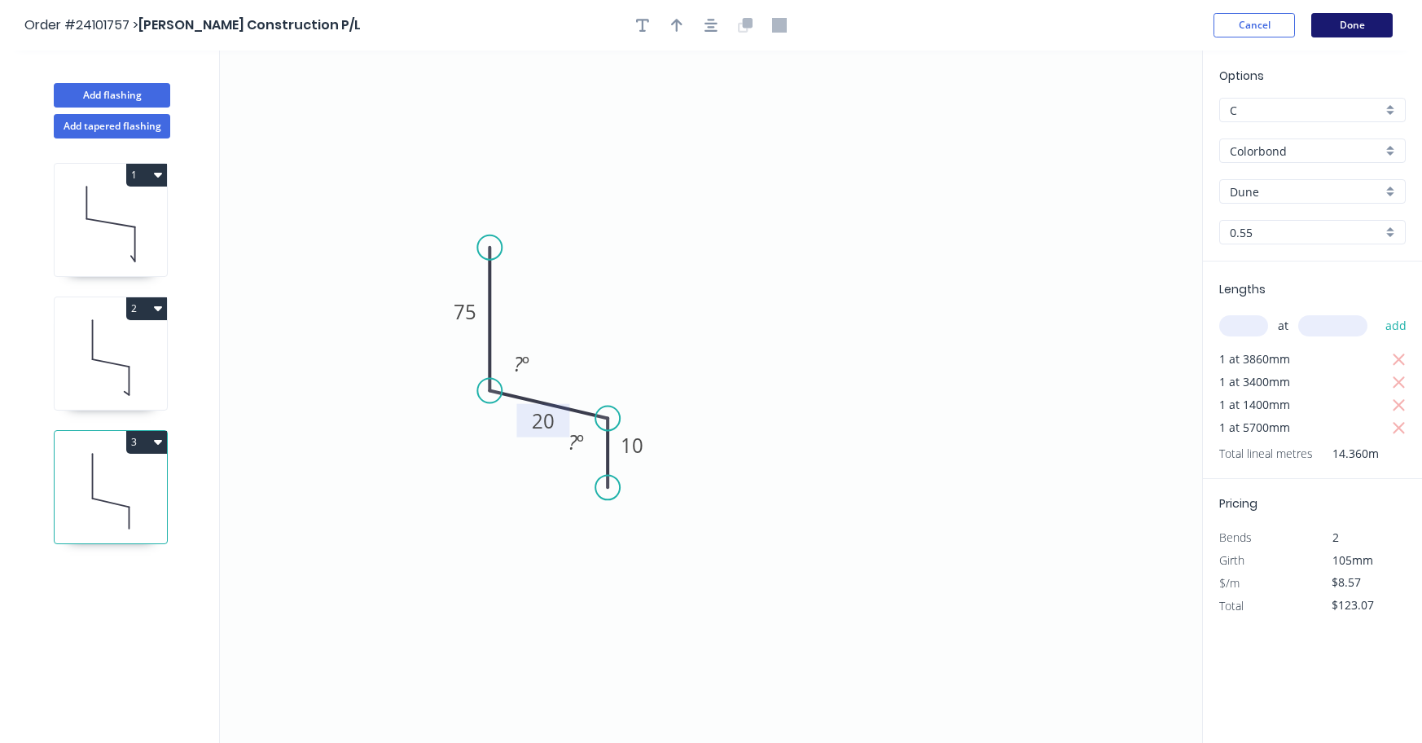
click at [1355, 30] on button "Done" at bounding box center [1351, 25] width 81 height 24
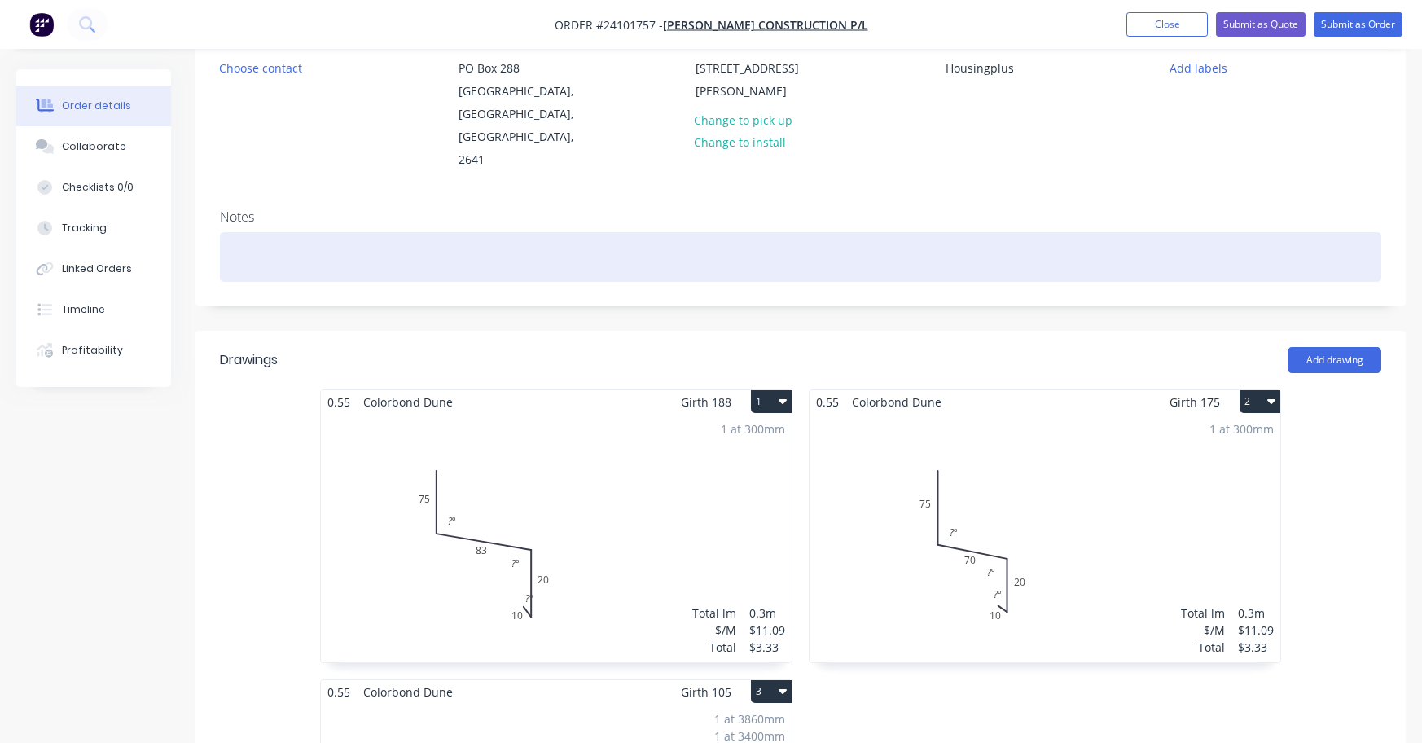
scroll to position [163, 0]
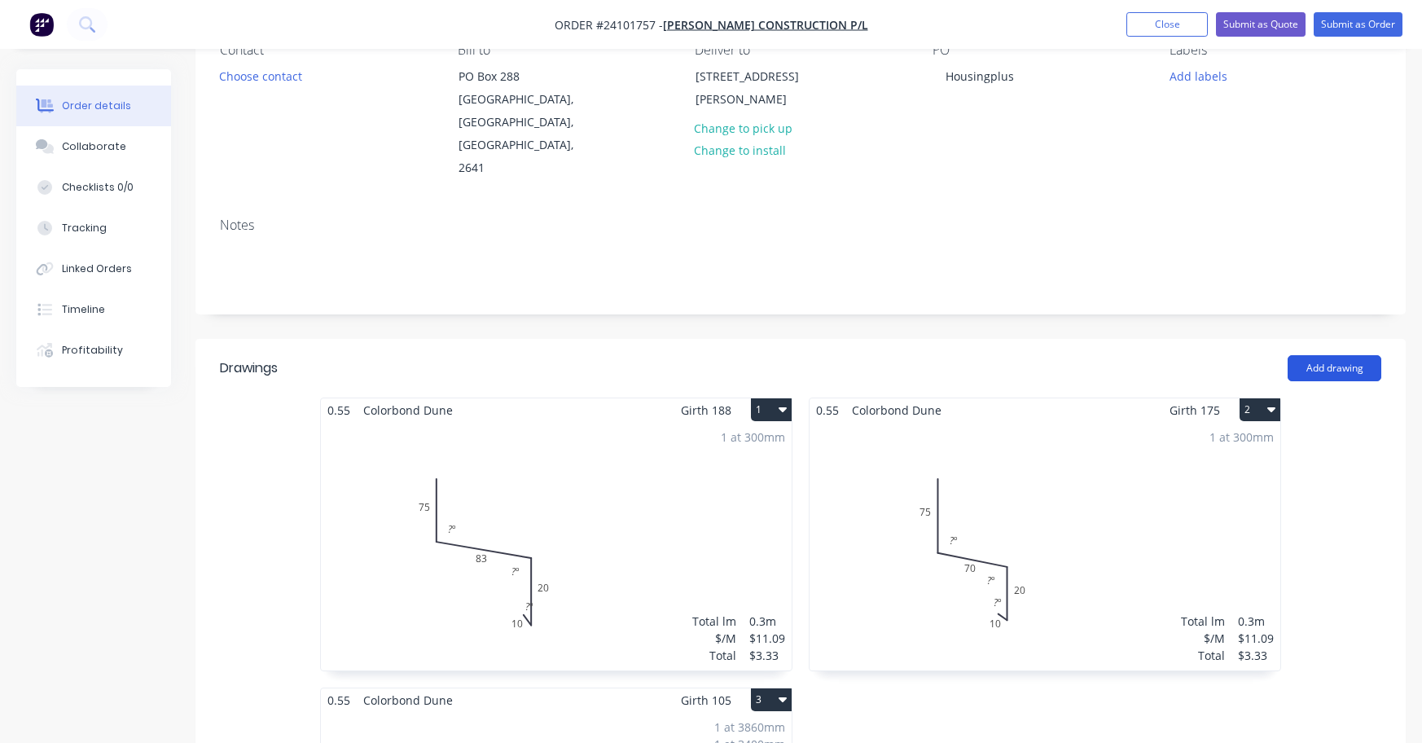
click at [1326, 355] on button "Add drawing" at bounding box center [1335, 368] width 94 height 26
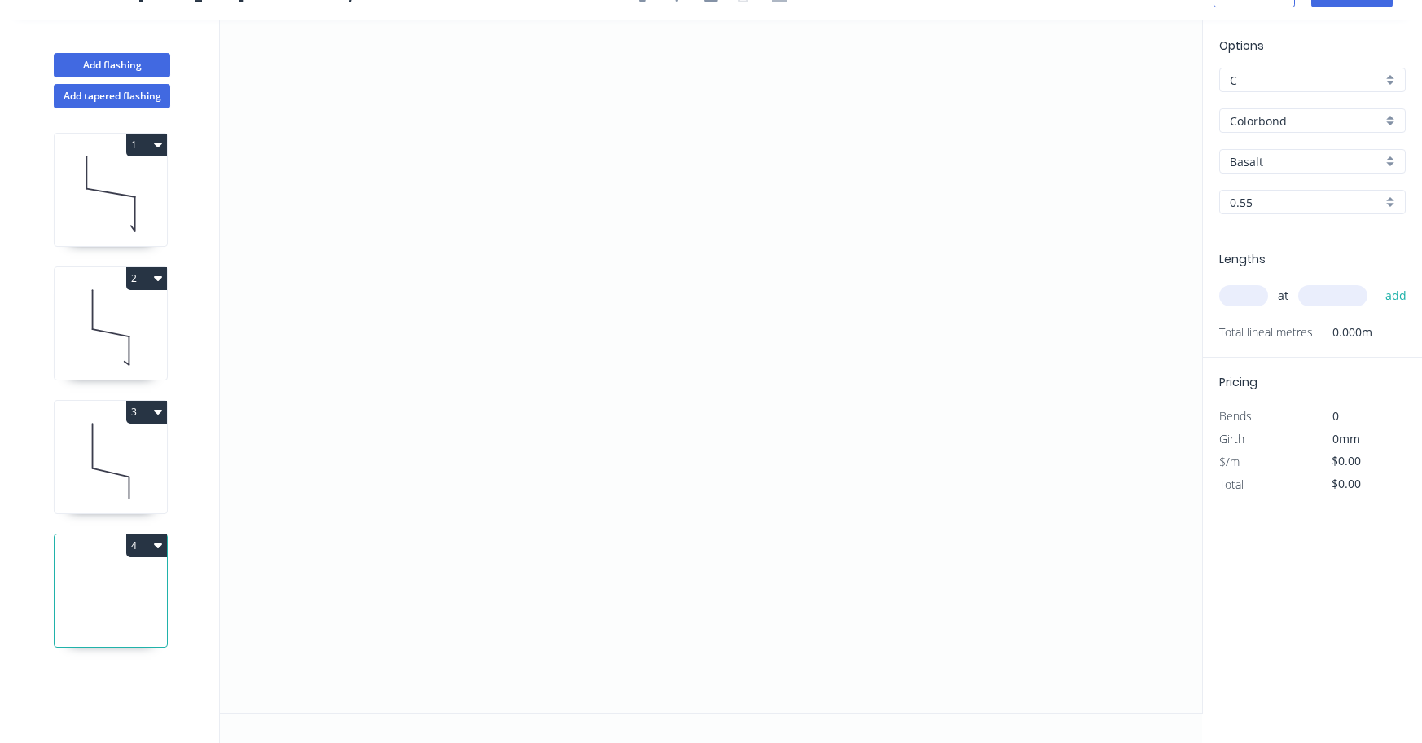
scroll to position [30, 0]
drag, startPoint x: 415, startPoint y: 221, endPoint x: 418, endPoint y: 339, distance: 118.1
click at [418, 339] on icon "0" at bounding box center [711, 366] width 982 height 692
drag, startPoint x: 418, startPoint y: 339, endPoint x: 462, endPoint y: 373, distance: 55.7
click at [462, 373] on icon "0 ?" at bounding box center [711, 366] width 982 height 692
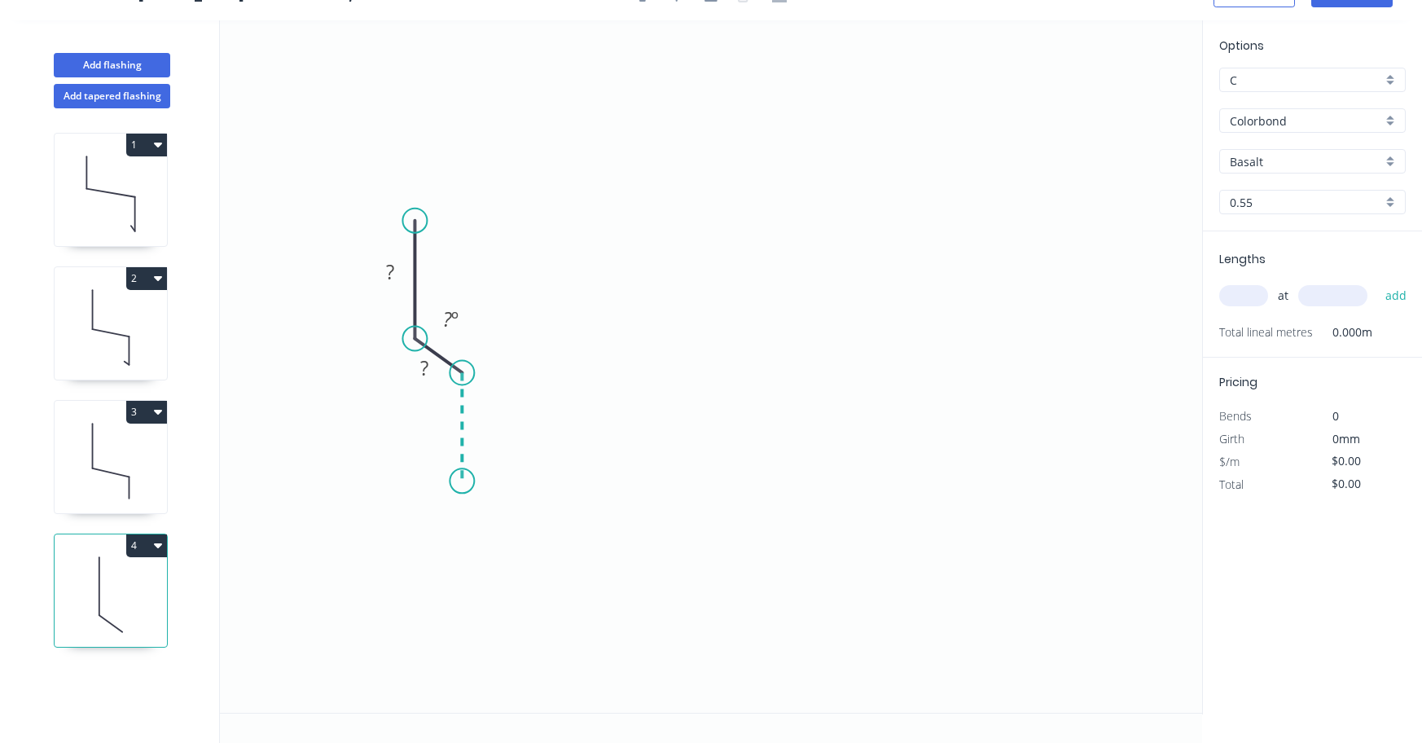
drag, startPoint x: 462, startPoint y: 373, endPoint x: 461, endPoint y: 481, distance: 108.3
click at [461, 481] on icon "0 ? ? ? º" at bounding box center [711, 366] width 982 height 692
drag, startPoint x: 461, startPoint y: 481, endPoint x: 448, endPoint y: 471, distance: 16.8
click at [448, 471] on icon "0 ? ? ? ? º ? º" at bounding box center [711, 366] width 982 height 692
click at [448, 471] on circle at bounding box center [448, 470] width 24 height 24
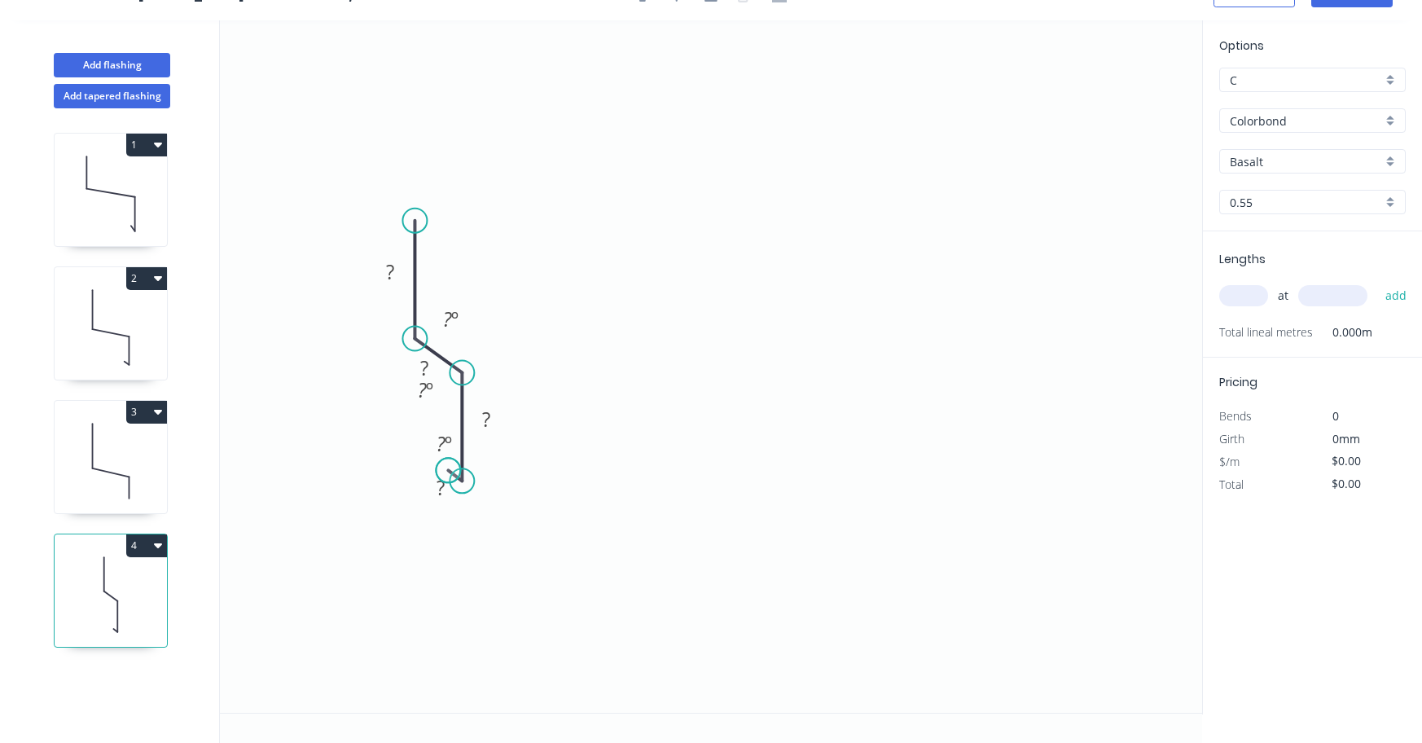
click at [448, 471] on circle at bounding box center [448, 470] width 24 height 24
click at [491, 412] on rect at bounding box center [486, 420] width 33 height 23
click at [441, 490] on tspan "?" at bounding box center [441, 487] width 8 height 27
click at [420, 365] on tspan "?" at bounding box center [424, 367] width 8 height 27
click at [387, 266] on tspan "?" at bounding box center [390, 271] width 8 height 27
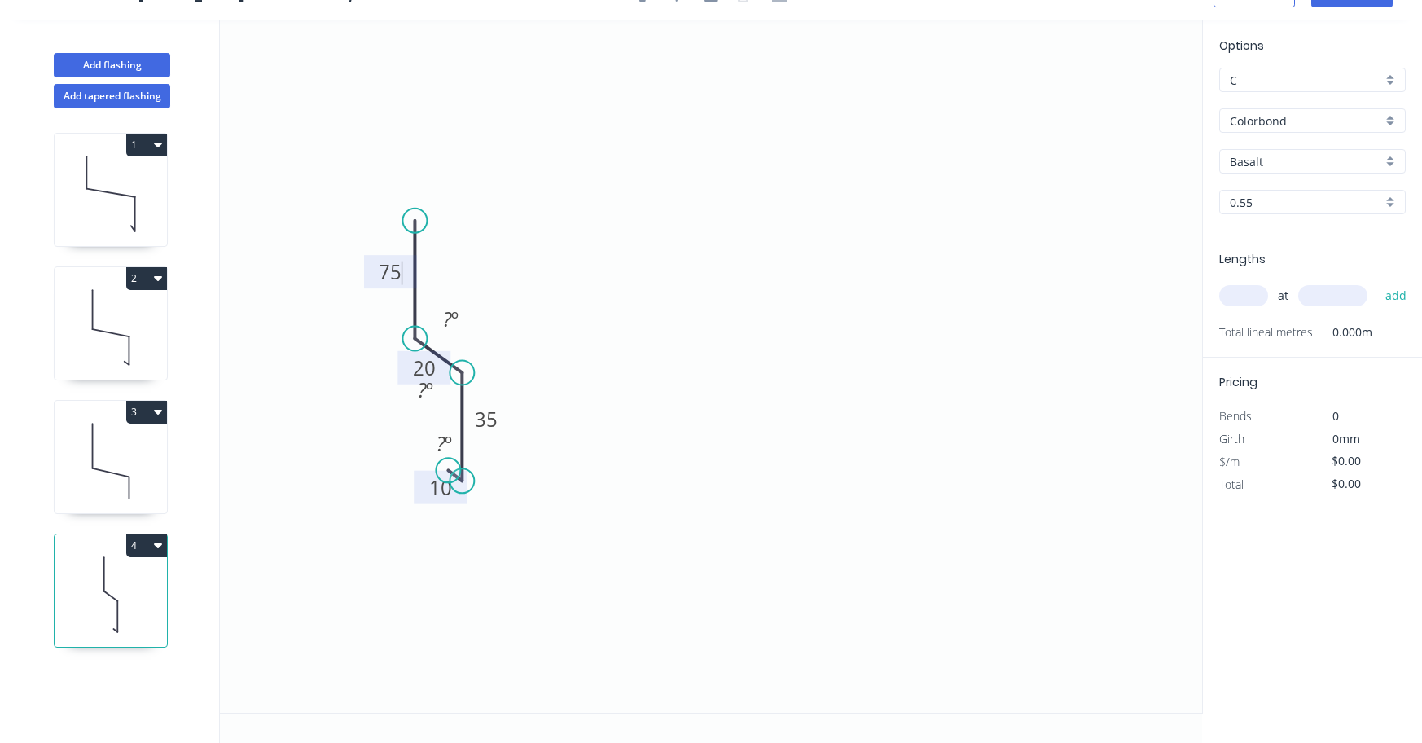
click at [1244, 296] on input "text" at bounding box center [1243, 295] width 49 height 21
type input "$9.62"
type input "2"
type input "4000"
click at [1407, 293] on button "add" at bounding box center [1396, 296] width 38 height 28
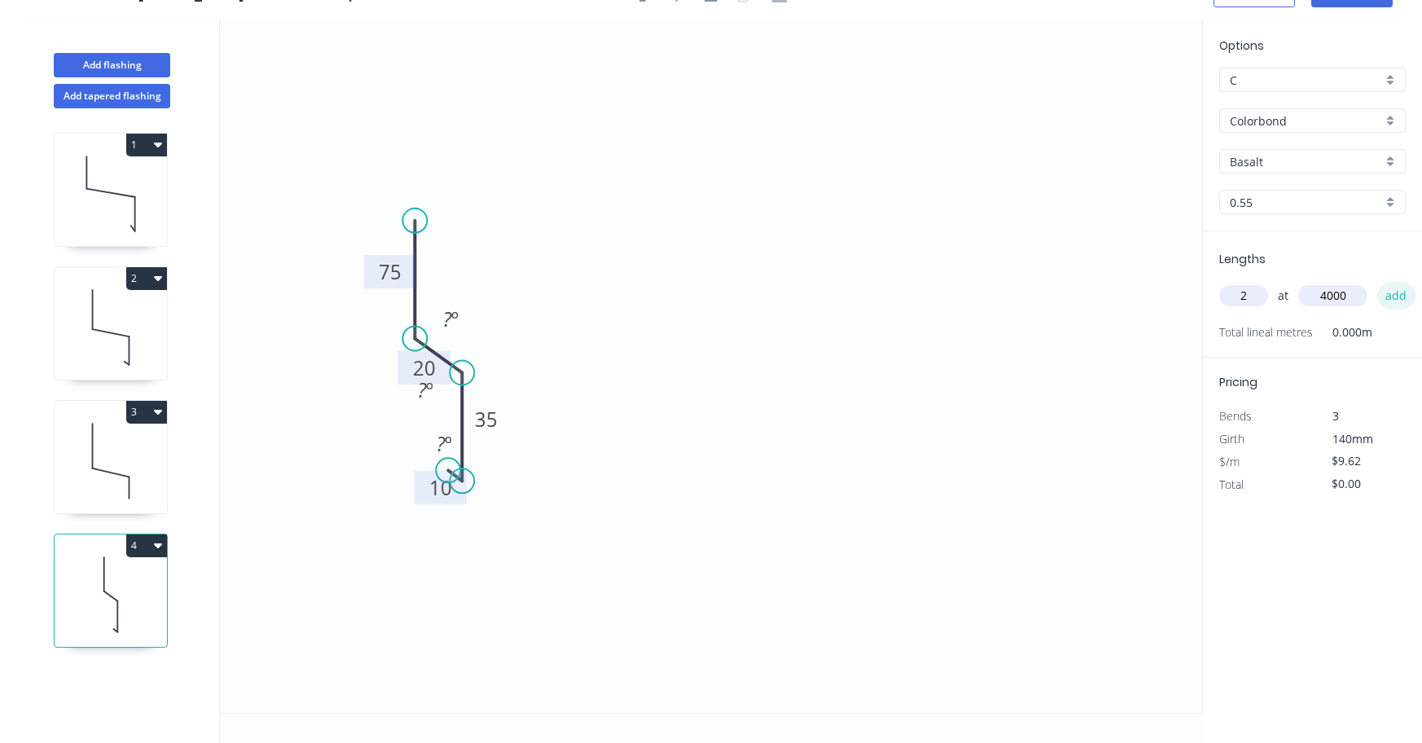
type input "$76.96"
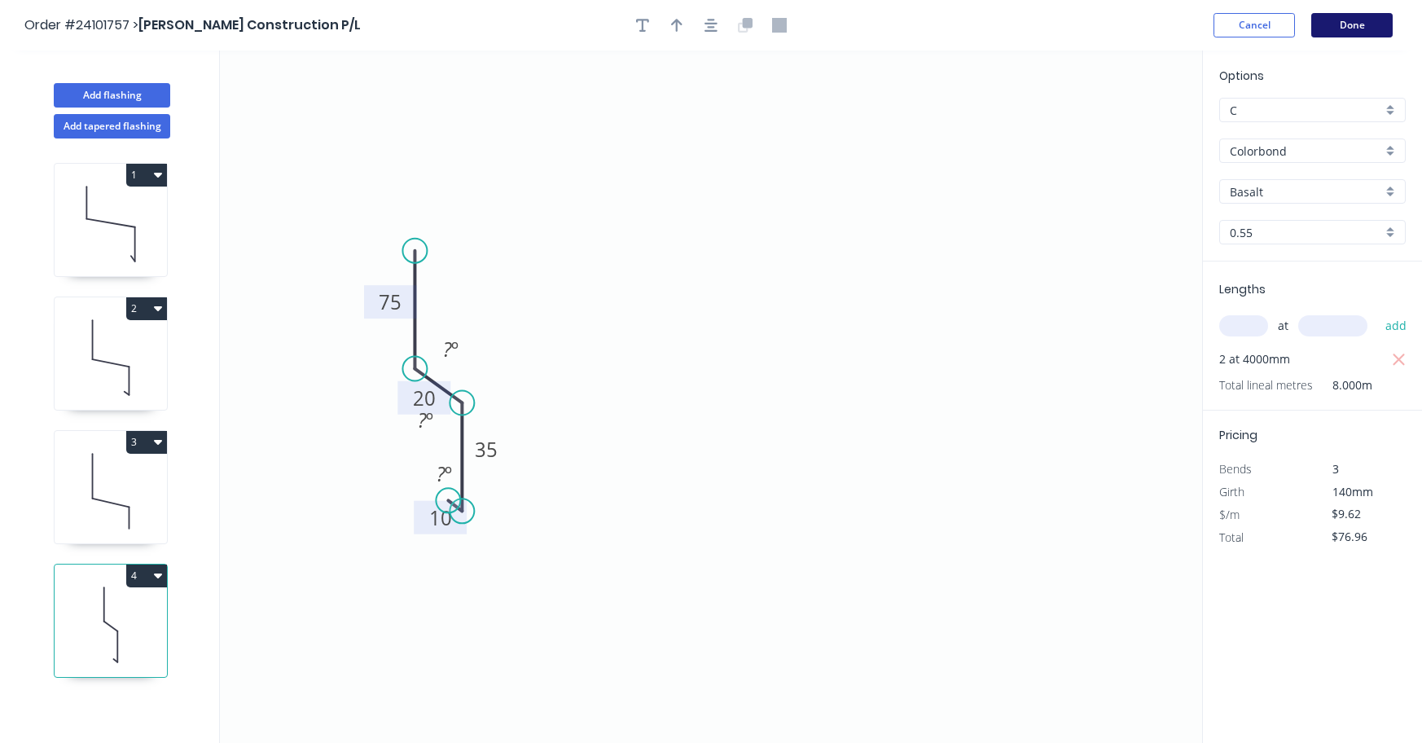
click at [1367, 27] on button "Done" at bounding box center [1351, 25] width 81 height 24
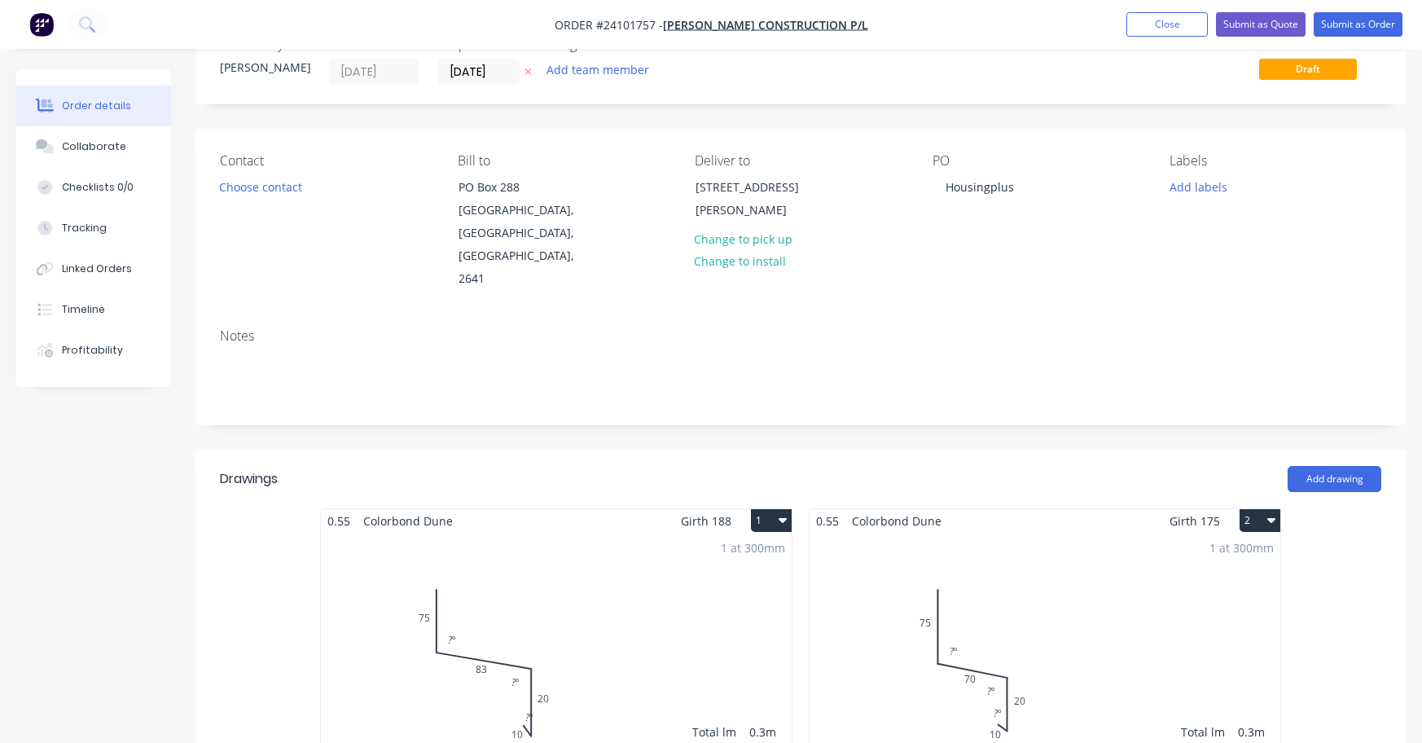
scroll to position [407, 0]
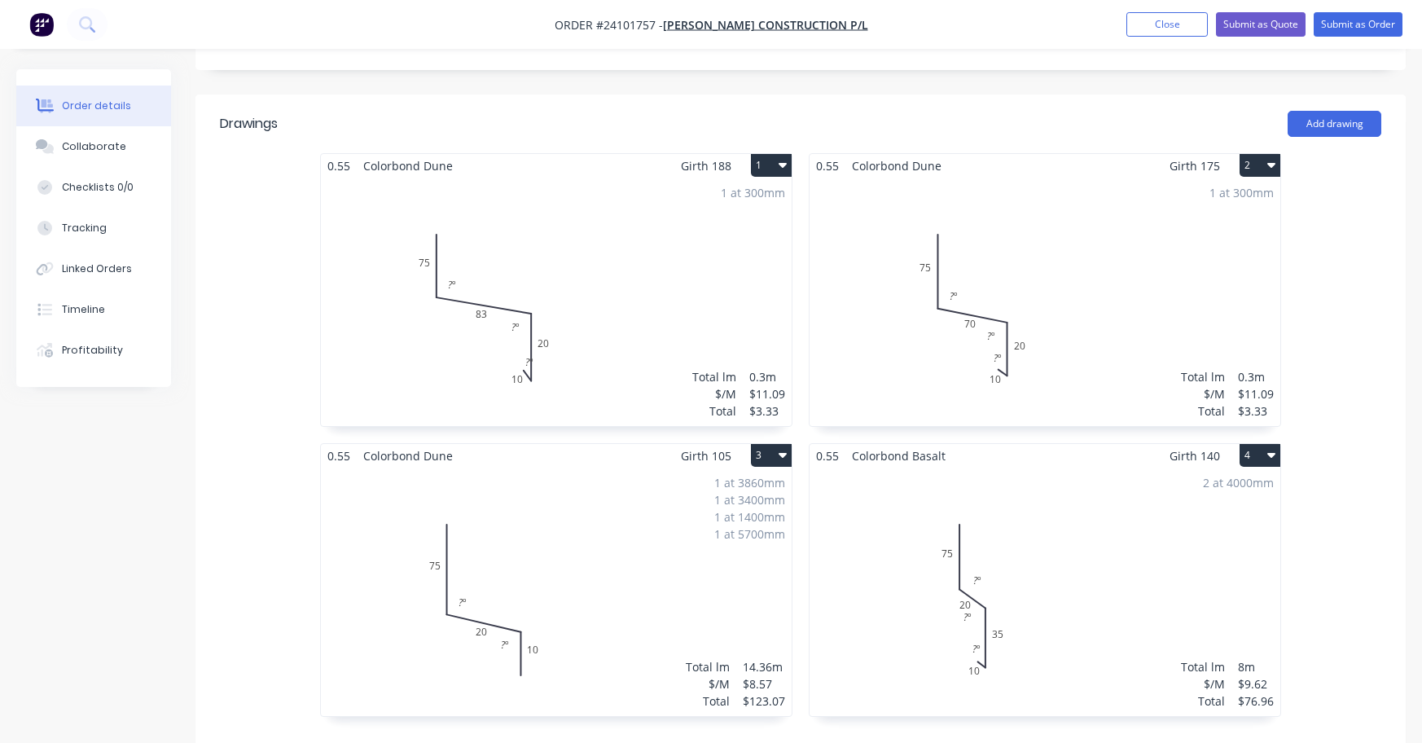
click at [451, 237] on div "1 at 300mm Total lm $/M Total 0.3m $11.09 $3.33" at bounding box center [556, 302] width 471 height 248
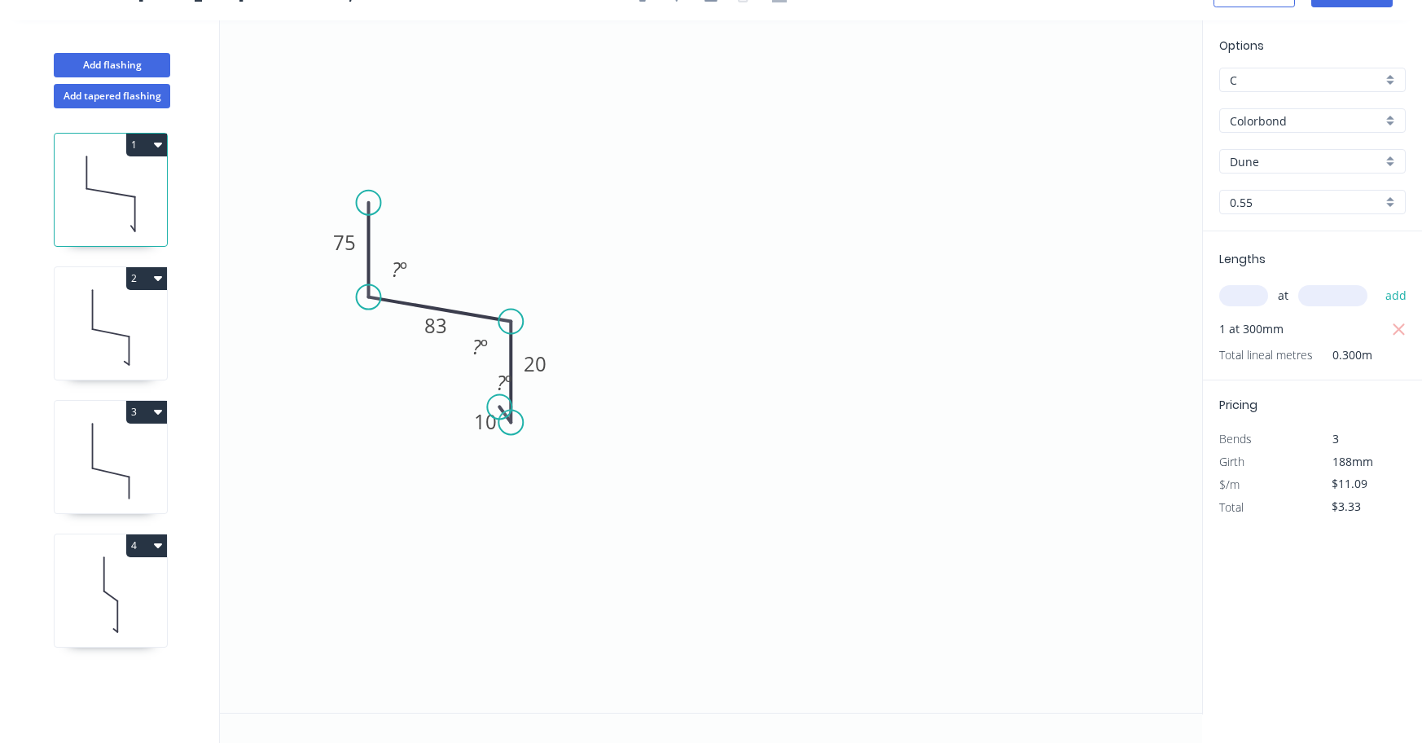
scroll to position [30, 0]
click at [403, 269] on tspan "º" at bounding box center [403, 269] width 7 height 27
click at [665, 337] on icon "0 75 83 20 10 93 º ? º ? º" at bounding box center [711, 366] width 982 height 692
click at [124, 312] on icon at bounding box center [111, 327] width 112 height 104
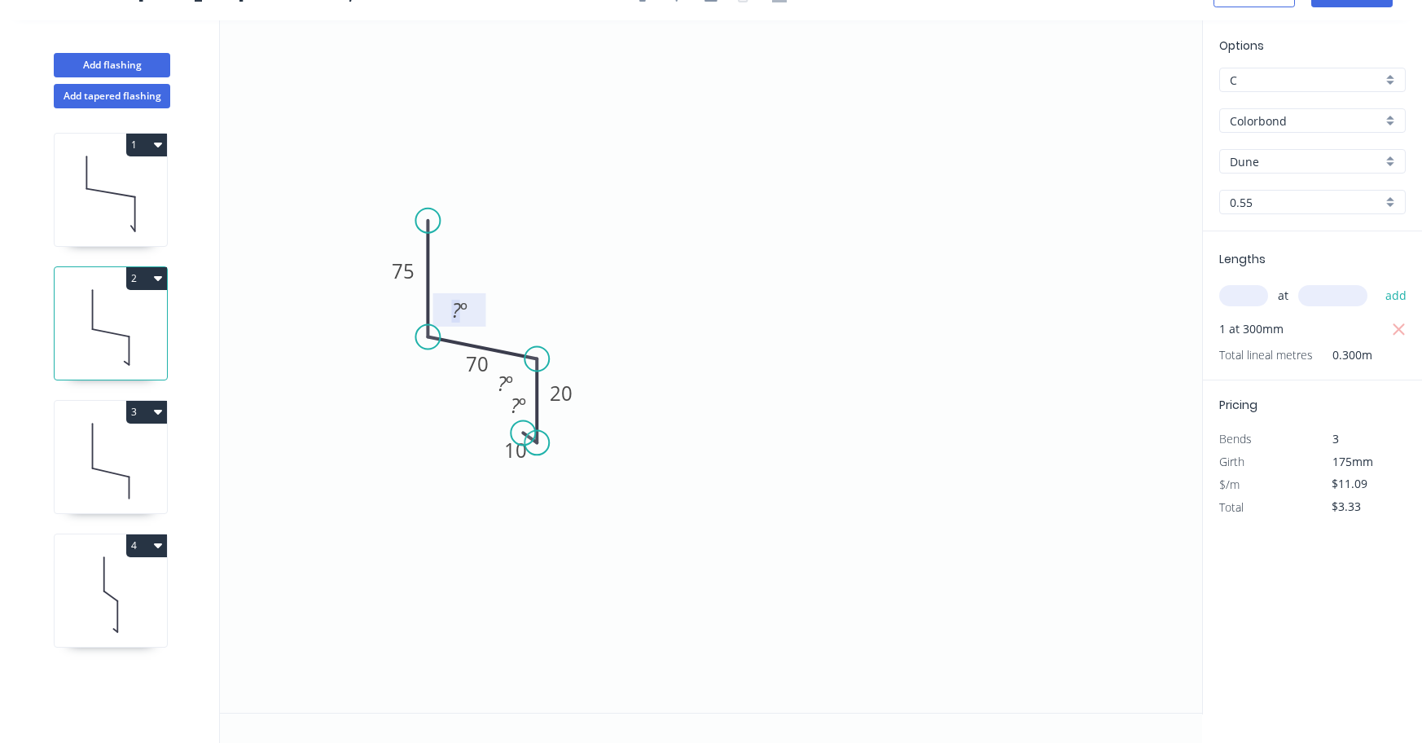
click at [453, 311] on tspan "?" at bounding box center [456, 309] width 9 height 27
click at [112, 450] on icon at bounding box center [111, 461] width 112 height 104
type input "$8.57"
type input "$123.07"
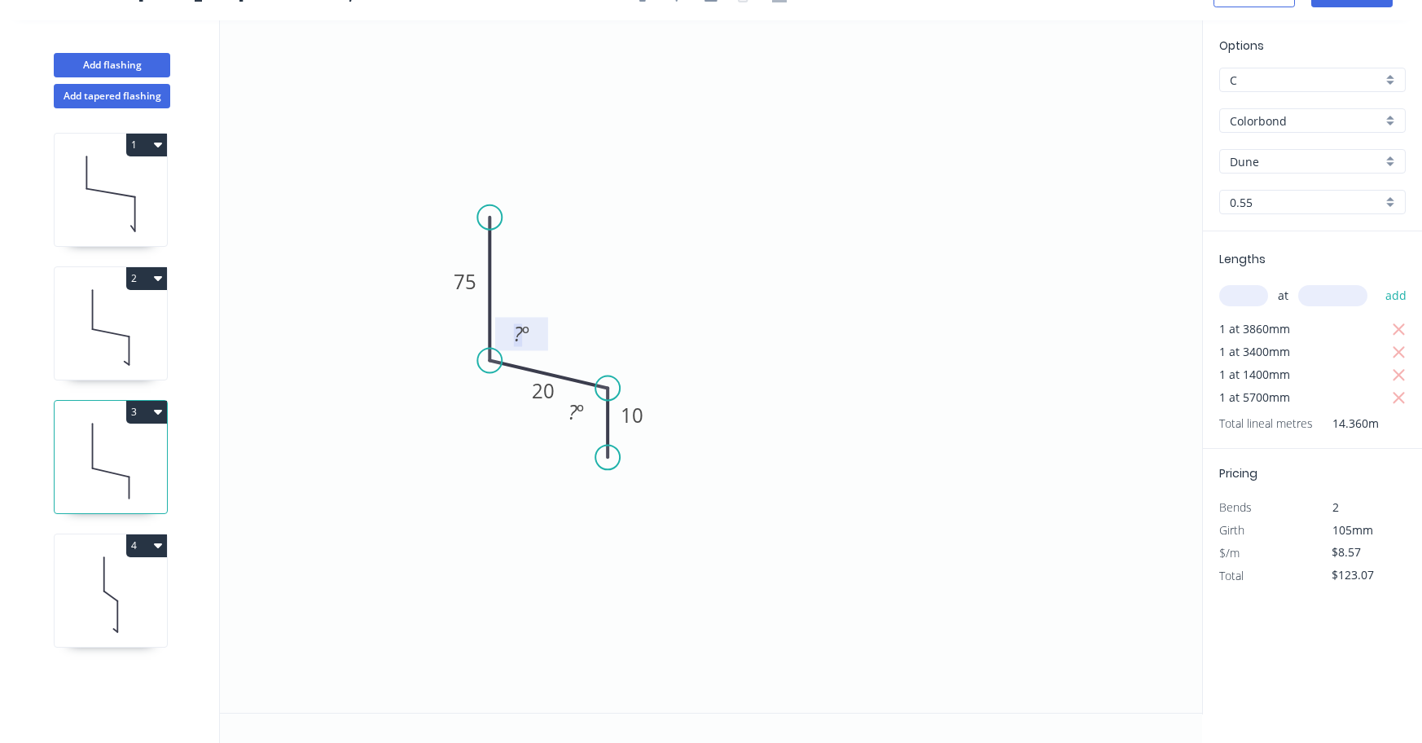
click at [515, 336] on tspan "?" at bounding box center [518, 333] width 9 height 27
click at [130, 580] on icon at bounding box center [111, 594] width 112 height 104
type input "Basalt"
type input "$9.62"
type input "$76.96"
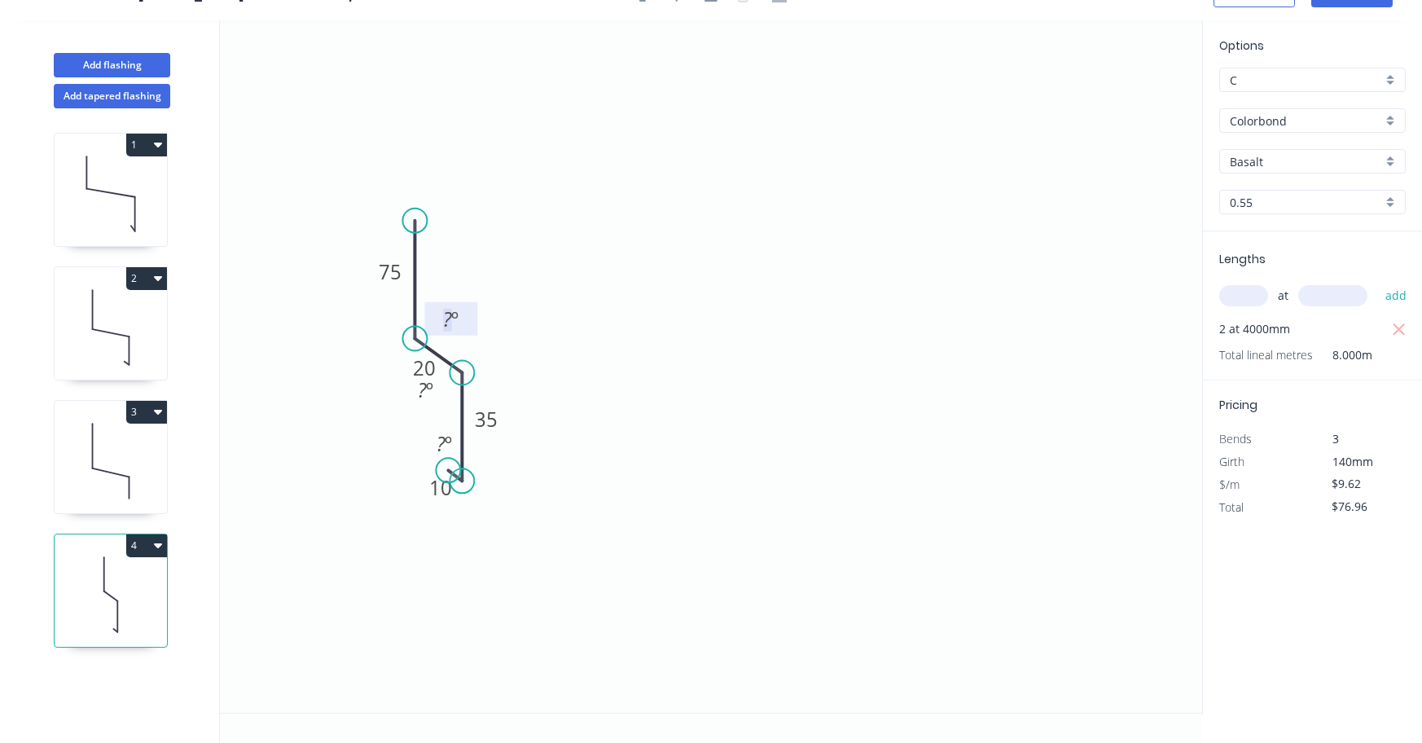
click at [441, 325] on rect at bounding box center [451, 320] width 33 height 23
click at [893, 397] on icon "0 75 20 35 10 95 º ? º ? º" at bounding box center [711, 366] width 982 height 692
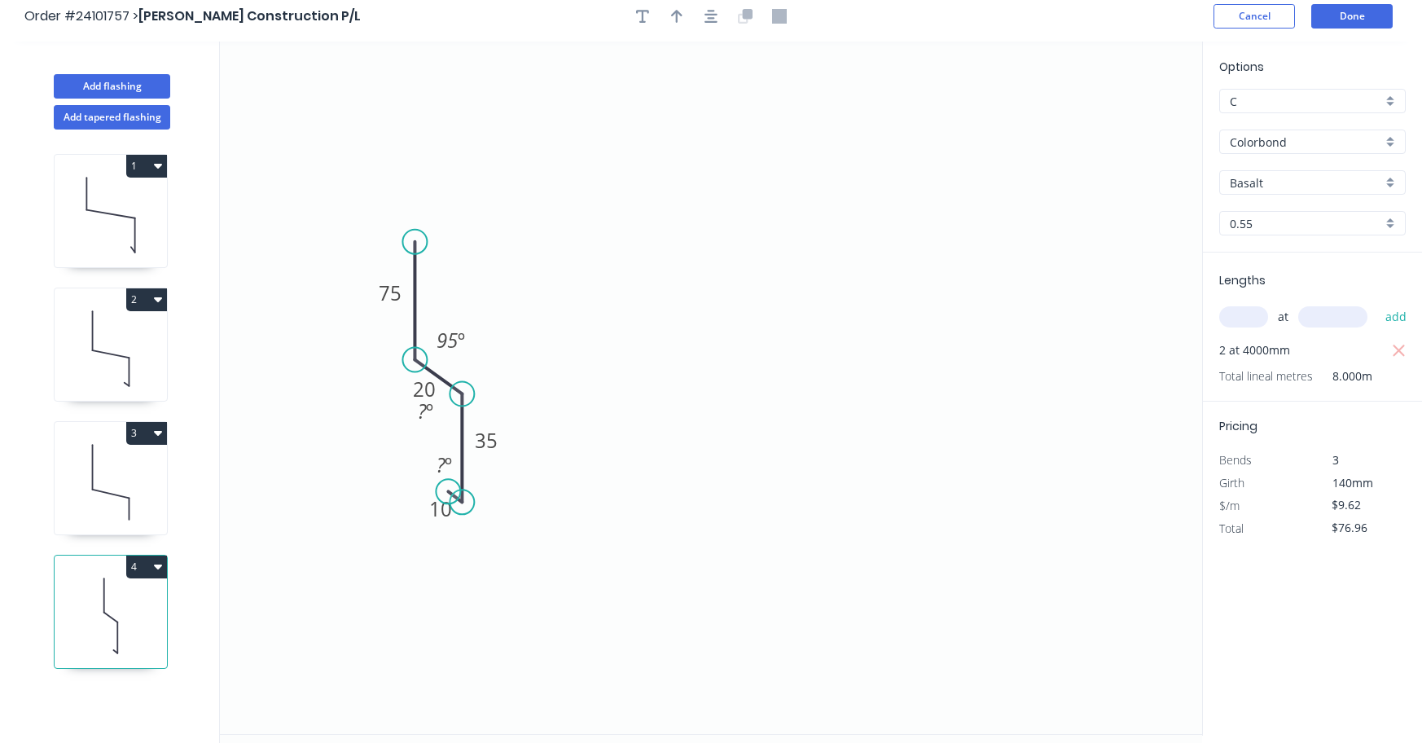
scroll to position [0, 0]
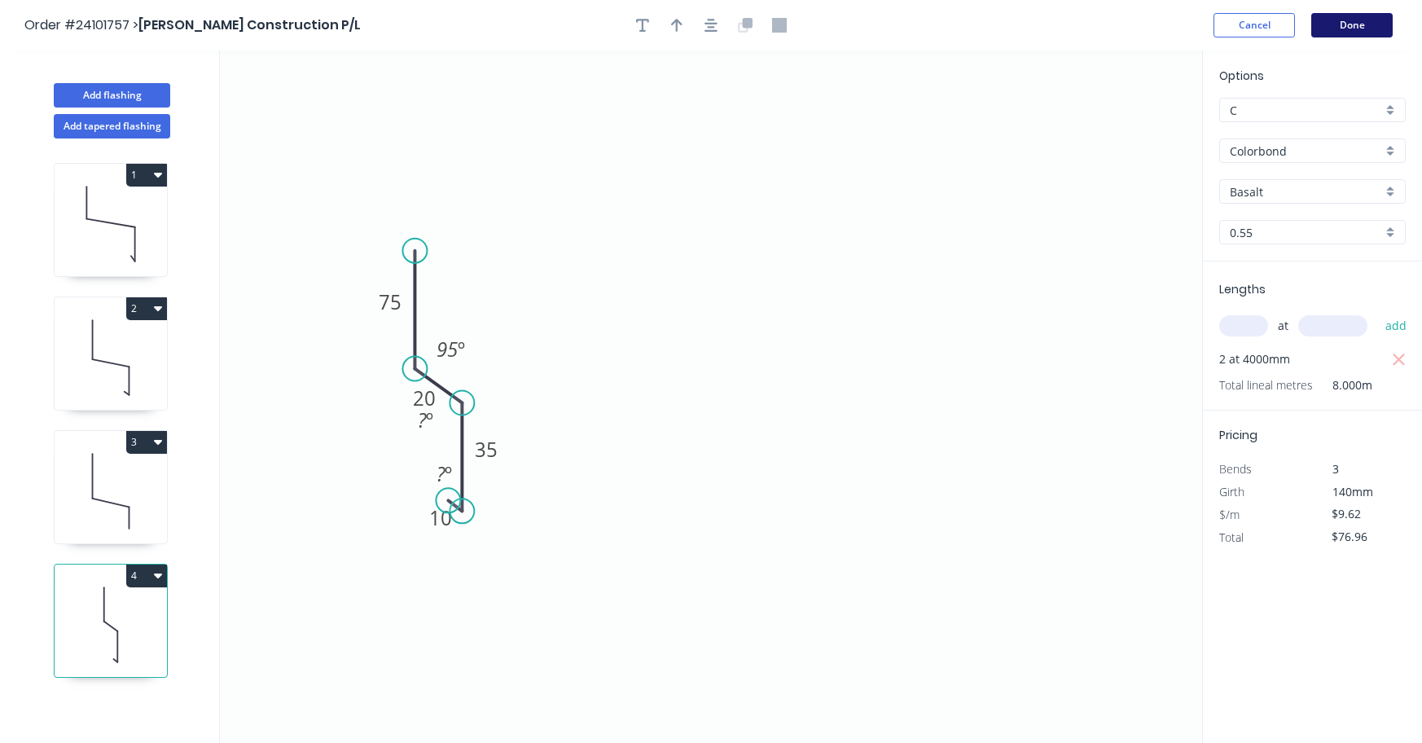
click at [1352, 16] on button "Done" at bounding box center [1351, 25] width 81 height 24
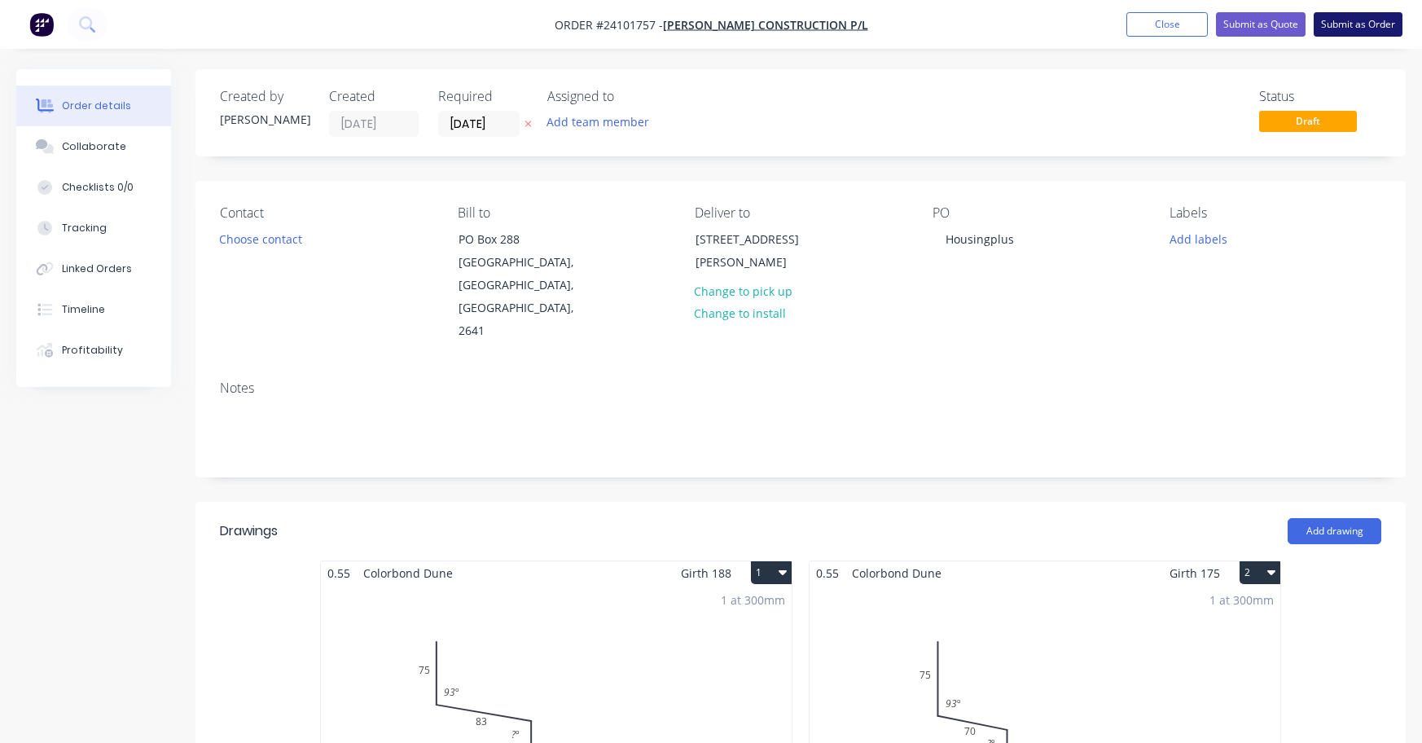
click at [1359, 25] on button "Submit as Order" at bounding box center [1358, 24] width 89 height 24
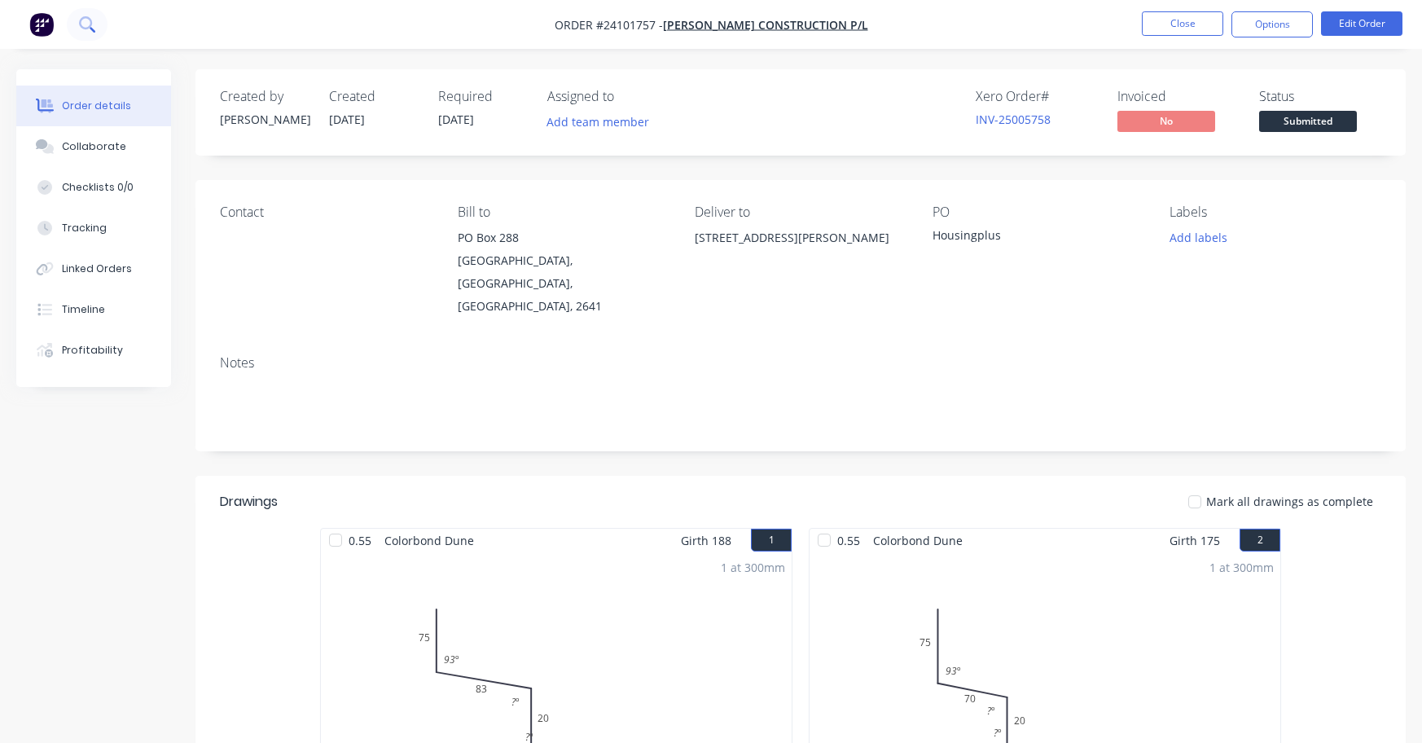
click at [88, 24] on icon at bounding box center [86, 23] width 15 height 15
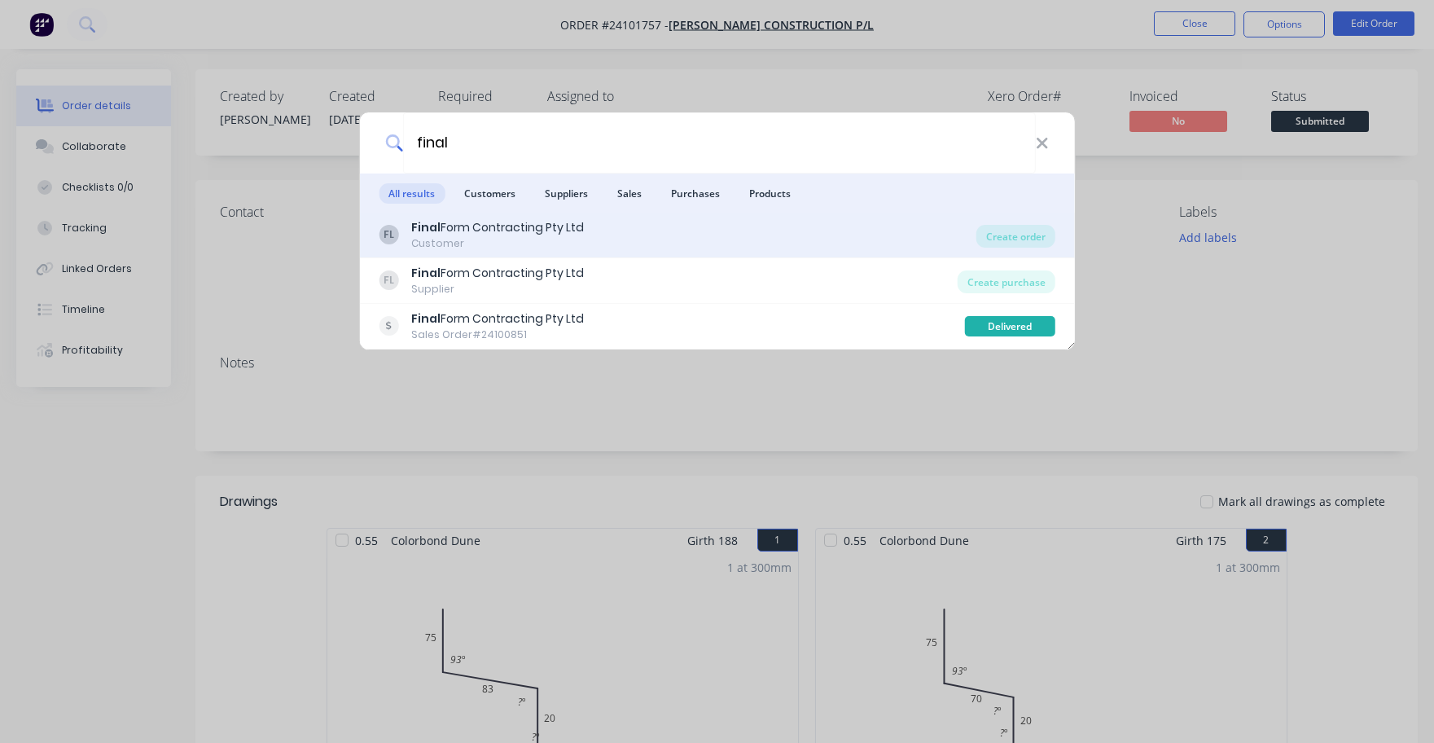
type input "final"
click at [504, 230] on div "Final Form Contracting Pty Ltd" at bounding box center [497, 227] width 173 height 17
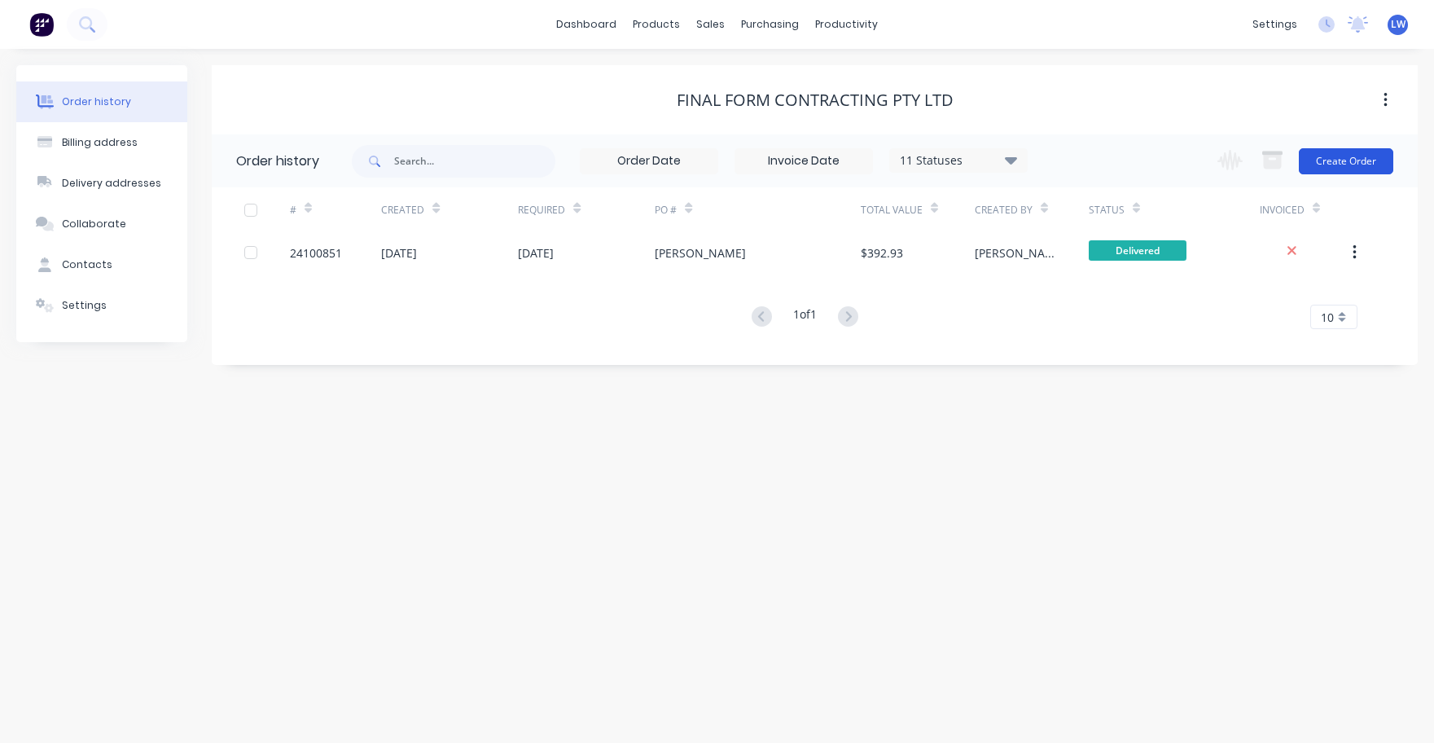
click at [1353, 158] on button "Create Order" at bounding box center [1346, 161] width 94 height 26
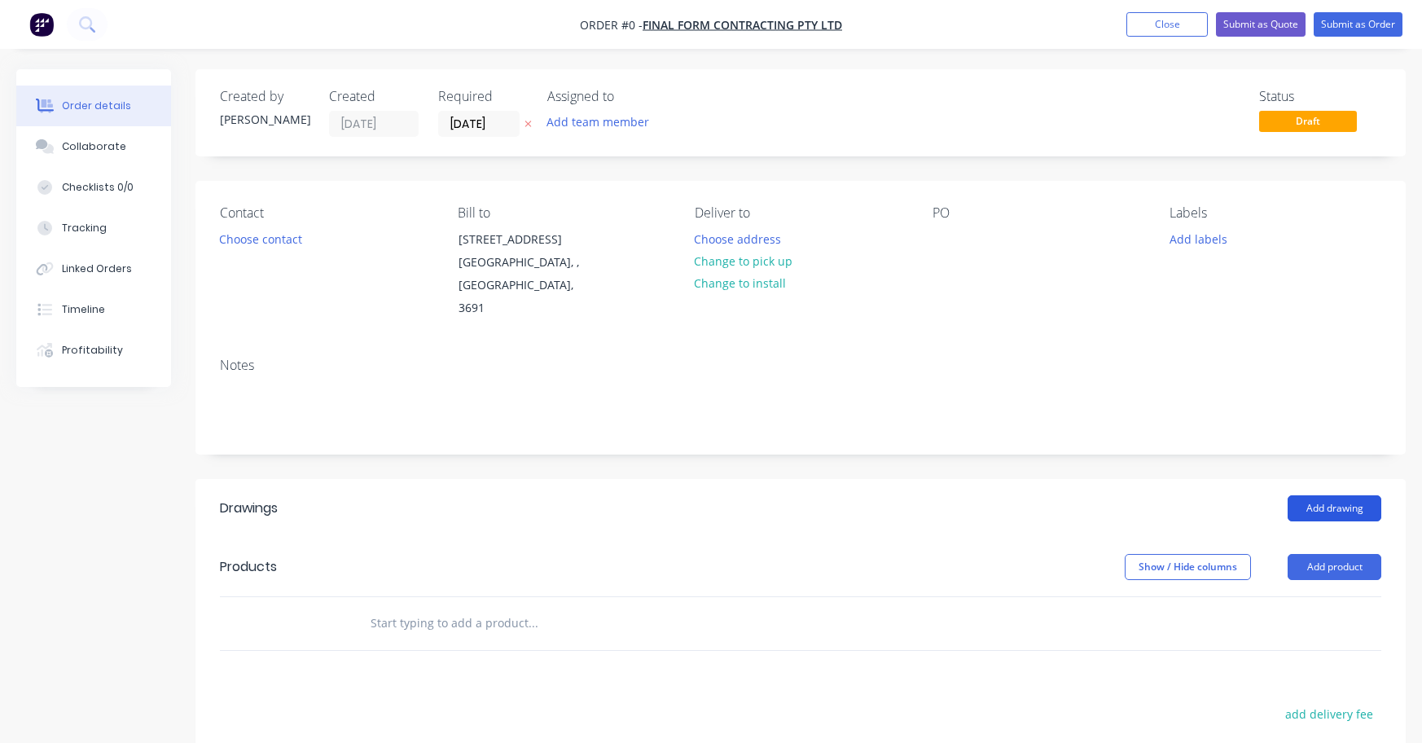
click at [1346, 495] on button "Add drawing" at bounding box center [1335, 508] width 94 height 26
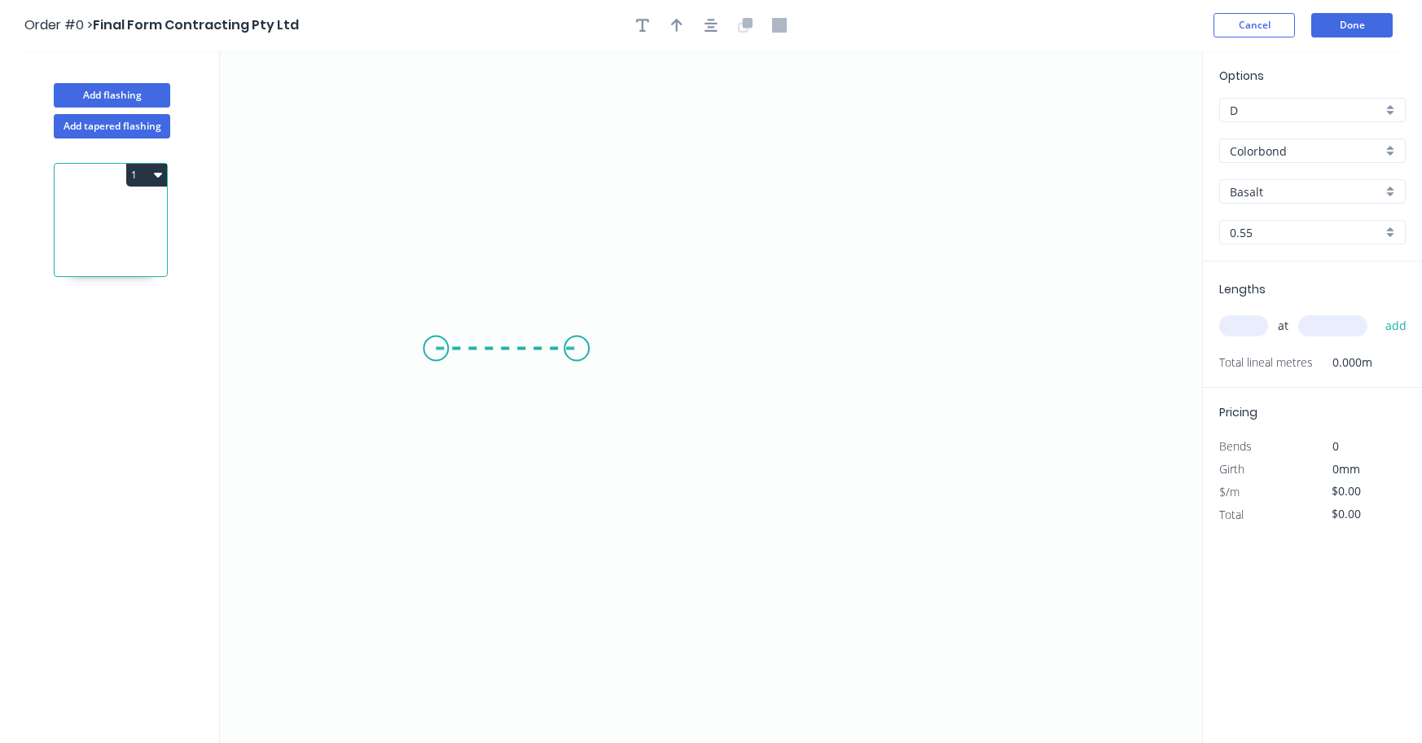
drag, startPoint x: 436, startPoint y: 349, endPoint x: 577, endPoint y: 352, distance: 140.9
click at [577, 352] on icon "0" at bounding box center [711, 397] width 982 height 692
drag, startPoint x: 577, startPoint y: 352, endPoint x: 585, endPoint y: 493, distance: 141.1
click at [585, 493] on icon "0 ?" at bounding box center [711, 397] width 982 height 692
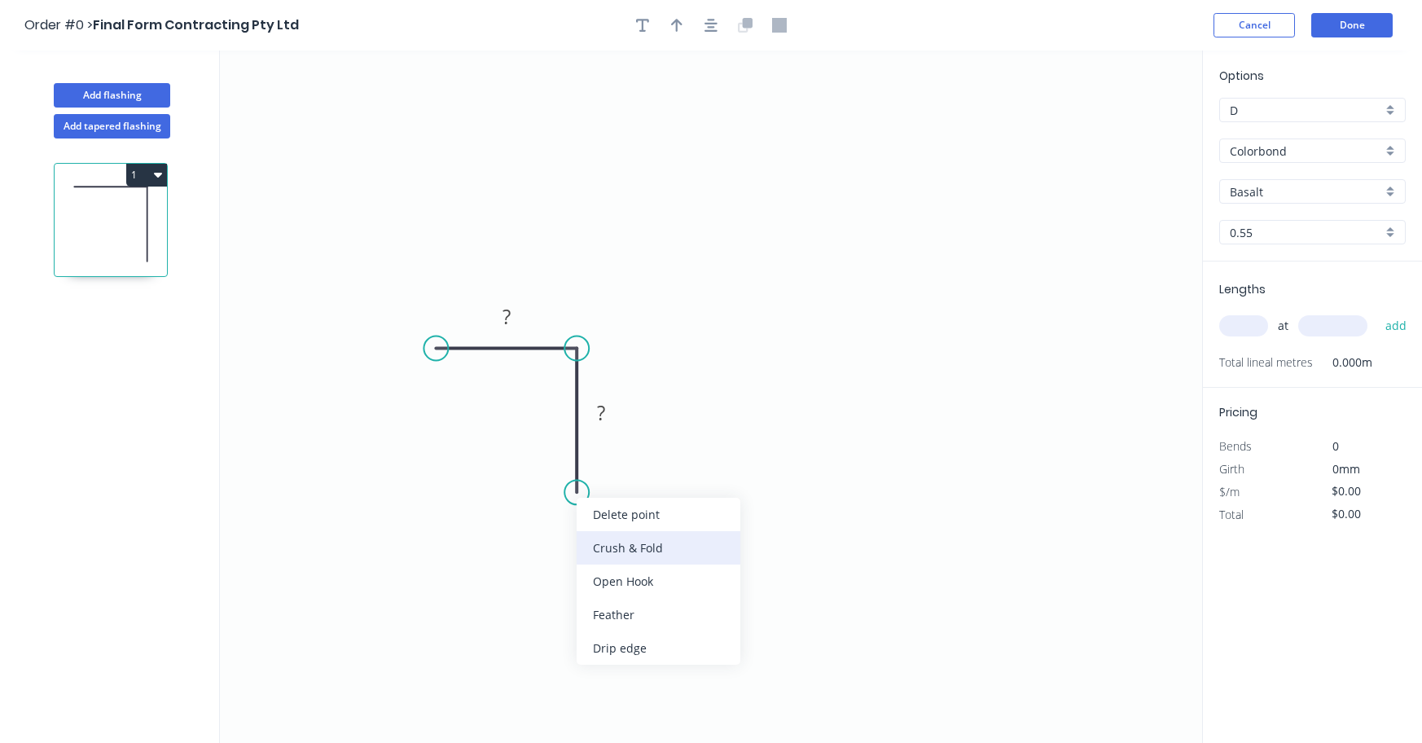
click at [599, 539] on div "Crush & Fold" at bounding box center [659, 547] width 164 height 33
click at [435, 348] on circle at bounding box center [436, 348] width 24 height 24
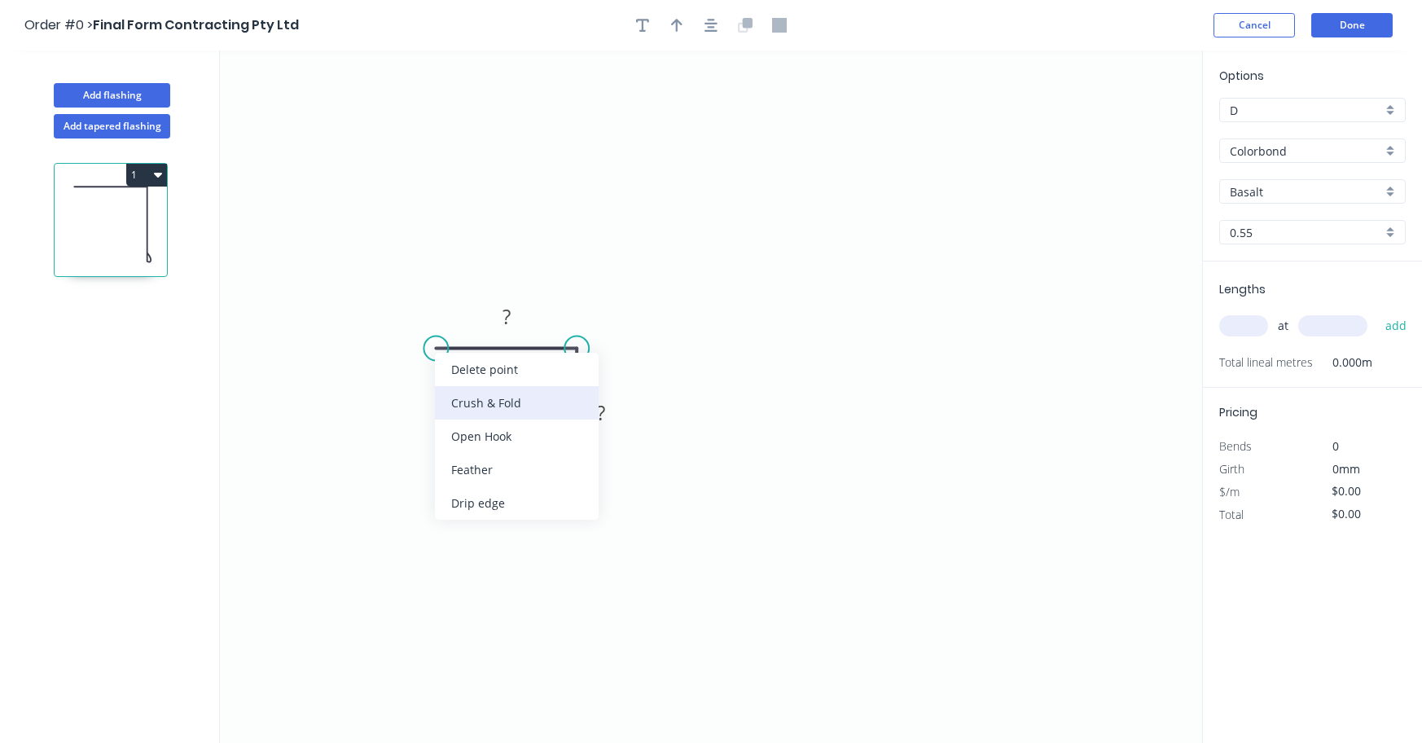
click at [457, 400] on div "Crush & Fold" at bounding box center [517, 402] width 164 height 33
click at [463, 403] on div "Flip bend" at bounding box center [525, 405] width 164 height 33
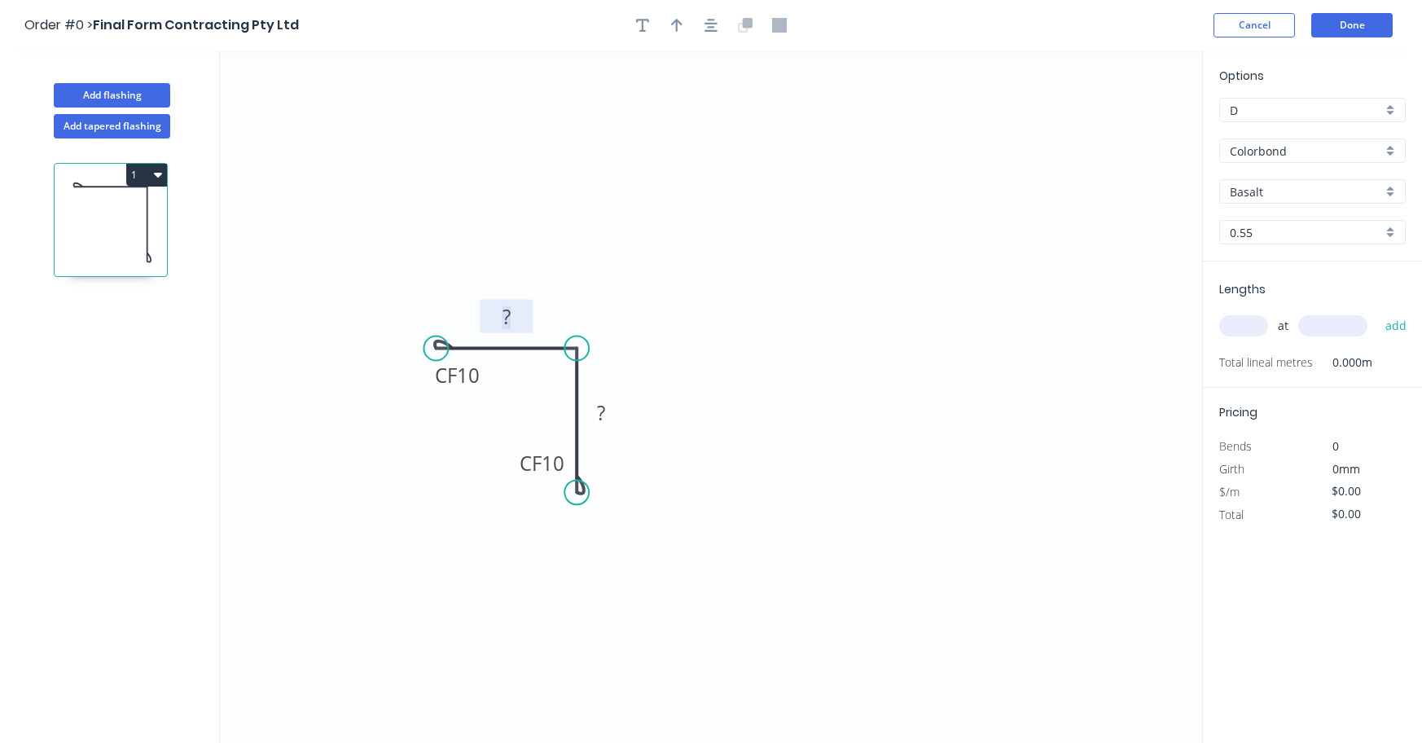
click at [507, 308] on tspan "?" at bounding box center [507, 316] width 8 height 27
click at [598, 407] on tspan "?" at bounding box center [601, 412] width 8 height 27
click at [1249, 327] on input "text" at bounding box center [1243, 325] width 49 height 21
type input "$14.85"
type input "2"
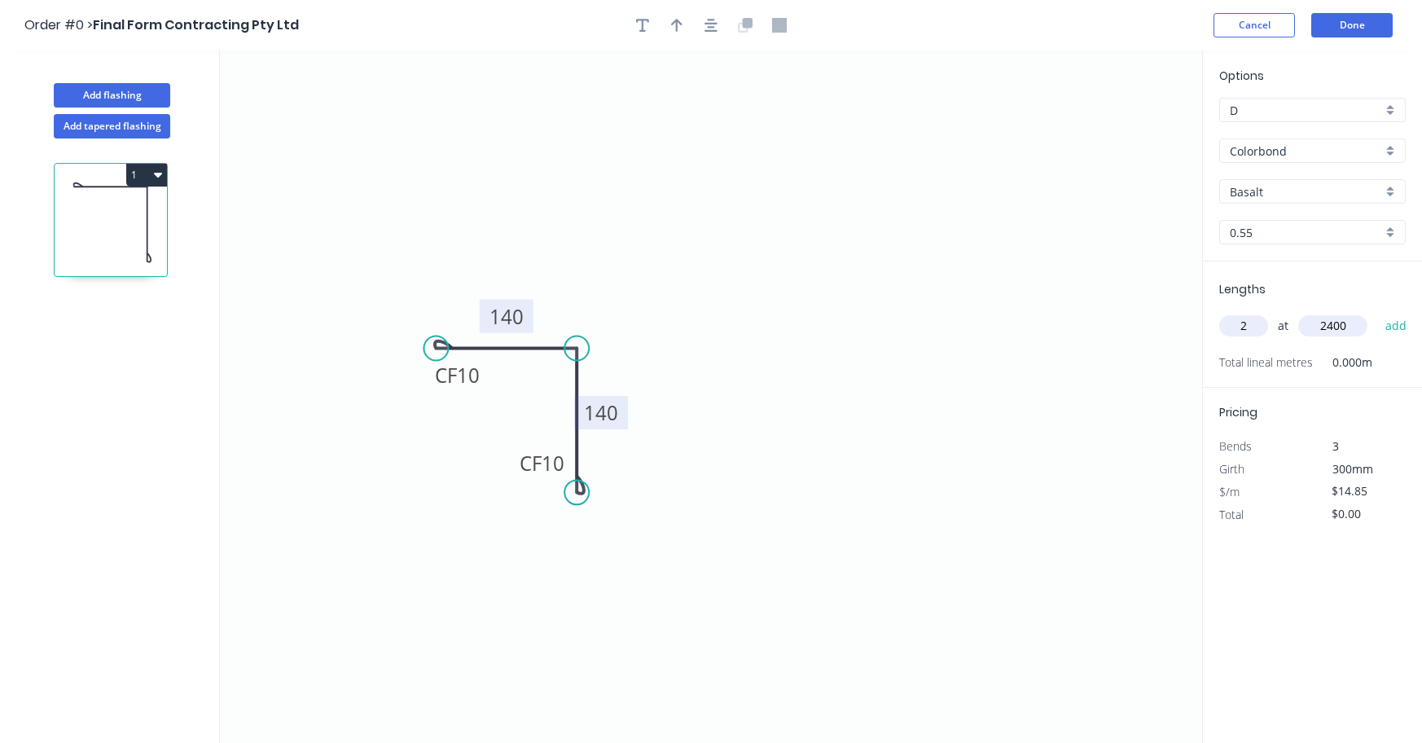
type input "2400"
click at [1366, 192] on input "Basalt" at bounding box center [1306, 191] width 152 height 17
click at [1282, 250] on div "Manor Red" at bounding box center [1312, 251] width 185 height 29
type input "Manor Red"
click at [1390, 328] on button "add" at bounding box center [1396, 326] width 38 height 28
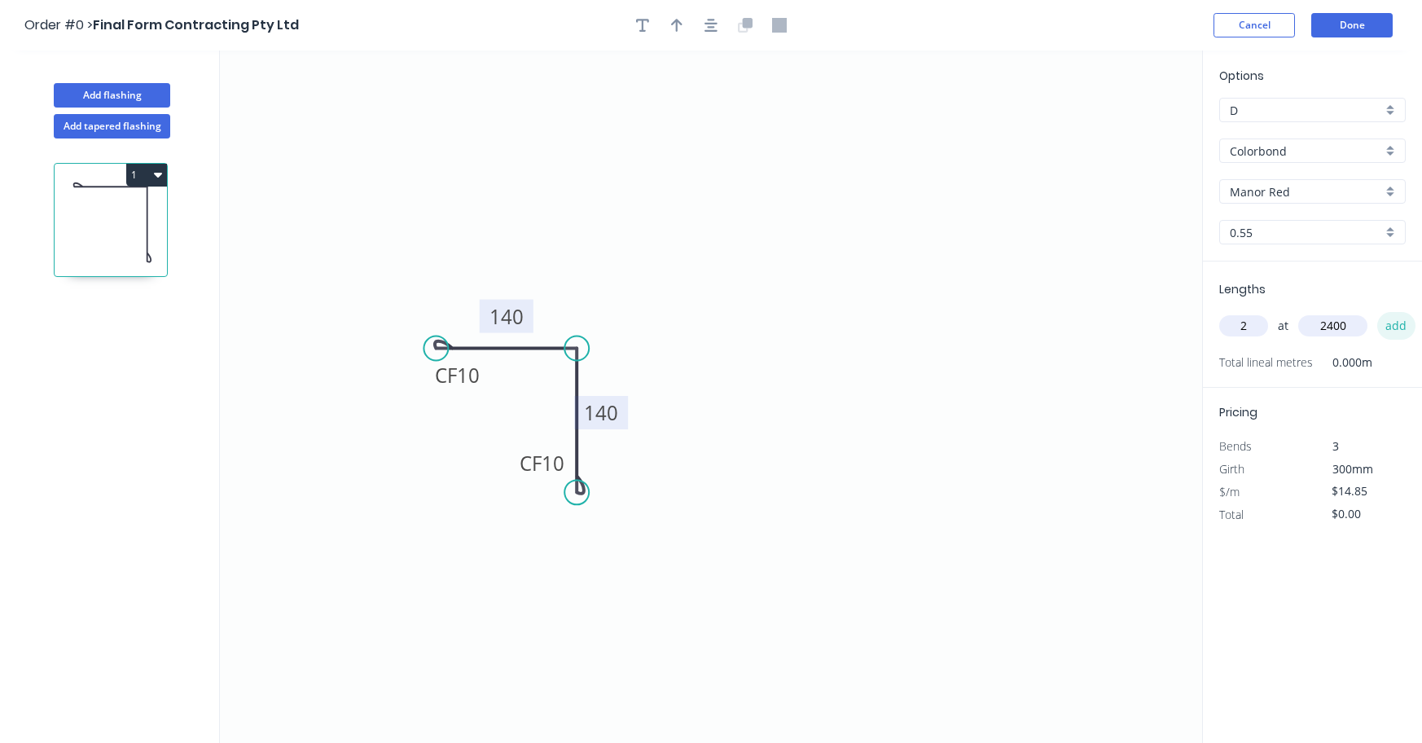
type input "$71.28"
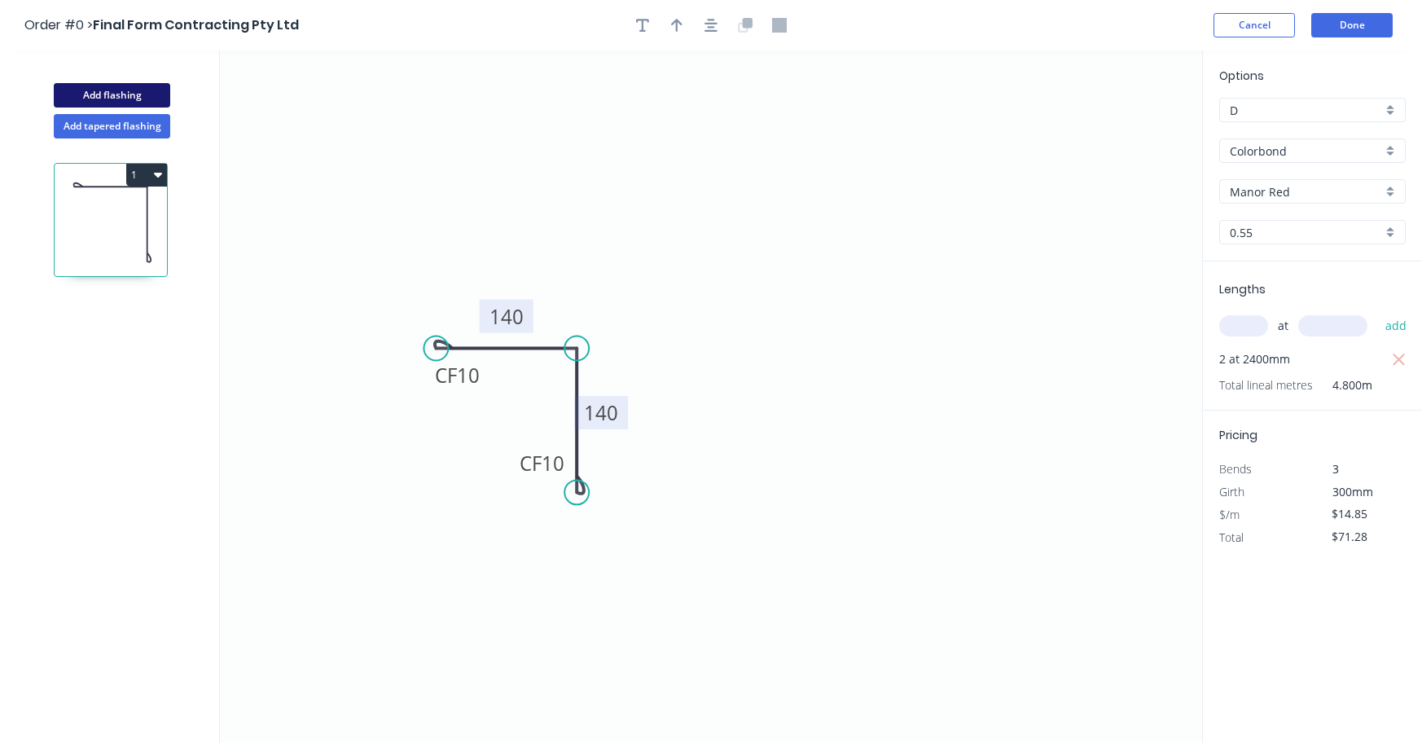
click at [105, 92] on button "Add flashing" at bounding box center [112, 95] width 116 height 24
type input "$0.00"
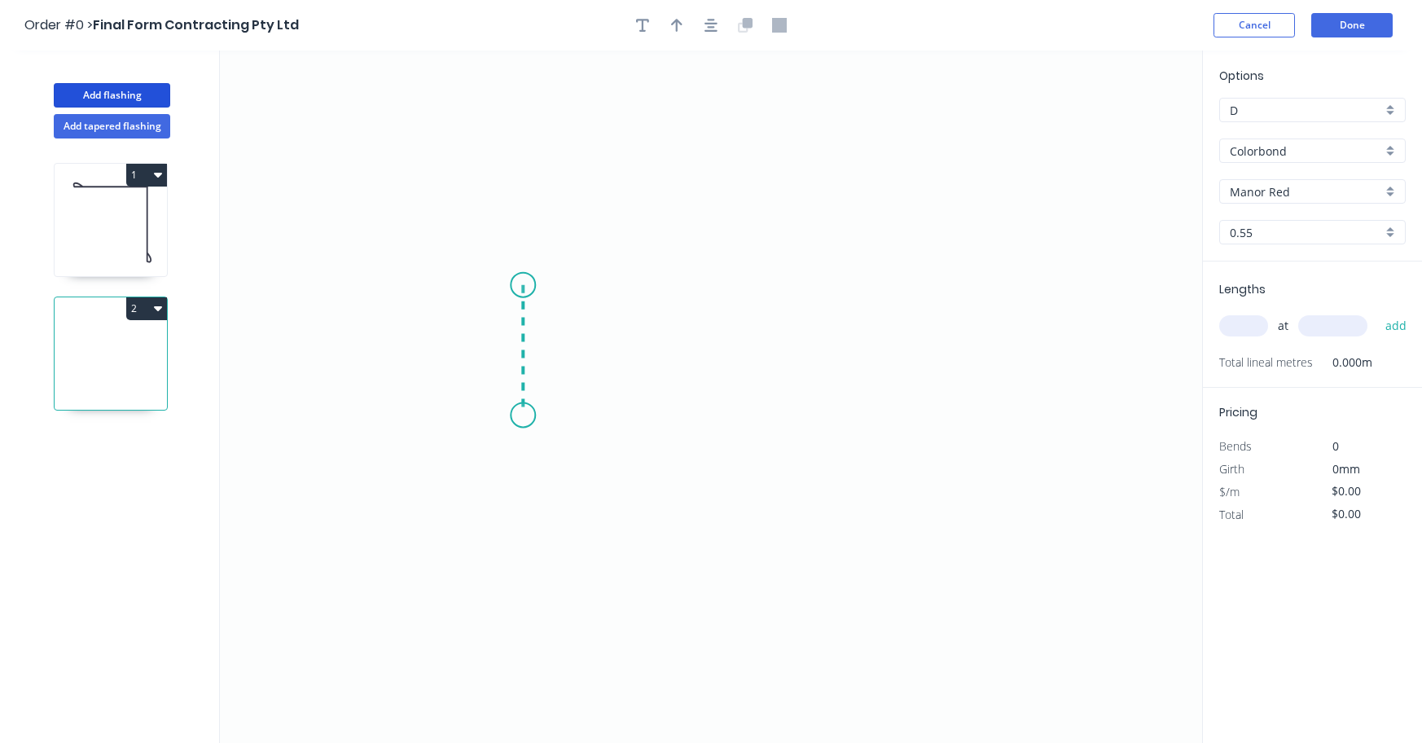
drag, startPoint x: 523, startPoint y: 285, endPoint x: 527, endPoint y: 415, distance: 130.4
click at [527, 415] on icon "0" at bounding box center [711, 397] width 982 height 692
drag, startPoint x: 527, startPoint y: 415, endPoint x: 692, endPoint y: 418, distance: 165.4
click at [692, 418] on icon "0 ?" at bounding box center [711, 397] width 982 height 692
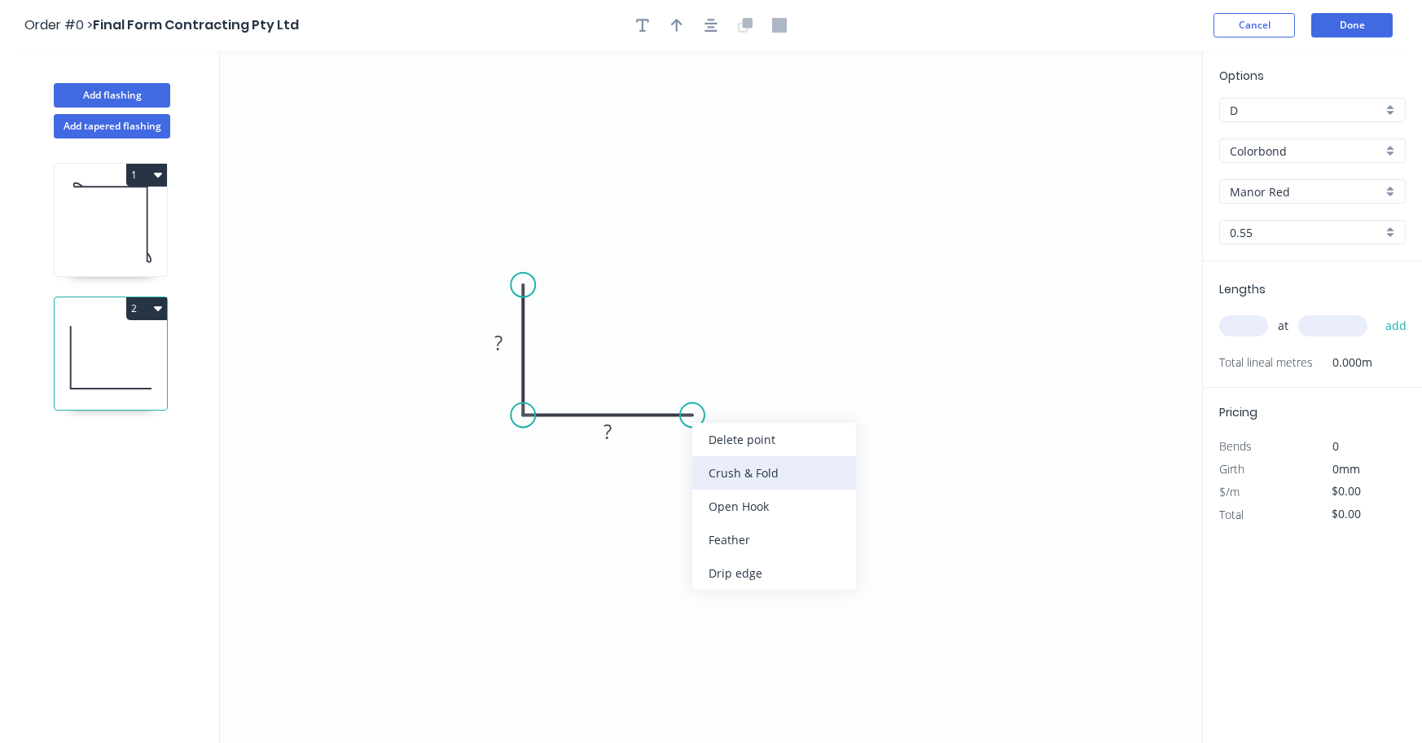
click at [722, 463] on div "Crush & Fold" at bounding box center [774, 472] width 164 height 33
click at [604, 437] on tspan "?" at bounding box center [608, 431] width 8 height 27
drag, startPoint x: 617, startPoint y: 434, endPoint x: 598, endPoint y: 433, distance: 19.6
click at [598, 433] on rect at bounding box center [607, 432] width 33 height 23
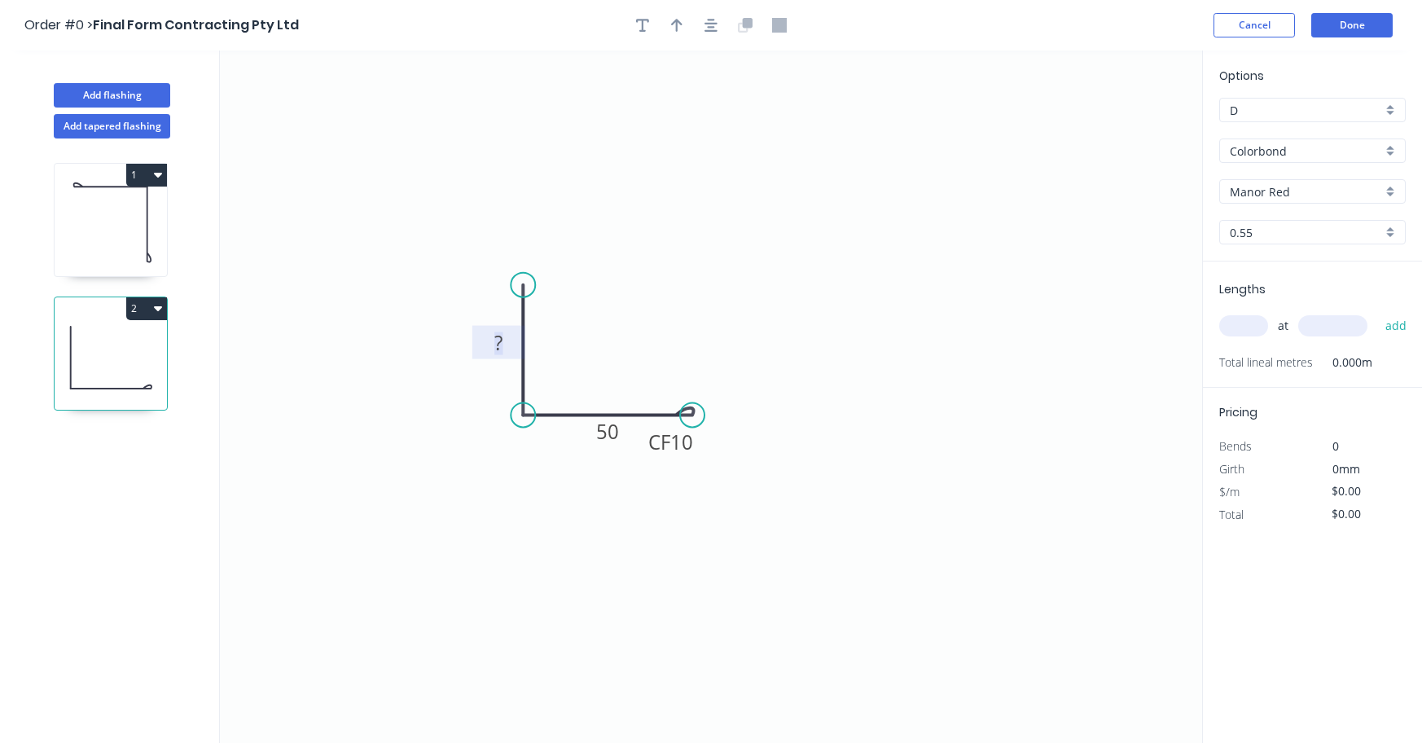
click at [492, 344] on rect at bounding box center [498, 343] width 33 height 23
click at [1231, 321] on input "text" at bounding box center [1243, 325] width 49 height 21
type input "$9.10"
type input "2"
type input "1300"
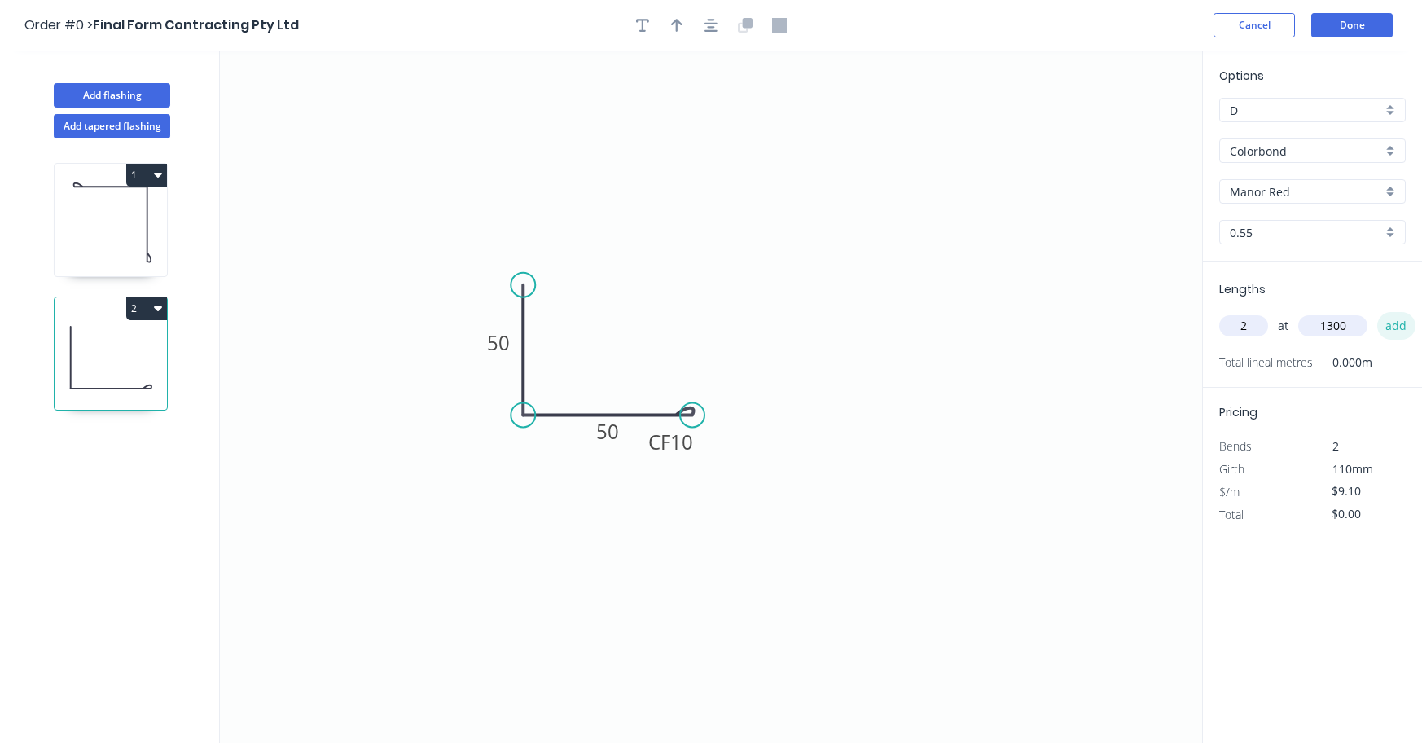
click at [1395, 330] on button "add" at bounding box center [1396, 326] width 38 height 28
type input "$23.66"
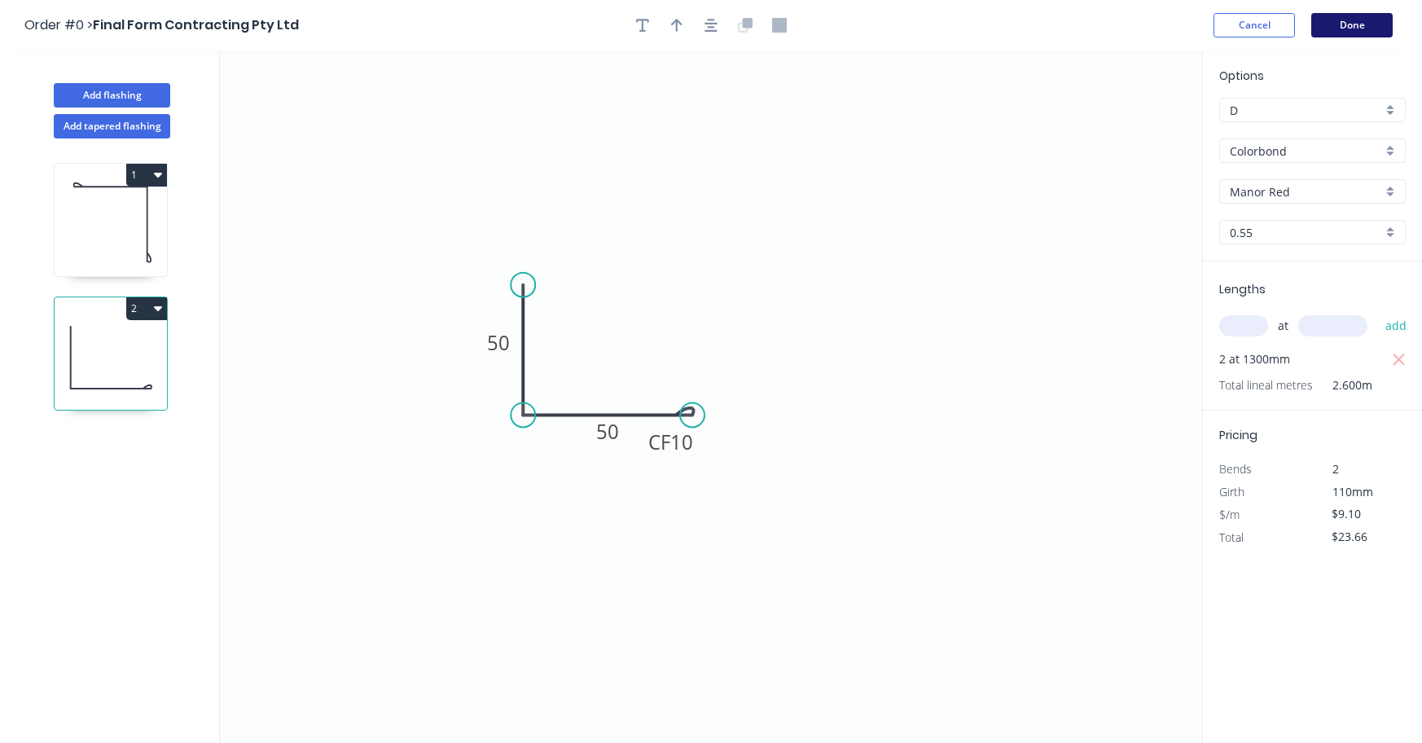
click at [1360, 24] on button "Done" at bounding box center [1351, 25] width 81 height 24
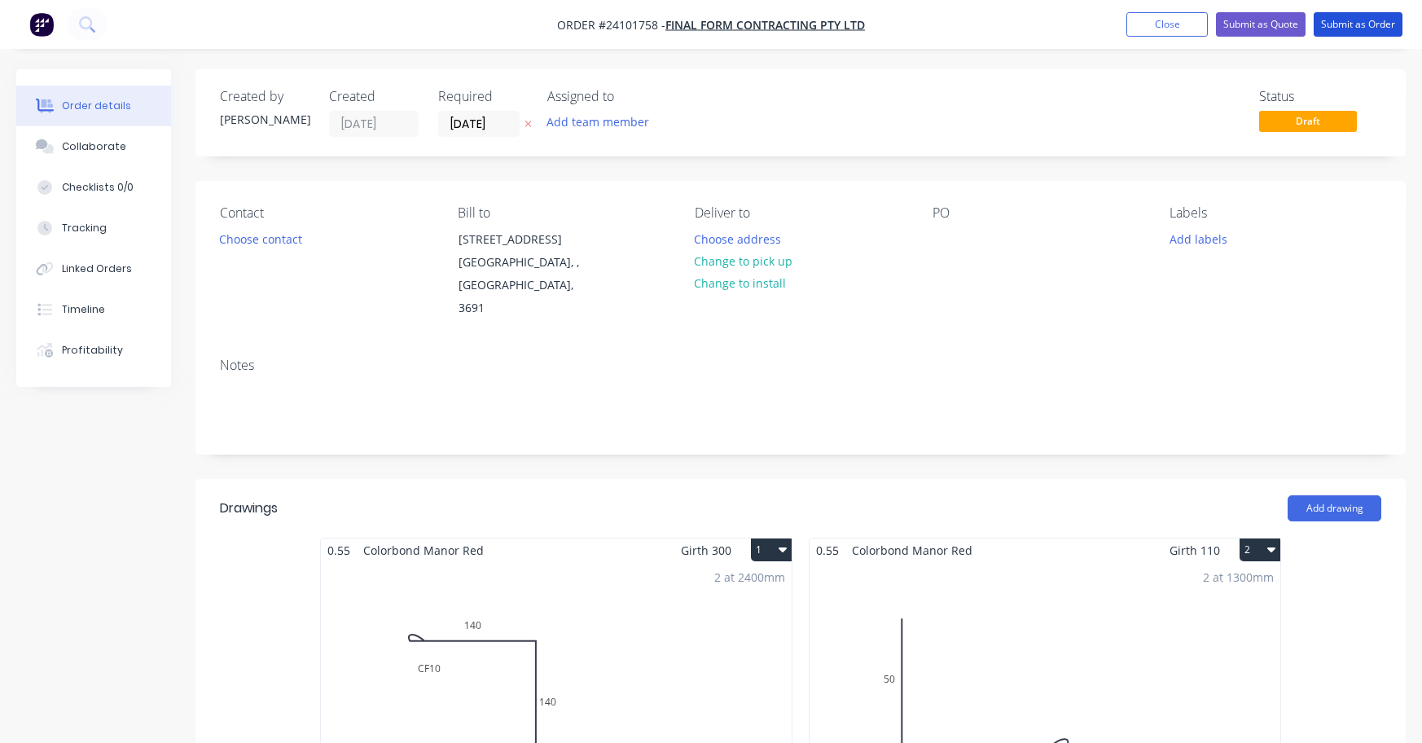
click at [1360, 24] on button "Submit as Order" at bounding box center [1358, 24] width 89 height 24
